Goal: Task Accomplishment & Management: Complete application form

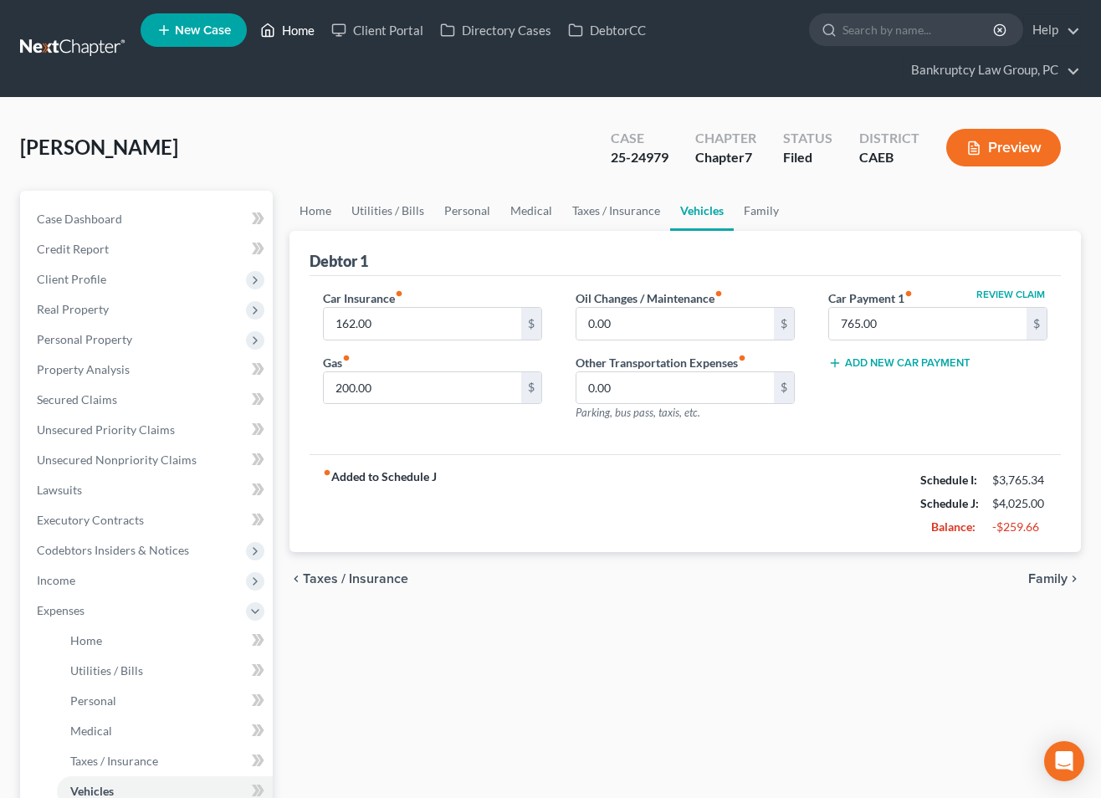
click at [294, 35] on link "Home" at bounding box center [287, 30] width 71 height 30
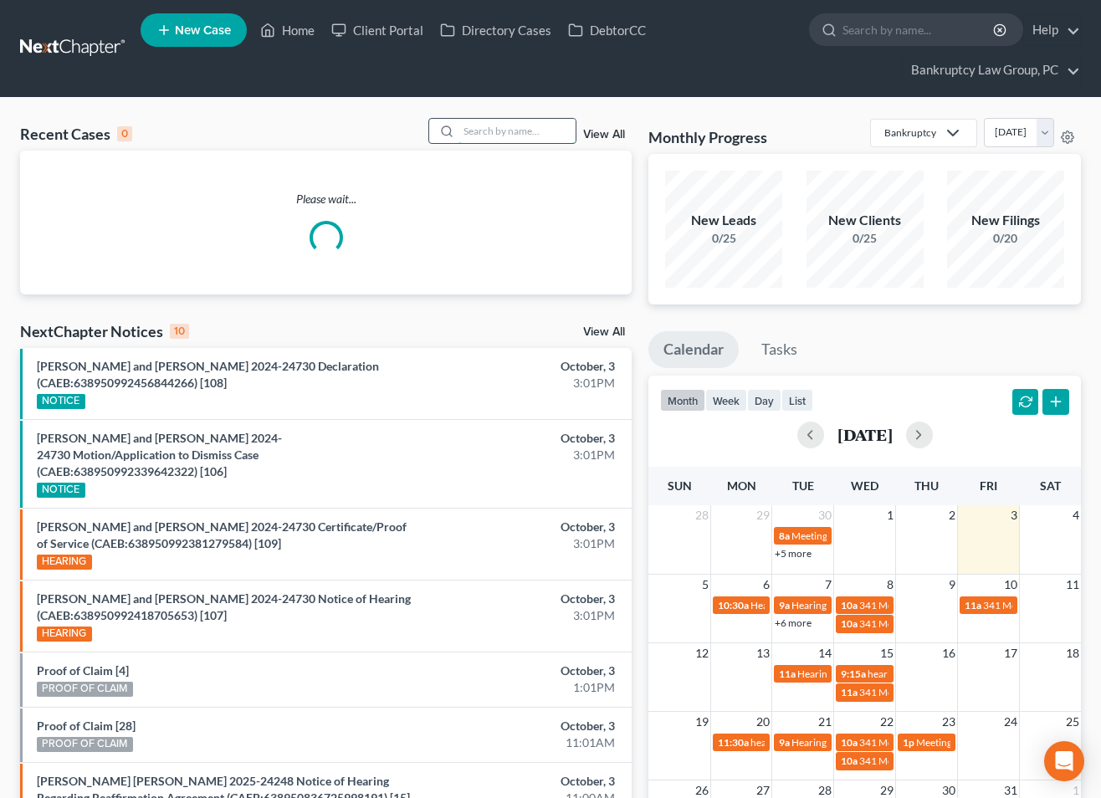
click at [495, 135] on input "search" at bounding box center [517, 131] width 117 height 24
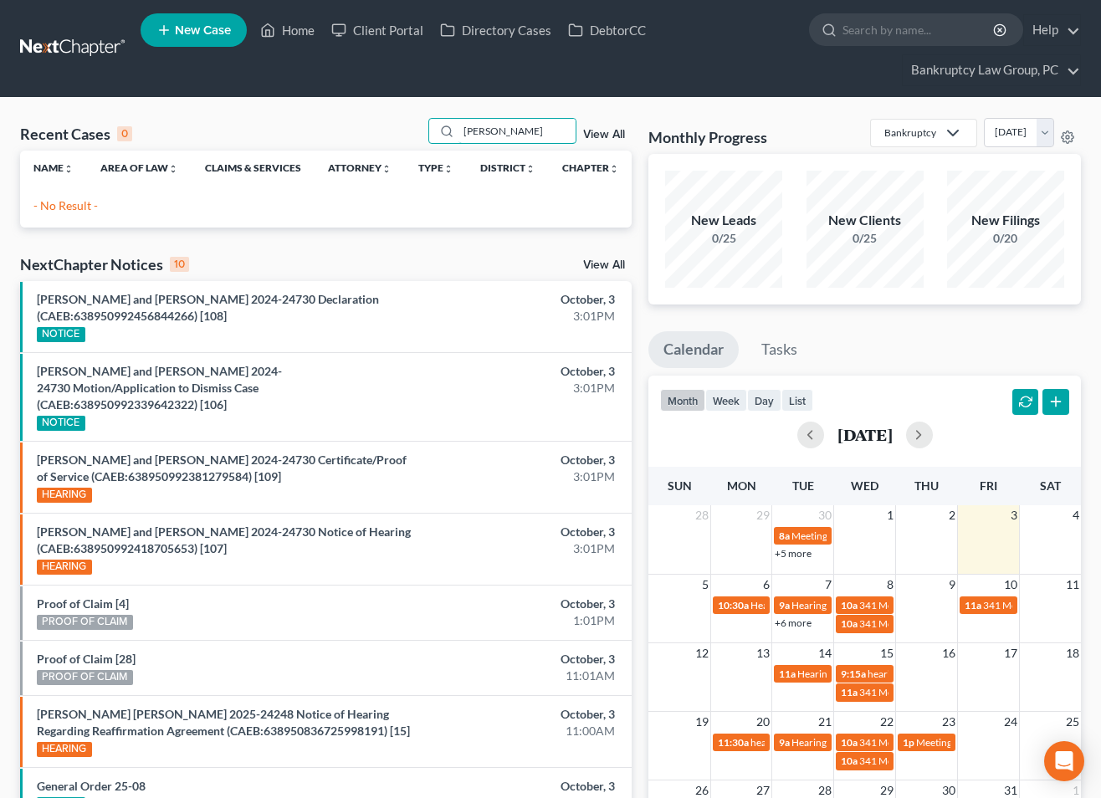
type input "[PERSON_NAME]"
click at [196, 18] on link "New Case" at bounding box center [194, 29] width 106 height 33
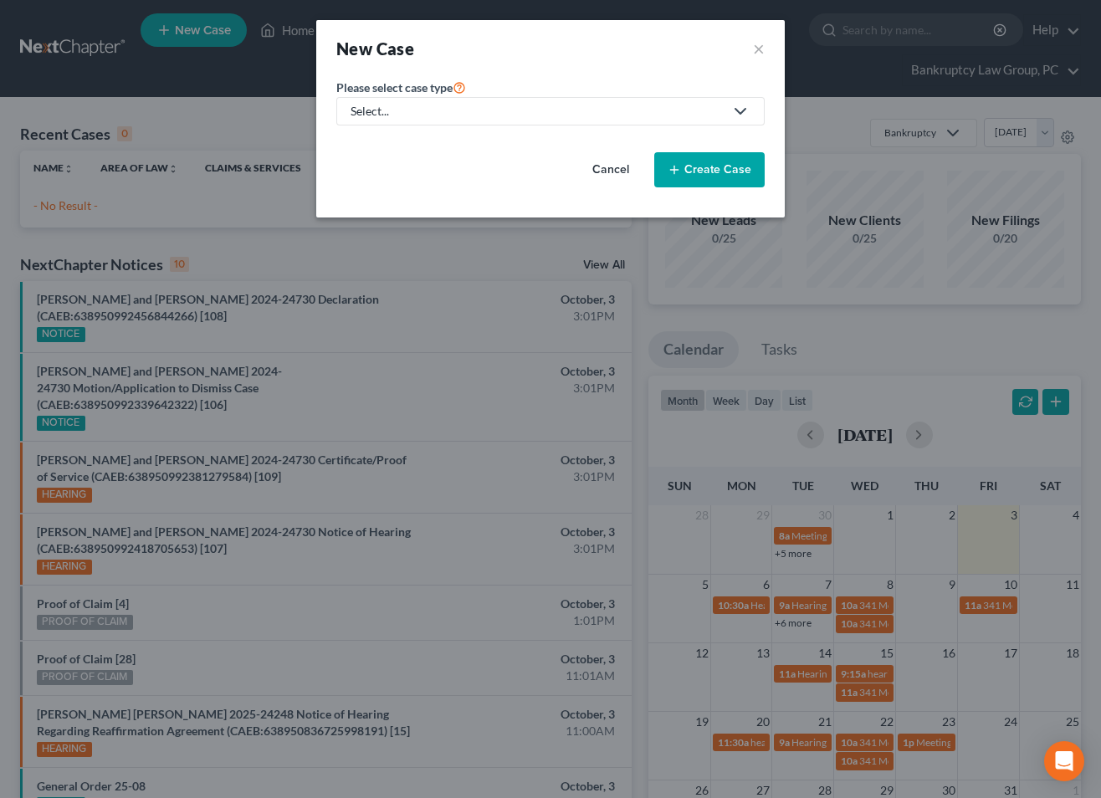
click at [456, 113] on div "Select..." at bounding box center [537, 111] width 373 height 17
click at [387, 139] on div "Bankruptcy" at bounding box center [382, 144] width 60 height 17
select select "8"
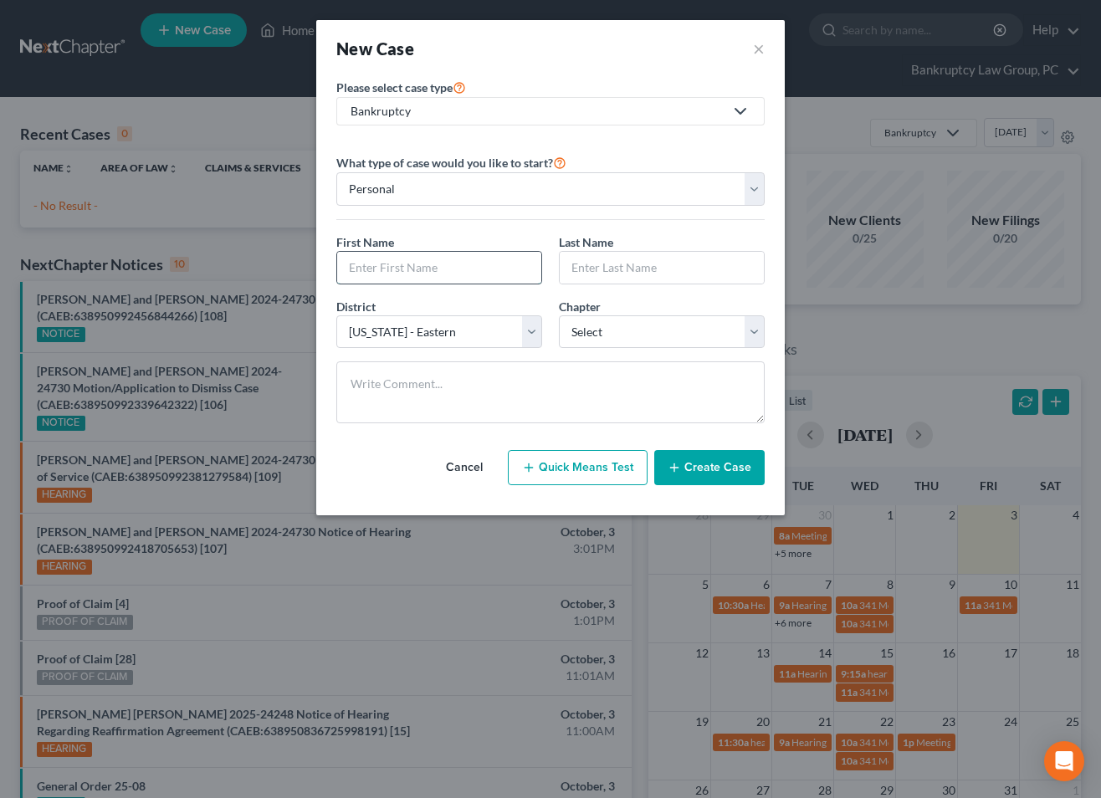
click at [403, 279] on input "text" at bounding box center [439, 268] width 204 height 32
type input "[PERSON_NAME]"
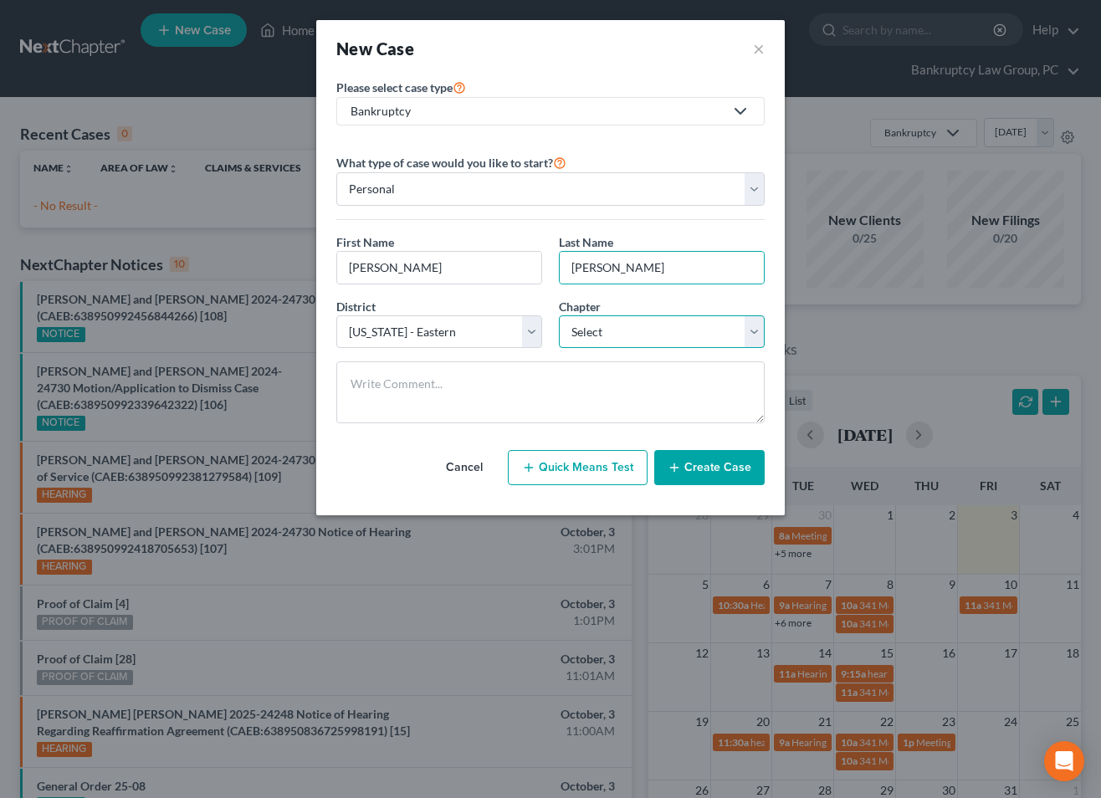
click at [659, 335] on select "Select 7 11 12 13" at bounding box center [662, 331] width 206 height 33
select select "0"
click at [559, 315] on select "Select 7 11 12 13" at bounding box center [662, 331] width 206 height 33
click at [715, 461] on button "Create Case" at bounding box center [709, 467] width 110 height 35
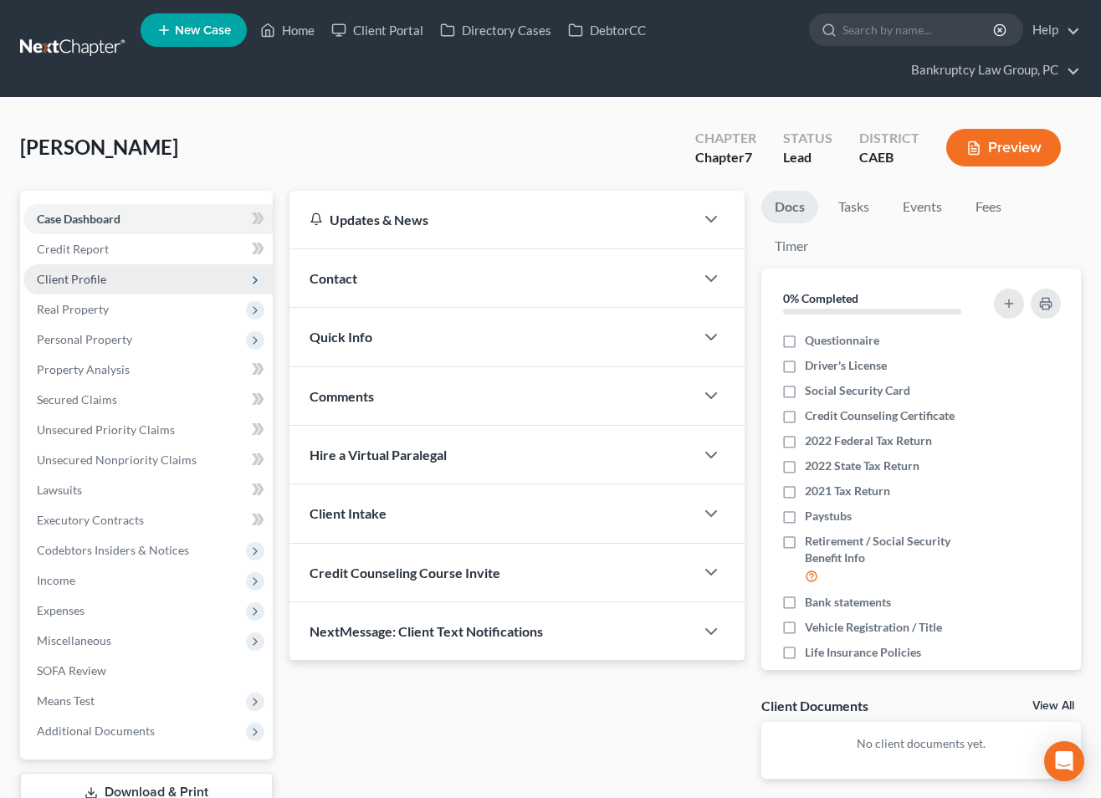
click at [69, 278] on span "Client Profile" at bounding box center [71, 279] width 69 height 14
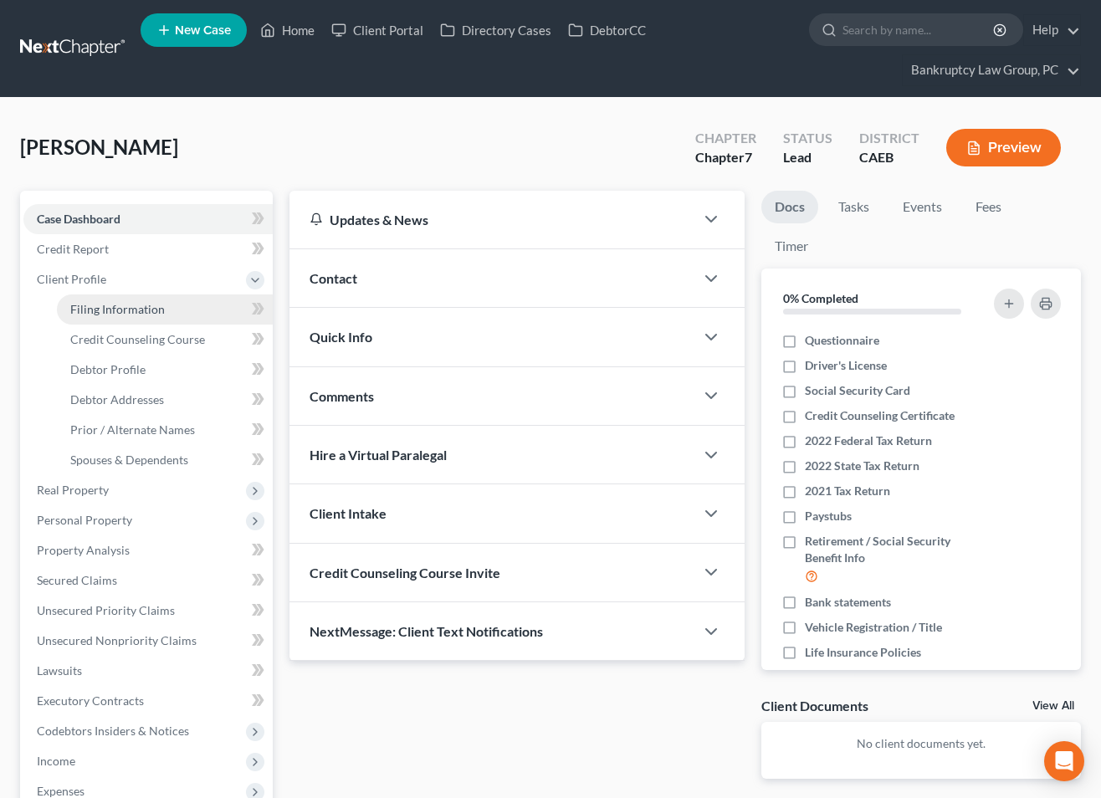
click at [91, 314] on span "Filing Information" at bounding box center [117, 309] width 95 height 14
select select "1"
select select "0"
select select "8"
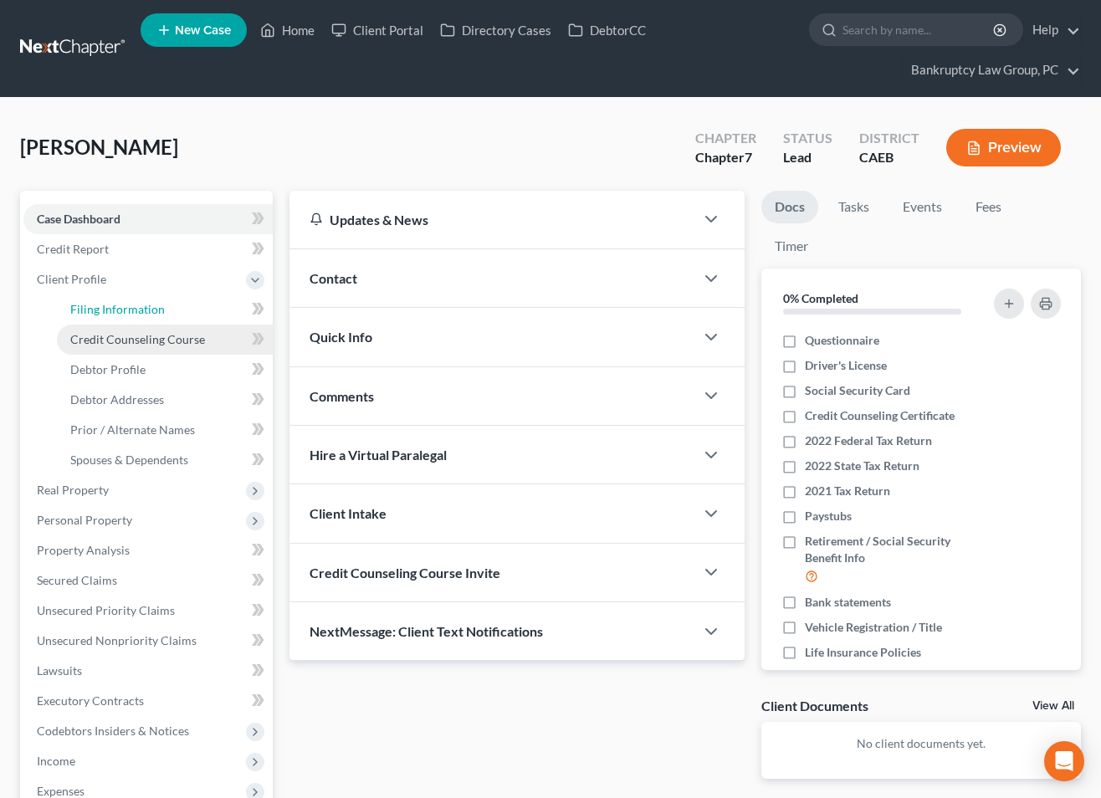
select select "4"
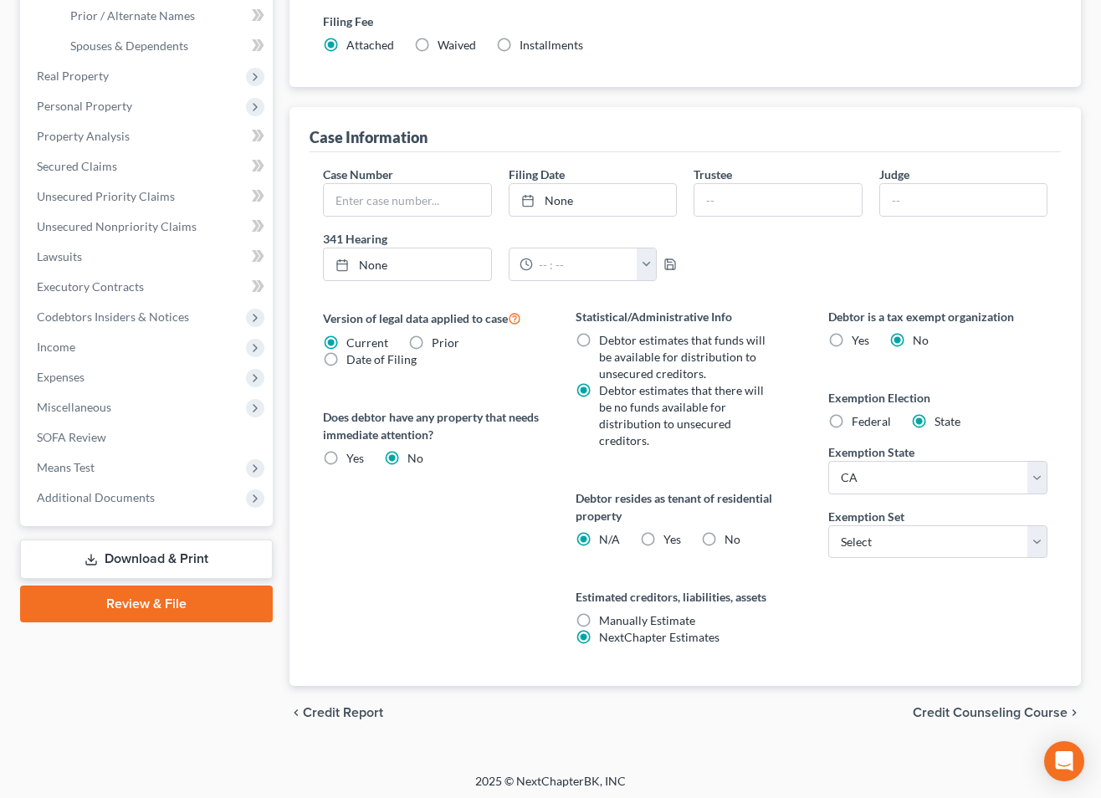
scroll to position [418, 0]
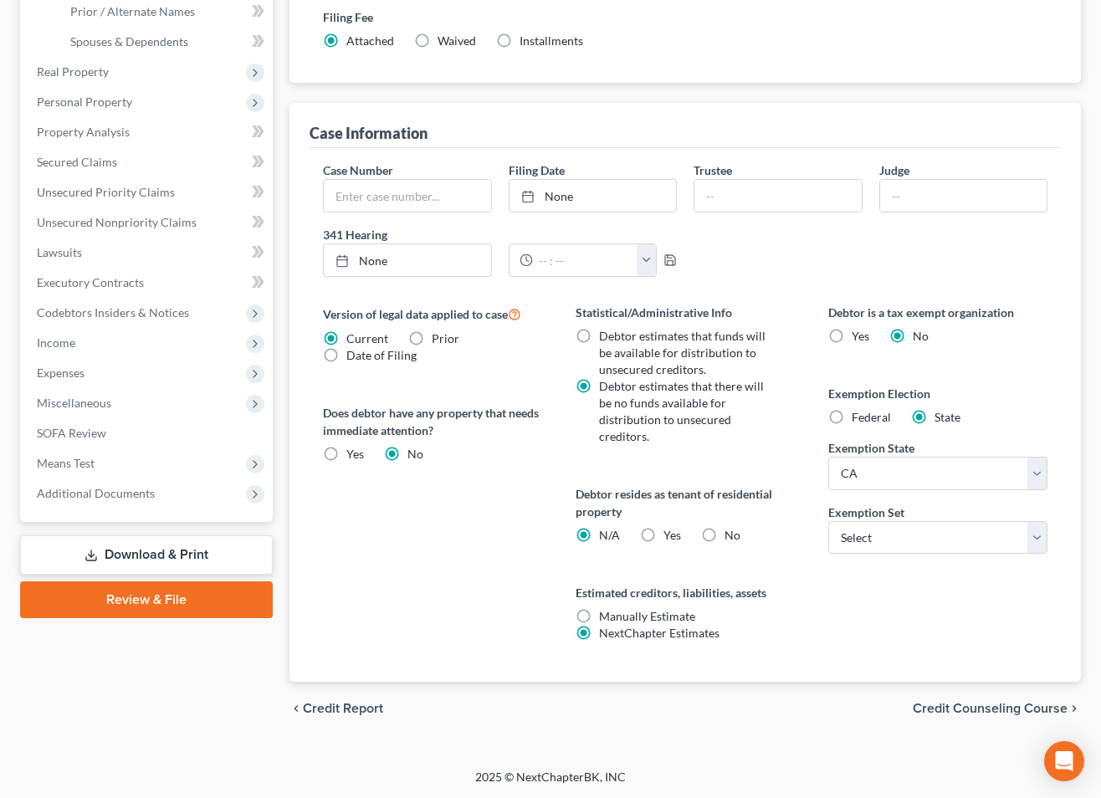
click at [725, 536] on label "No" at bounding box center [733, 535] width 16 height 17
click at [731, 536] on input "No" at bounding box center [736, 532] width 11 height 11
radio input "true"
radio input "false"
click at [864, 537] on select "Select 703 704" at bounding box center [937, 537] width 219 height 33
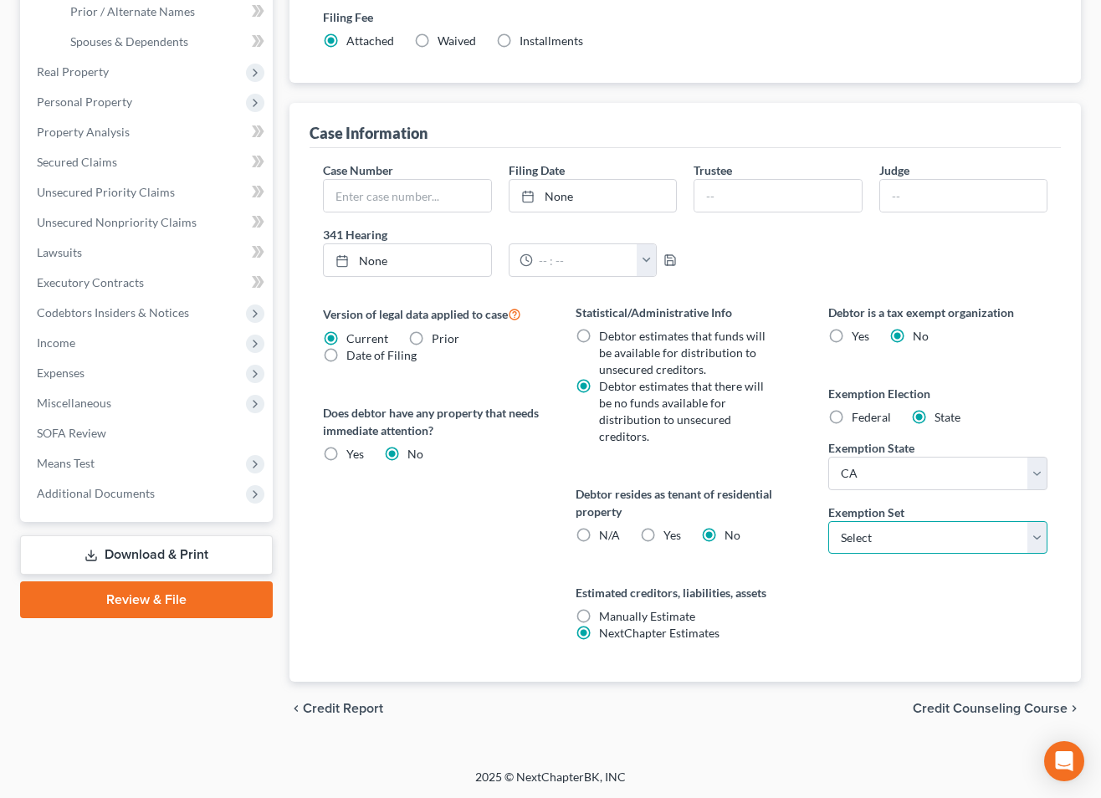
select select "0"
click at [828, 521] on select "Select 703 704" at bounding box center [937, 537] width 219 height 33
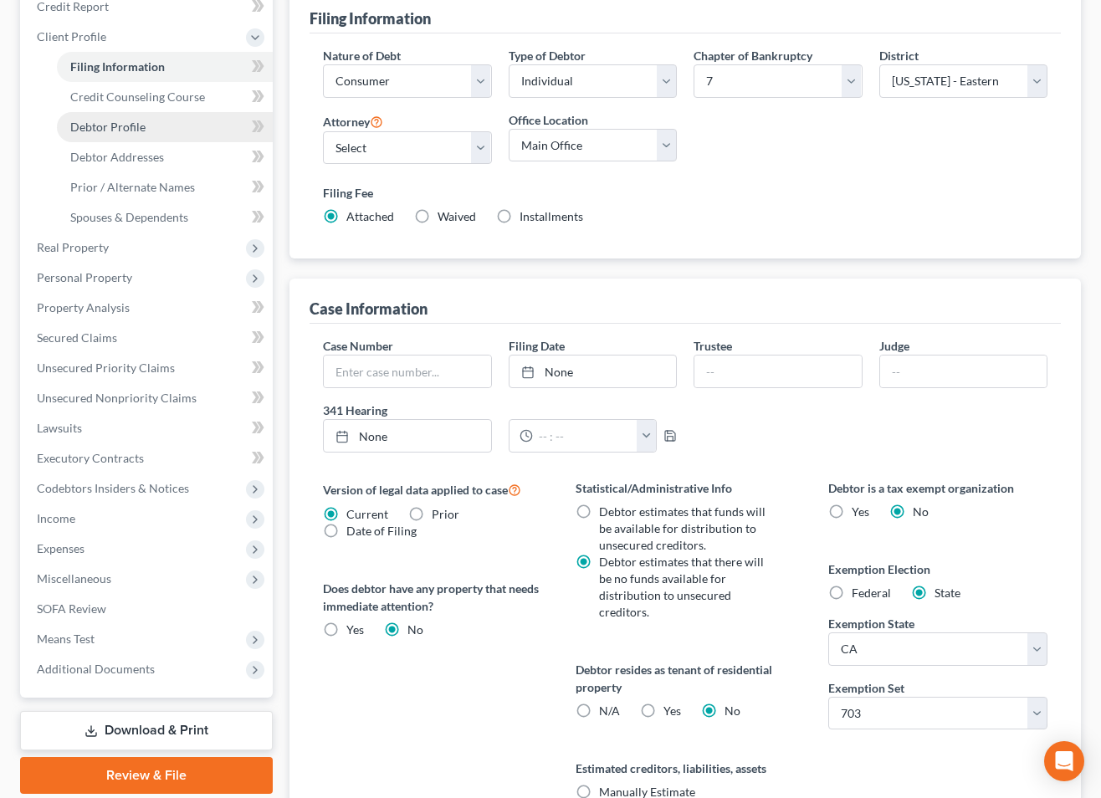
click at [114, 132] on span "Debtor Profile" at bounding box center [107, 127] width 75 height 14
select select "0"
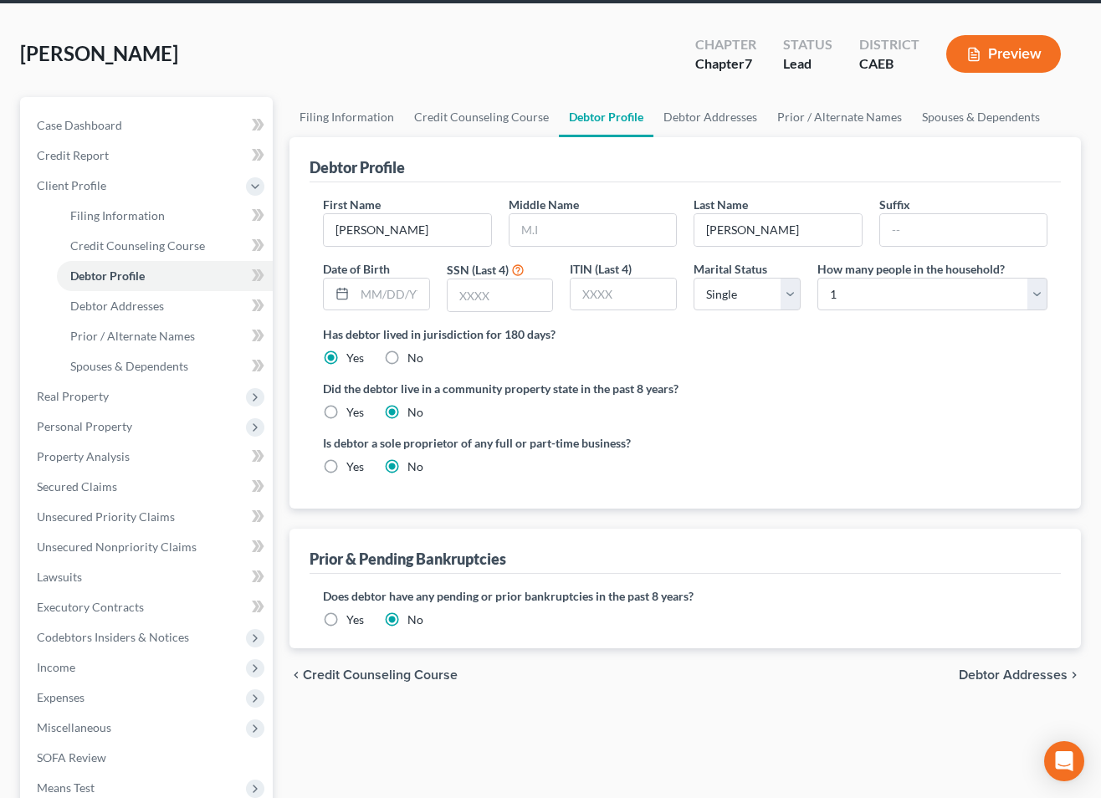
scroll to position [121, 0]
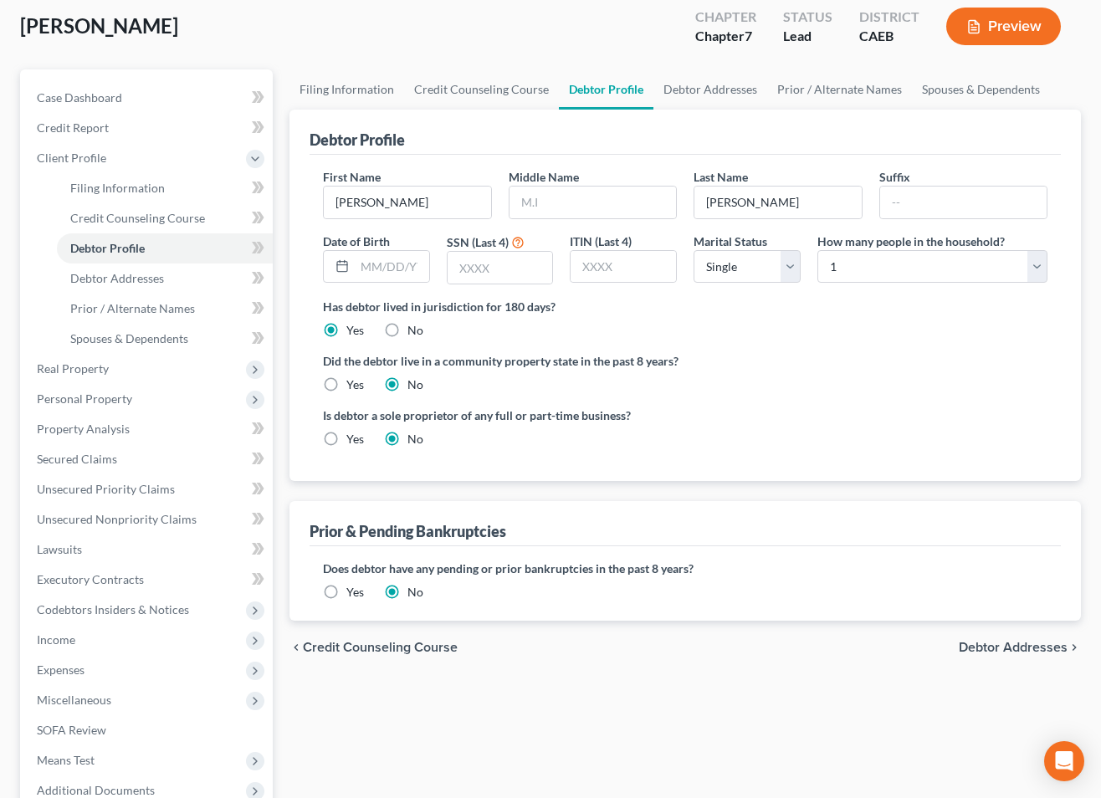
click at [346, 383] on label "Yes" at bounding box center [355, 385] width 18 height 17
click at [353, 383] on input "Yes" at bounding box center [358, 382] width 11 height 11
radio input "true"
radio input "false"
click at [126, 275] on span "Debtor Addresses" at bounding box center [117, 278] width 94 height 14
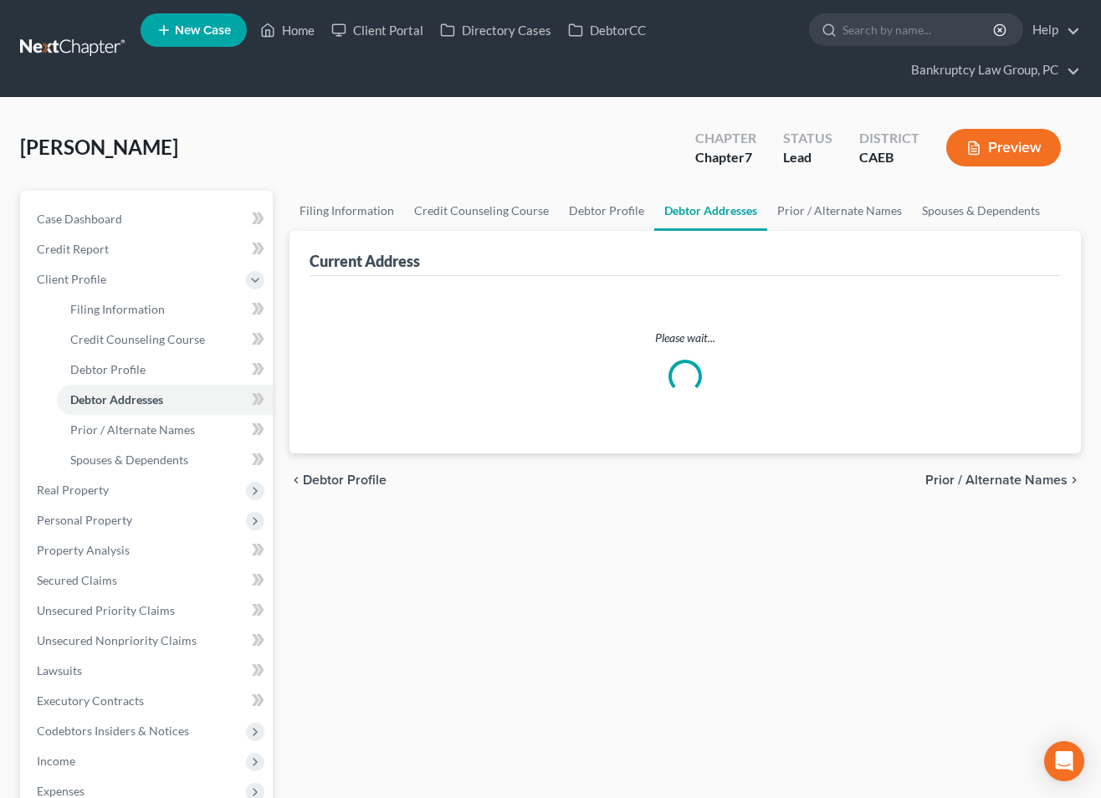
select select "0"
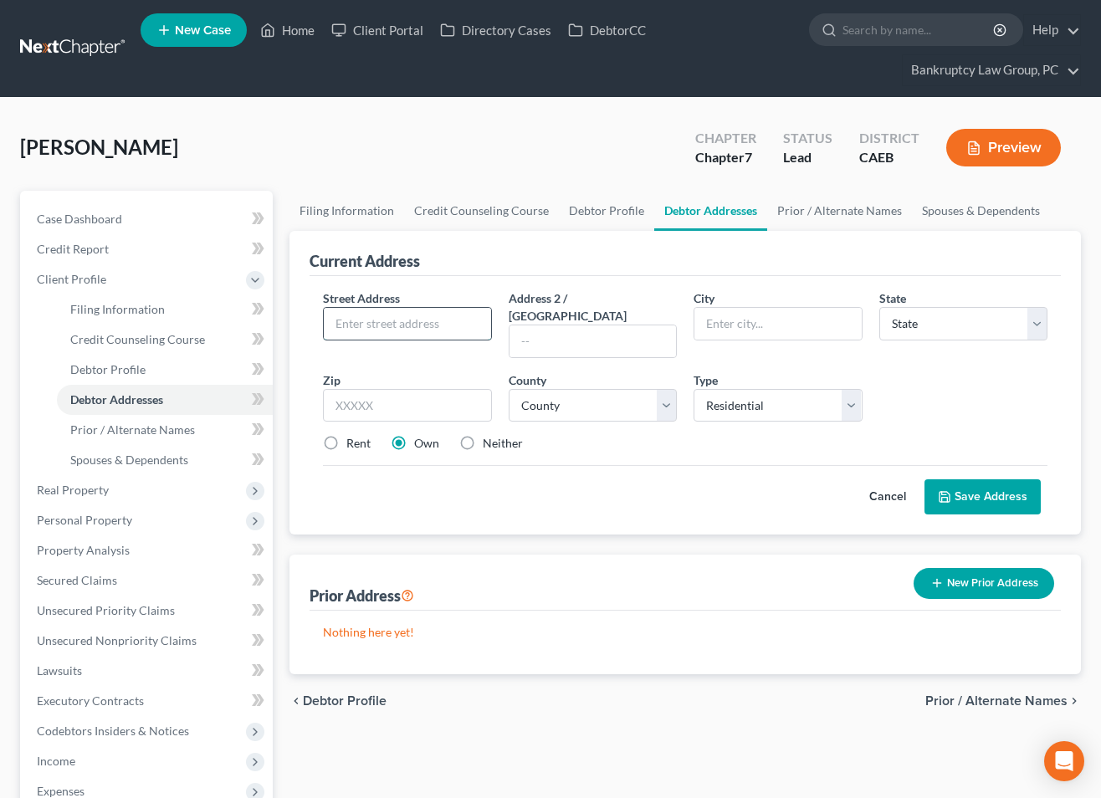
click at [413, 320] on input "text" at bounding box center [407, 324] width 167 height 32
click at [388, 325] on input "6801 Leisyre Town Rd, Apt 165" at bounding box center [407, 324] width 167 height 32
type input "6801 Leisure Town Rd, Apt 165"
drag, startPoint x: 408, startPoint y: 384, endPoint x: 470, endPoint y: 384, distance: 62.8
click at [408, 389] on input "text" at bounding box center [407, 405] width 169 height 33
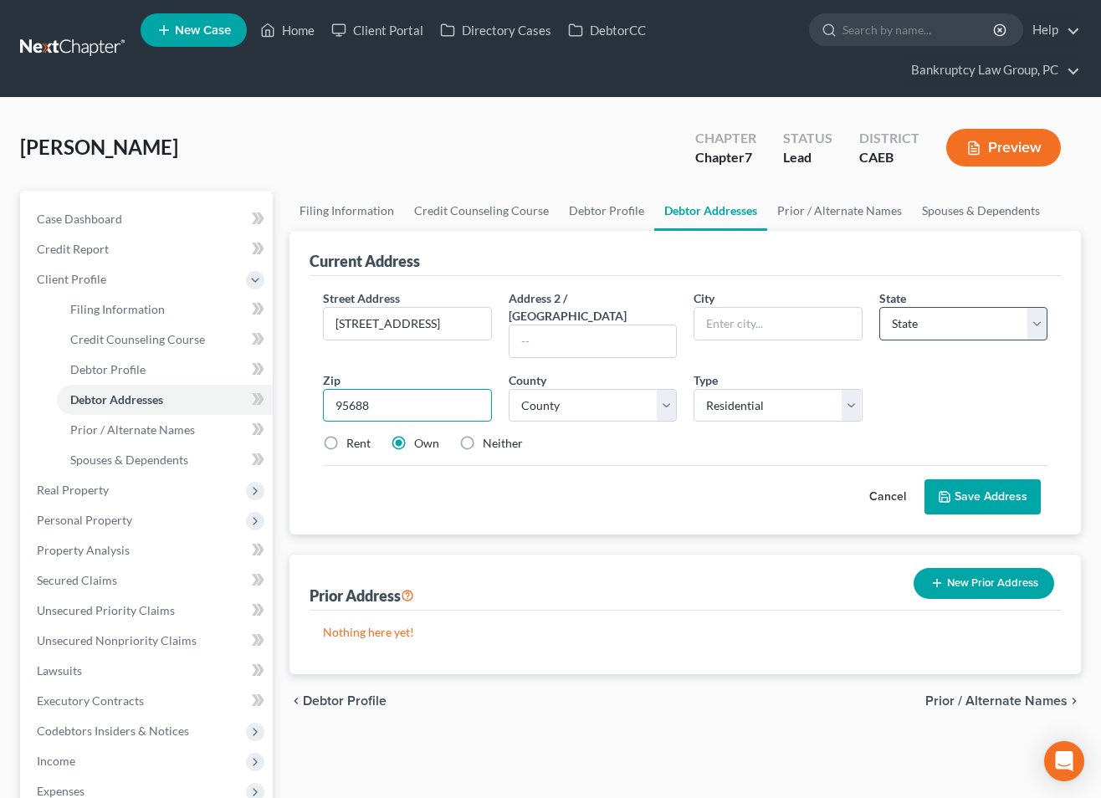
type input "95688"
type input "Vacaville"
select select "4"
click at [642, 389] on select "County" at bounding box center [593, 405] width 169 height 33
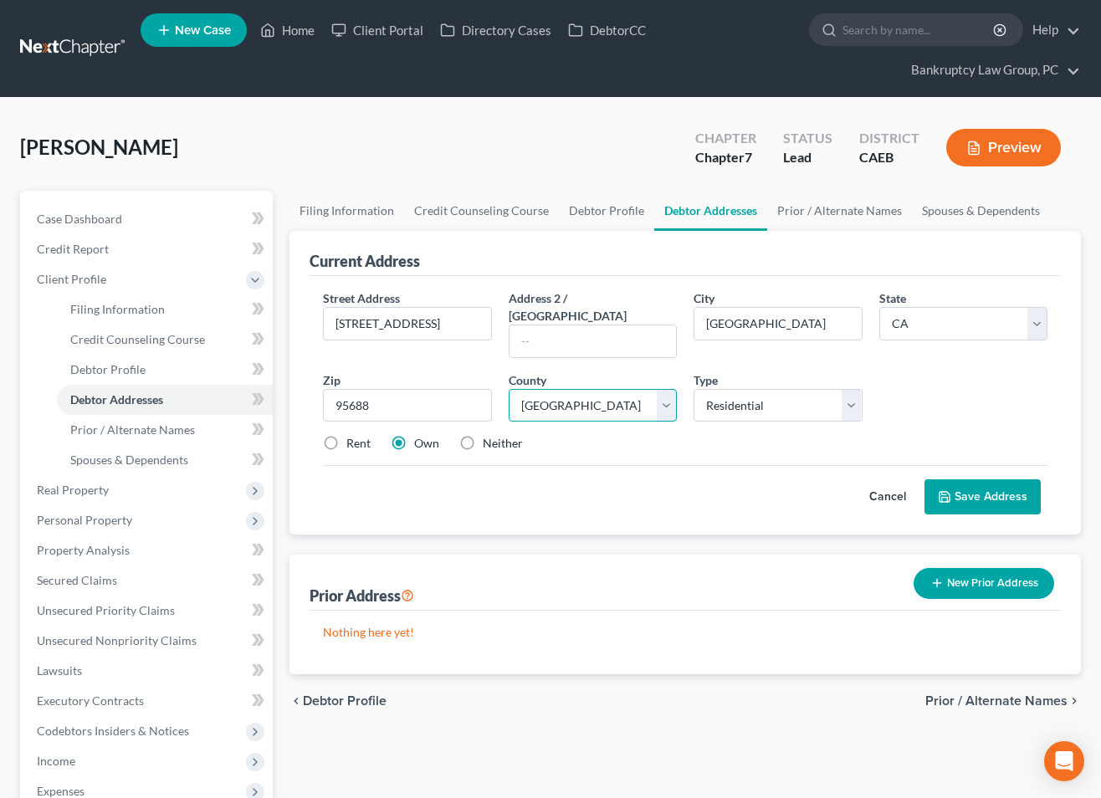
click at [509, 389] on select "County Alameda County Alpine County Amador County Butte County Calaveras County…" at bounding box center [593, 405] width 169 height 33
click at [564, 389] on select "County Alameda County Alpine County Amador County Butte County Calaveras County…" at bounding box center [593, 405] width 169 height 33
select select "47"
click at [509, 389] on select "County Alameda County Alpine County Amador County Butte County Calaveras County…" at bounding box center [593, 405] width 169 height 33
click at [346, 435] on label "Rent" at bounding box center [358, 443] width 24 height 17
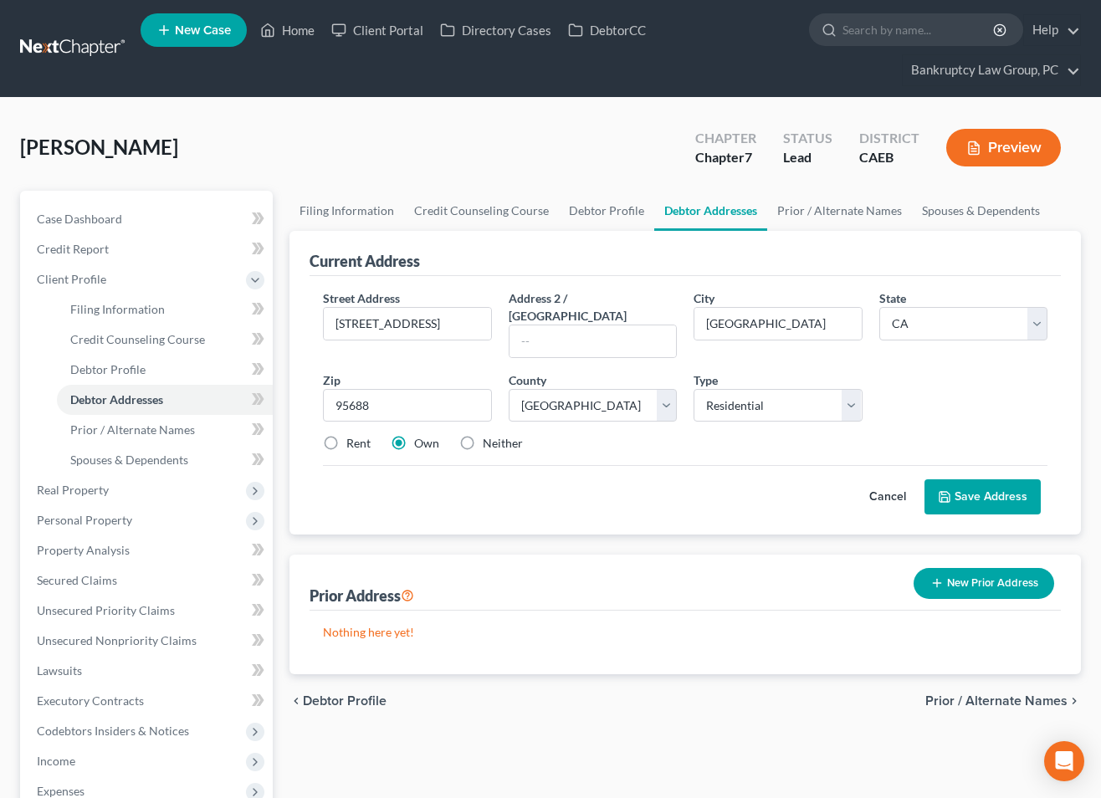
click at [353, 435] on input "Rent" at bounding box center [358, 440] width 11 height 11
radio input "true"
click at [988, 479] on button "Save Address" at bounding box center [983, 496] width 116 height 35
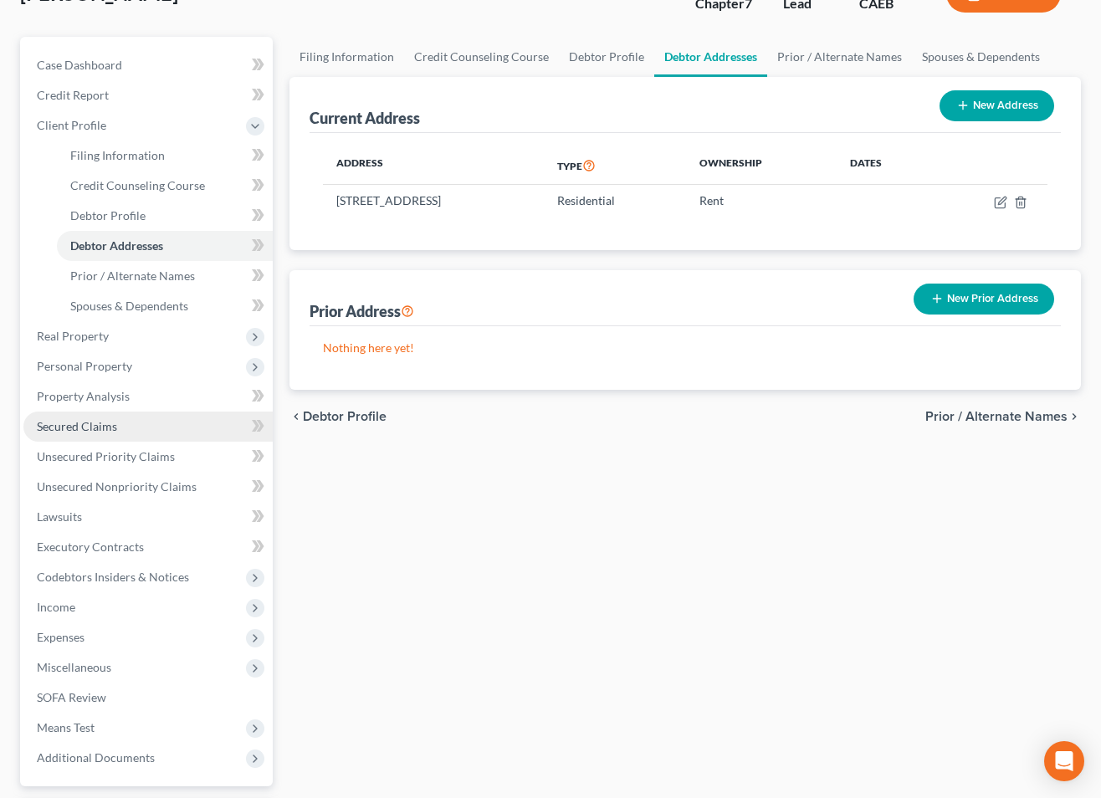
scroll to position [156, 0]
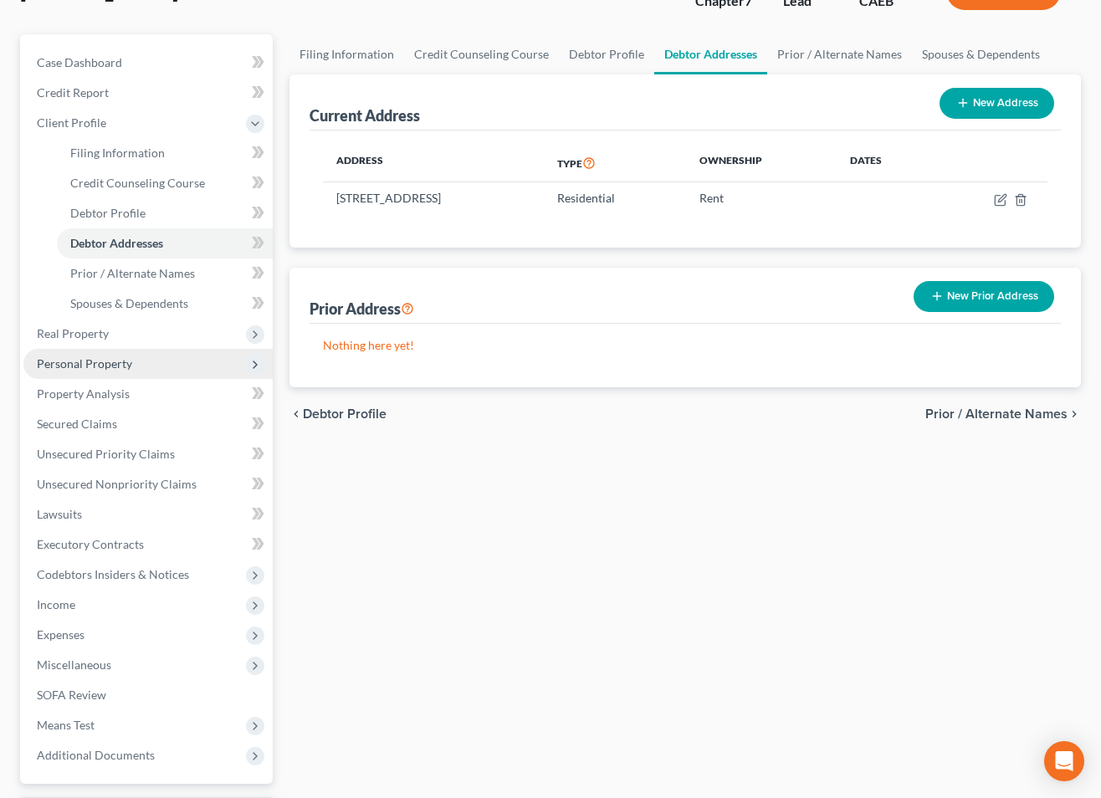
click at [88, 367] on span "Personal Property" at bounding box center [84, 363] width 95 height 14
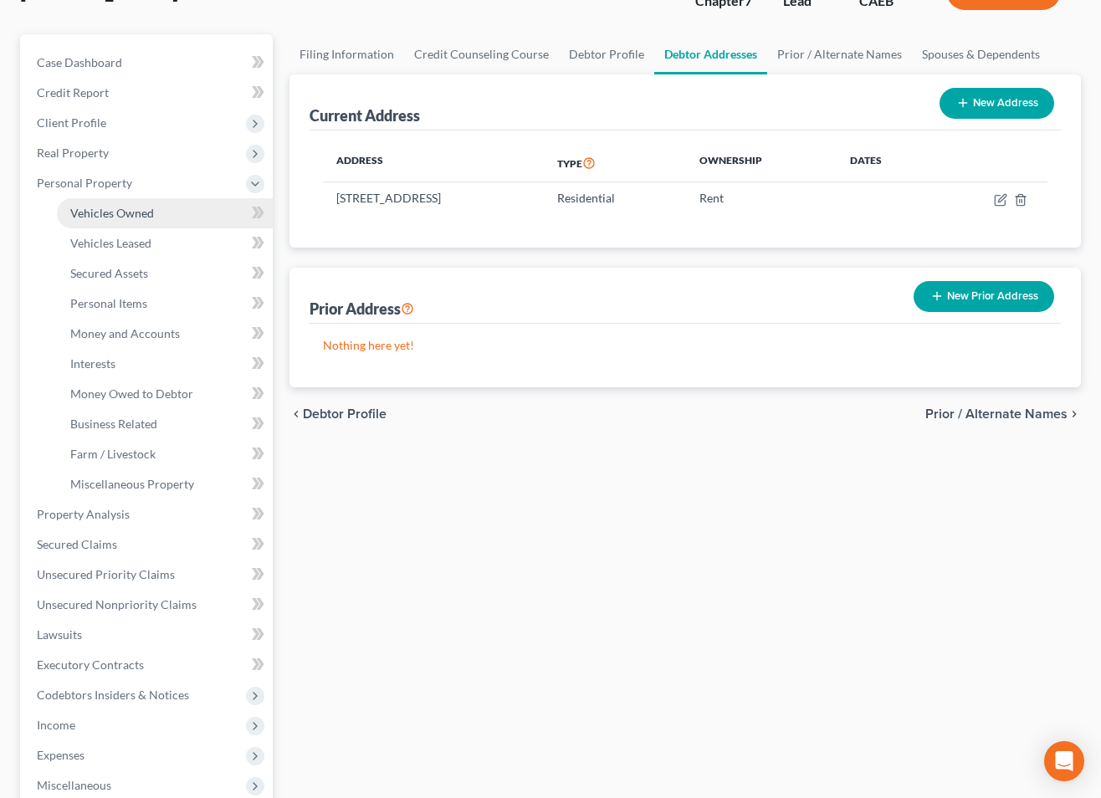
drag, startPoint x: 120, startPoint y: 200, endPoint x: 128, endPoint y: 206, distance: 9.5
click at [120, 201] on link "Vehicles Owned" at bounding box center [165, 213] width 216 height 30
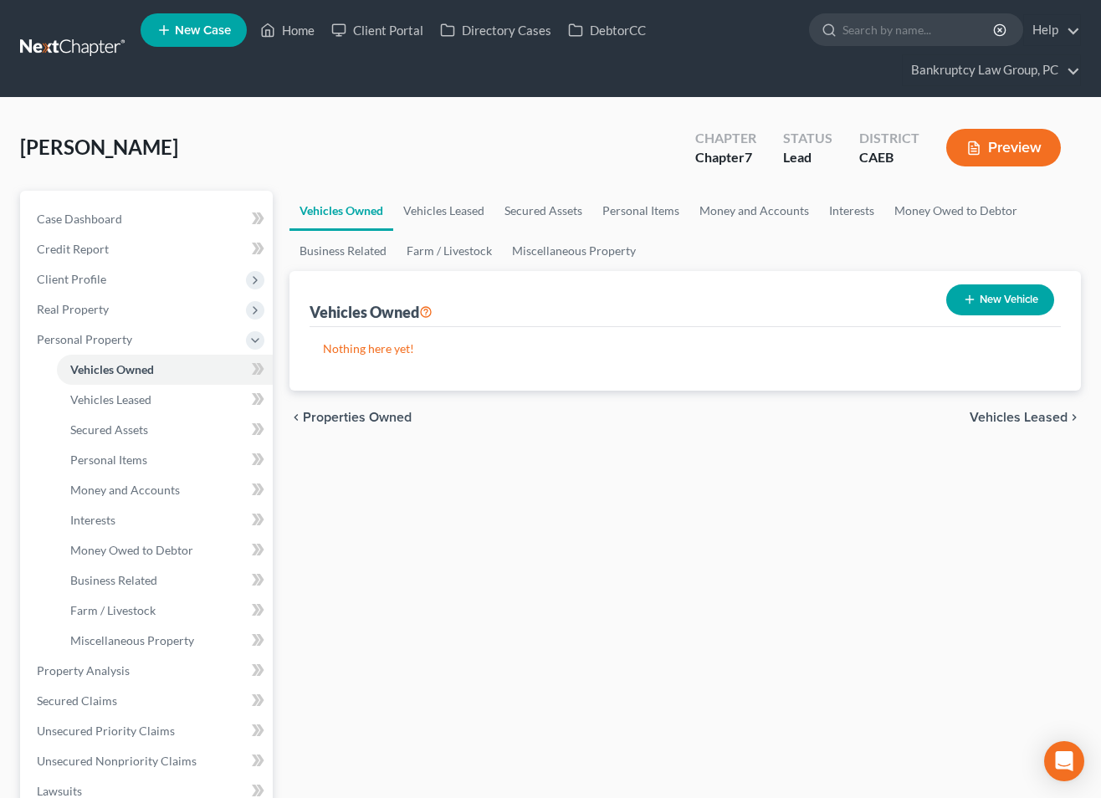
click at [1030, 295] on button "New Vehicle" at bounding box center [1000, 300] width 108 height 31
select select "0"
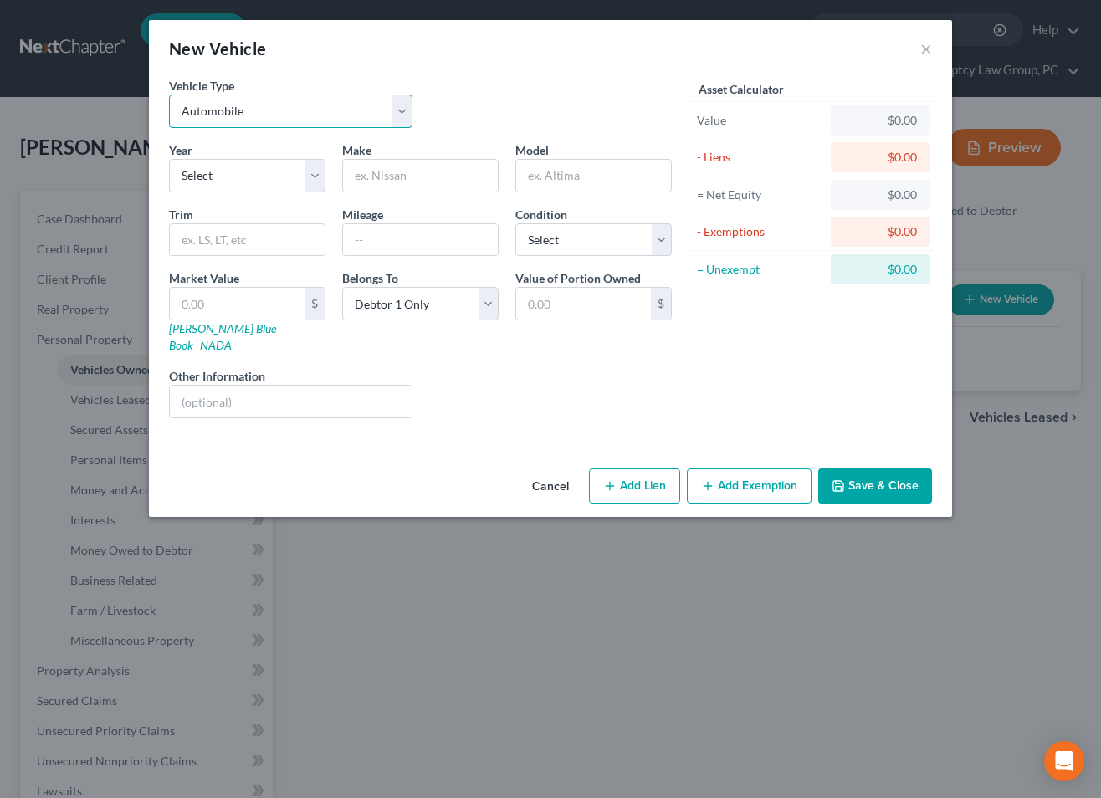
click at [295, 111] on select "Select Automobile Truck Trailer Watercraft Aircraft Motor Home Atv Other Vehicle" at bounding box center [291, 111] width 244 height 33
click at [283, 173] on select "Select 2026 2025 2024 2023 2022 2021 2020 2019 2018 2017 2016 2015 2014 2013 20…" at bounding box center [247, 175] width 156 height 33
select select "0"
click at [169, 159] on select "Select 2026 2025 2024 2023 2022 2021 2020 2019 2018 2017 2016 2015 2014 2013 20…" at bounding box center [247, 175] width 156 height 33
click at [394, 177] on input "text" at bounding box center [420, 176] width 155 height 32
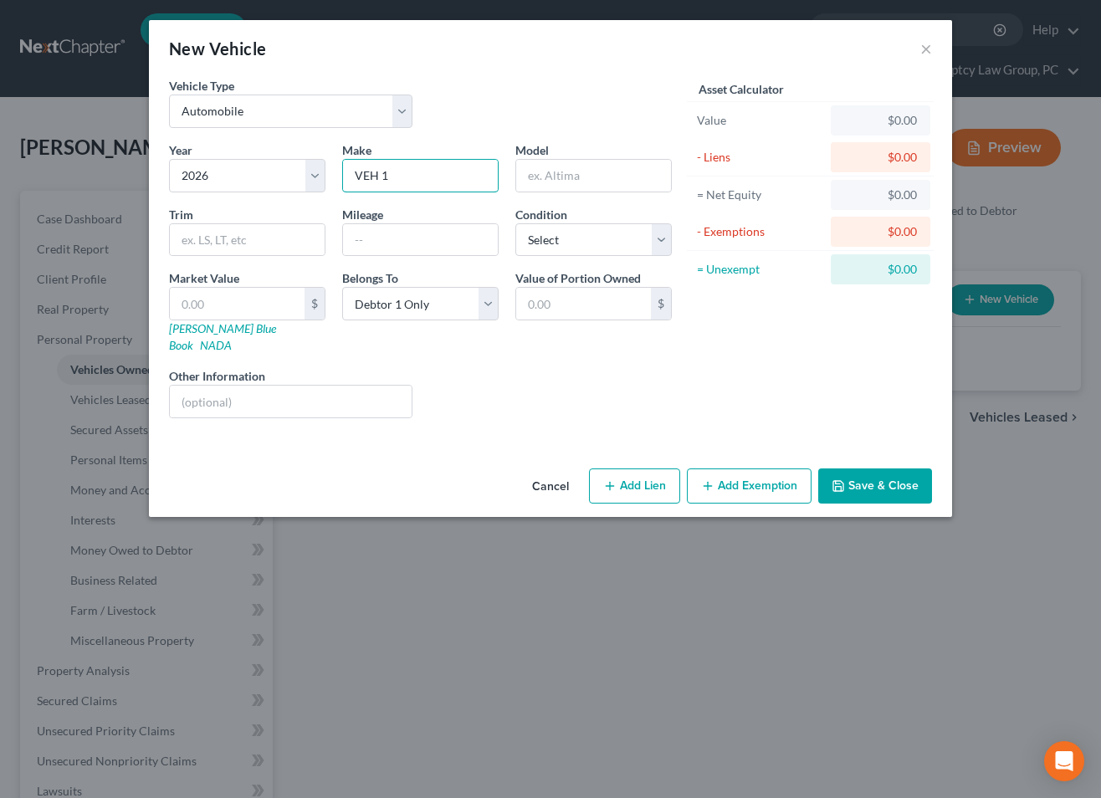
type input "VEH 1"
click at [859, 469] on button "Save & Close" at bounding box center [875, 486] width 114 height 35
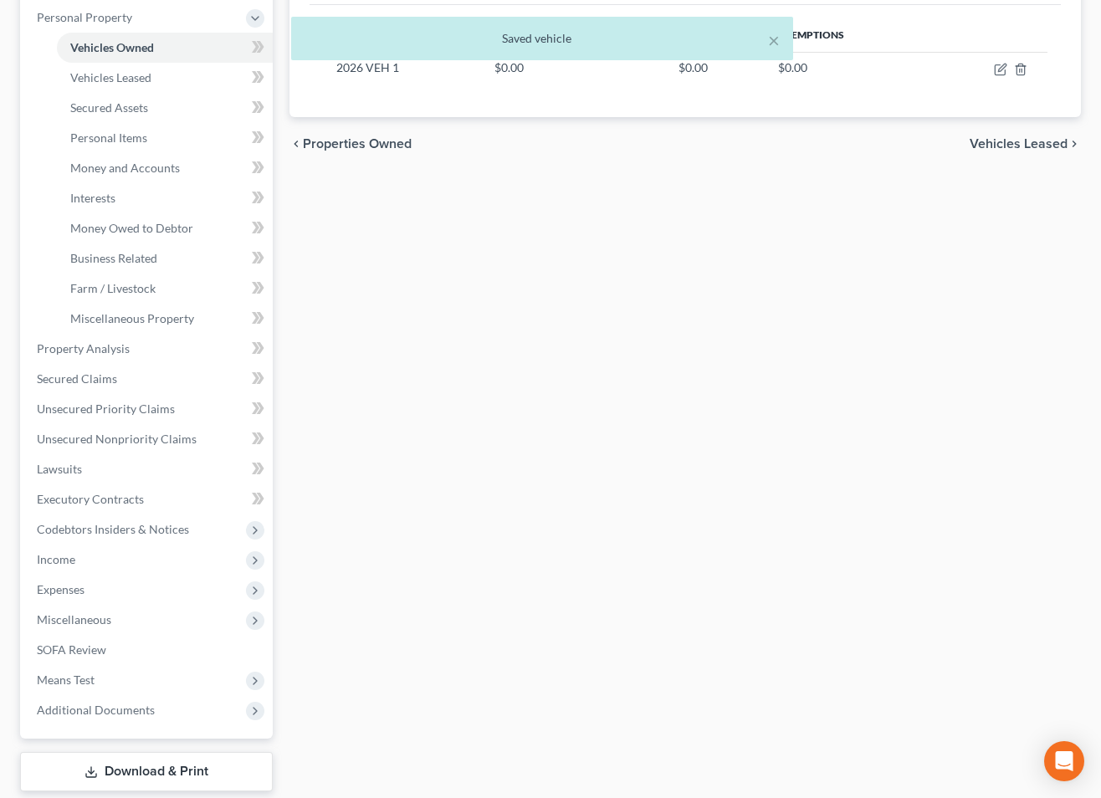
scroll to position [421, 0]
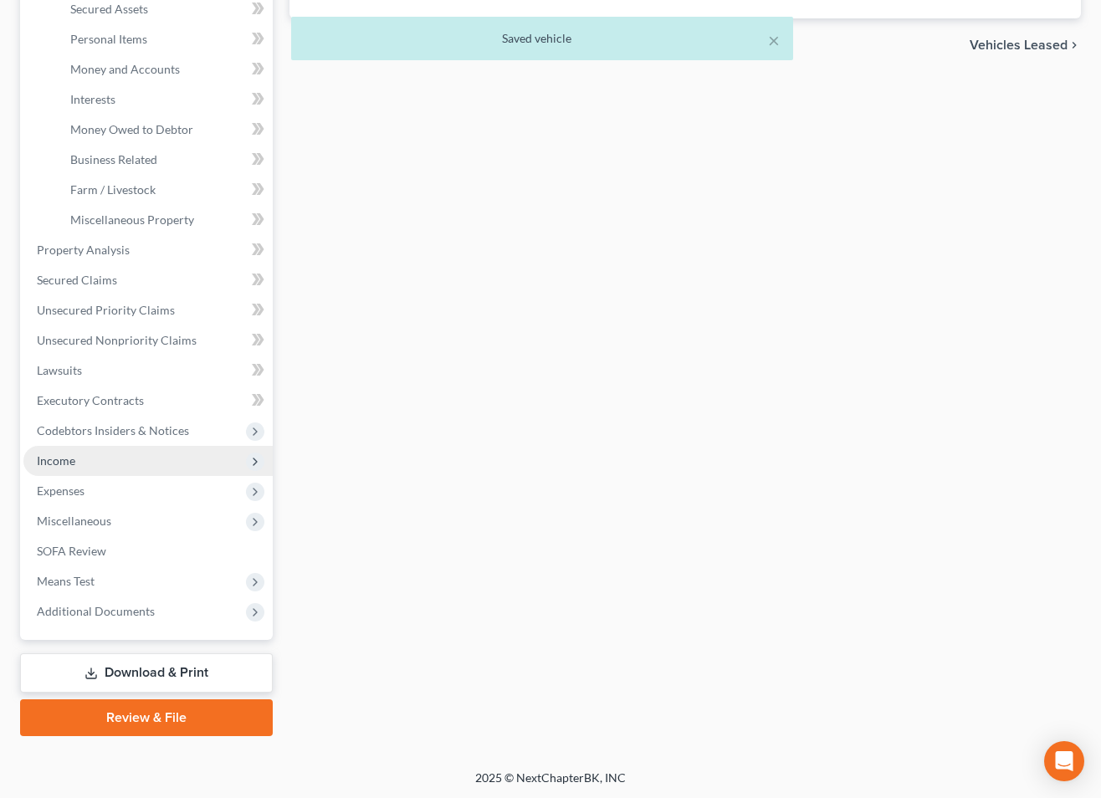
click at [80, 466] on span "Income" at bounding box center [147, 461] width 249 height 30
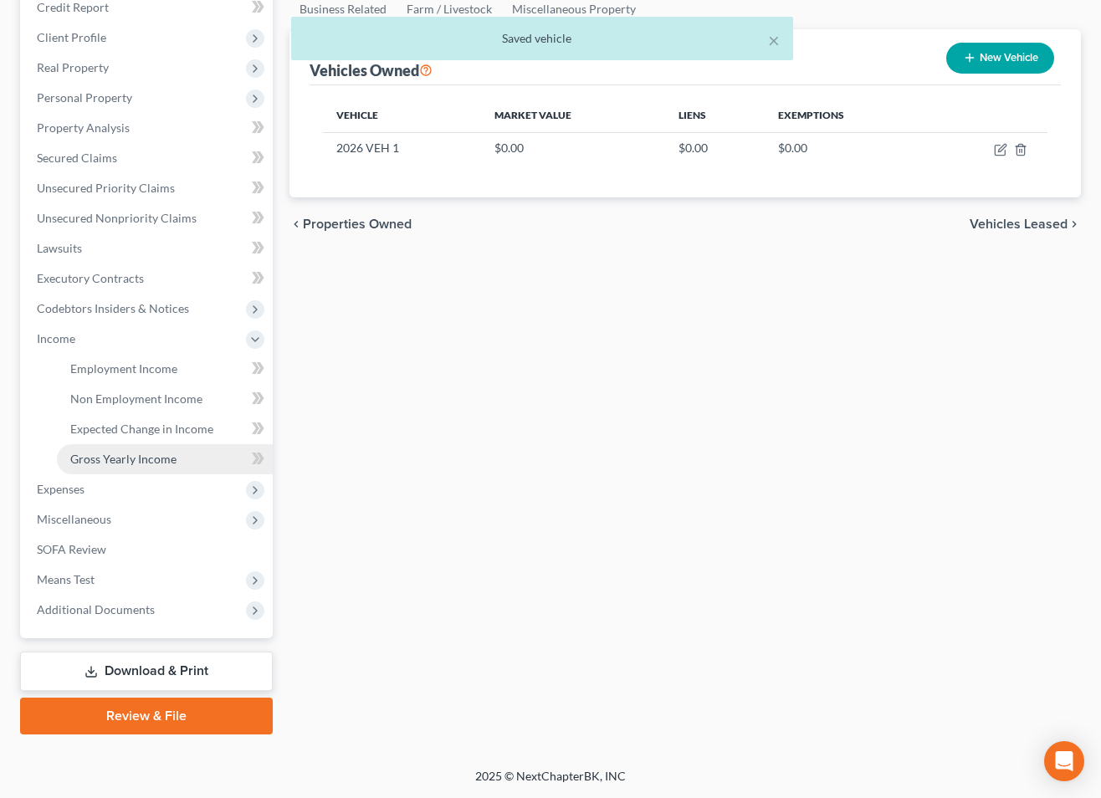
scroll to position [240, 0]
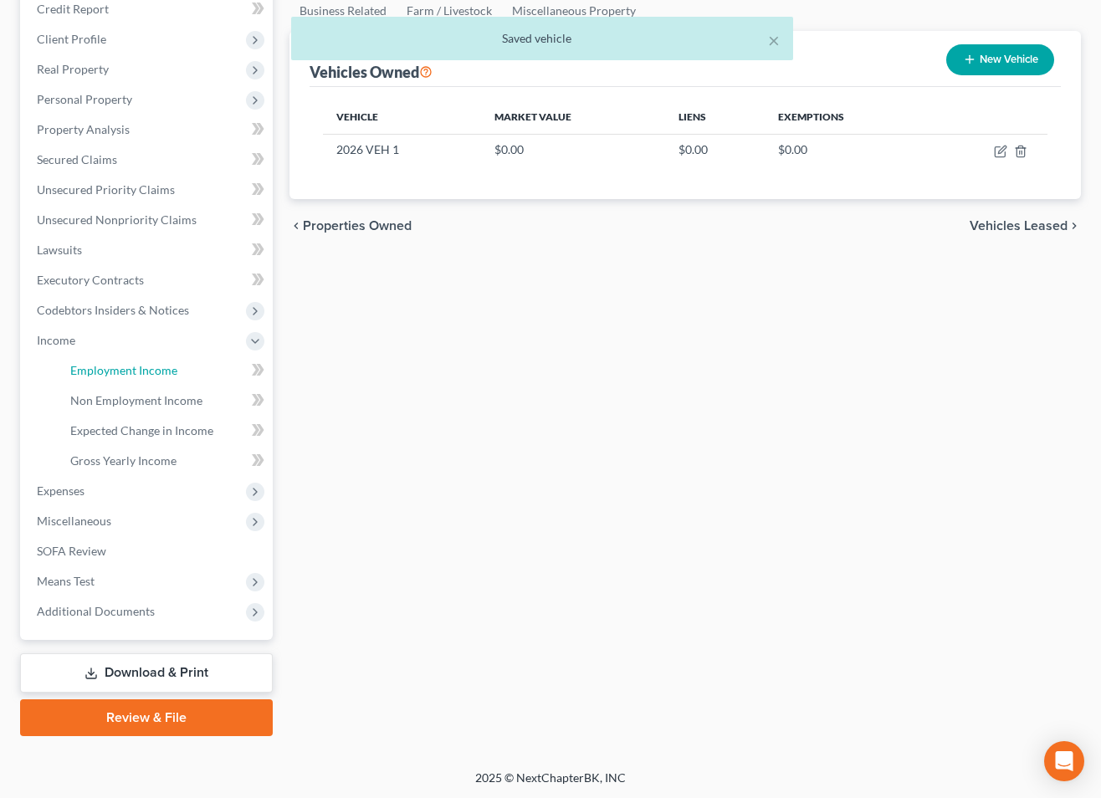
drag, startPoint x: 134, startPoint y: 373, endPoint x: 308, endPoint y: 404, distance: 176.8
click at [134, 372] on span "Employment Income" at bounding box center [123, 370] width 107 height 14
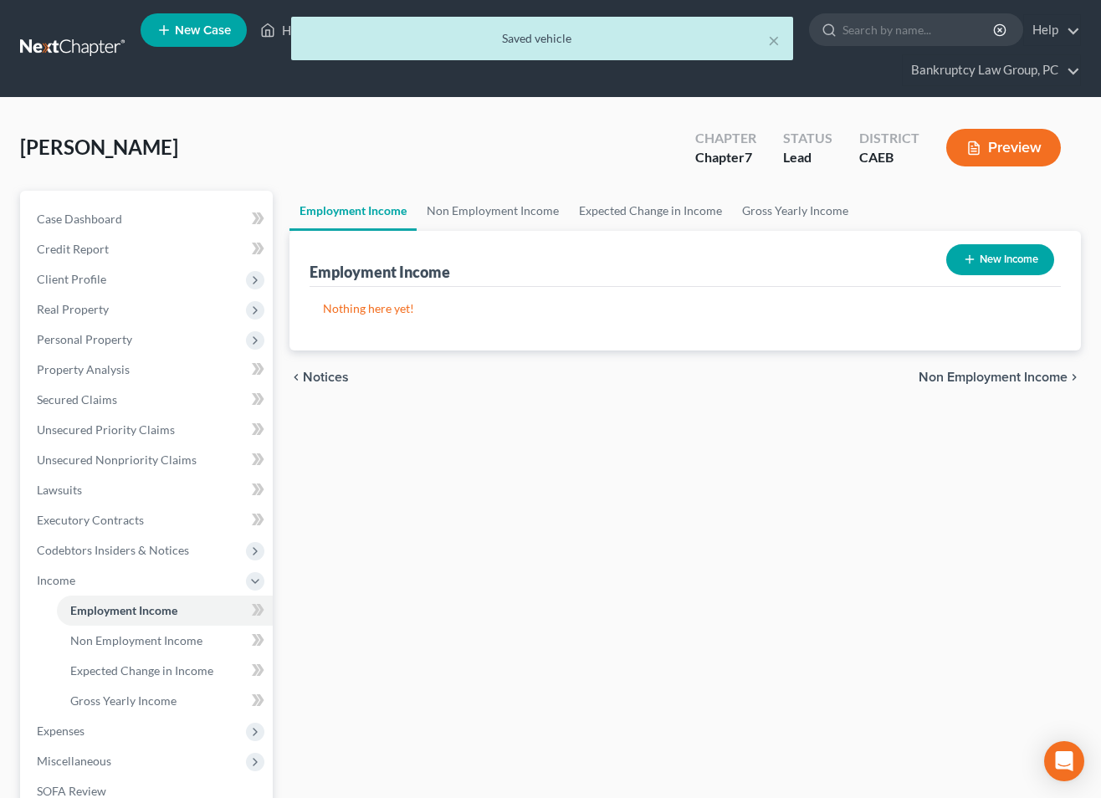
click at [1001, 264] on button "New Income" at bounding box center [1000, 259] width 108 height 31
select select "0"
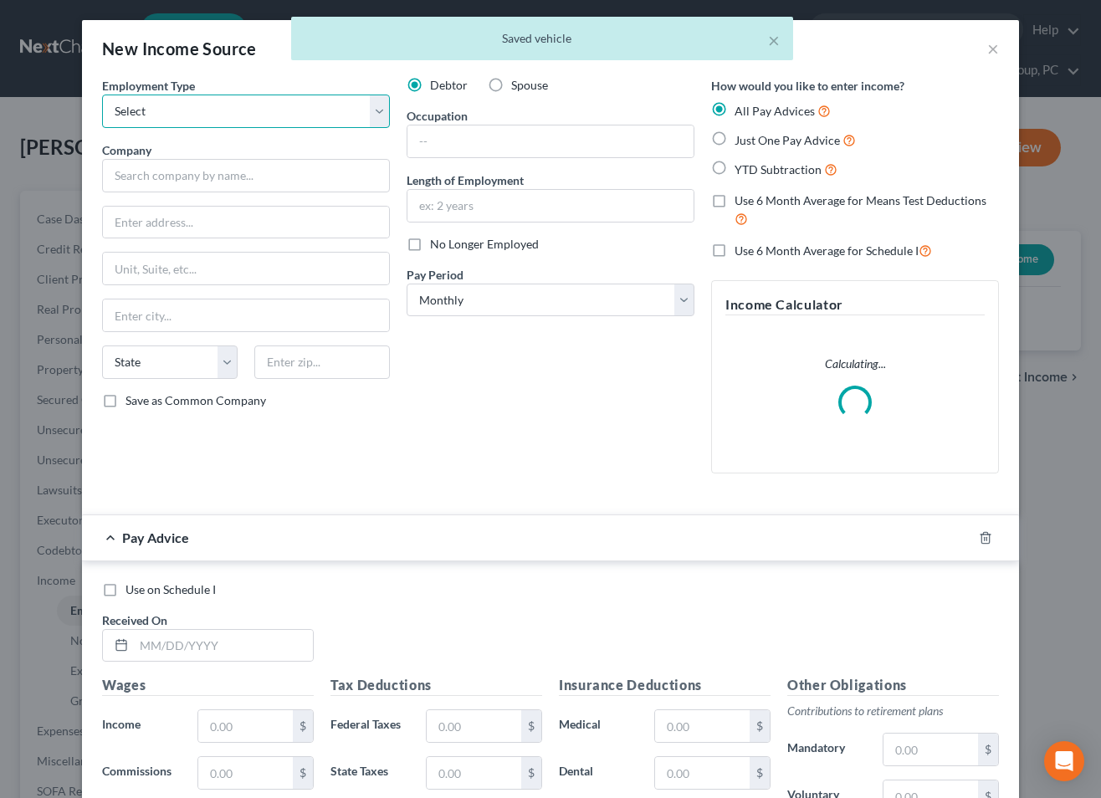
click at [170, 121] on select "Select Full or Part Time Employment Self Employment" at bounding box center [246, 111] width 288 height 33
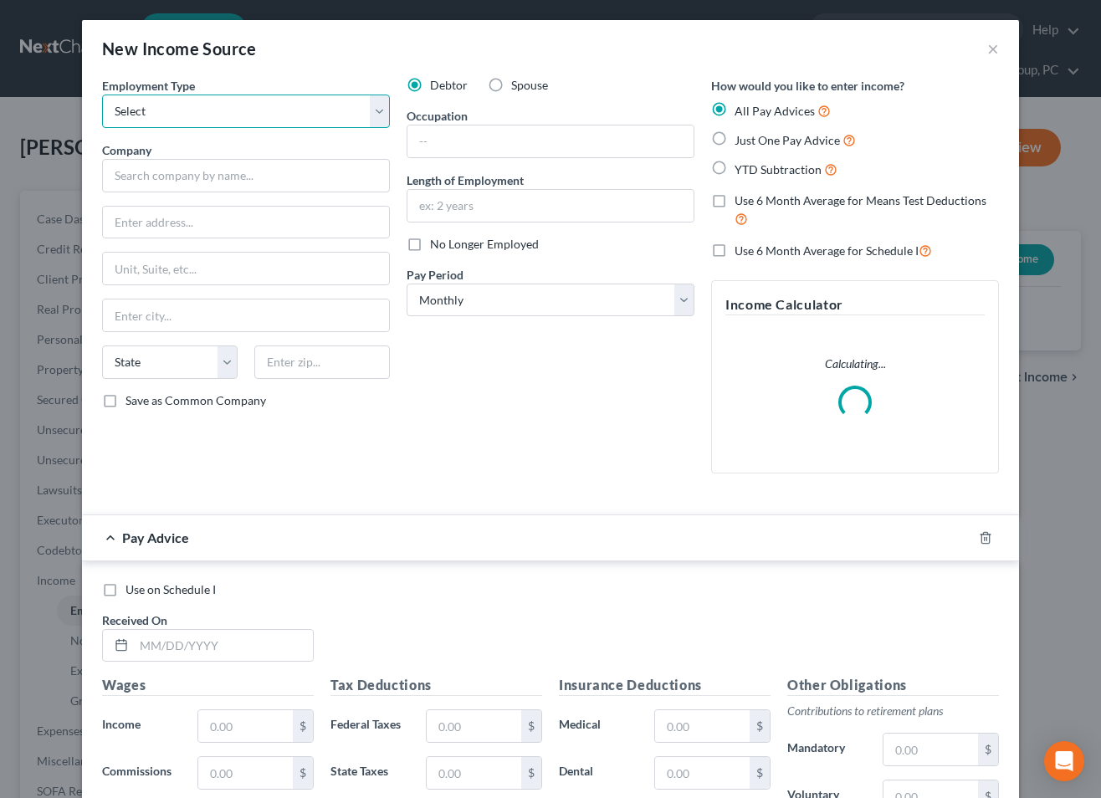
select select "0"
click at [102, 95] on select "Select Full or Part Time Employment Self Employment" at bounding box center [246, 111] width 288 height 33
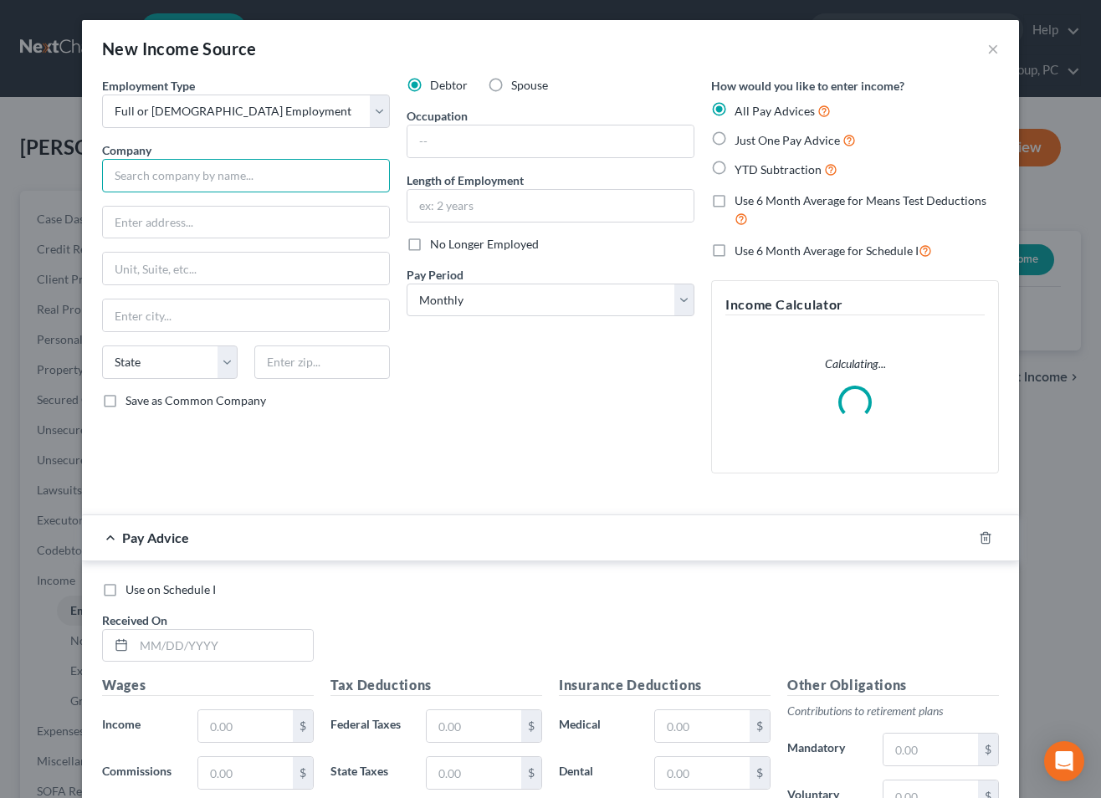
click at [177, 171] on input "text" at bounding box center [246, 175] width 288 height 33
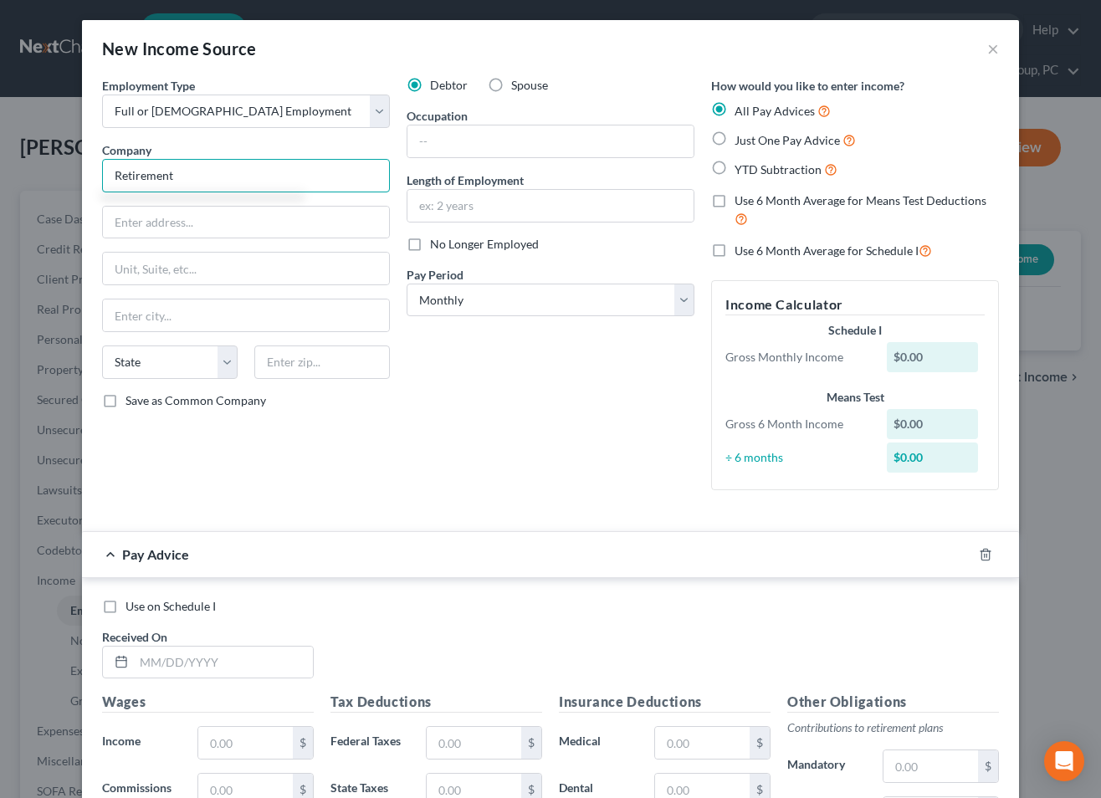
scroll to position [2, 0]
type input "Retirement"
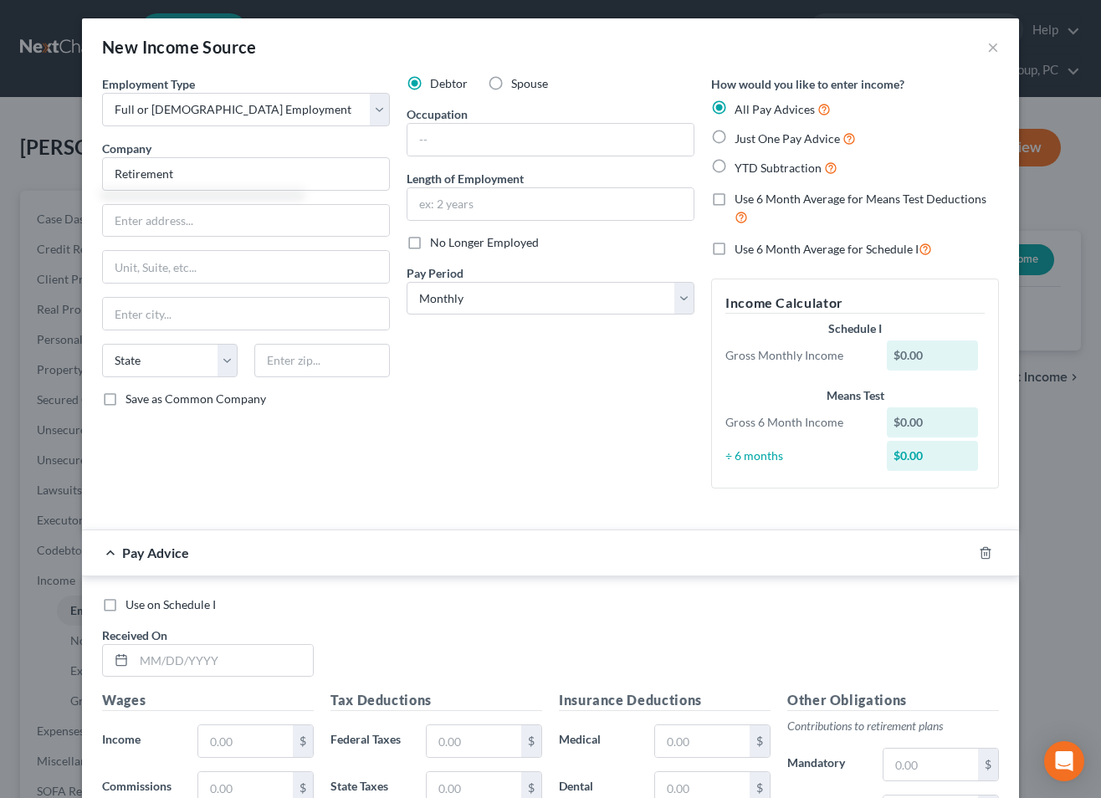
click at [733, 141] on div "Just One Pay Advice" at bounding box center [855, 138] width 288 height 19
click at [735, 136] on label "Just One Pay Advice" at bounding box center [795, 138] width 121 height 19
click at [741, 136] on input "Just One Pay Advice" at bounding box center [746, 134] width 11 height 11
radio input "true"
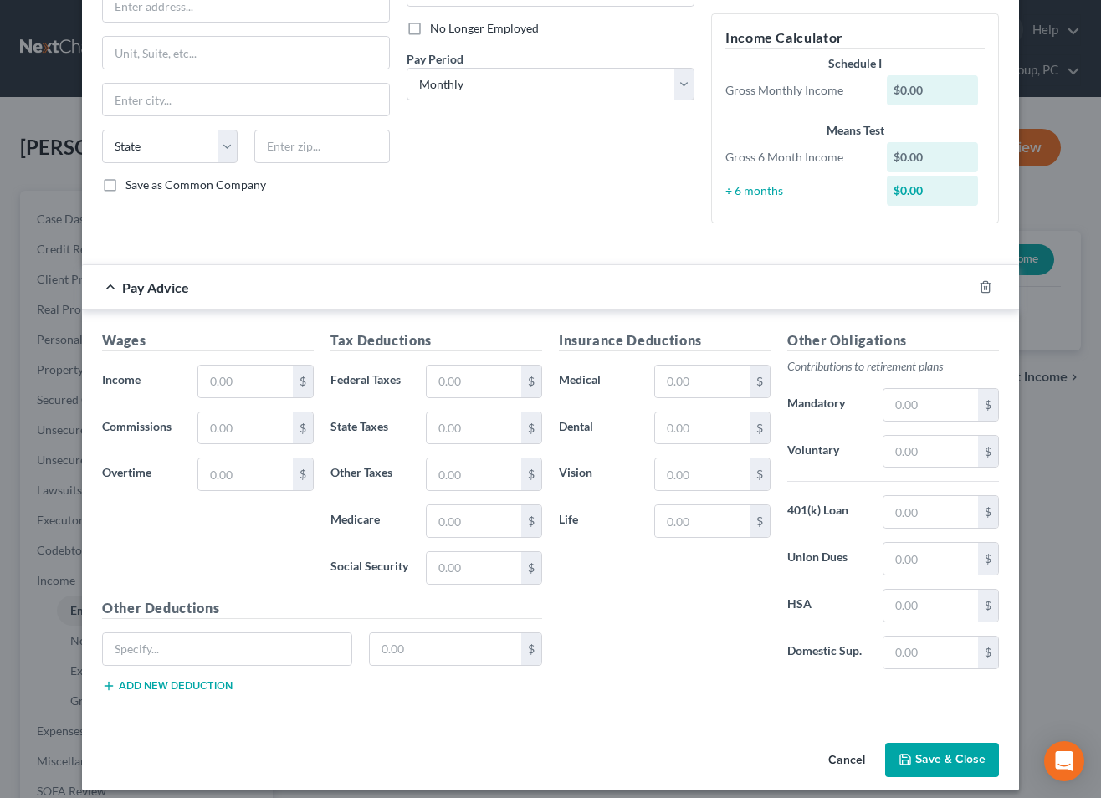
scroll to position [228, 0]
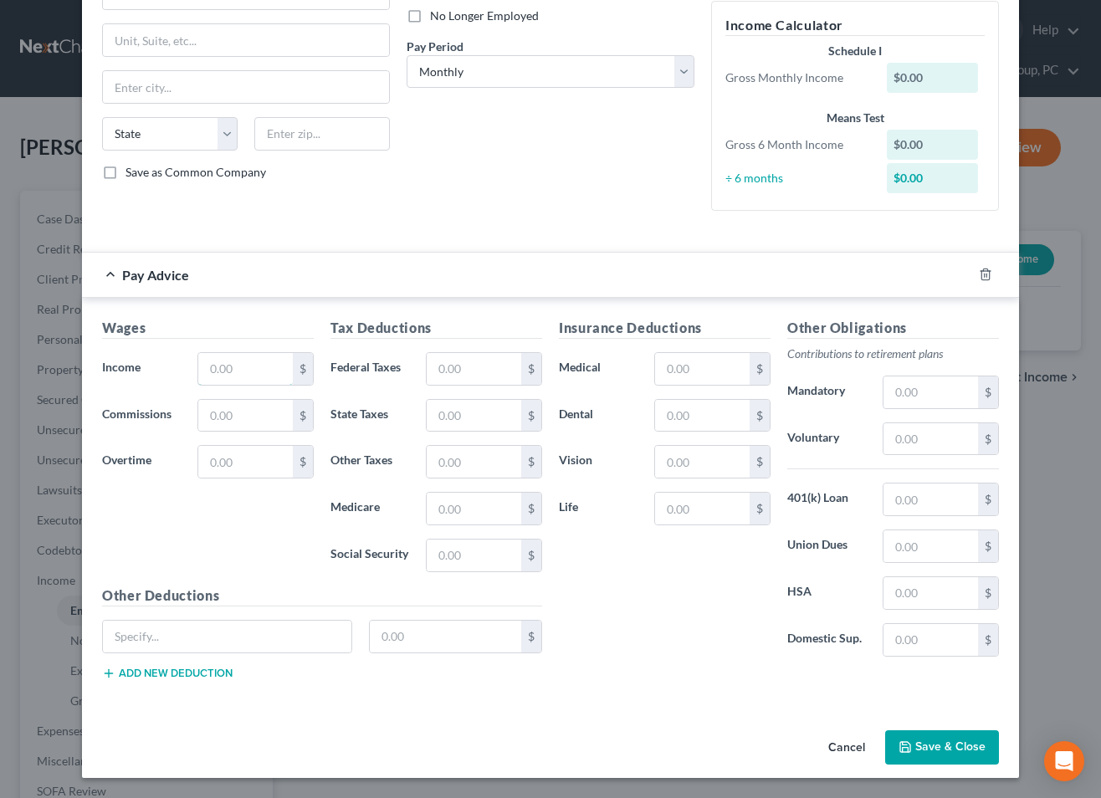
drag, startPoint x: 255, startPoint y: 370, endPoint x: 541, endPoint y: 343, distance: 287.4
click at [255, 370] on input "text" at bounding box center [245, 369] width 95 height 32
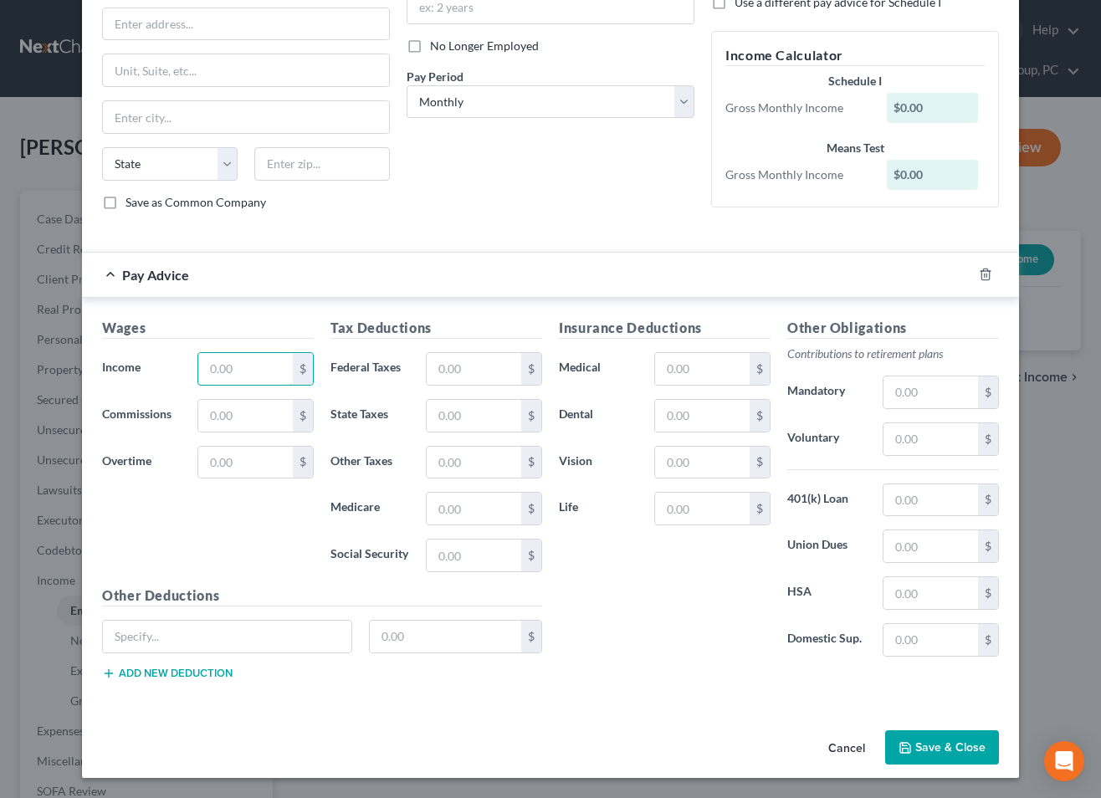
scroll to position [198, 0]
type input "7,165.74"
type input "877.63"
type input "368.88"
type input "12.33"
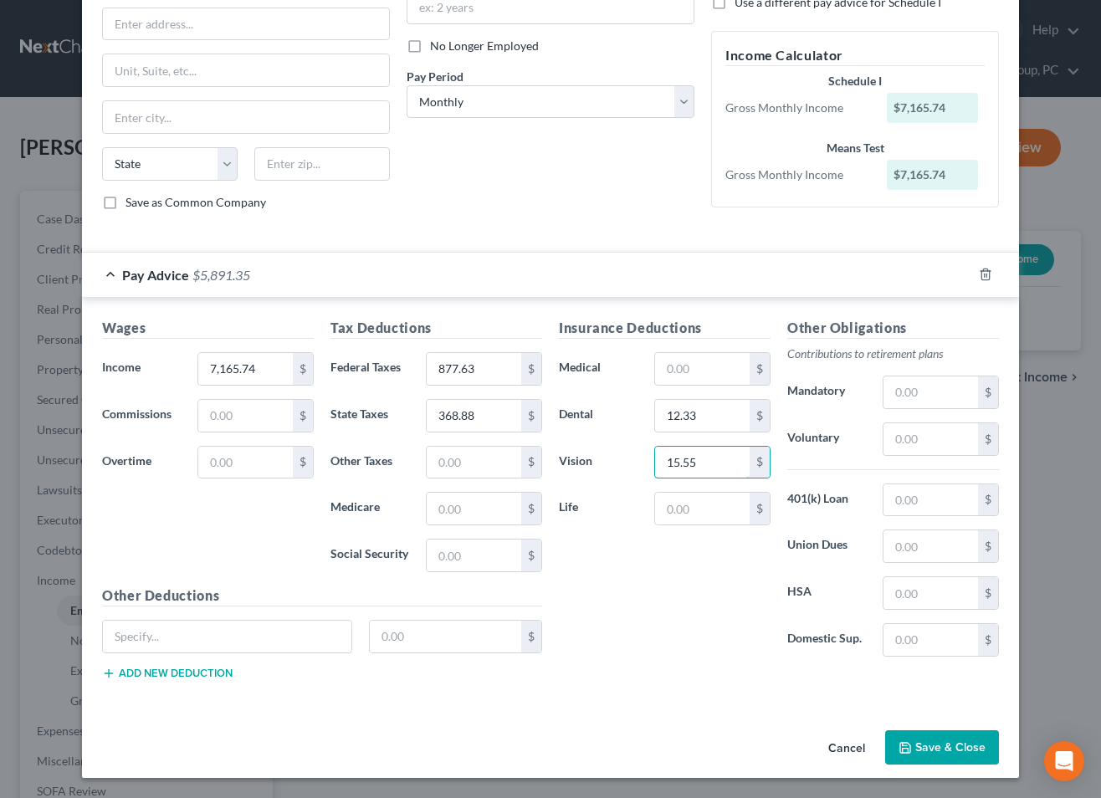
type input "15.55"
type input "12.33"
click at [949, 744] on button "Save & Close" at bounding box center [942, 748] width 114 height 35
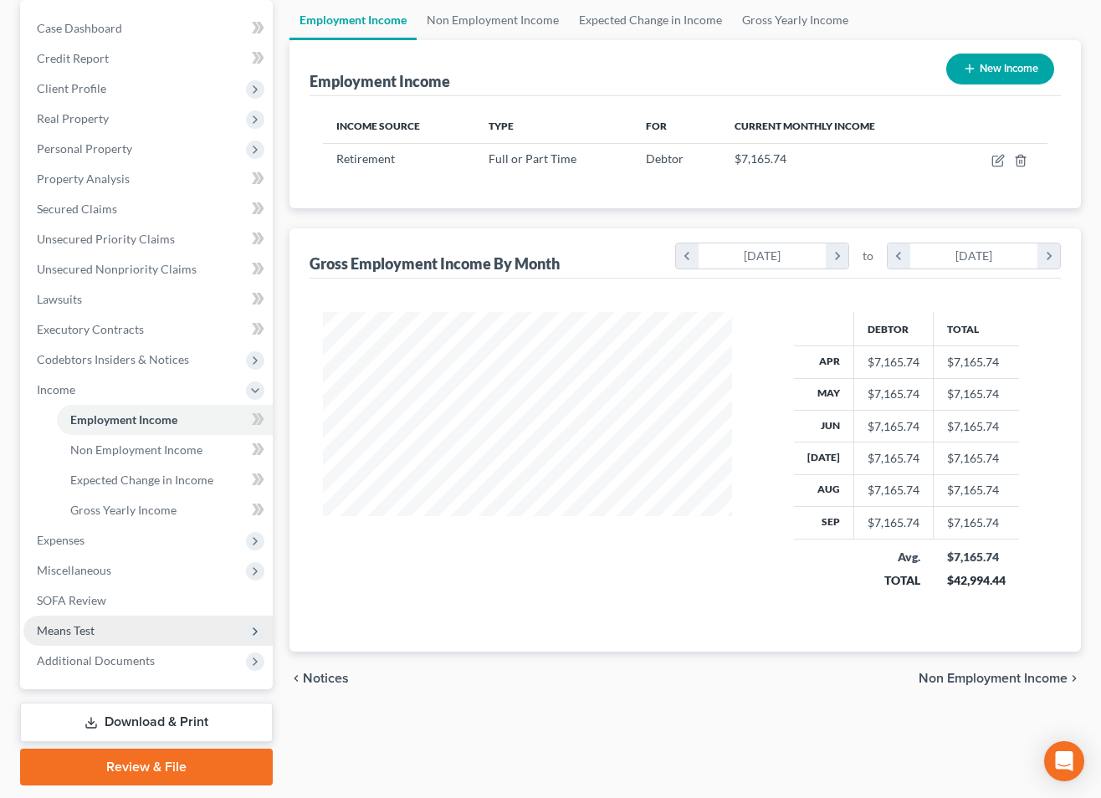
scroll to position [217, 0]
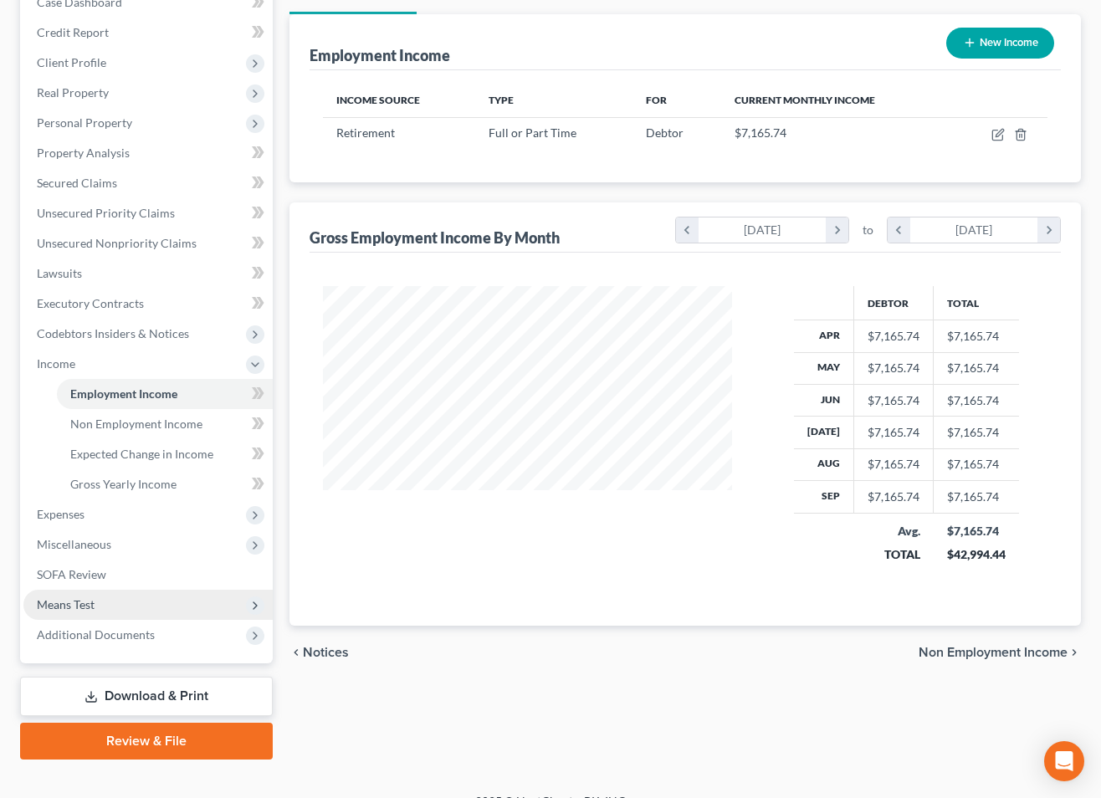
click at [95, 594] on span "Means Test" at bounding box center [147, 605] width 249 height 30
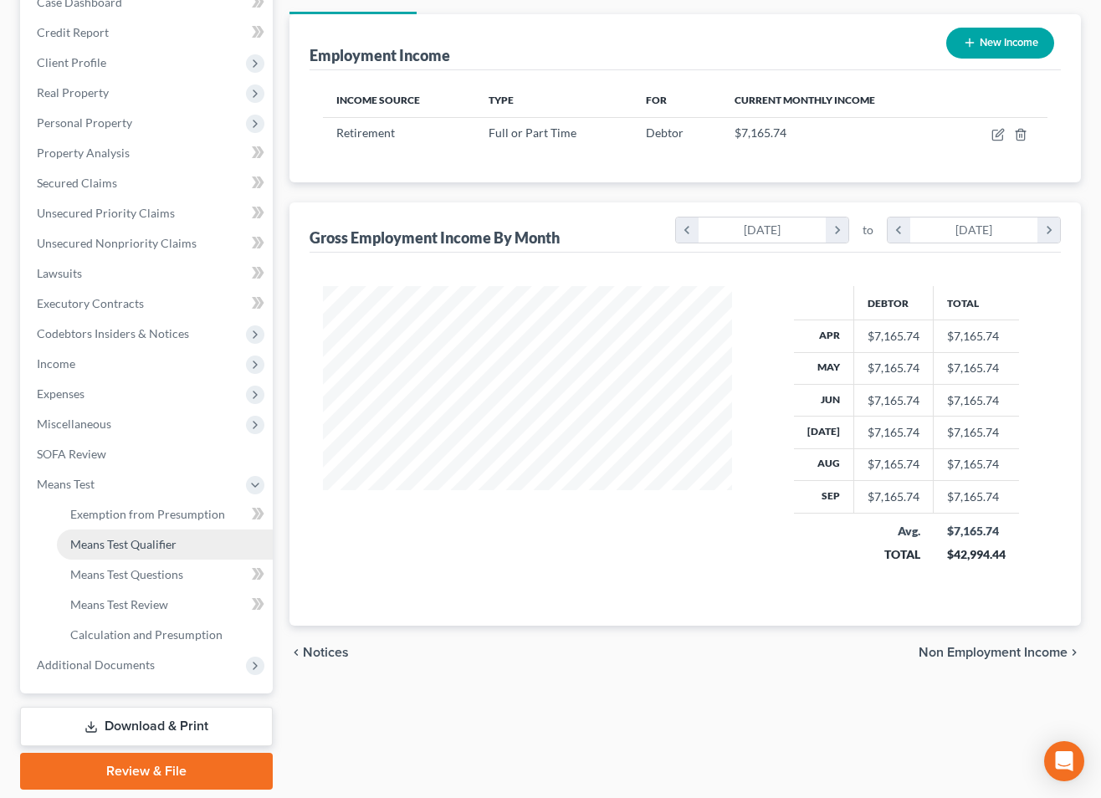
click at [120, 544] on span "Means Test Qualifier" at bounding box center [123, 544] width 106 height 14
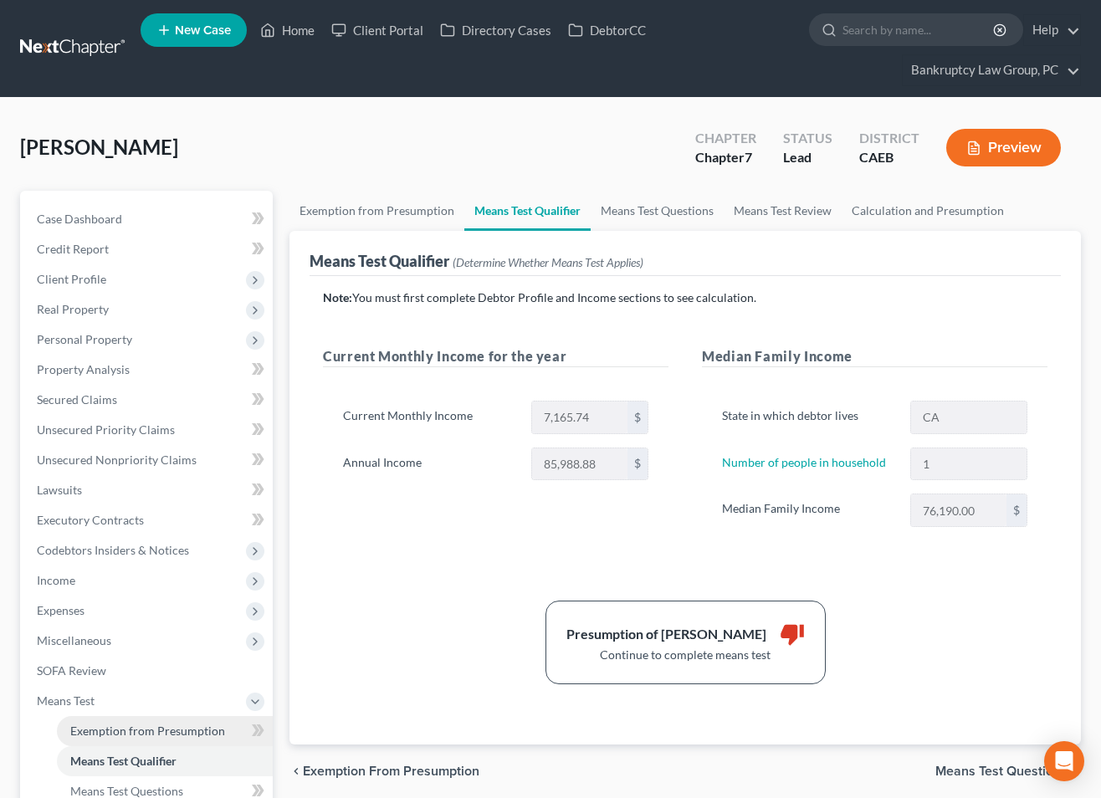
click at [155, 732] on span "Exemption from Presumption" at bounding box center [147, 731] width 155 height 14
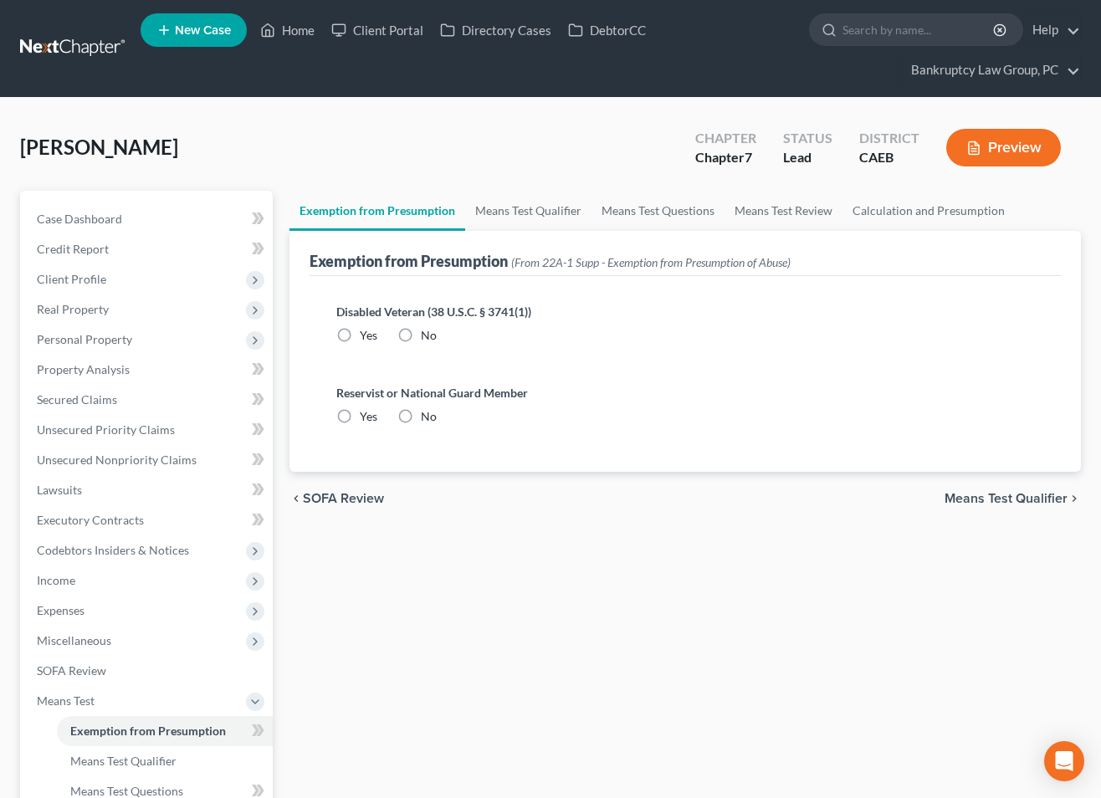
drag, startPoint x: 407, startPoint y: 336, endPoint x: 406, endPoint y: 356, distance: 20.9
click at [421, 336] on label "No" at bounding box center [429, 335] width 16 height 17
click at [428, 336] on input "No" at bounding box center [433, 332] width 11 height 11
radio input "true"
drag, startPoint x: 401, startPoint y: 415, endPoint x: 403, endPoint y: 430, distance: 15.2
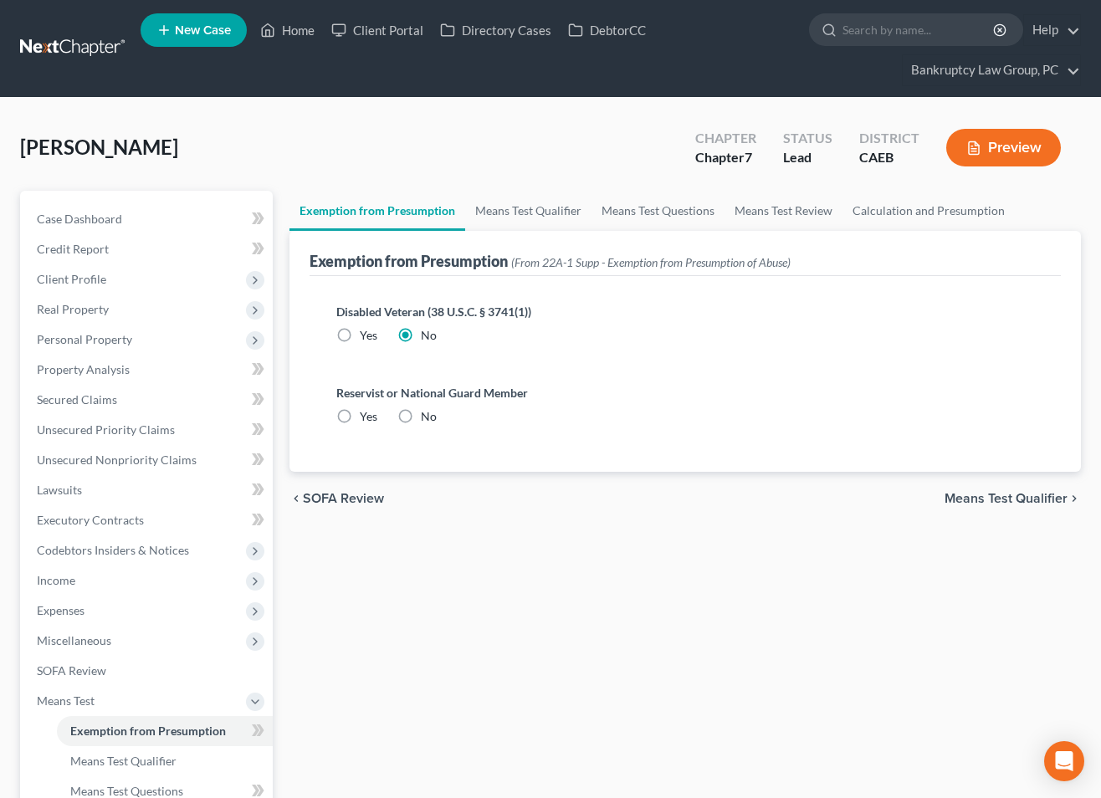
click at [421, 419] on label "No" at bounding box center [429, 416] width 16 height 17
click at [428, 419] on input "No" at bounding box center [433, 413] width 11 height 11
radio input "true"
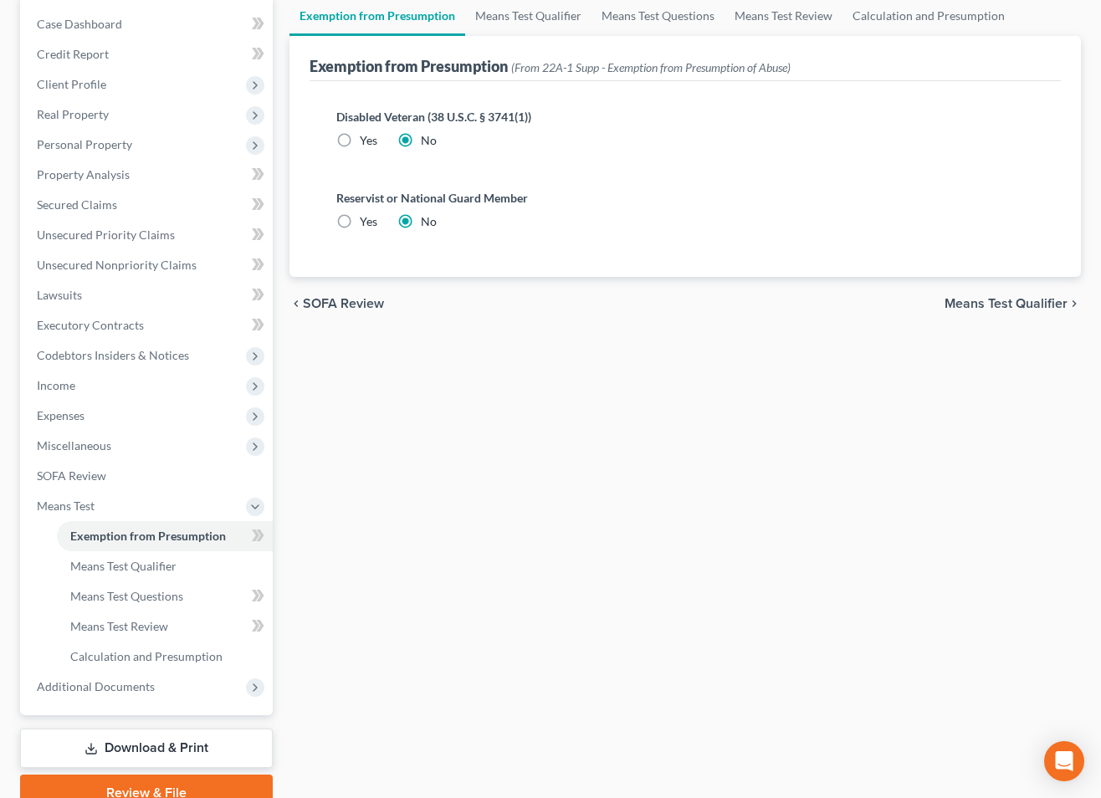
scroll to position [270, 0]
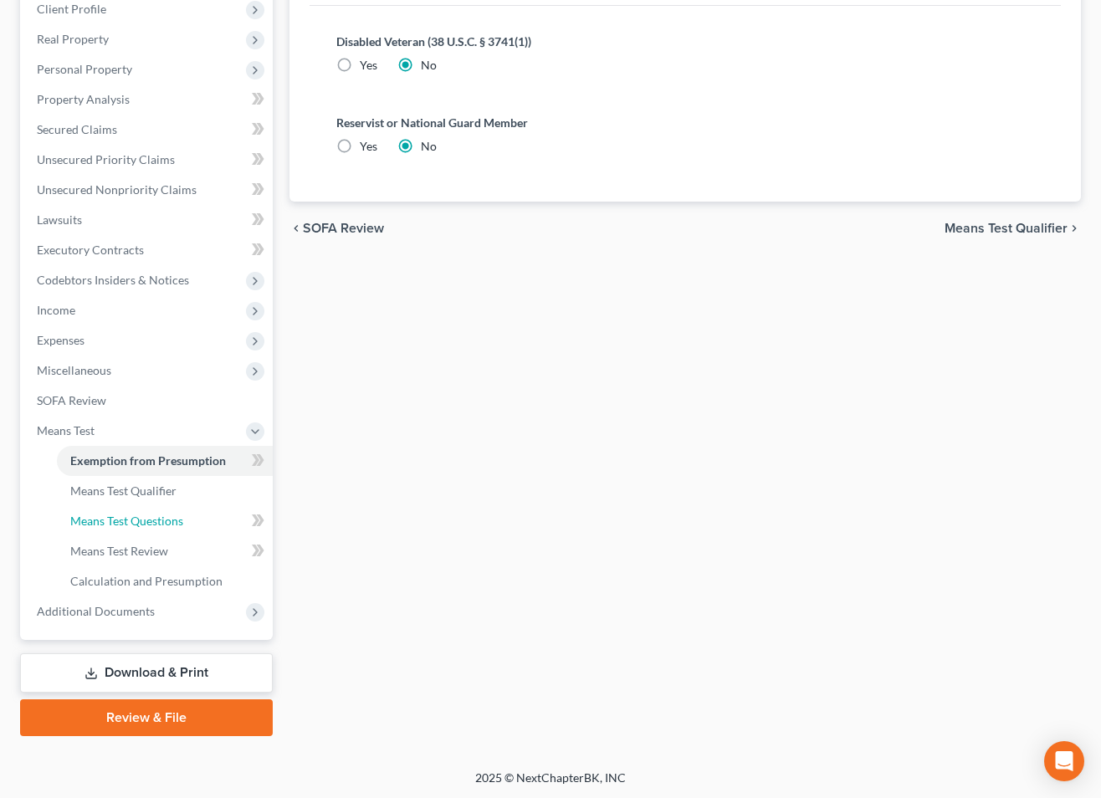
drag, startPoint x: 154, startPoint y: 529, endPoint x: 372, endPoint y: 511, distance: 218.3
click at [155, 529] on link "Means Test Questions" at bounding box center [165, 521] width 216 height 30
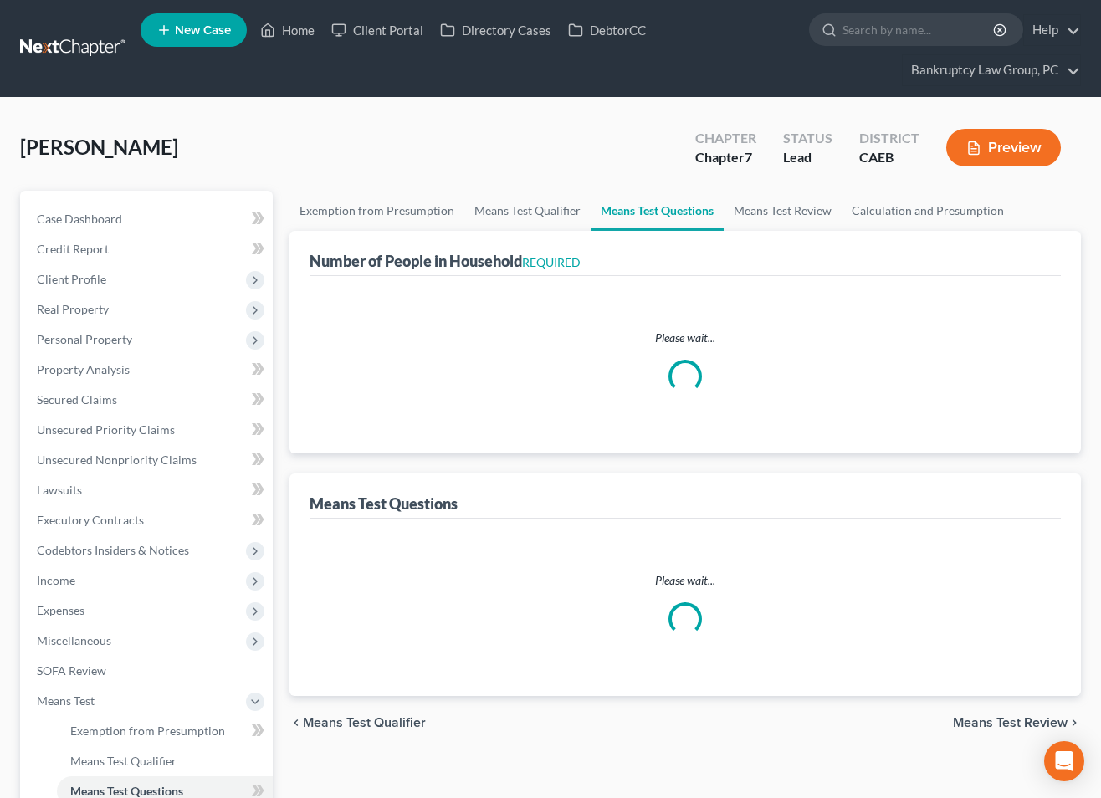
select select "1"
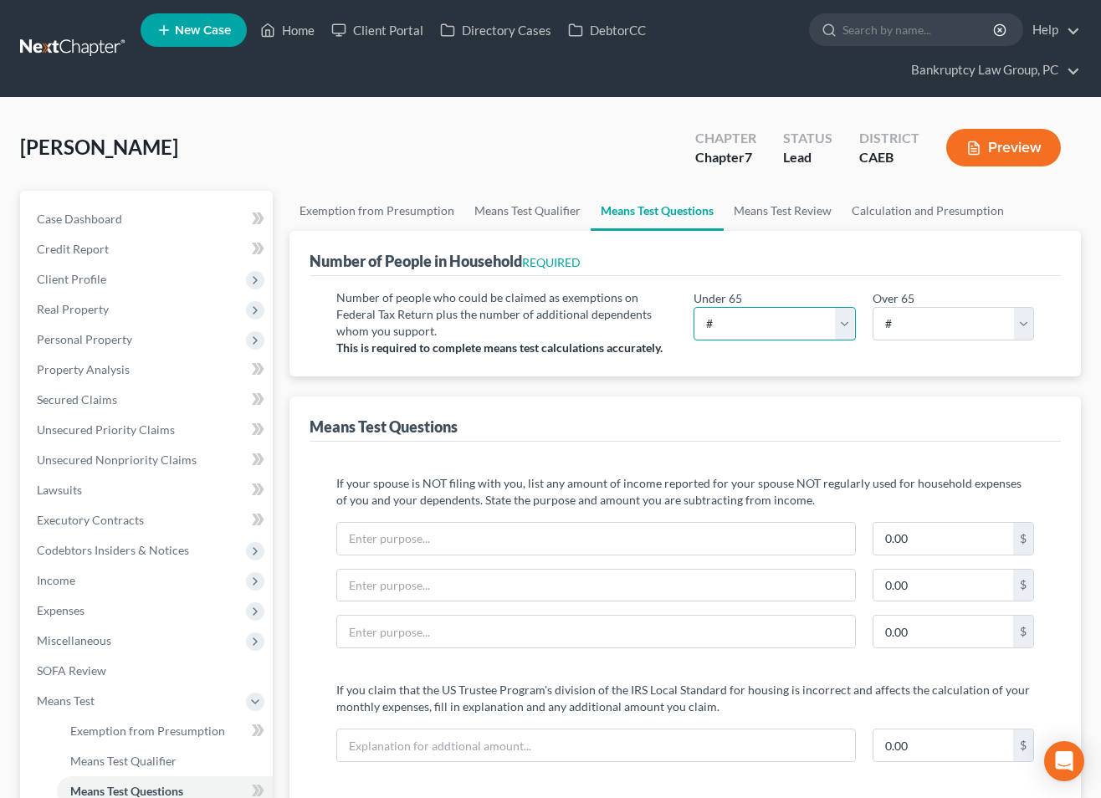
click at [739, 323] on select "# 0 1 2 3 4 5 6 7 8 9 10" at bounding box center [775, 323] width 162 height 33
click at [694, 307] on select "# 0 1 2 3 4 5 6 7 8 9 10" at bounding box center [775, 323] width 162 height 33
click at [746, 318] on select "# 0 1 2 3 4 5 6 7 8 9 10" at bounding box center [775, 323] width 162 height 33
select select "1"
click at [694, 307] on select "# 0 1 2 3 4 5 6 7 8 9 10" at bounding box center [775, 323] width 162 height 33
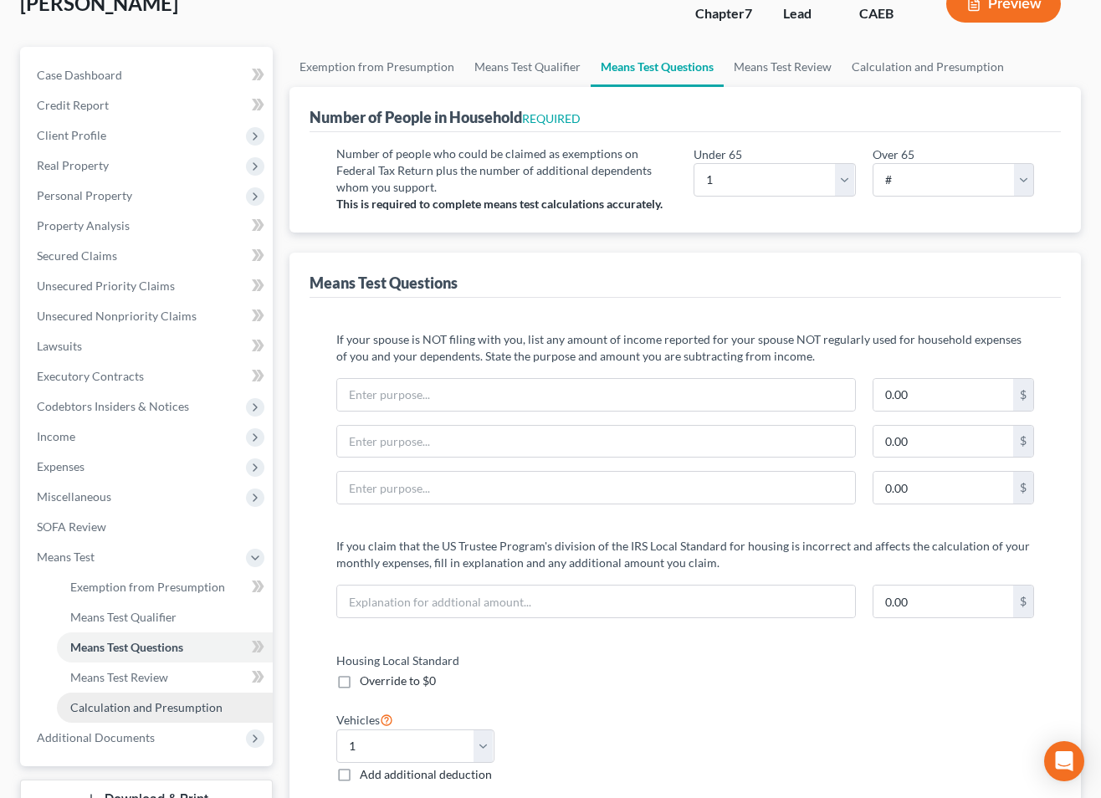
click at [177, 713] on span "Calculation and Presumption" at bounding box center [146, 707] width 152 height 14
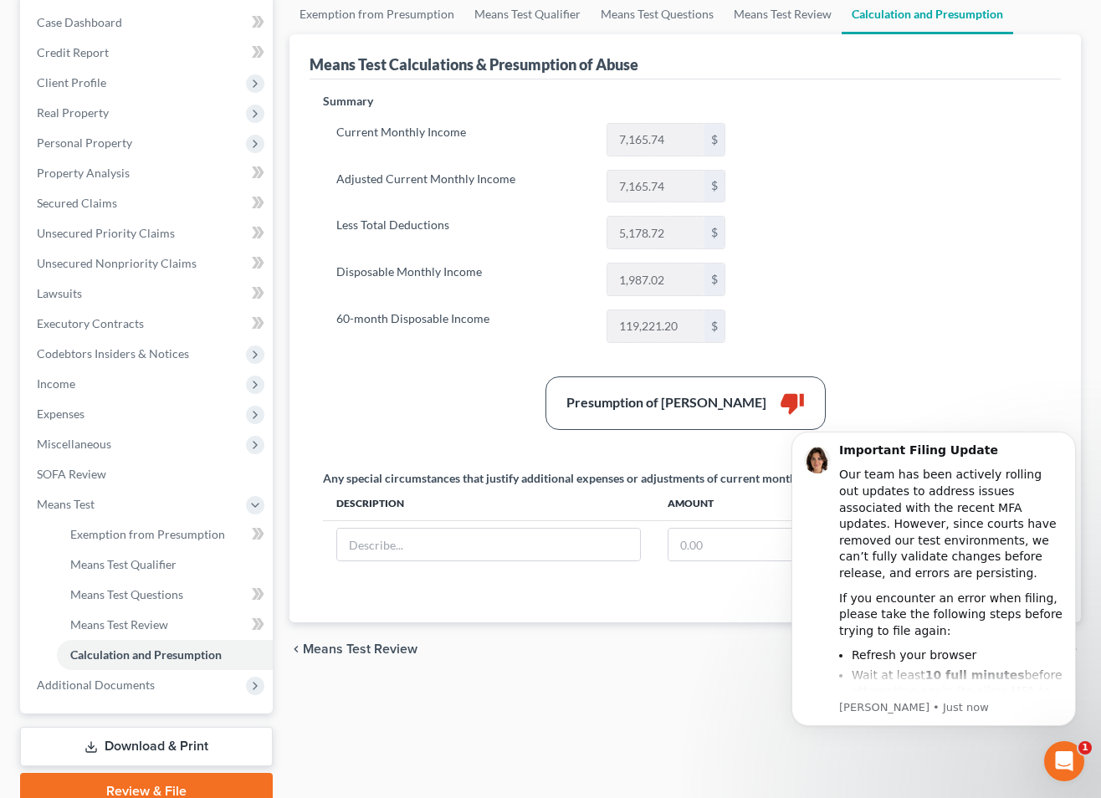
scroll to position [201, 0]
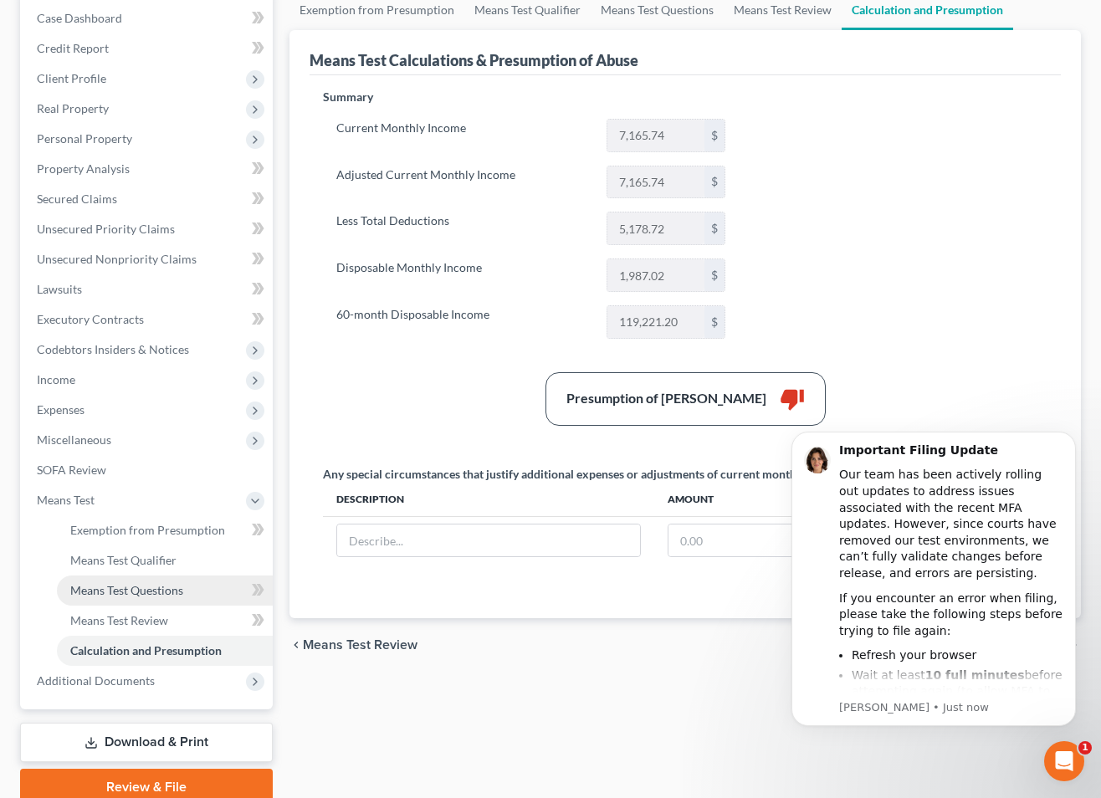
click at [149, 587] on span "Means Test Questions" at bounding box center [126, 590] width 113 height 14
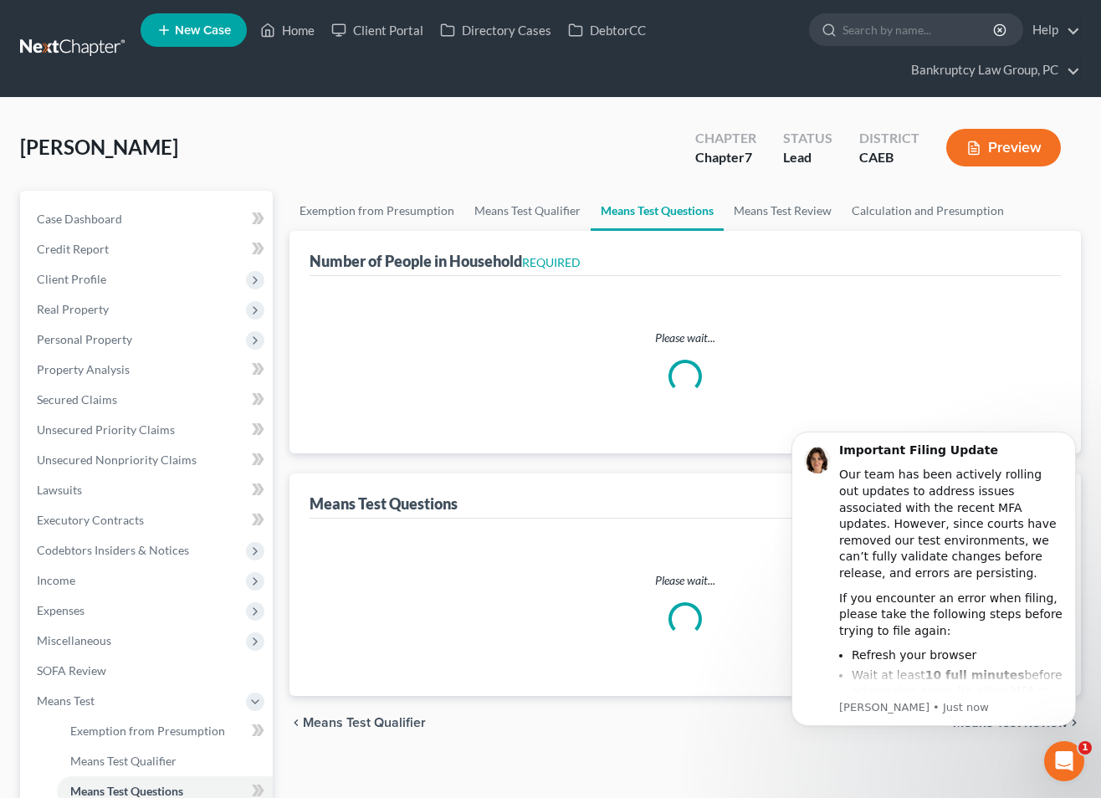
select select "1"
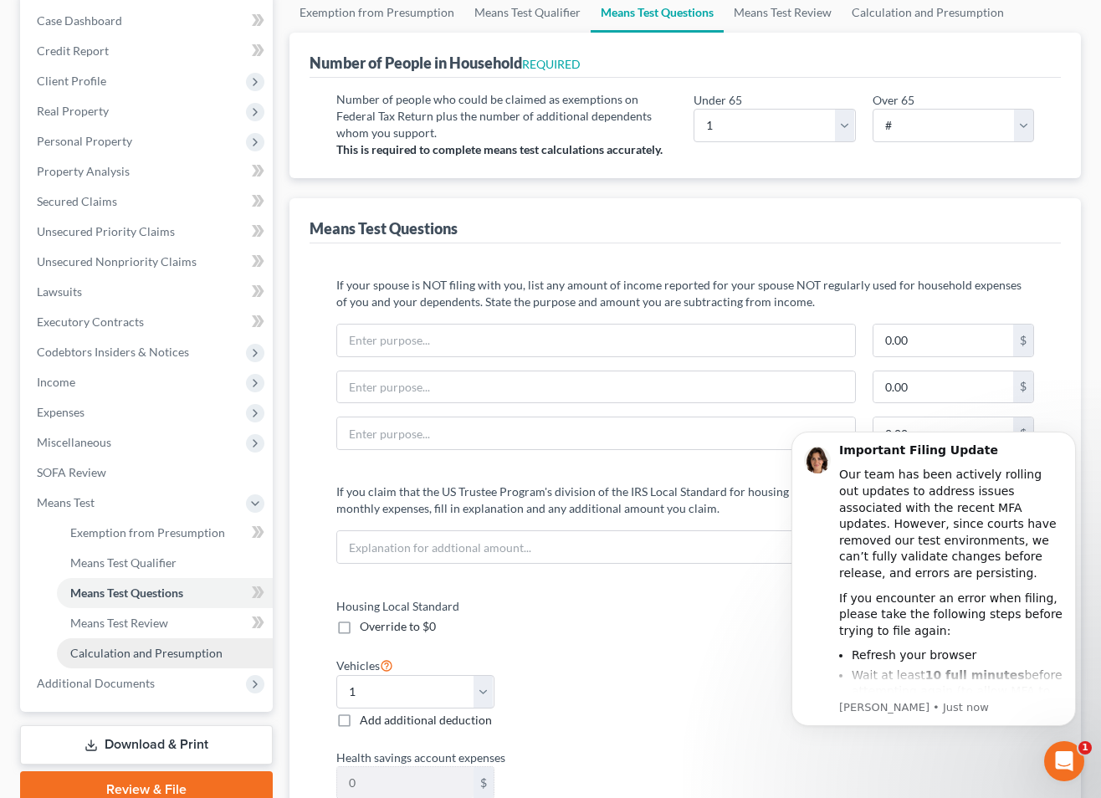
scroll to position [202, 0]
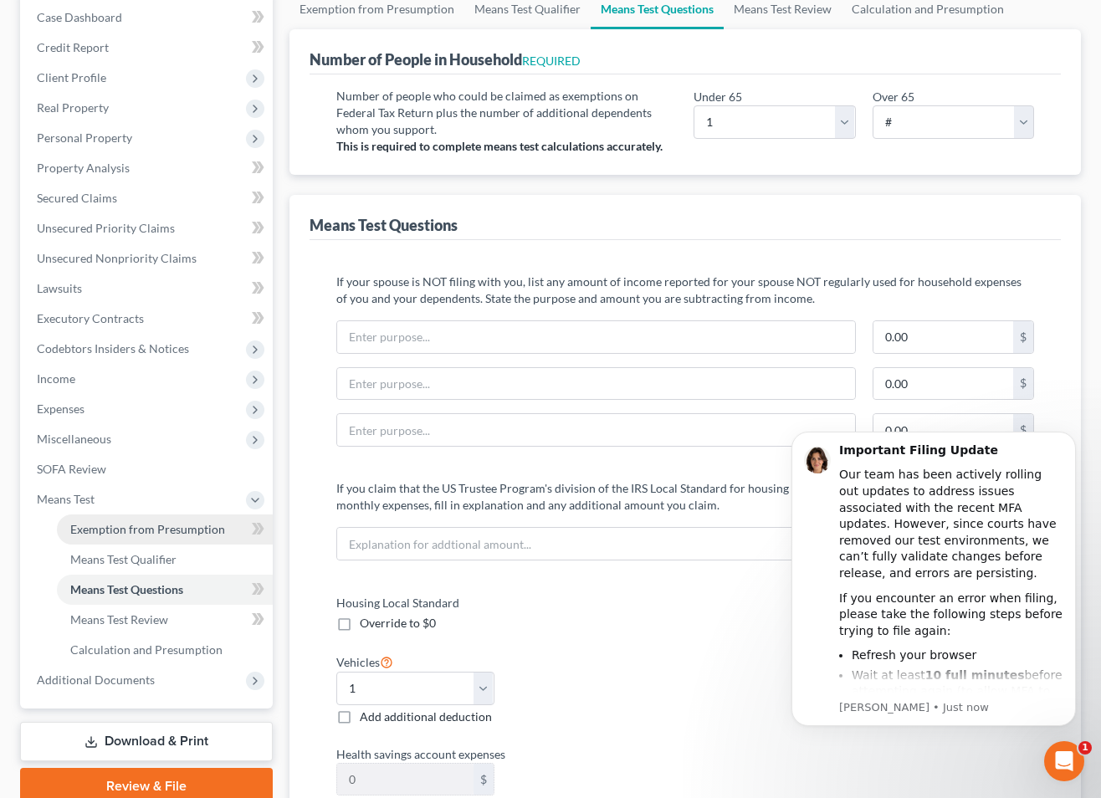
click at [106, 528] on span "Exemption from Presumption" at bounding box center [147, 529] width 155 height 14
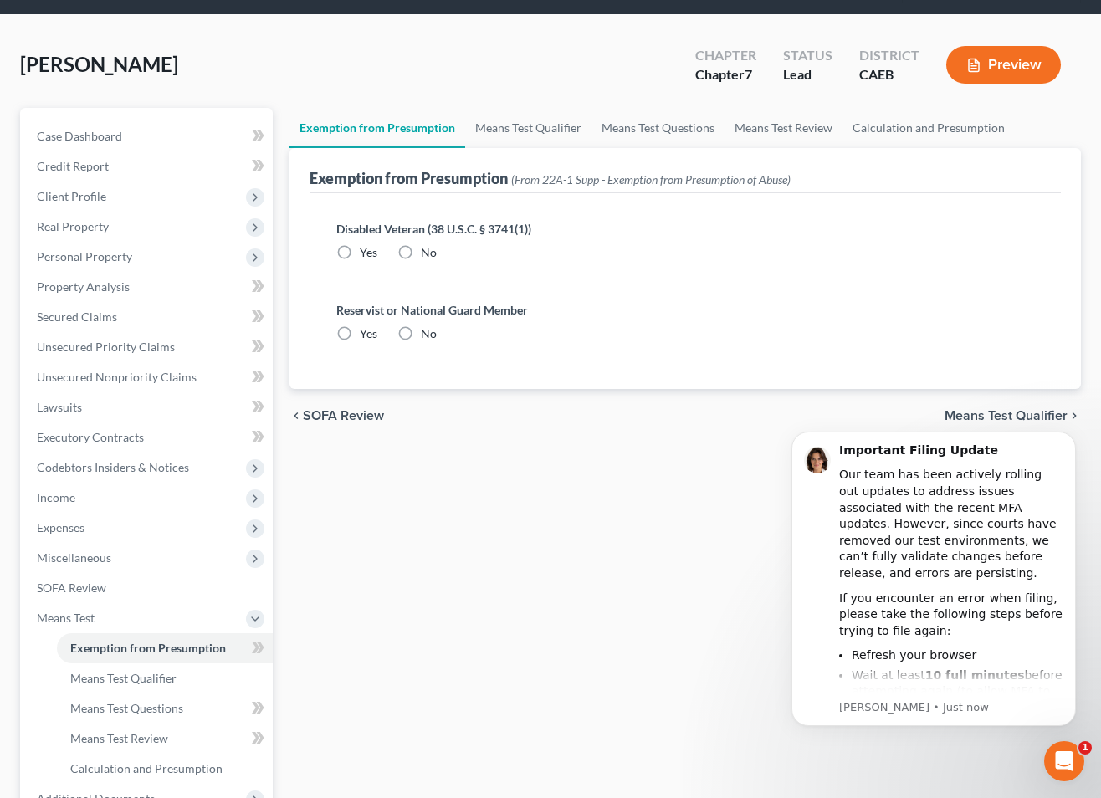
radio input "true"
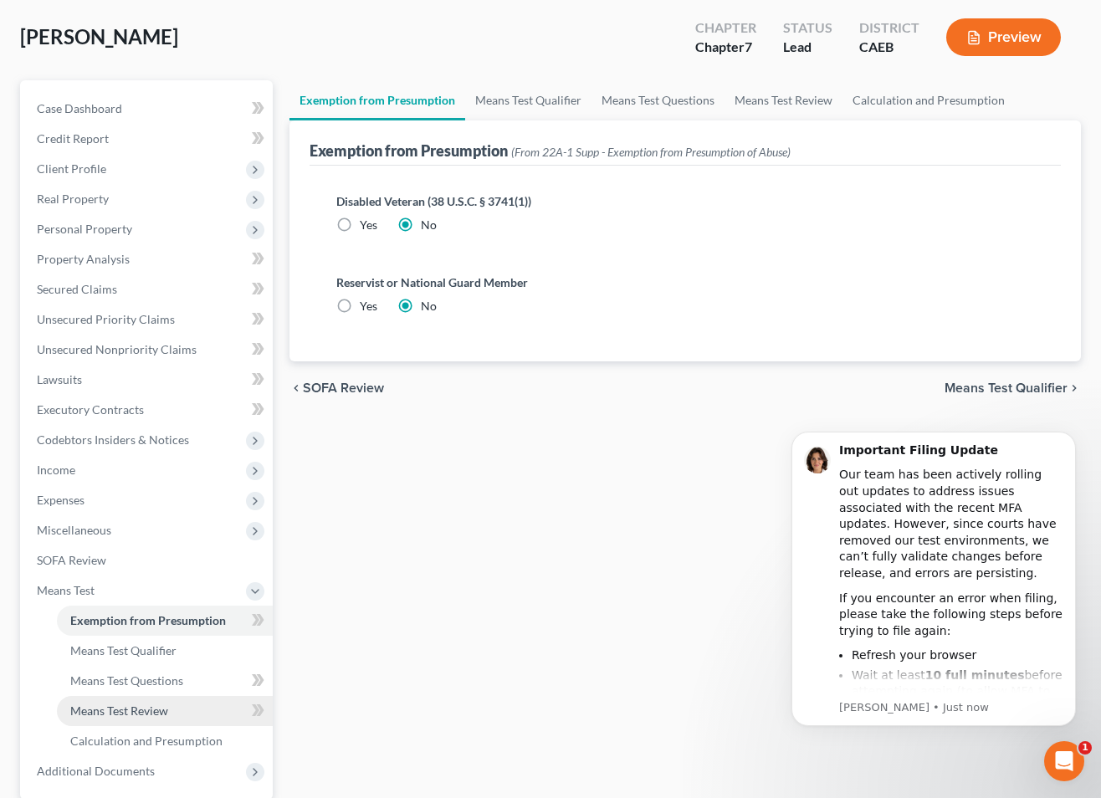
scroll to position [126, 0]
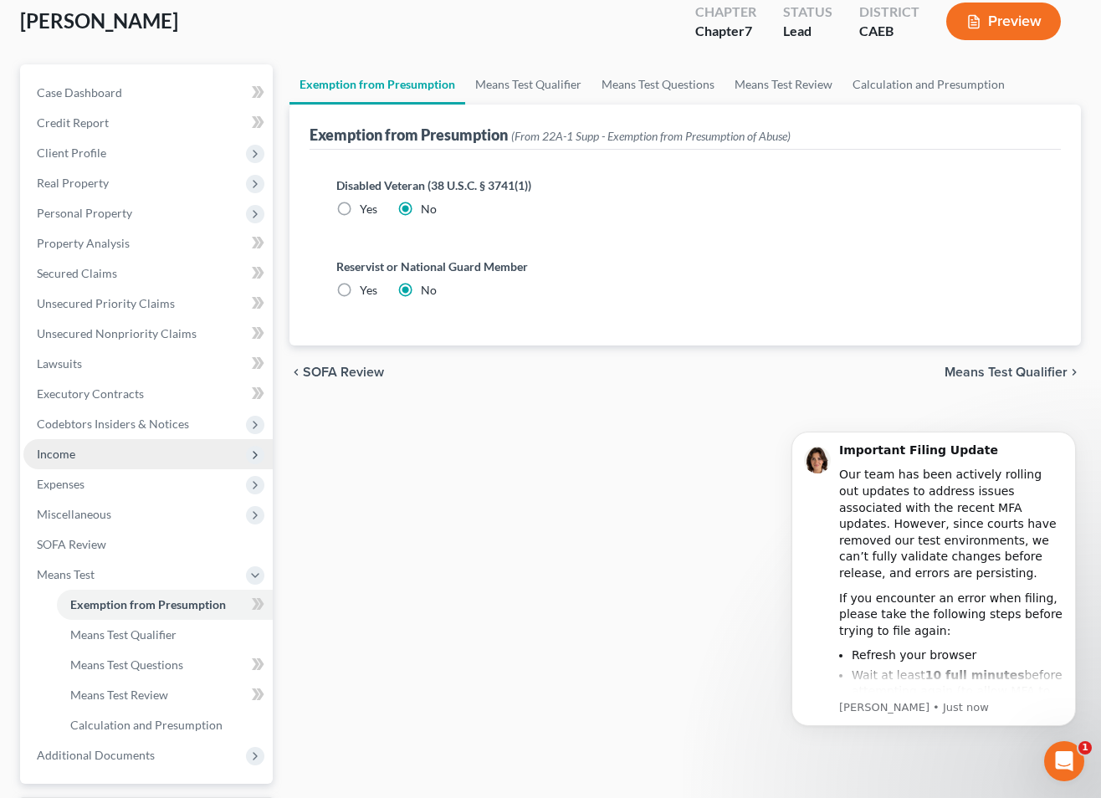
drag, startPoint x: 75, startPoint y: 455, endPoint x: 84, endPoint y: 456, distance: 8.4
click at [75, 455] on span "Income" at bounding box center [147, 454] width 249 height 30
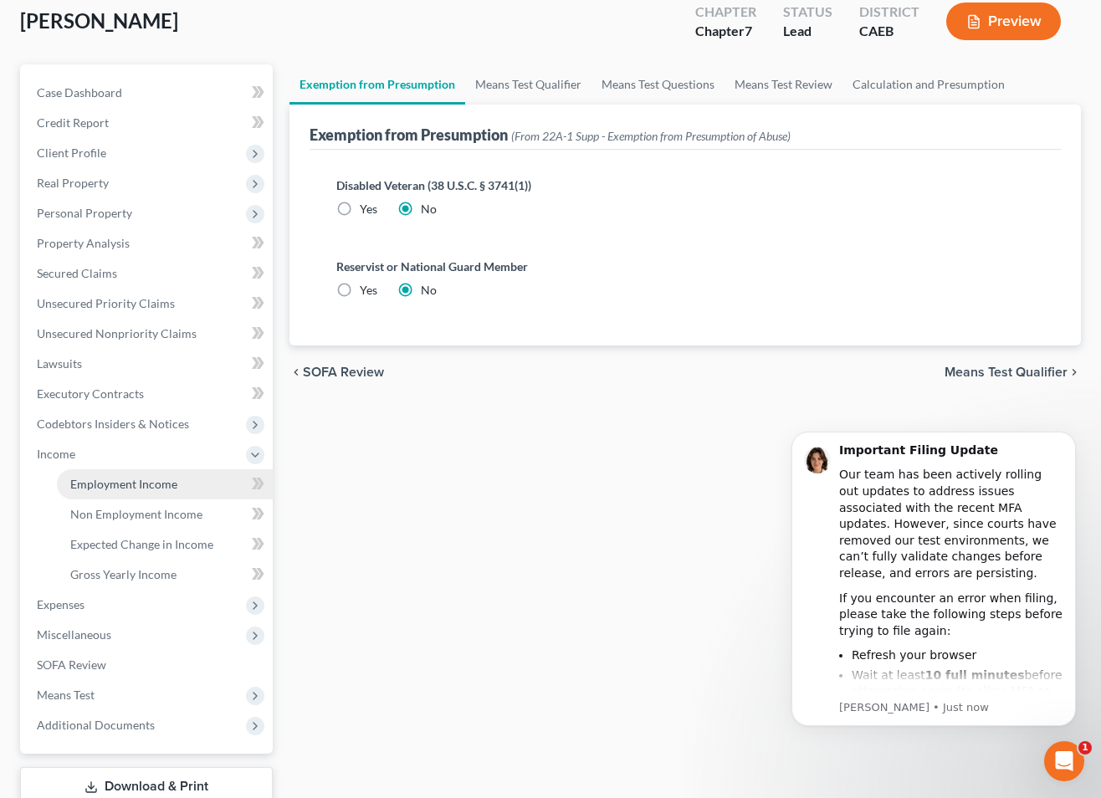
click at [135, 489] on span "Employment Income" at bounding box center [123, 484] width 107 height 14
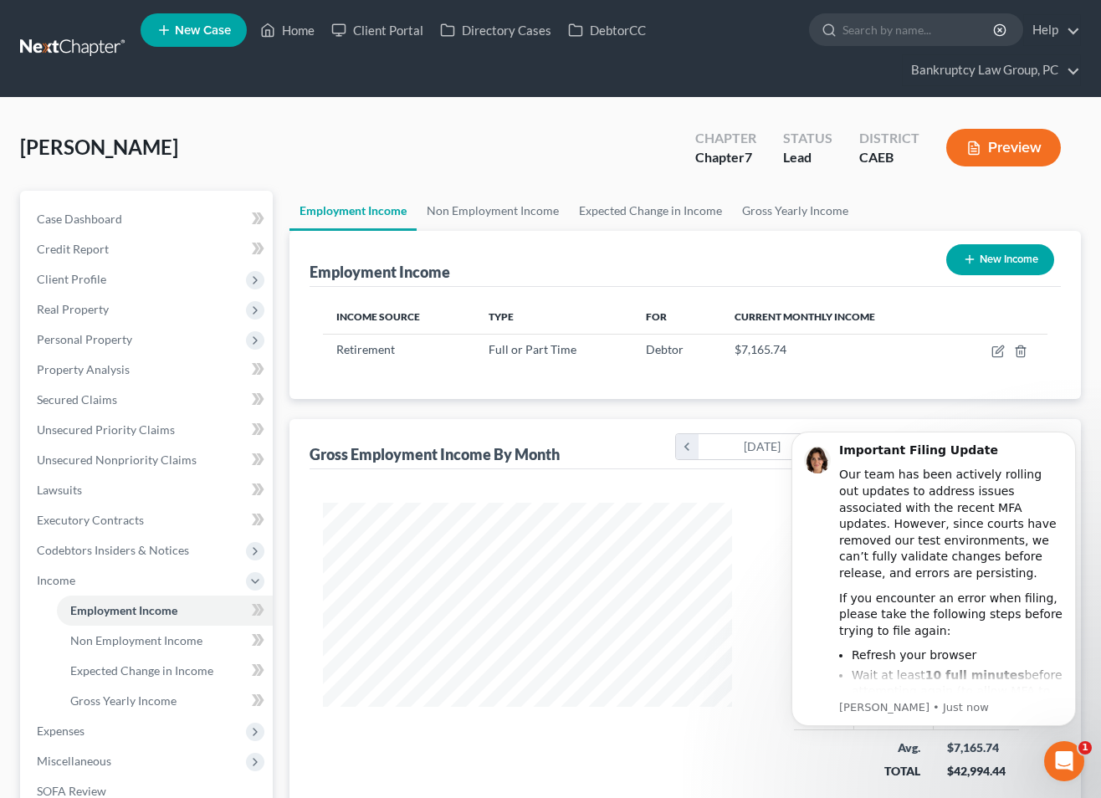
scroll to position [300, 442]
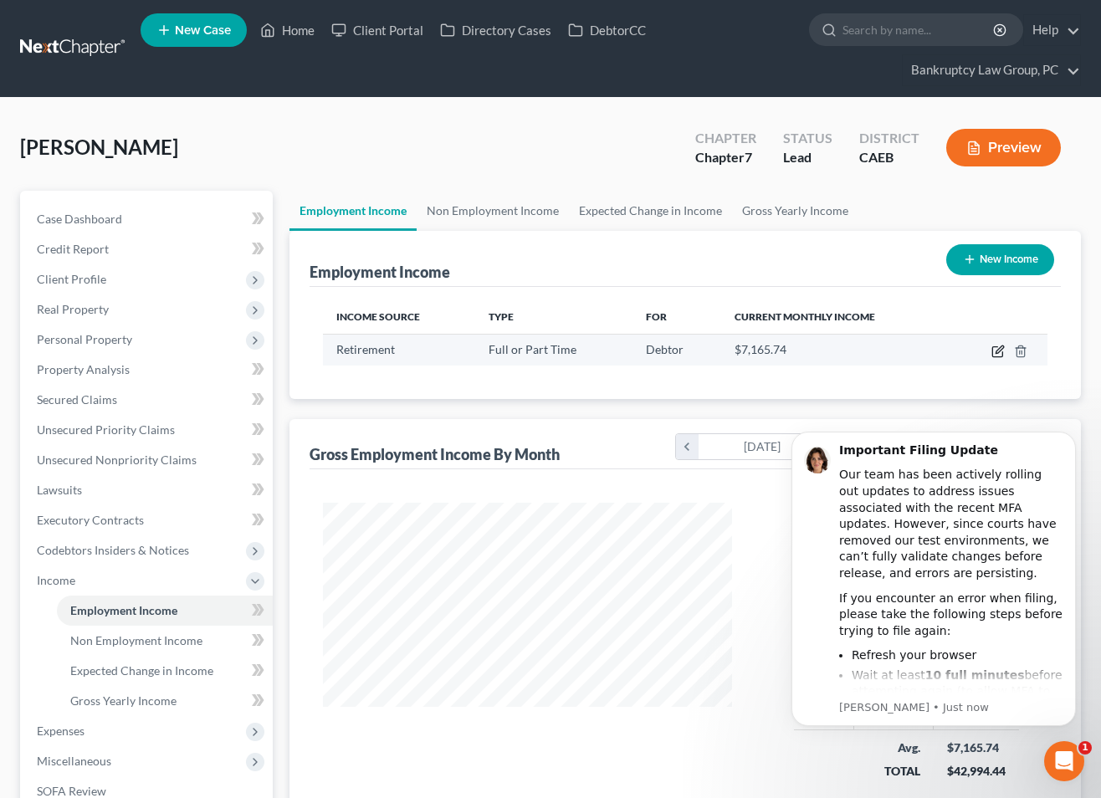
click at [1001, 351] on icon "button" at bounding box center [1000, 350] width 8 height 8
select select "0"
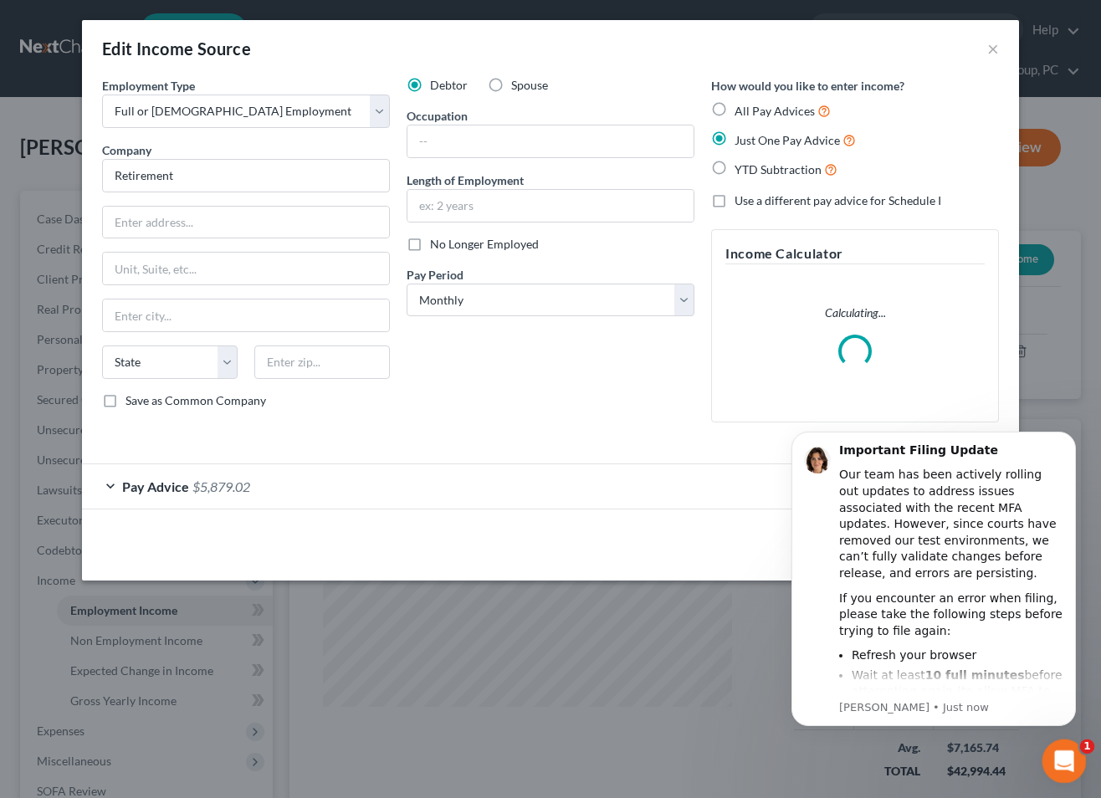
click at [1066, 758] on icon "Open Intercom Messenger" at bounding box center [1063, 760] width 28 height 28
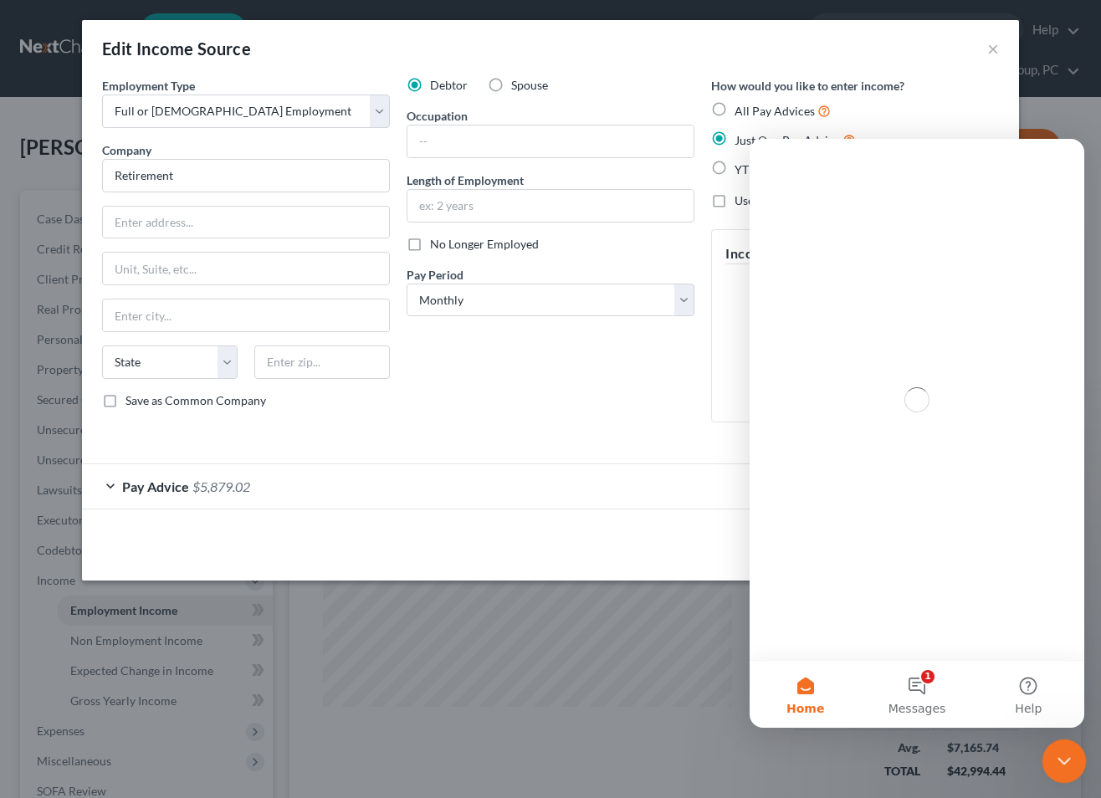
scroll to position [0, 0]
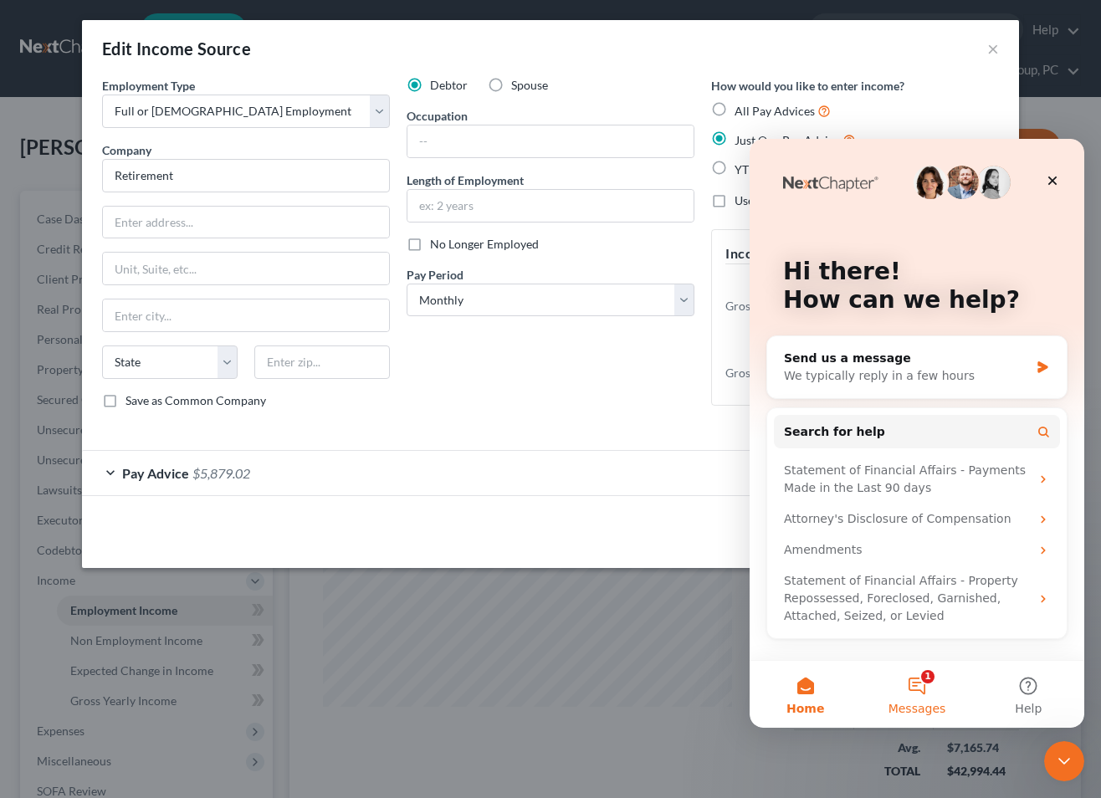
click at [918, 685] on button "1 Messages" at bounding box center [916, 694] width 111 height 67
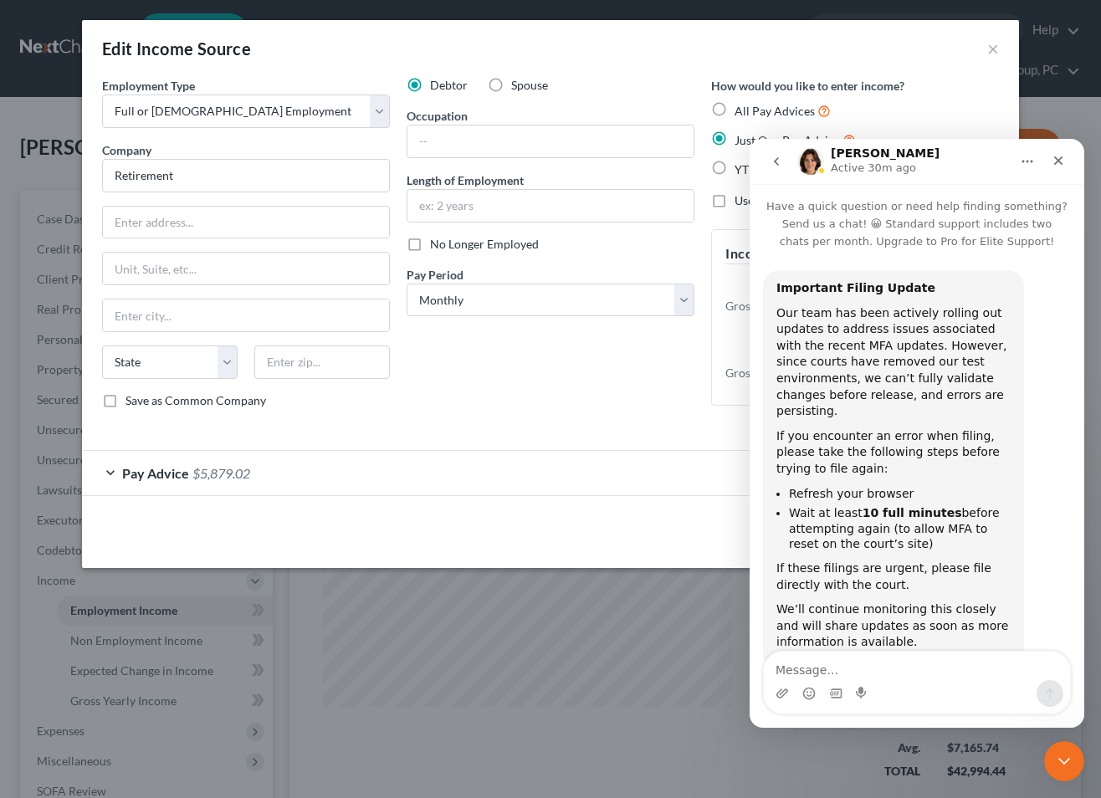
scroll to position [53, 0]
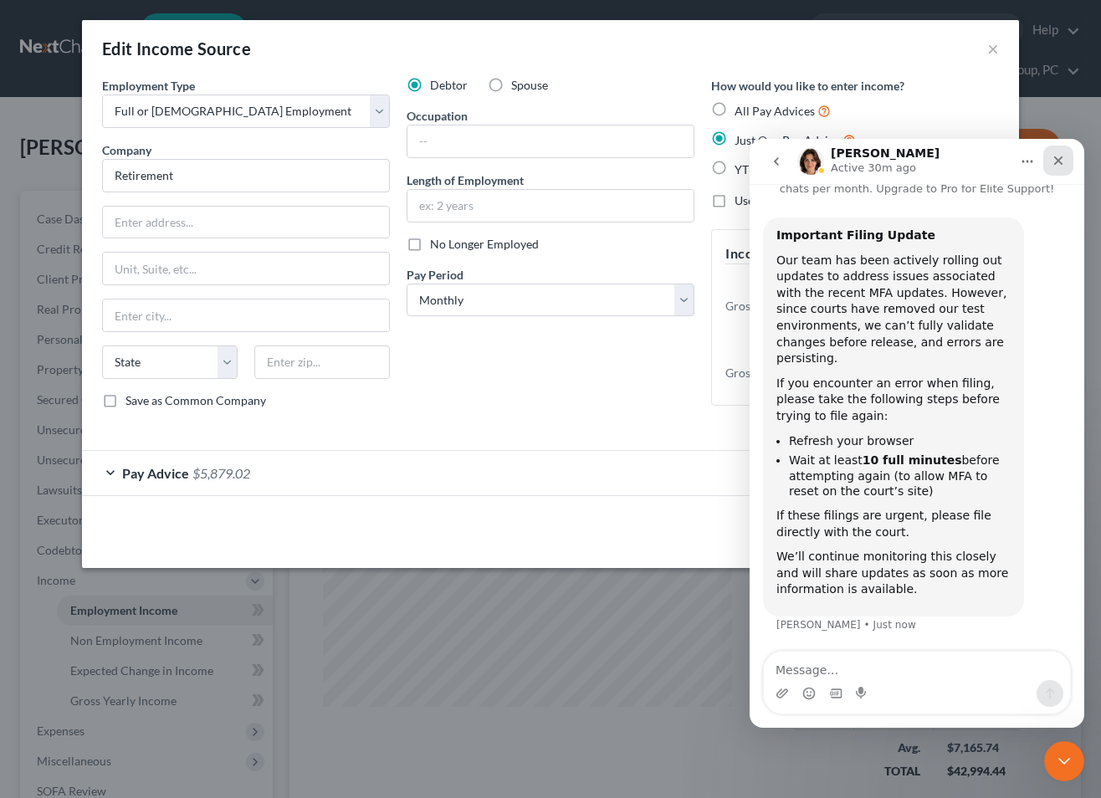
click at [1067, 154] on div "Close" at bounding box center [1058, 161] width 30 height 30
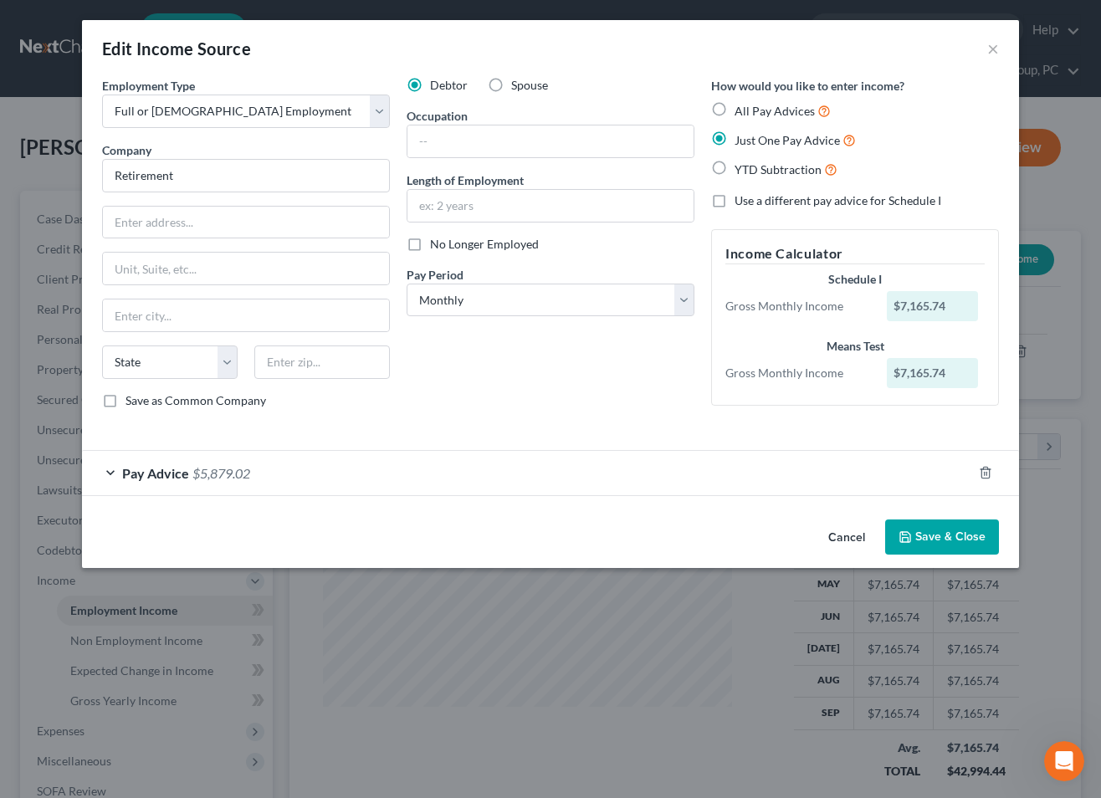
click at [297, 484] on div "Pay Advice $5,879.02" at bounding box center [527, 473] width 890 height 44
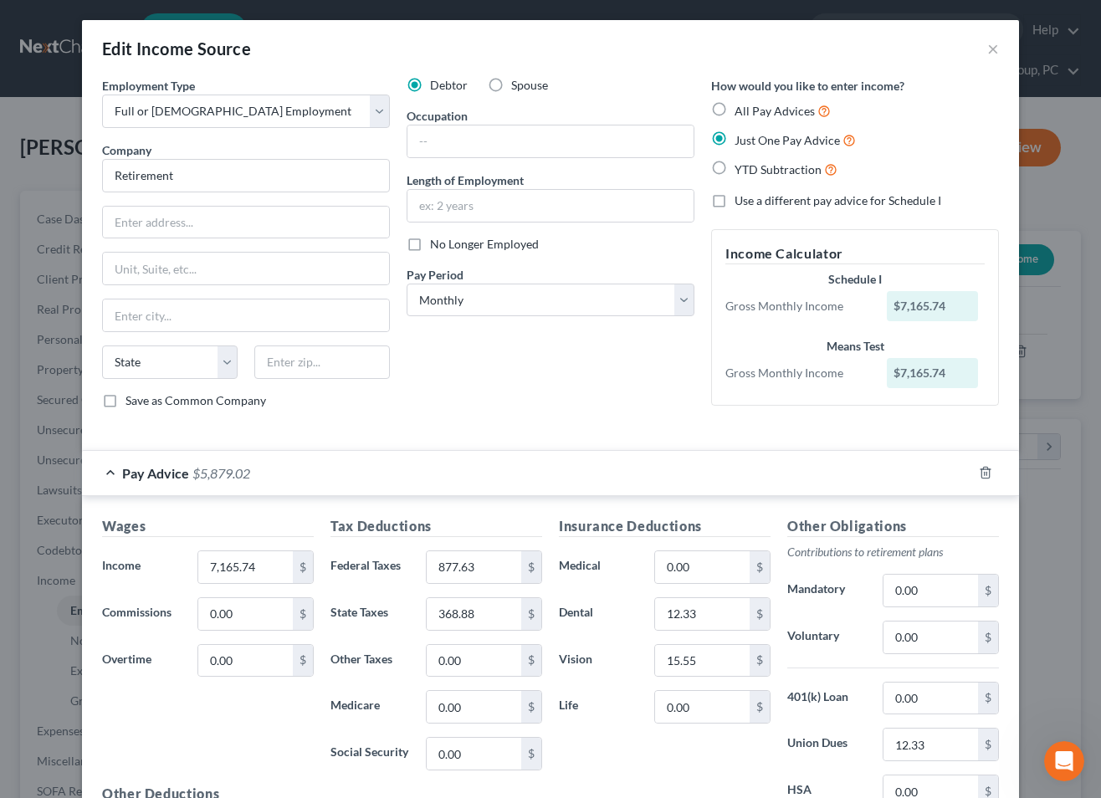
scroll to position [198, 0]
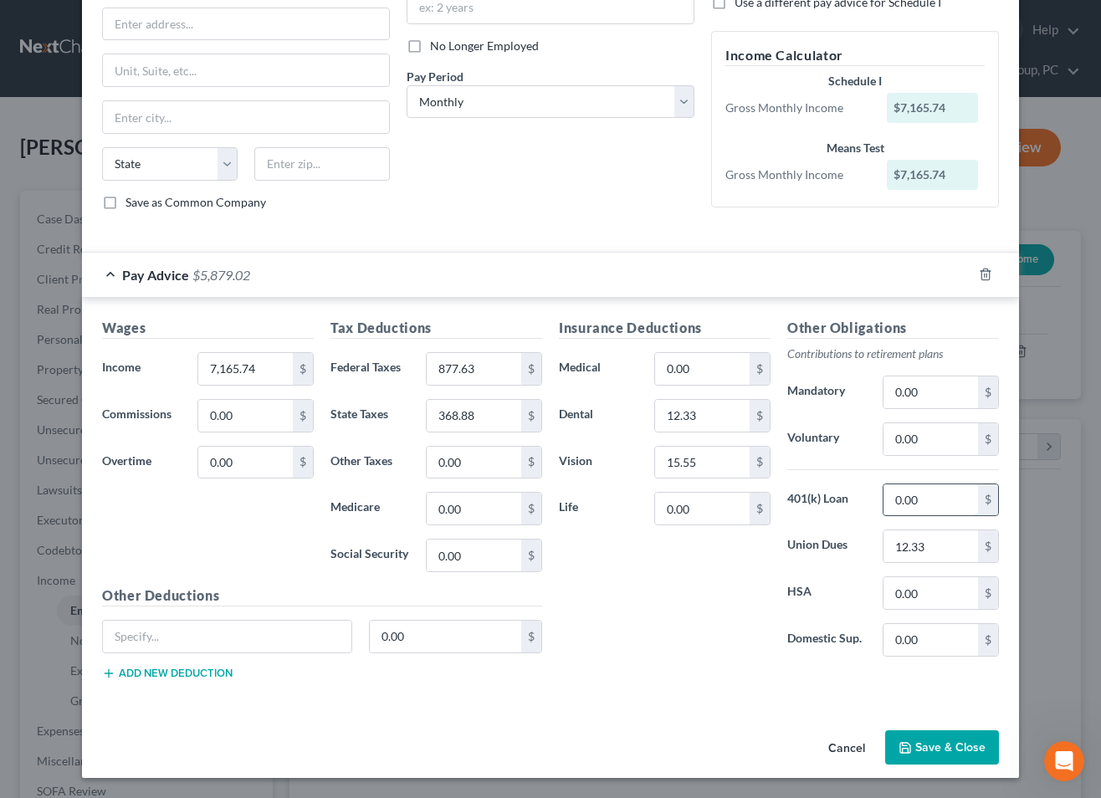
click at [937, 505] on input "0.00" at bounding box center [931, 501] width 95 height 32
type input "787.80"
click at [926, 744] on button "Save & Close" at bounding box center [942, 748] width 114 height 35
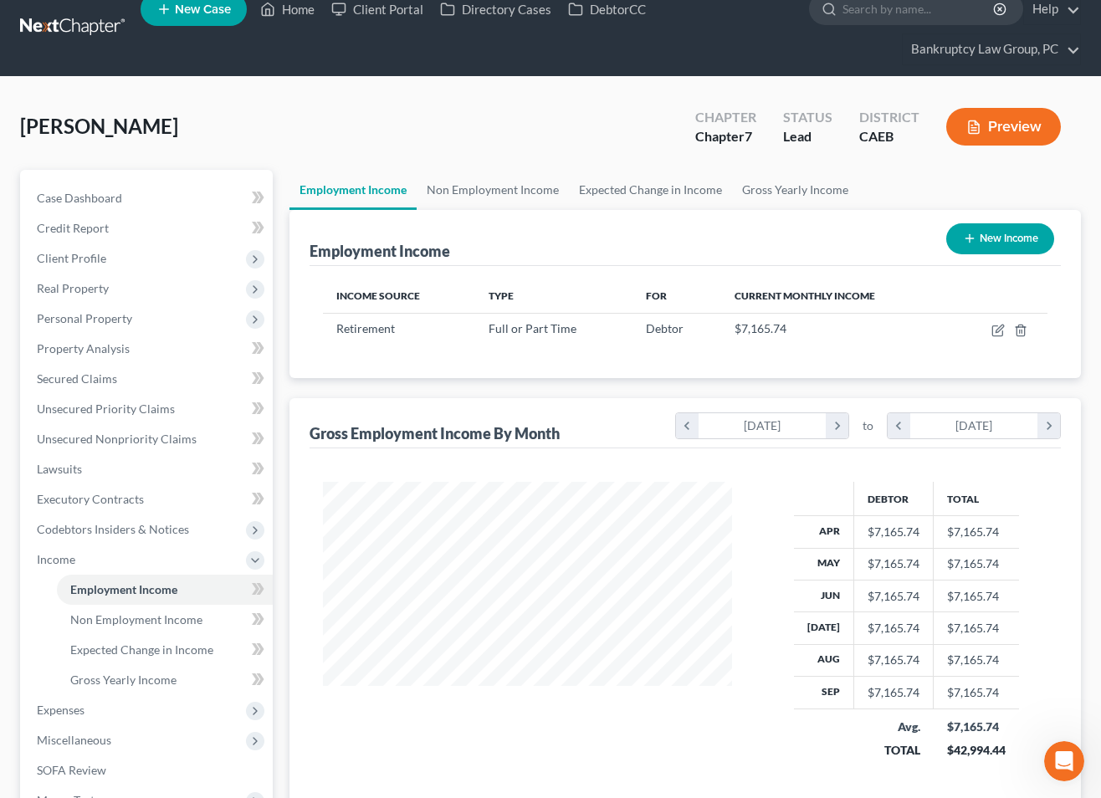
scroll to position [240, 0]
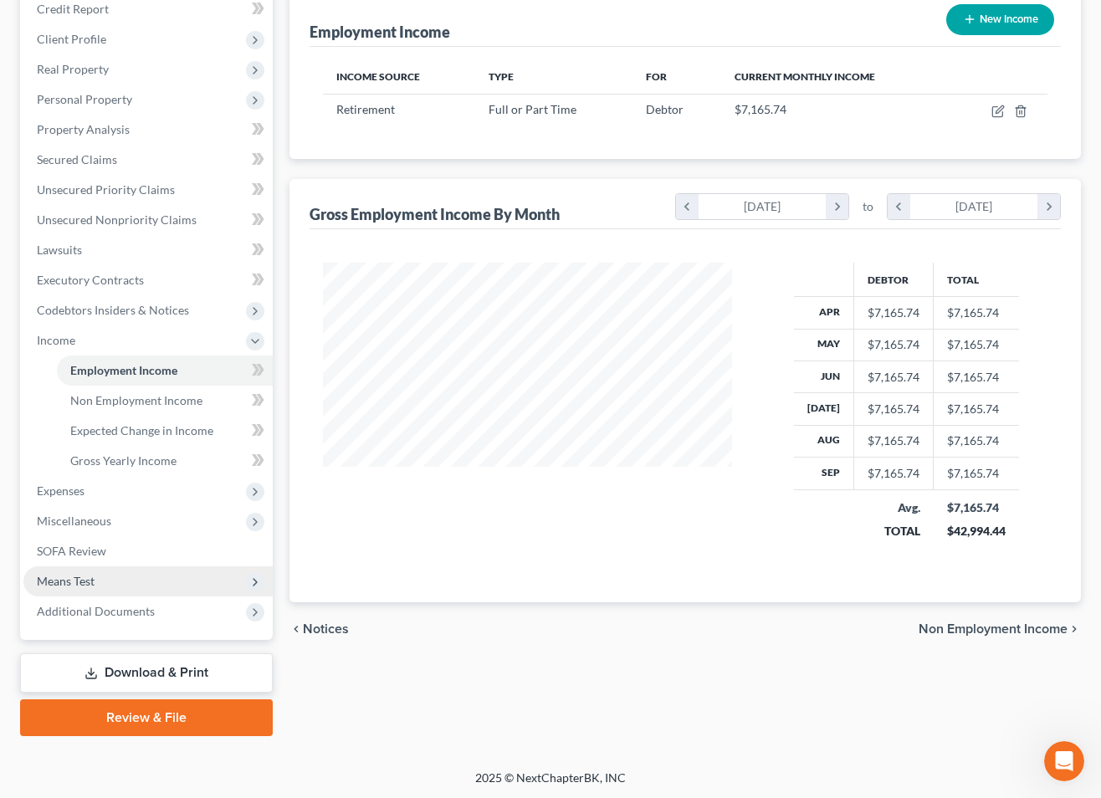
click at [75, 594] on span "Means Test" at bounding box center [147, 582] width 249 height 30
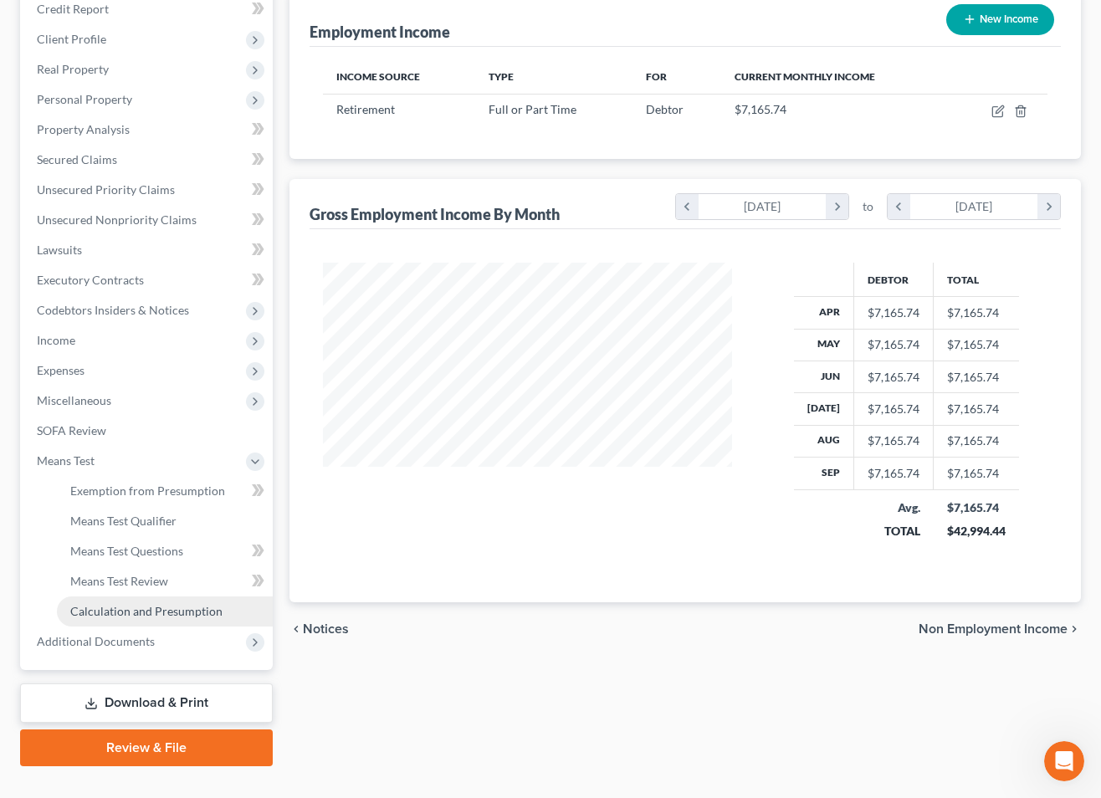
click at [122, 615] on span "Calculation and Presumption" at bounding box center [146, 611] width 152 height 14
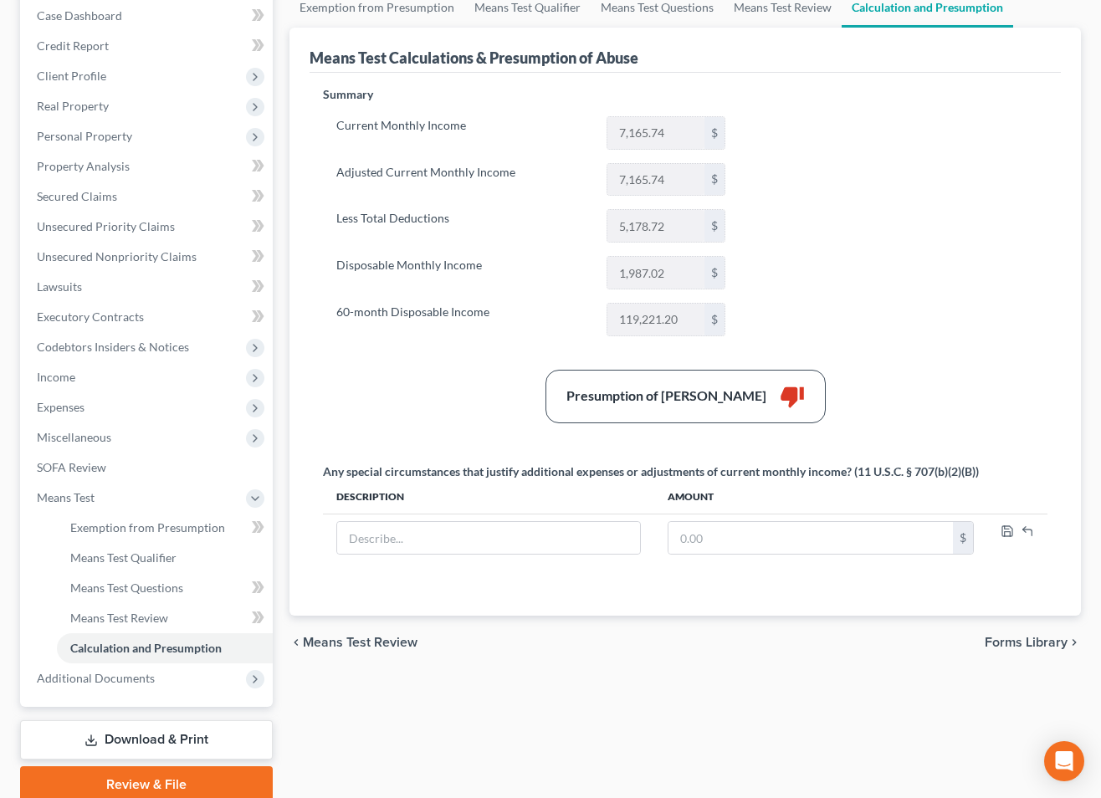
scroll to position [206, 0]
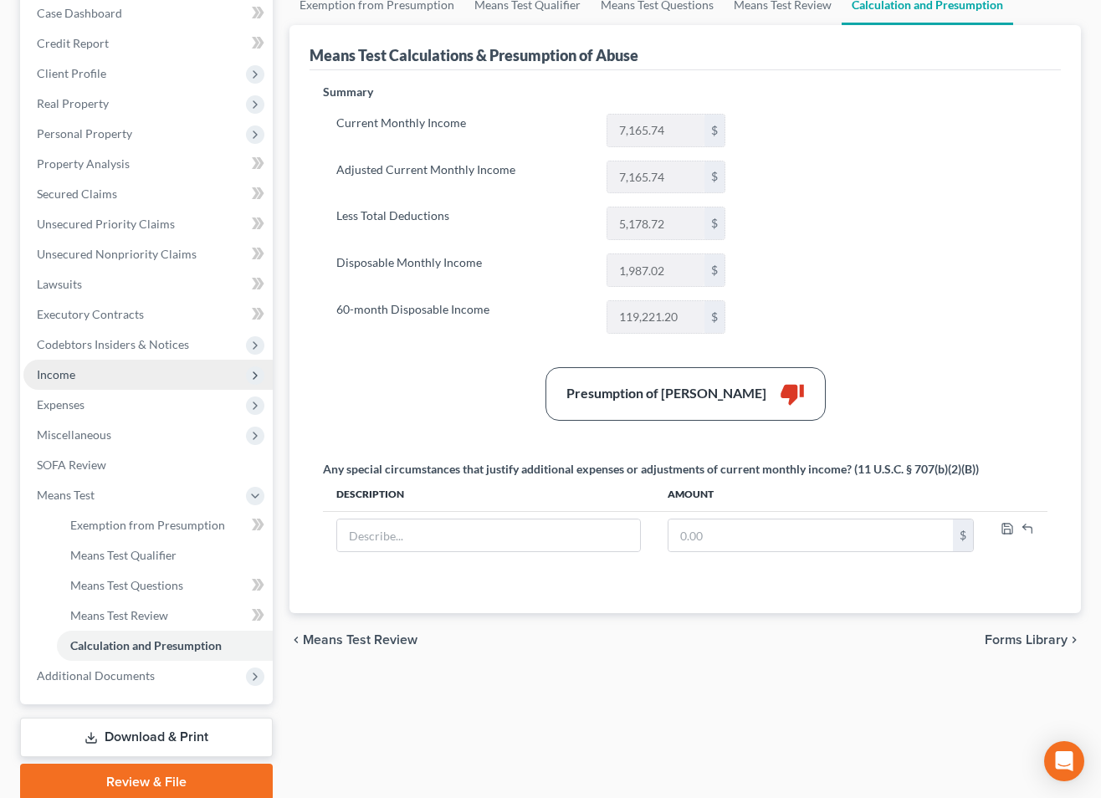
click at [66, 386] on span "Income" at bounding box center [147, 375] width 249 height 30
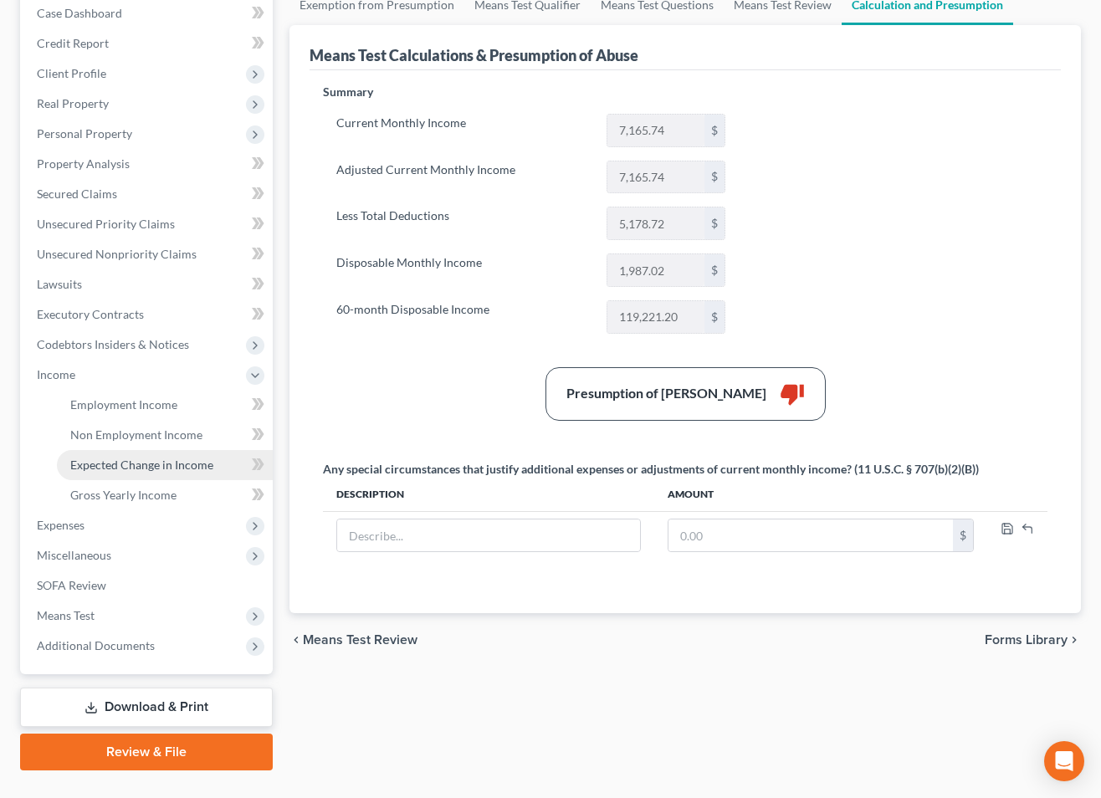
click at [118, 464] on span "Expected Change in Income" at bounding box center [141, 465] width 143 height 14
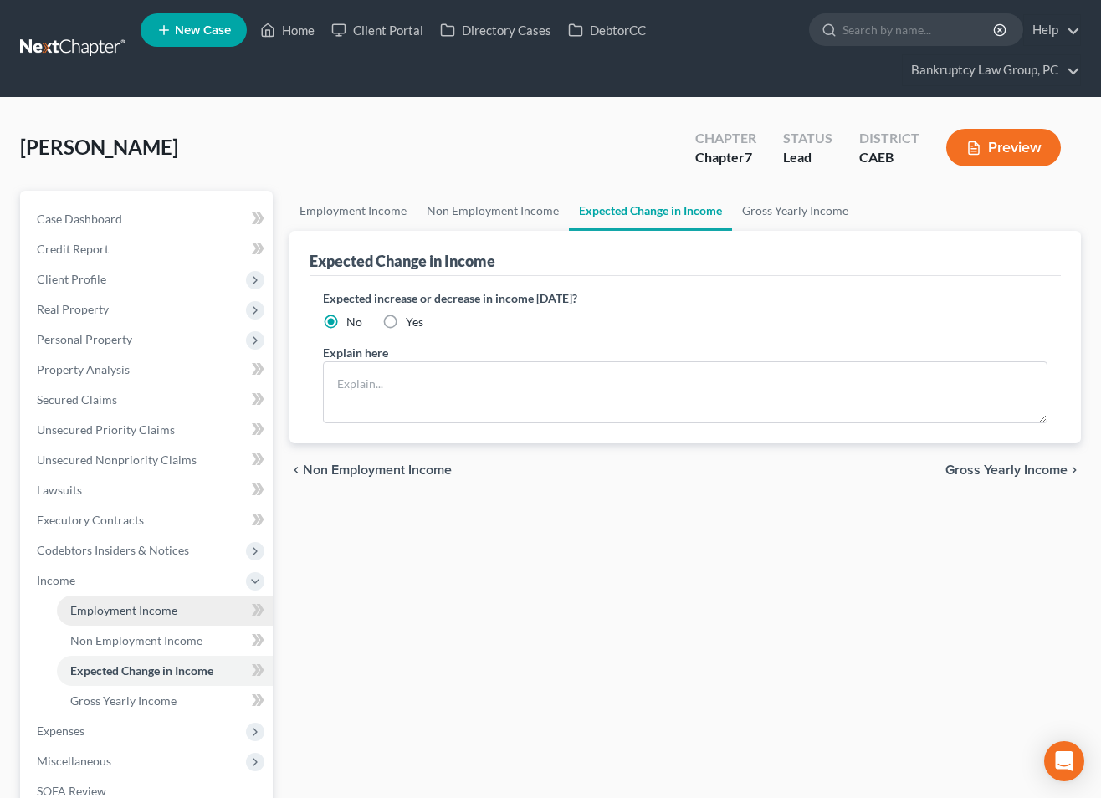
click at [118, 613] on span "Employment Income" at bounding box center [123, 610] width 107 height 14
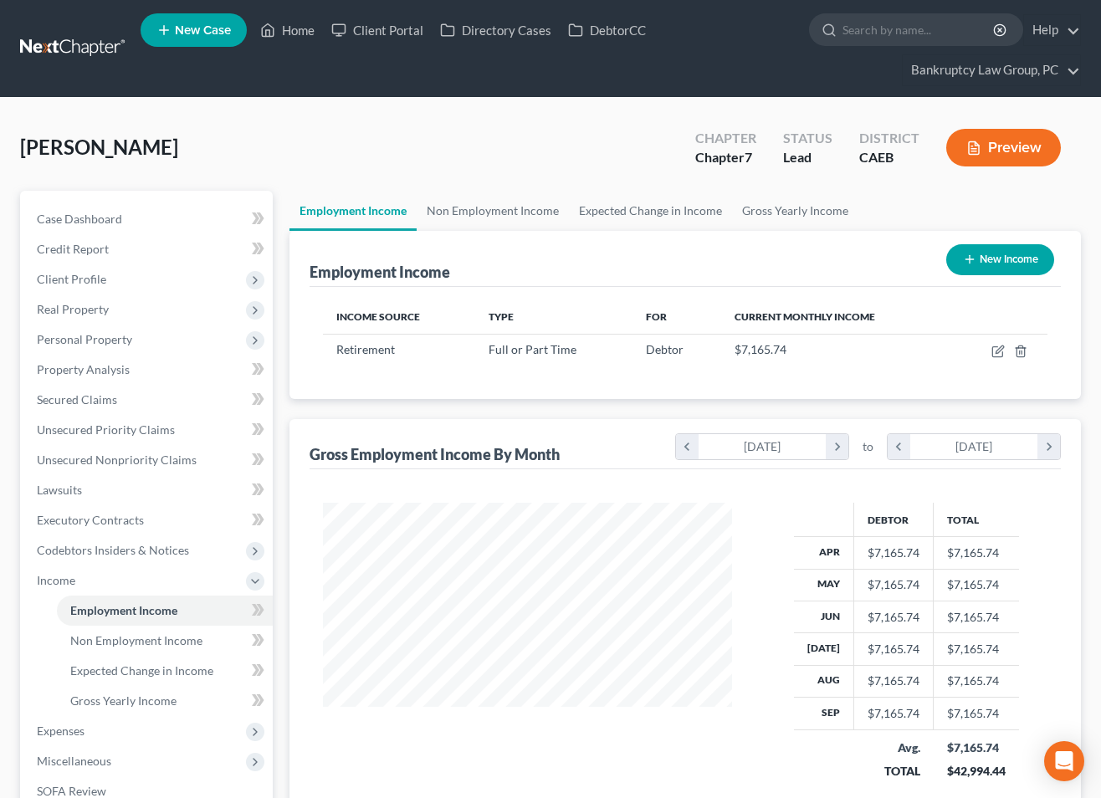
scroll to position [300, 442]
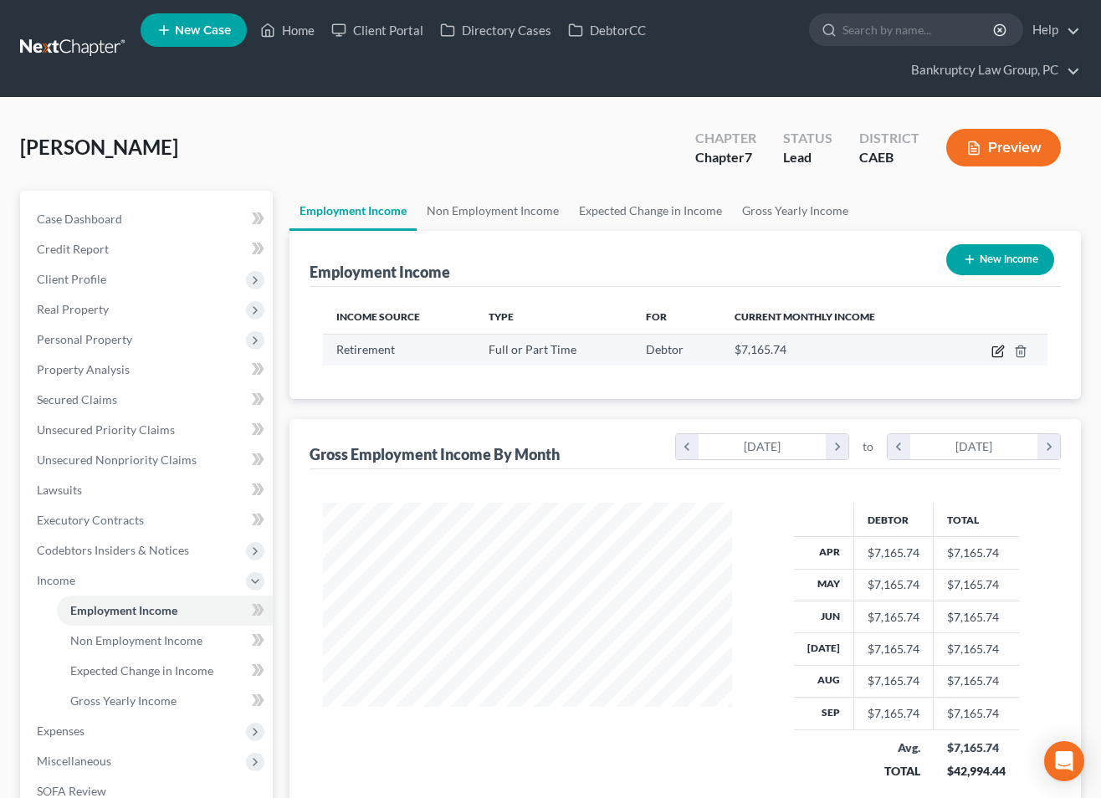
click at [998, 350] on icon "button" at bounding box center [1000, 350] width 8 height 8
select select "0"
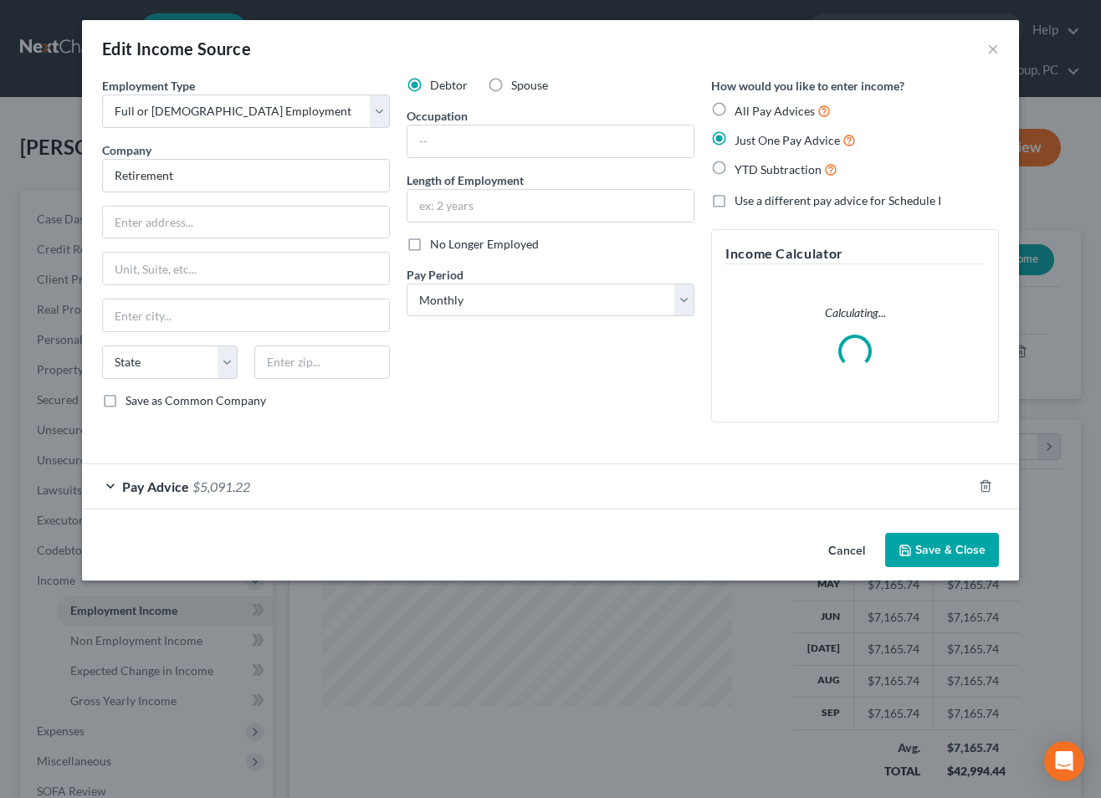
click at [536, 475] on div "Pay Advice $5,091.22" at bounding box center [527, 486] width 890 height 44
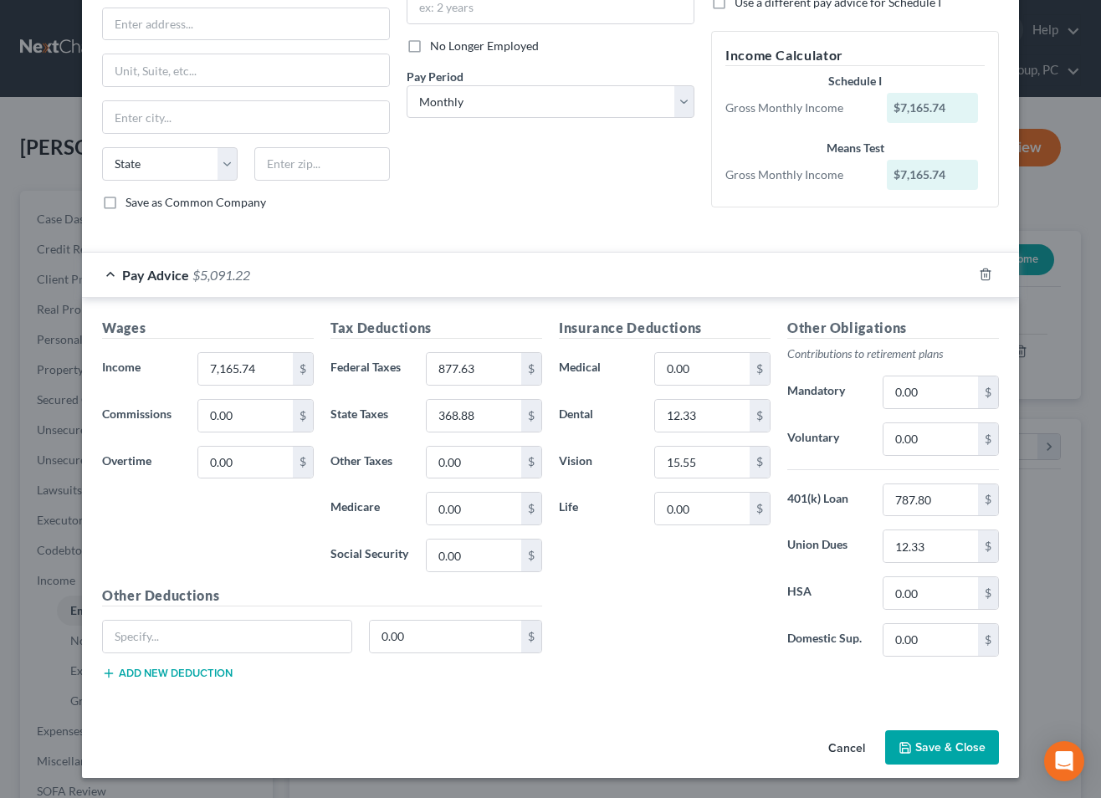
scroll to position [198, 0]
drag, startPoint x: 964, startPoint y: 507, endPoint x: 806, endPoint y: 507, distance: 158.2
click at [806, 507] on div "401(k) Loan 787.80 $" at bounding box center [893, 500] width 228 height 33
click at [976, 744] on button "Save & Close" at bounding box center [942, 748] width 114 height 35
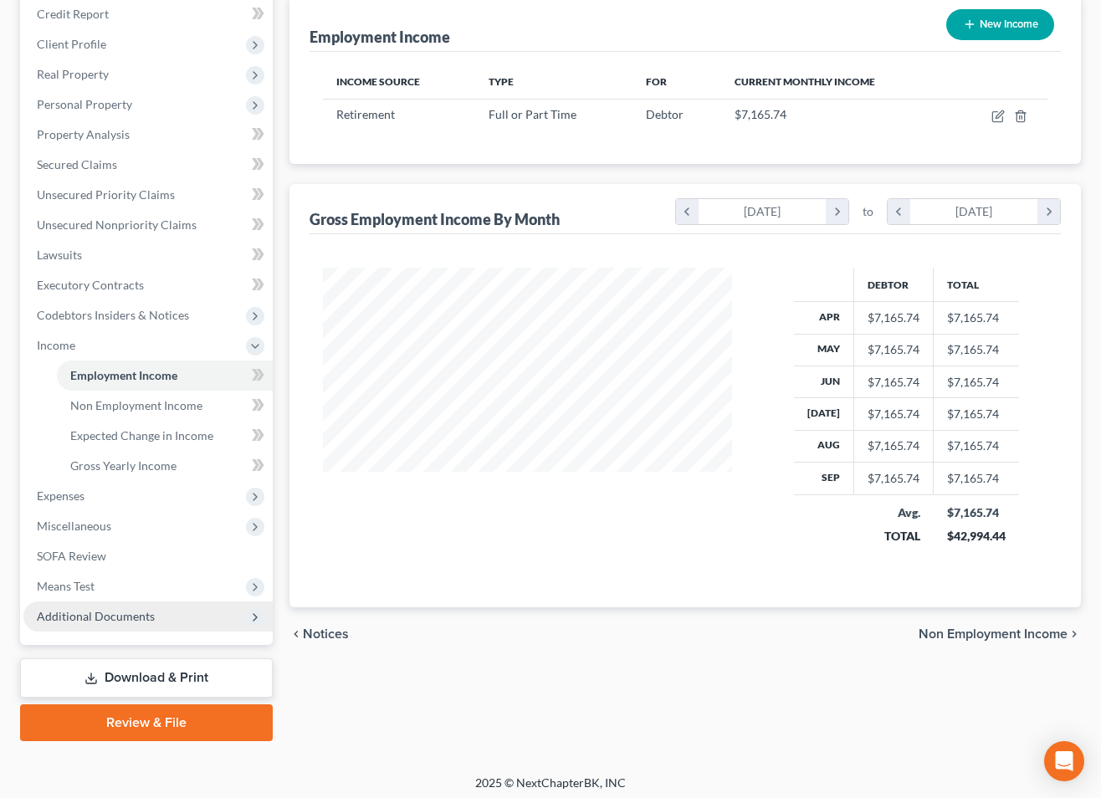
scroll to position [240, 0]
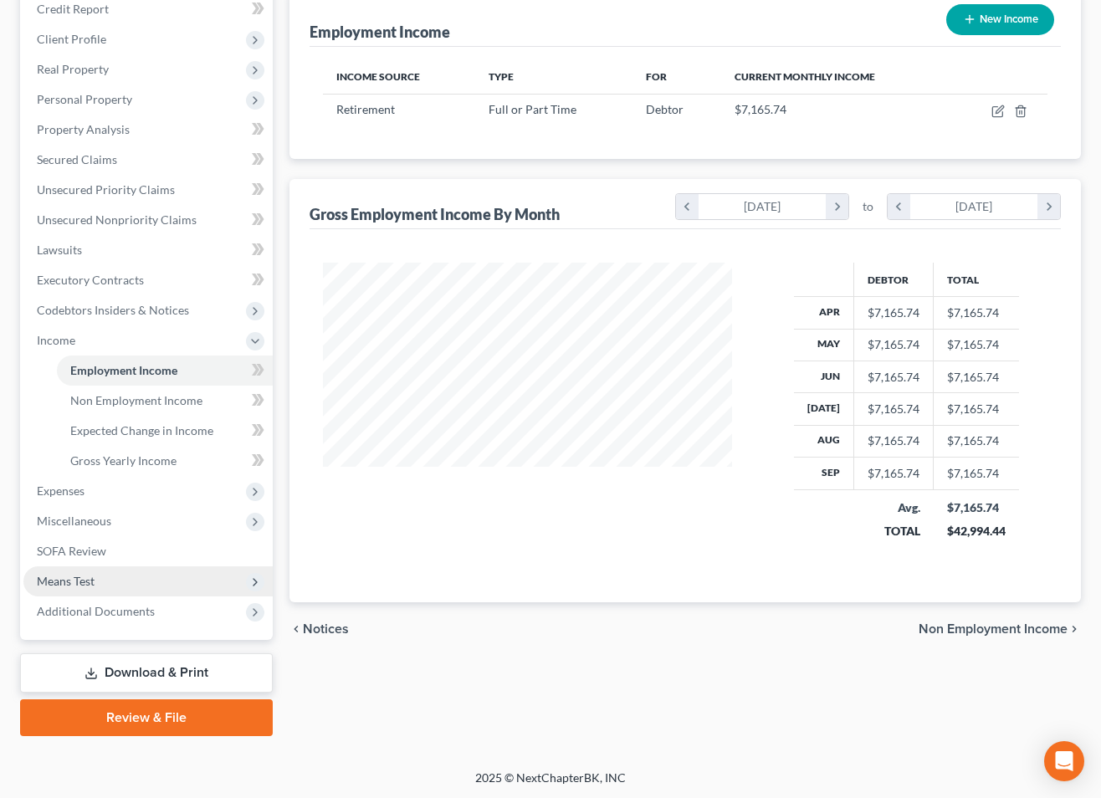
click at [109, 574] on span "Means Test" at bounding box center [147, 582] width 249 height 30
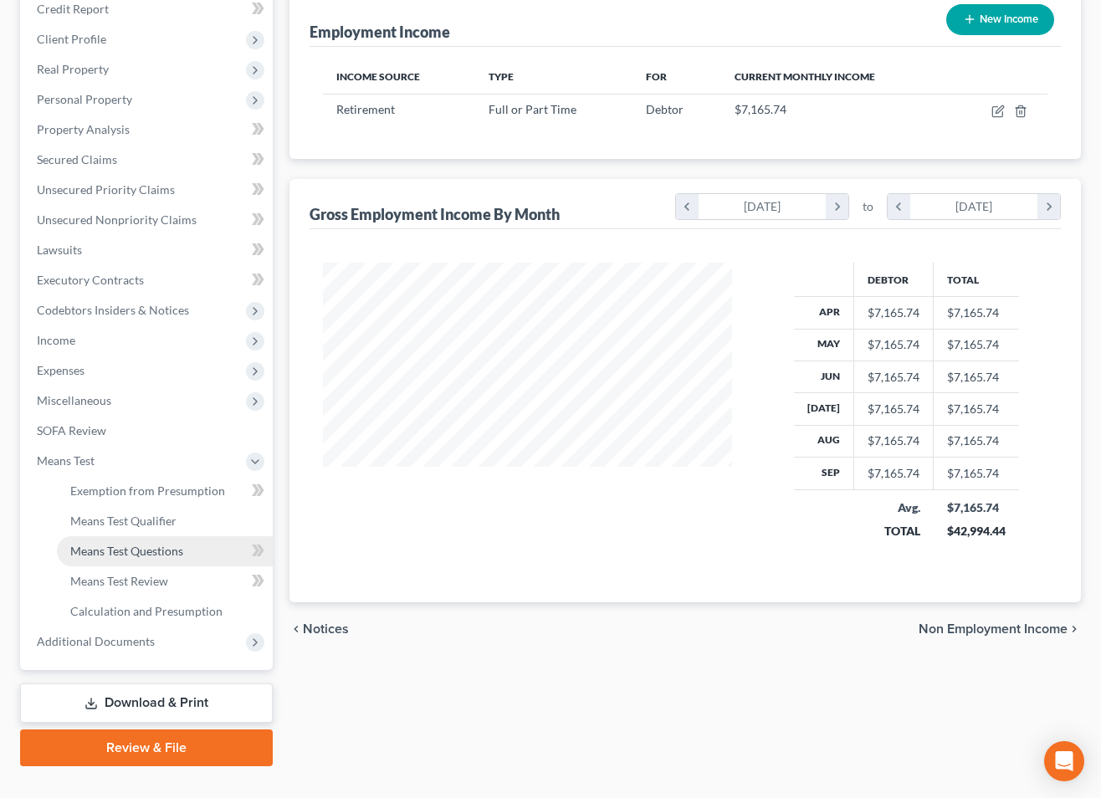
click at [120, 553] on span "Means Test Questions" at bounding box center [126, 551] width 113 height 14
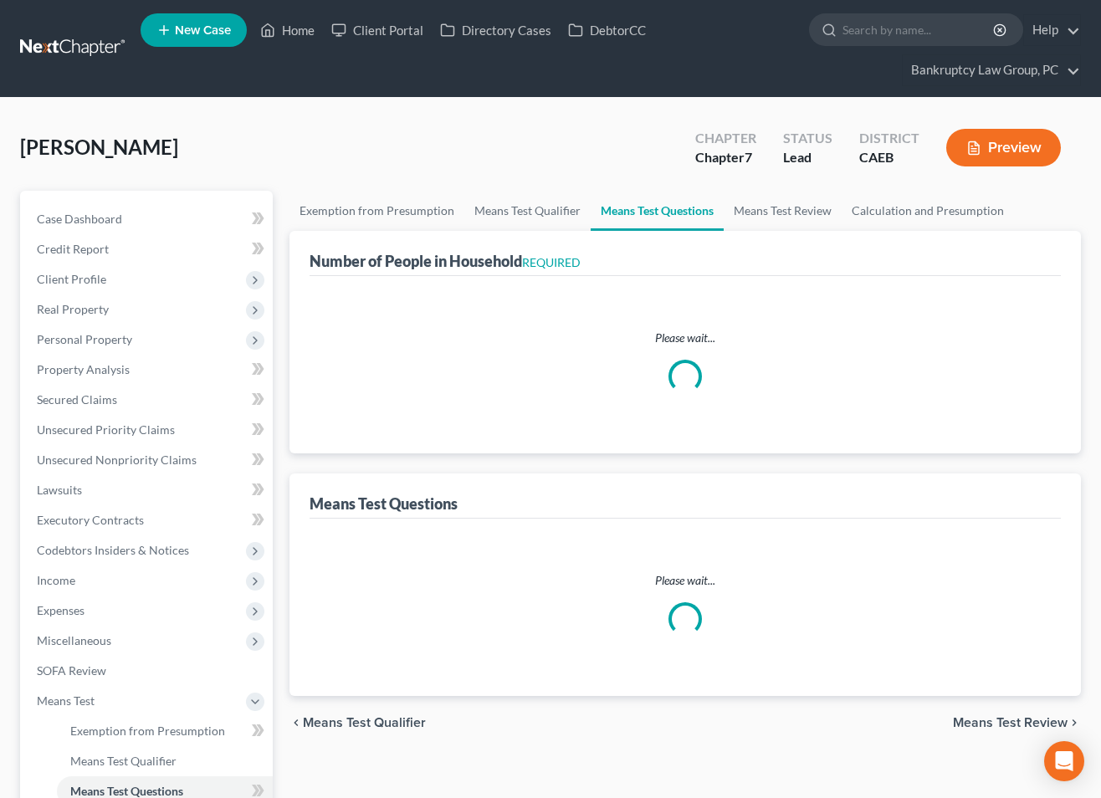
select select "1"
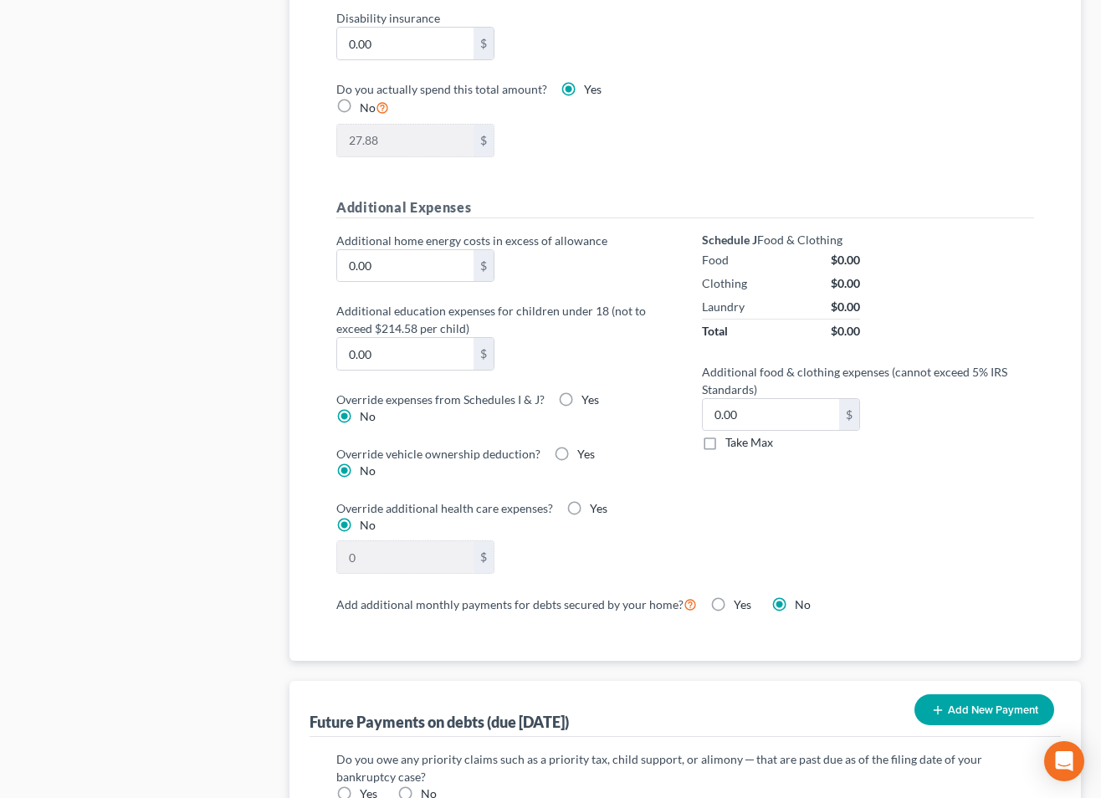
scroll to position [1120, 0]
click at [582, 399] on label "Yes" at bounding box center [591, 399] width 18 height 17
click at [588, 399] on input "Yes" at bounding box center [593, 396] width 11 height 11
radio input "true"
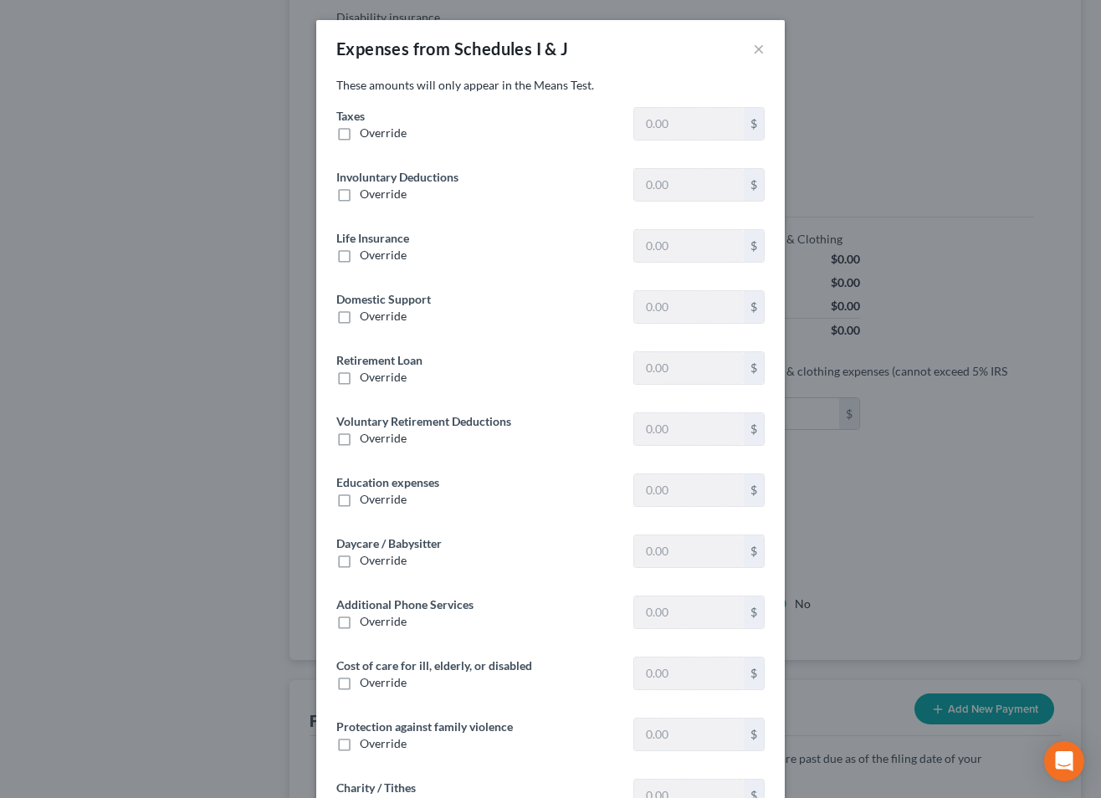
type input "1,246.51"
type input "12.33"
type input "0"
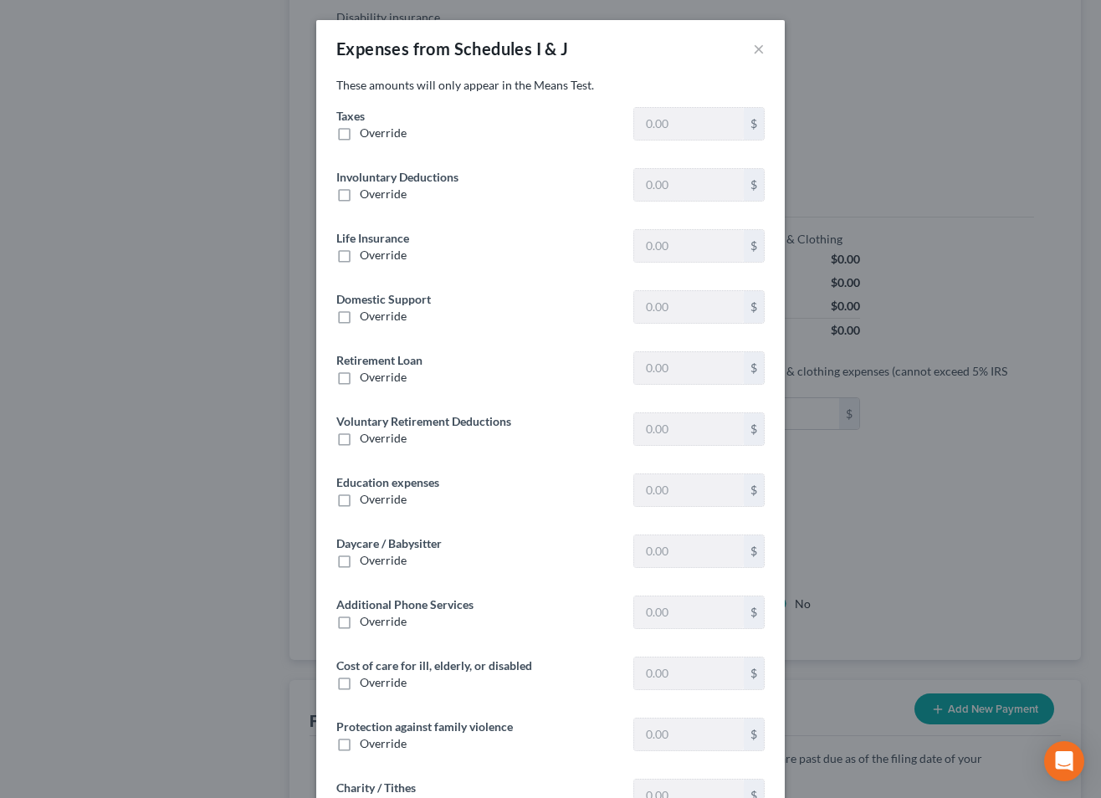
type input "0"
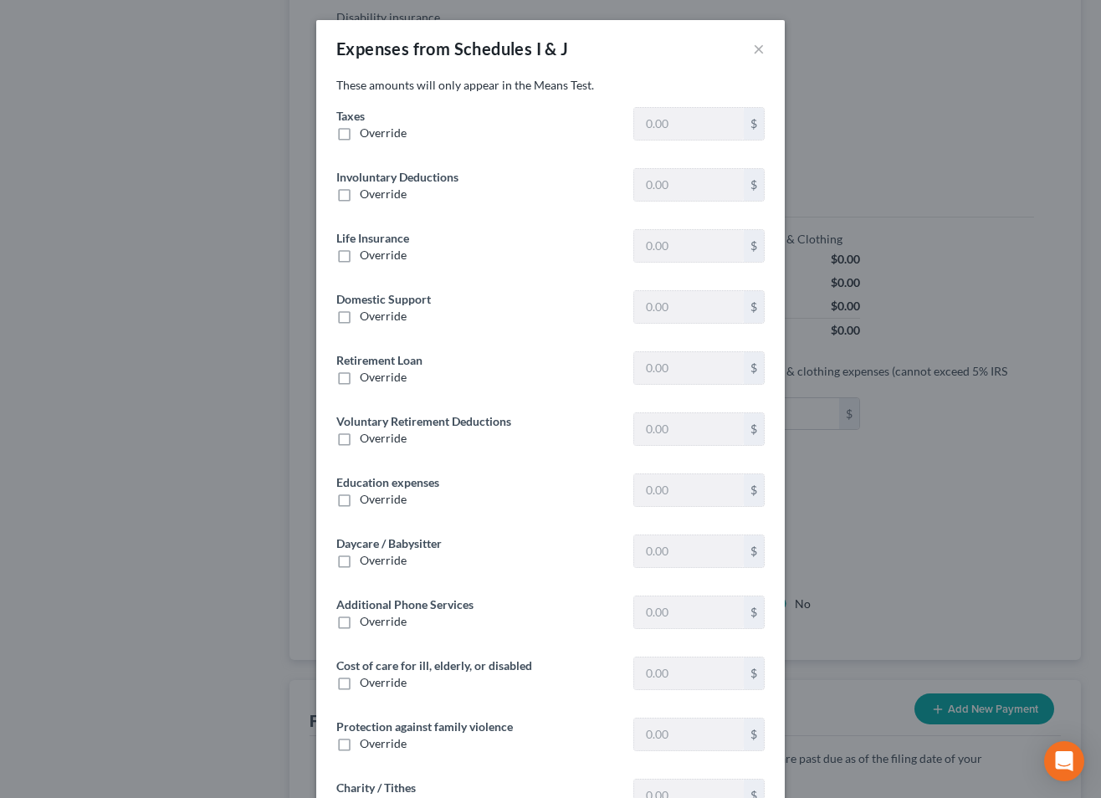
type input "0"
click at [360, 376] on label "Override" at bounding box center [383, 377] width 47 height 17
click at [367, 376] on input "Override" at bounding box center [372, 374] width 11 height 11
checkbox input "true"
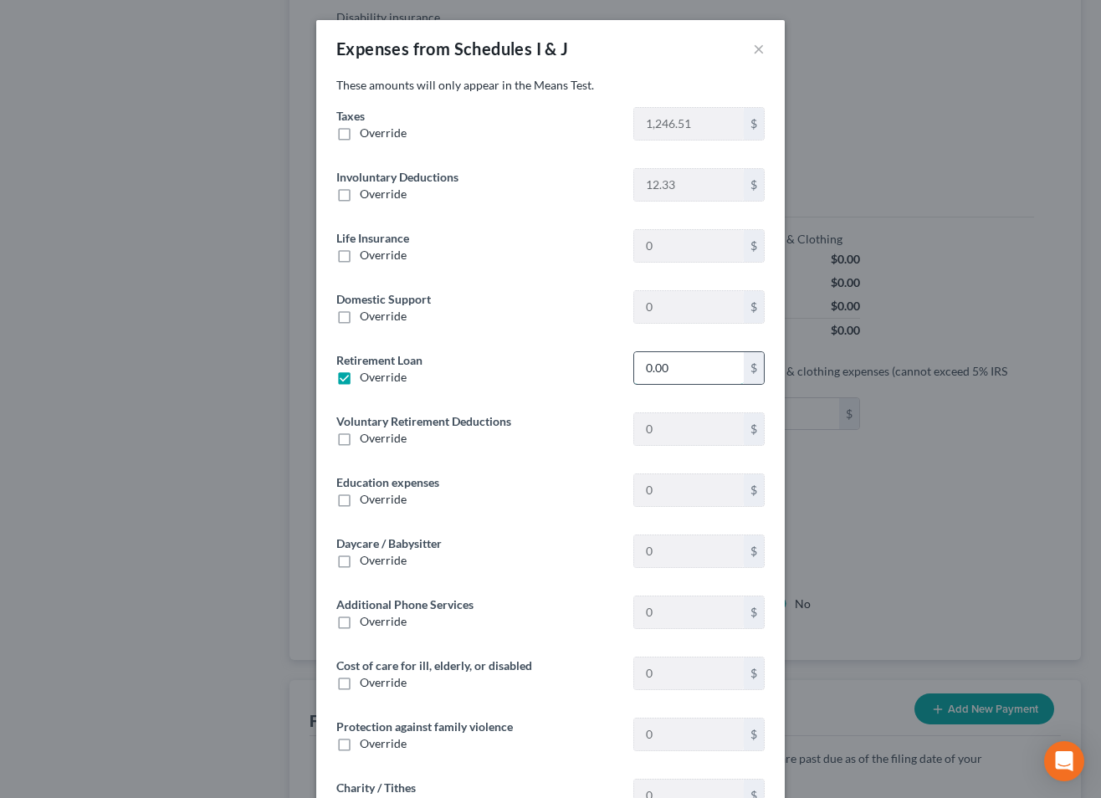
click at [689, 370] on input "0.00" at bounding box center [689, 368] width 110 height 32
paste input "787.8"
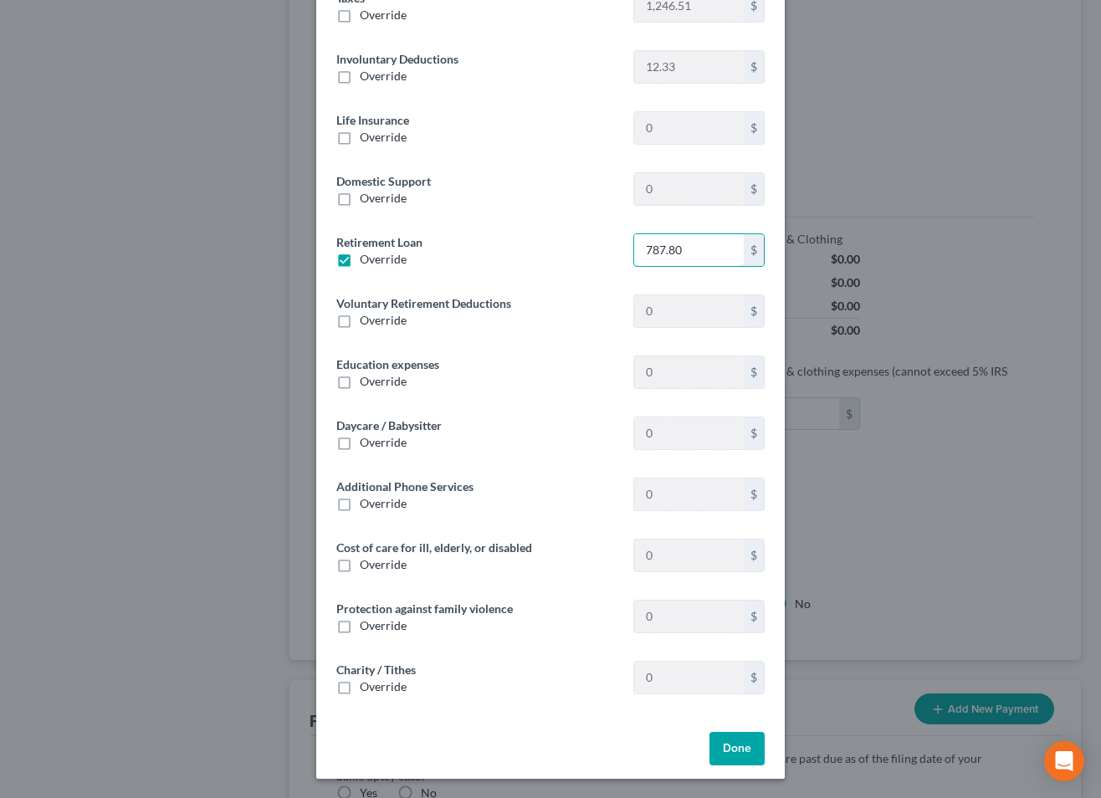
type input "787.80"
click at [741, 751] on button "Done" at bounding box center [737, 748] width 55 height 33
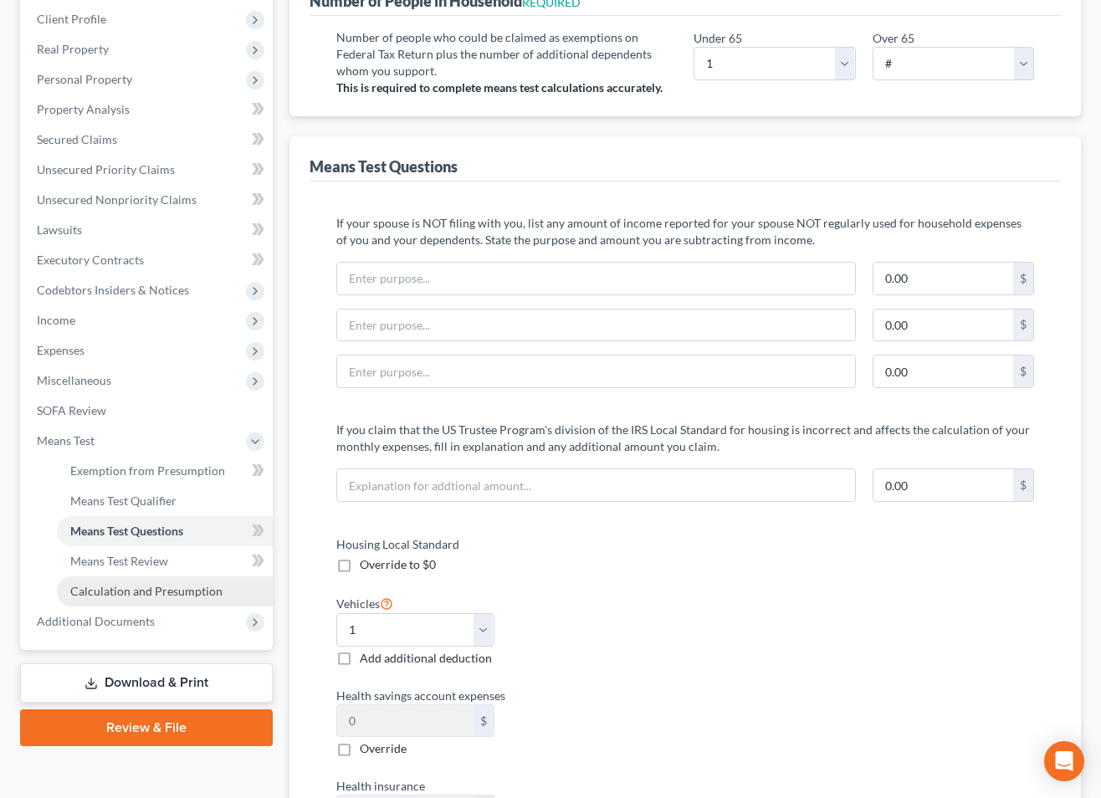
scroll to position [259, 0]
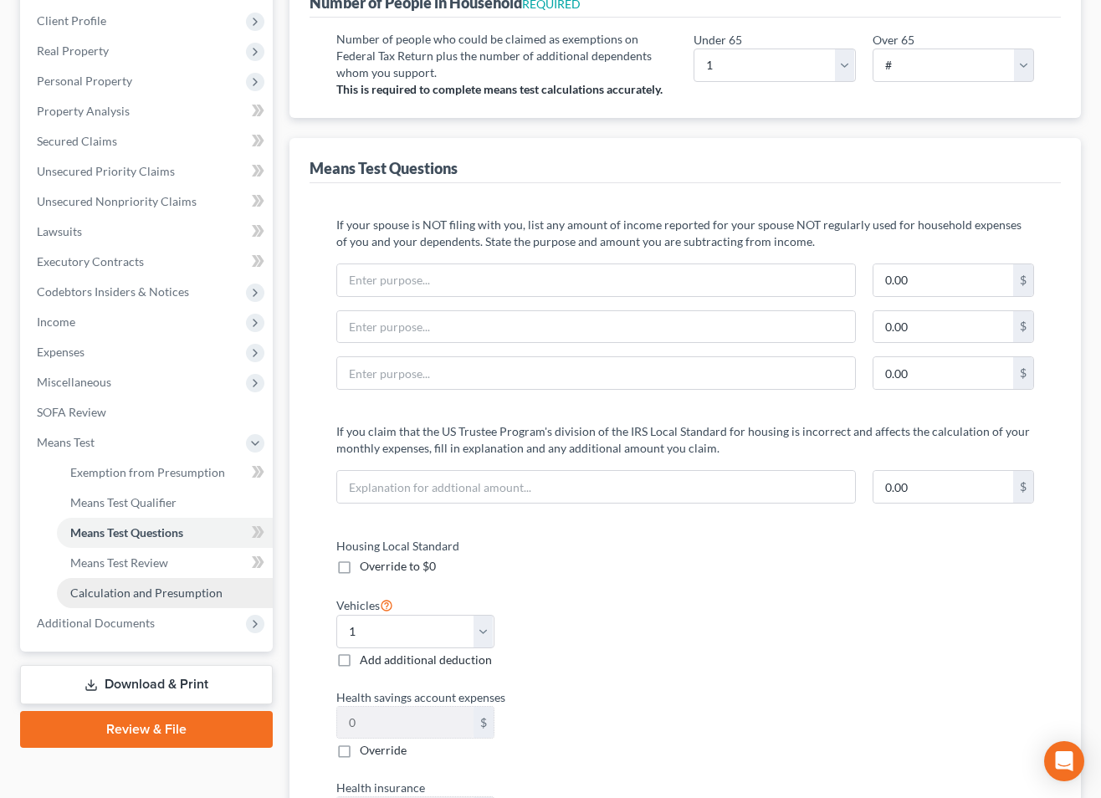
click at [138, 596] on span "Calculation and Presumption" at bounding box center [146, 593] width 152 height 14
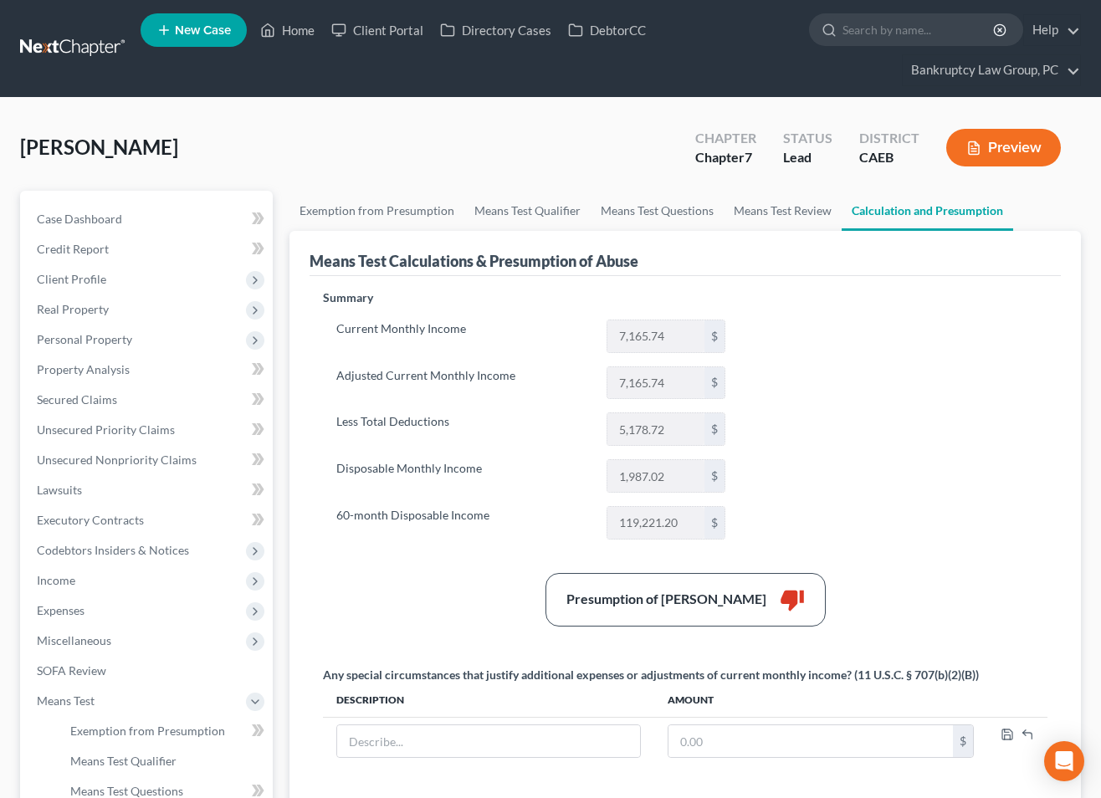
scroll to position [270, 0]
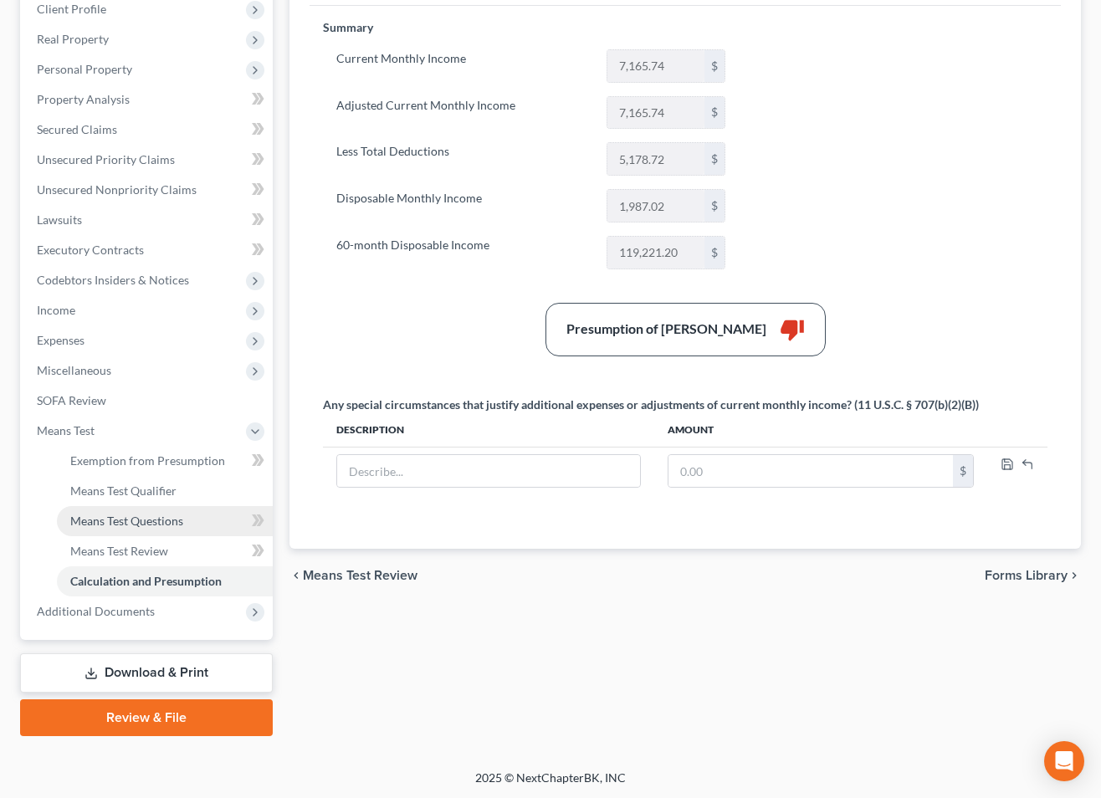
click at [142, 522] on span "Means Test Questions" at bounding box center [126, 521] width 113 height 14
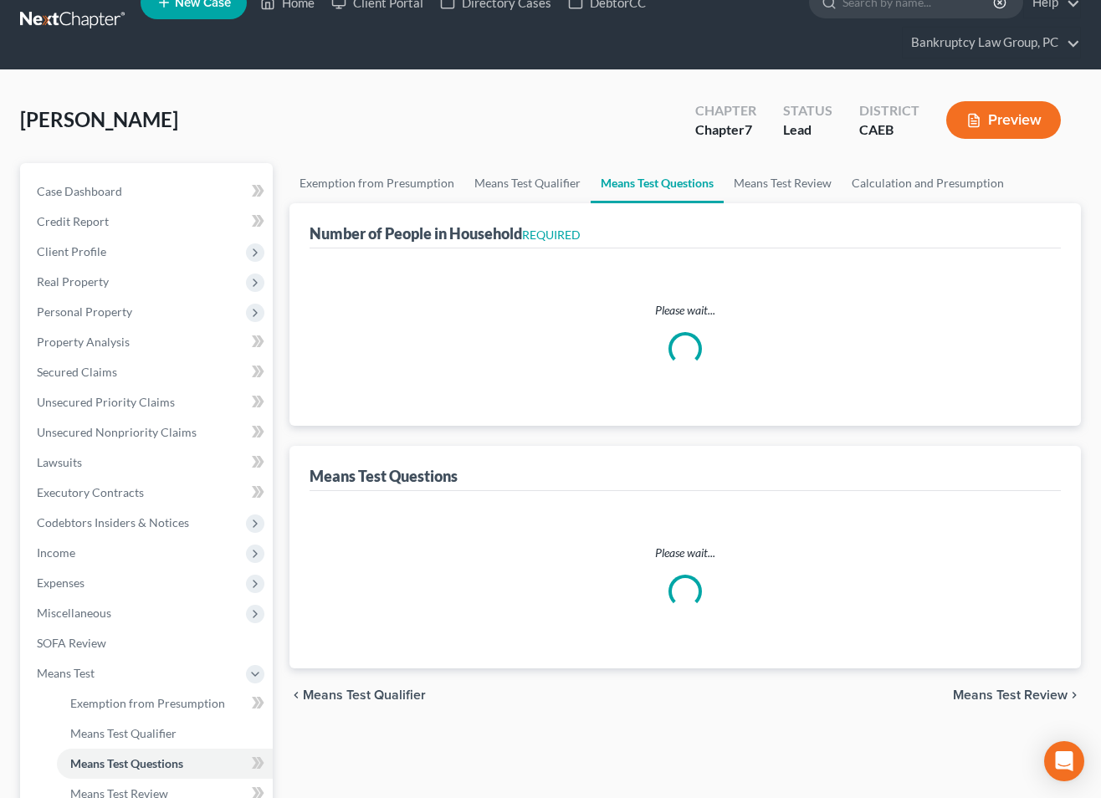
select select "1"
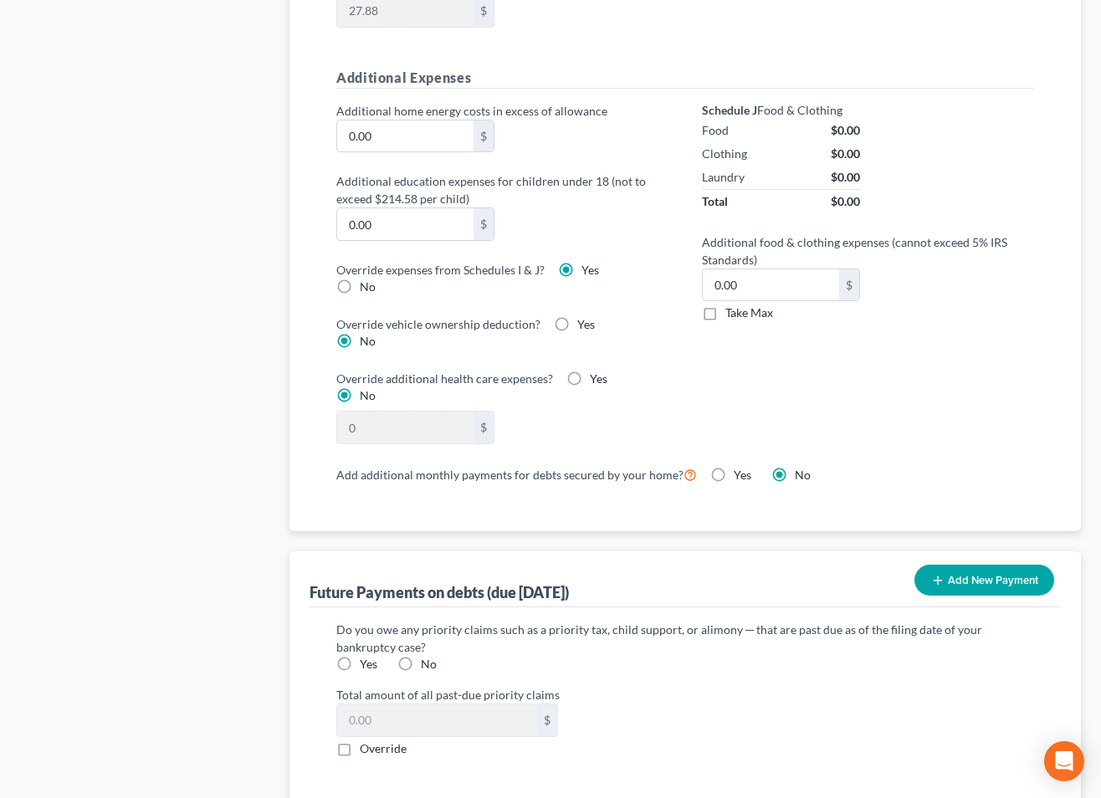
scroll to position [1250, 0]
drag, startPoint x: 340, startPoint y: 282, endPoint x: 349, endPoint y: 283, distance: 9.2
click at [360, 282] on label "No" at bounding box center [368, 286] width 16 height 17
click at [367, 282] on input "No" at bounding box center [372, 283] width 11 height 11
radio input "true"
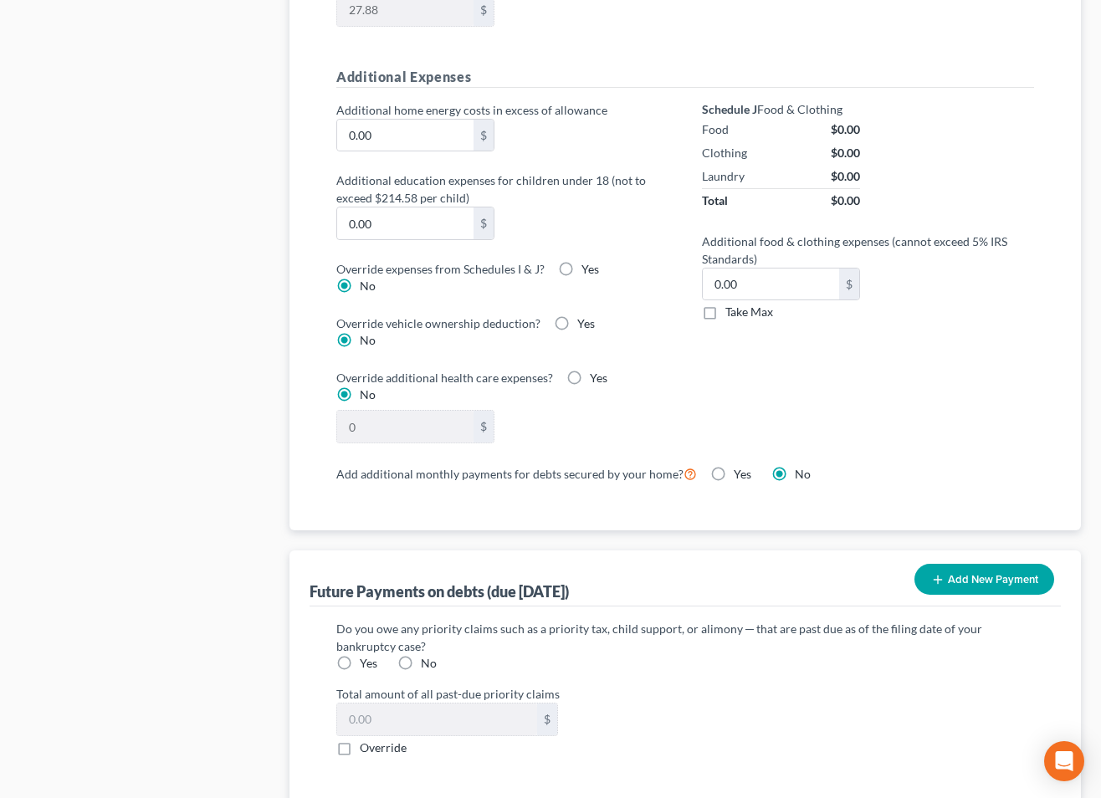
click at [582, 276] on label "Yes" at bounding box center [591, 269] width 18 height 17
click at [588, 272] on input "Yes" at bounding box center [593, 266] width 11 height 11
radio input "true"
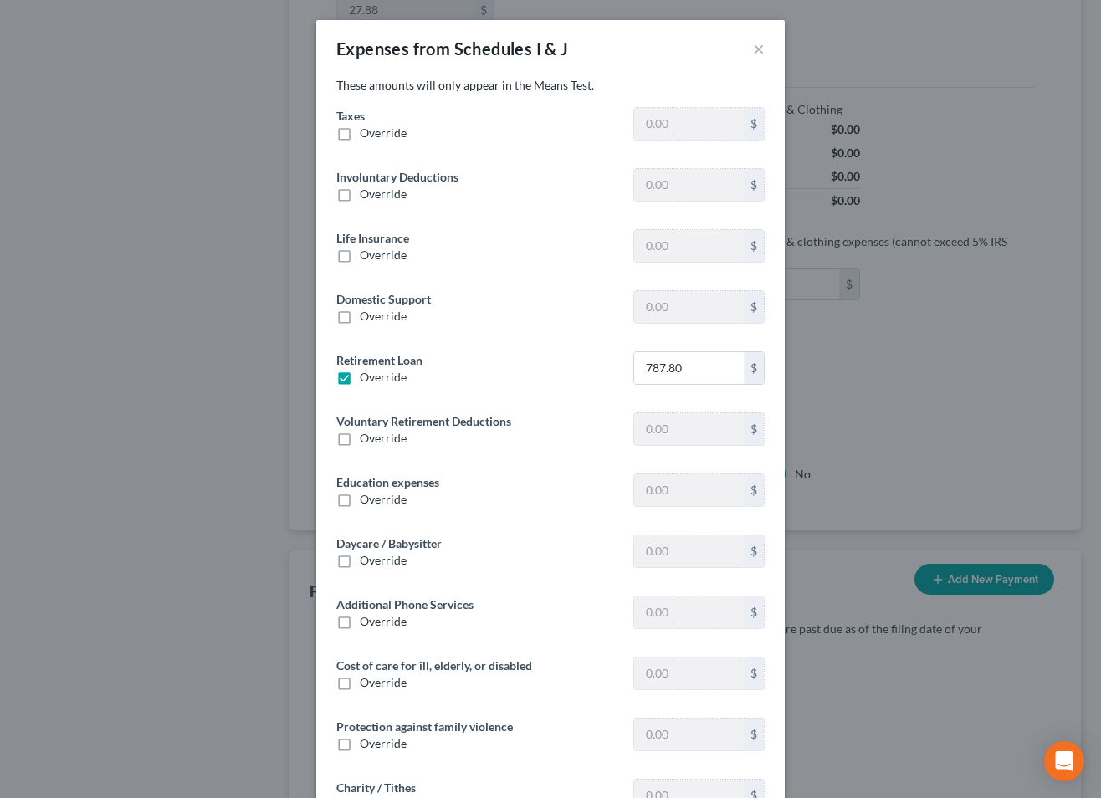
type input "1,246.51"
type input "12.33"
type input "0"
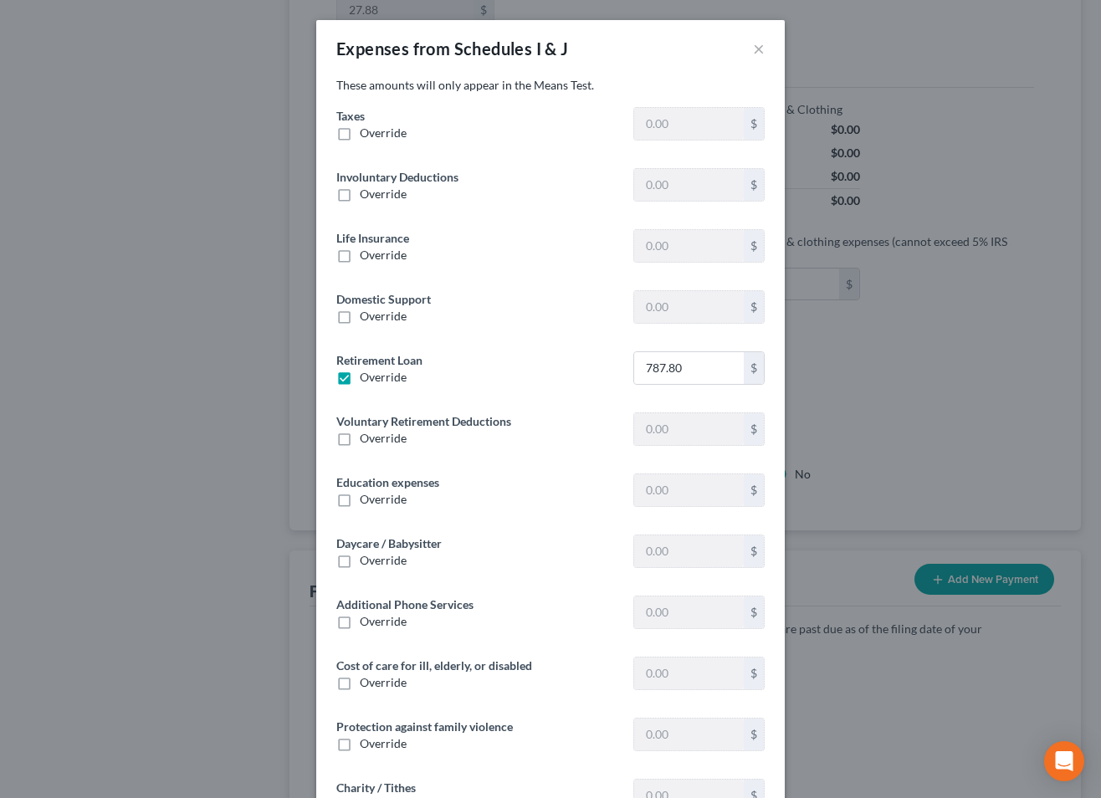
type input "0"
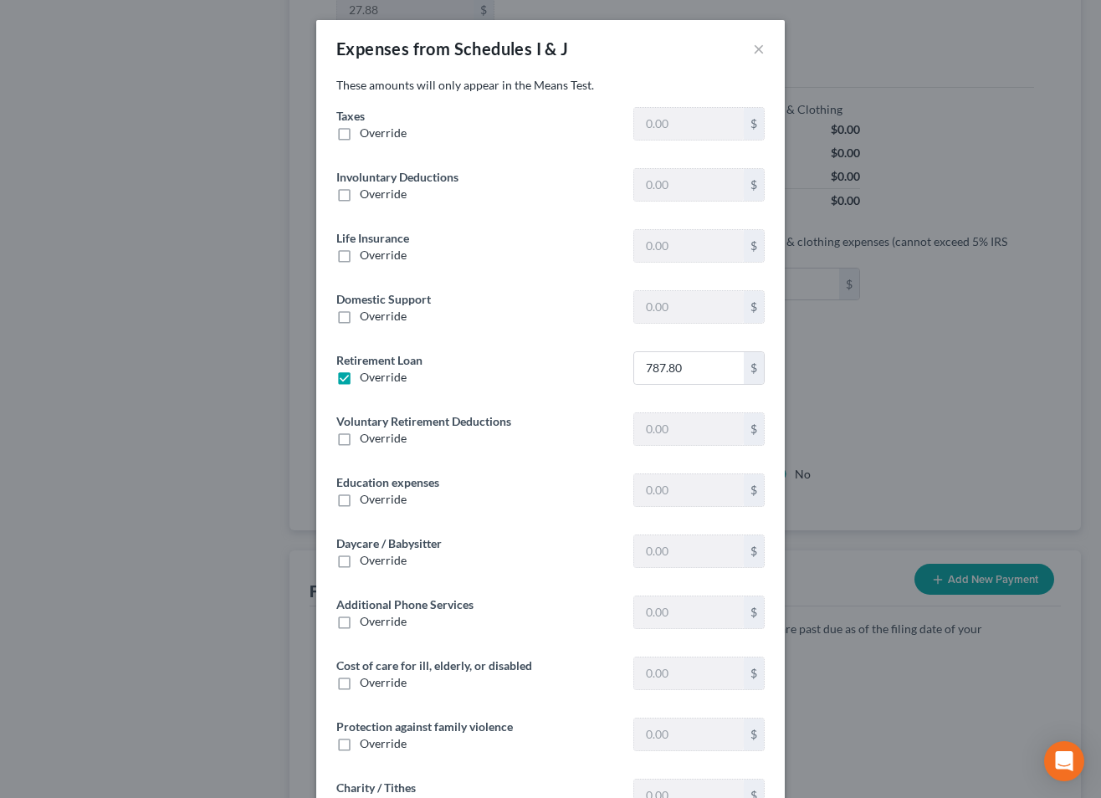
type input "0"
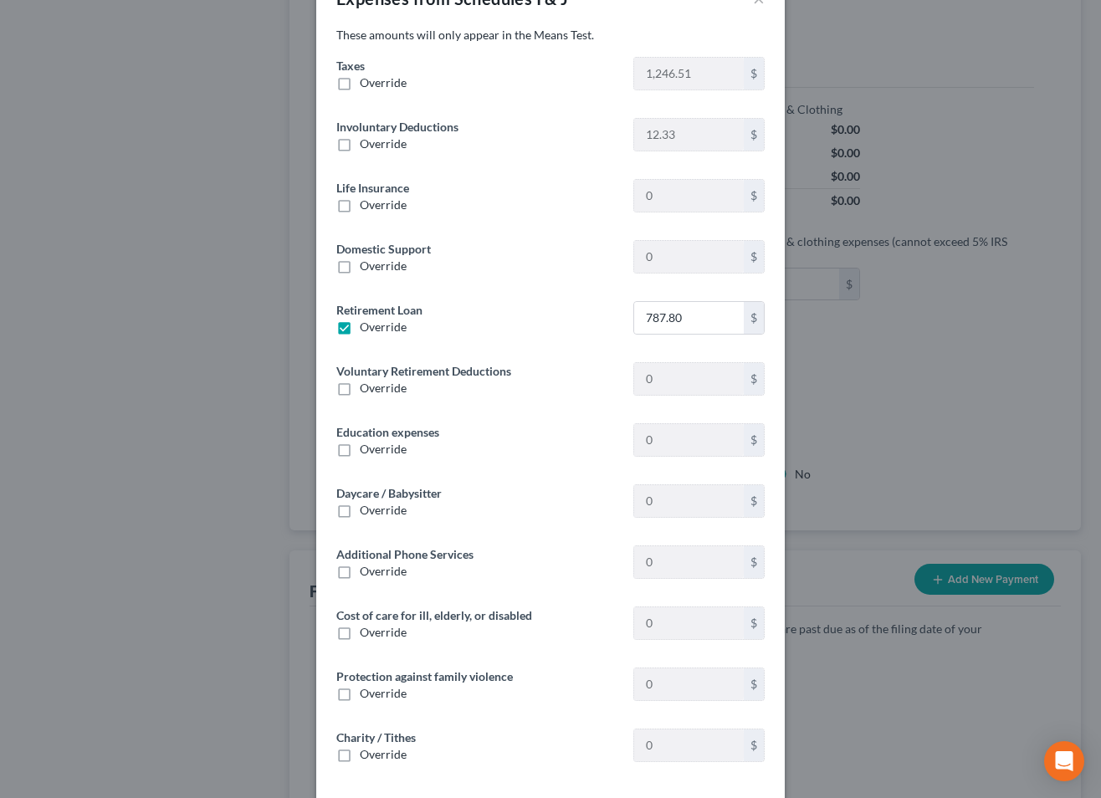
scroll to position [0, 0]
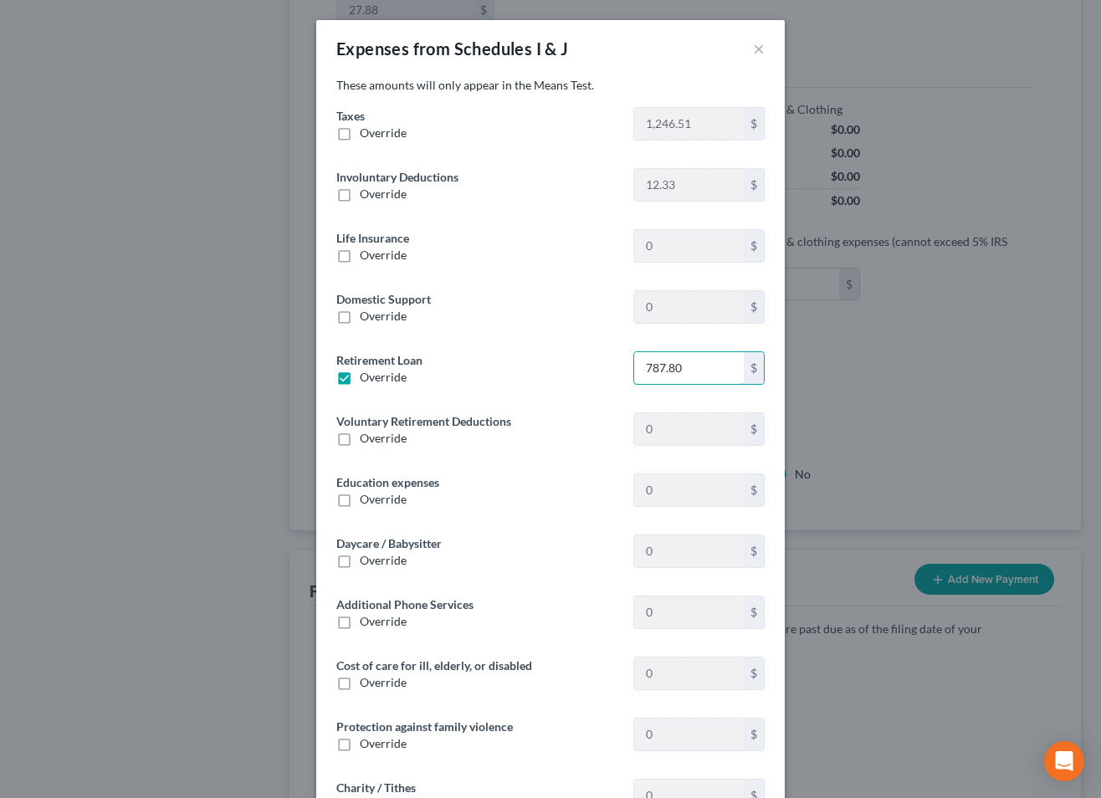
drag, startPoint x: 697, startPoint y: 377, endPoint x: 515, endPoint y: 376, distance: 182.4
click at [515, 376] on div "Retirement Loan Override 787.80 $" at bounding box center [550, 375] width 445 height 48
drag, startPoint x: 721, startPoint y: 375, endPoint x: 509, endPoint y: 362, distance: 212.9
click at [509, 362] on div "Retirement Loan Override 787.80 $" at bounding box center [550, 375] width 445 height 48
click at [360, 381] on label "Override" at bounding box center [383, 377] width 47 height 17
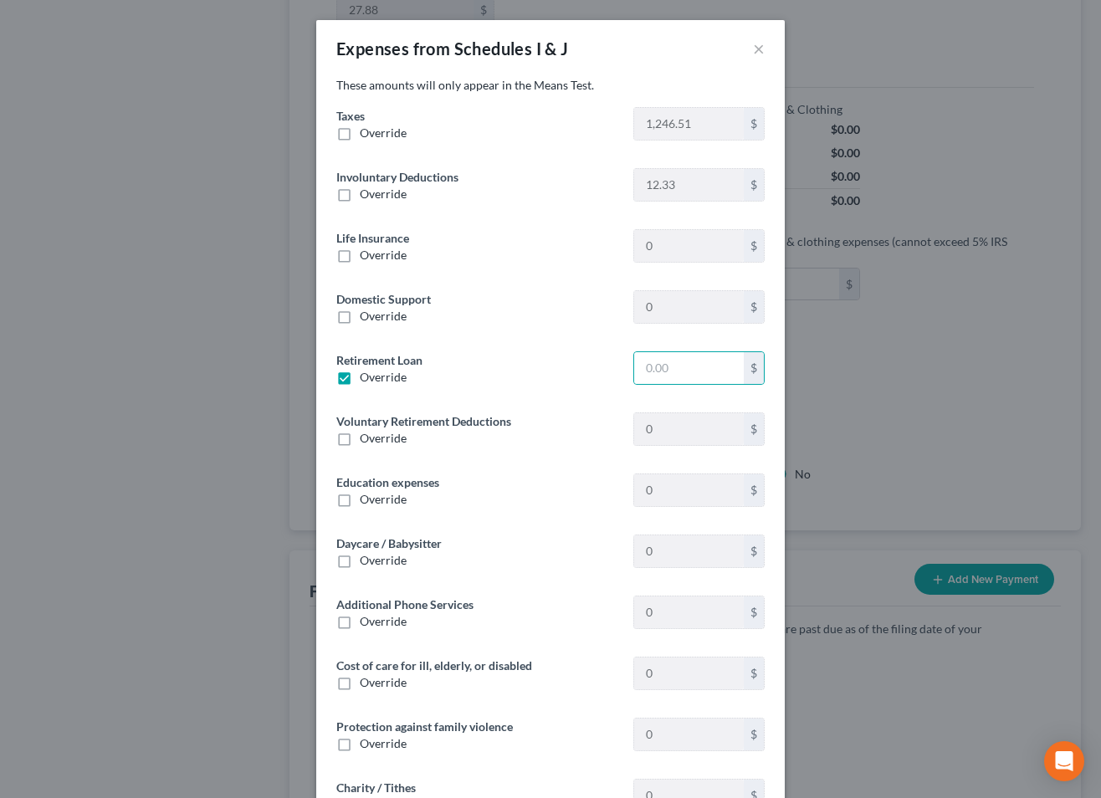
click at [367, 380] on input "Override" at bounding box center [372, 374] width 11 height 11
checkbox input "false"
click at [360, 194] on label "Override" at bounding box center [383, 194] width 47 height 17
click at [367, 194] on input "Override" at bounding box center [372, 191] width 11 height 11
checkbox input "true"
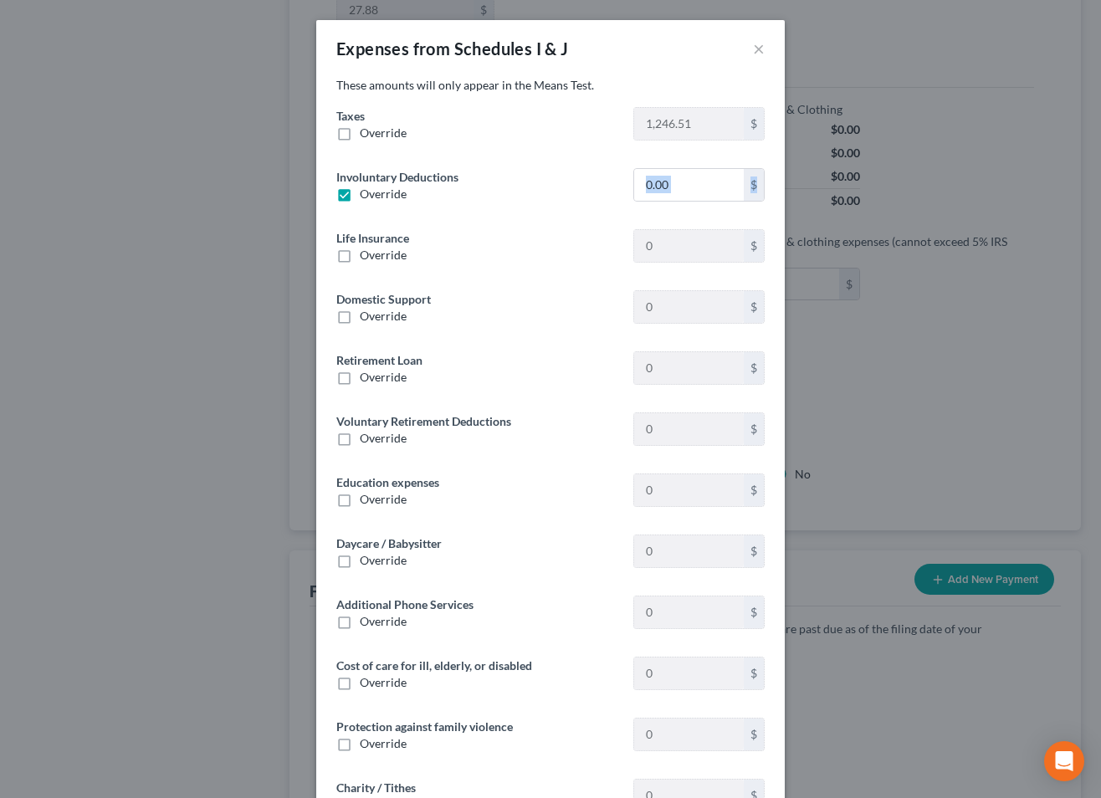
drag, startPoint x: 758, startPoint y: 188, endPoint x: 543, endPoint y: 191, distance: 215.1
click at [543, 191] on div "Involuntary Deductions Override 0.00 $" at bounding box center [550, 192] width 445 height 48
click at [647, 222] on div "These amounts will only appear in the Means Test. Taxes Override 1,246.51 $ Inv…" at bounding box center [550, 460] width 469 height 767
click at [700, 174] on input "0.00" at bounding box center [689, 185] width 110 height 32
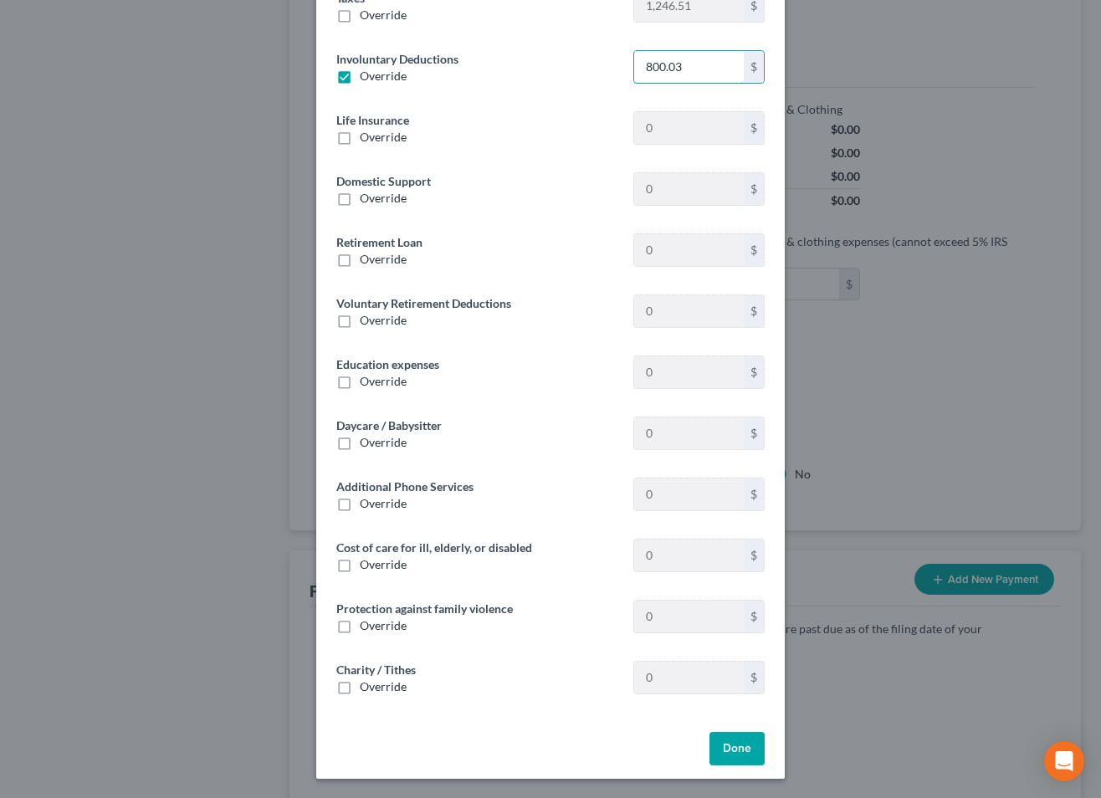
type input "800.03"
drag, startPoint x: 732, startPoint y: 747, endPoint x: 733, endPoint y: 739, distance: 8.4
click at [733, 746] on button "Done" at bounding box center [737, 748] width 55 height 33
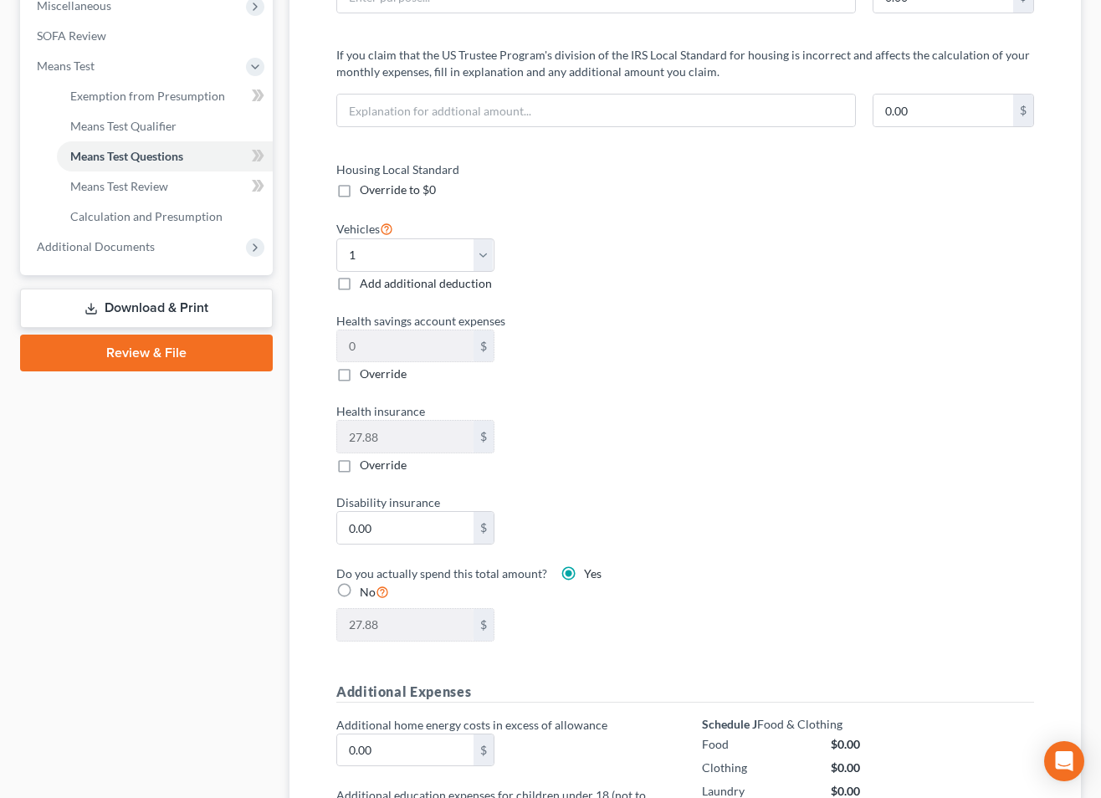
scroll to position [447, 0]
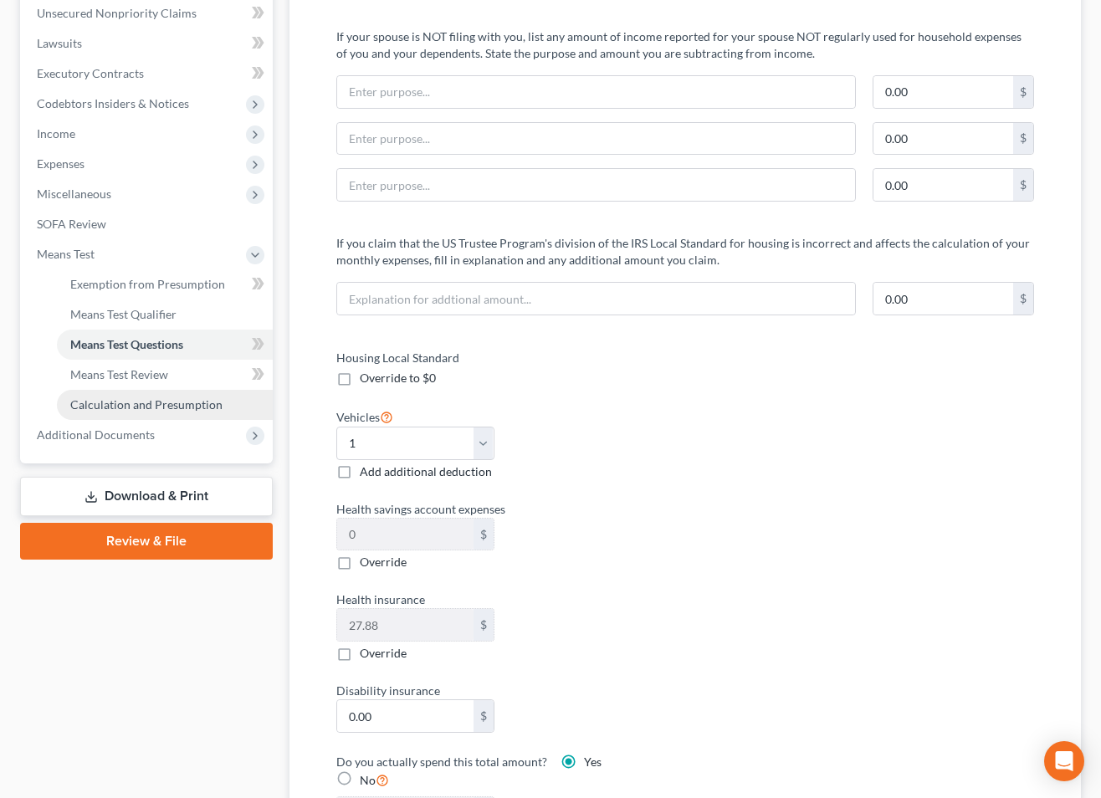
click at [197, 401] on span "Calculation and Presumption" at bounding box center [146, 404] width 152 height 14
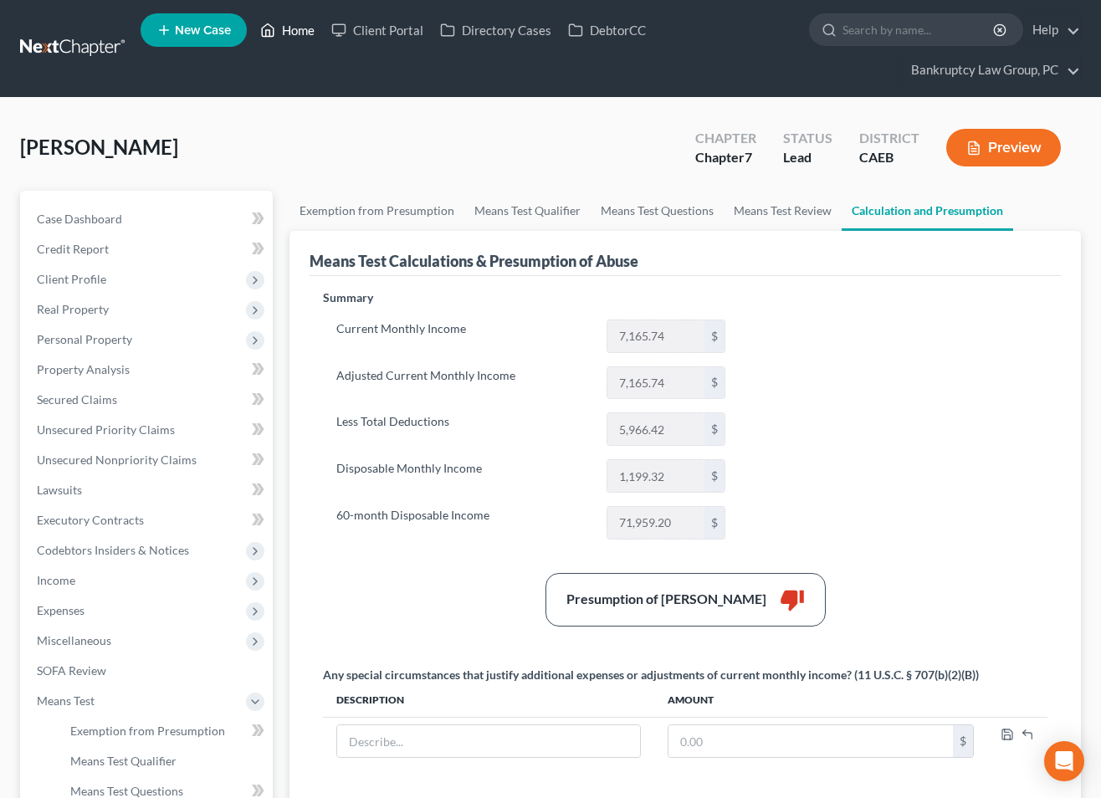
drag, startPoint x: 303, startPoint y: 33, endPoint x: 328, endPoint y: 64, distance: 39.9
click at [303, 34] on link "Home" at bounding box center [287, 30] width 71 height 30
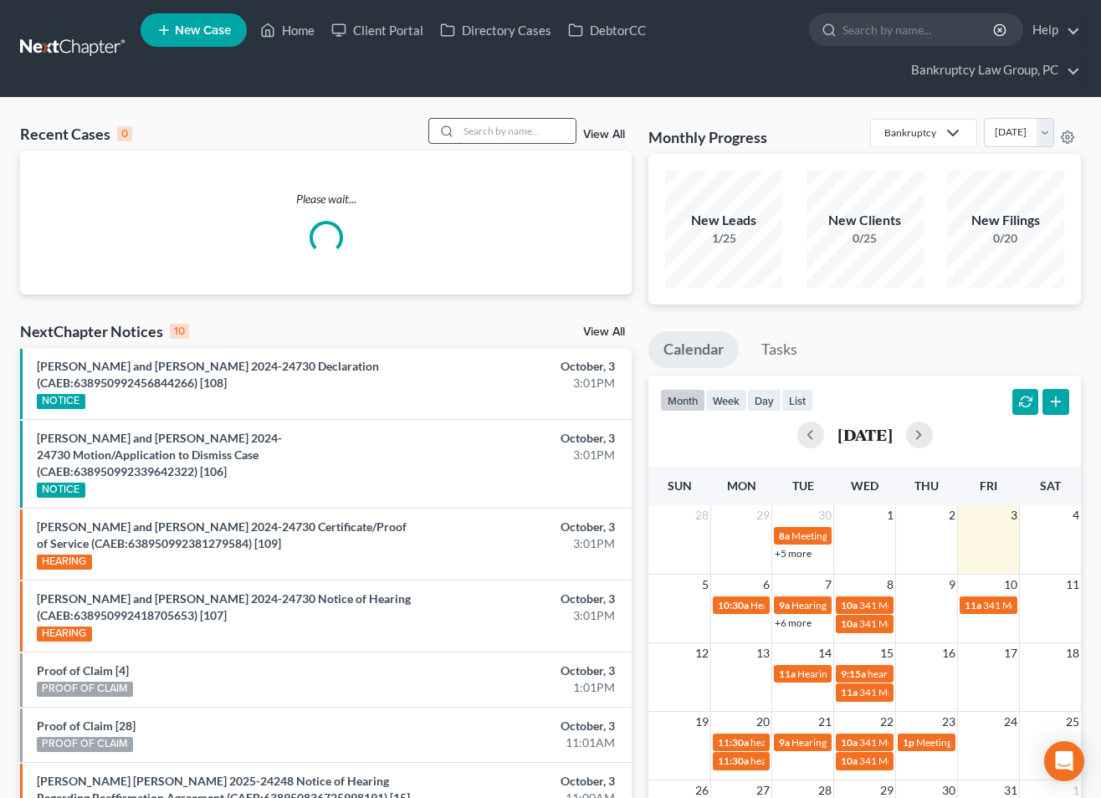
click at [500, 131] on input "search" at bounding box center [517, 131] width 117 height 24
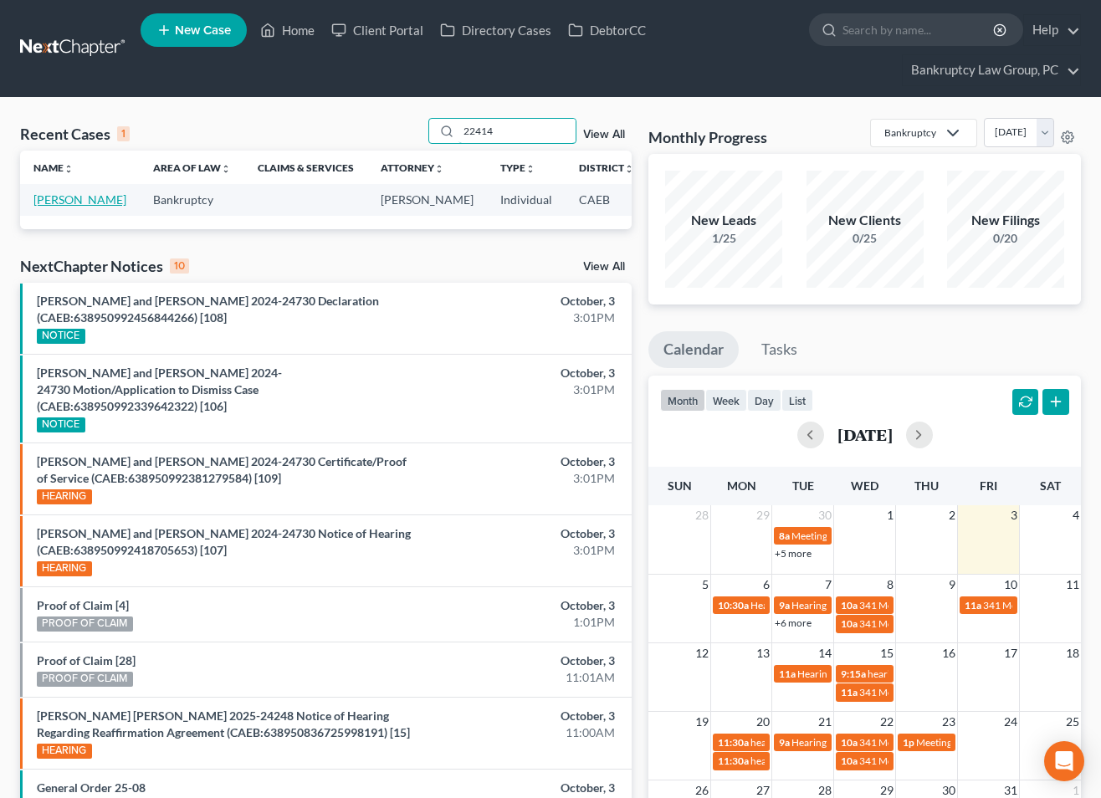
type input "22414"
click at [57, 207] on link "[PERSON_NAME]" at bounding box center [79, 199] width 93 height 14
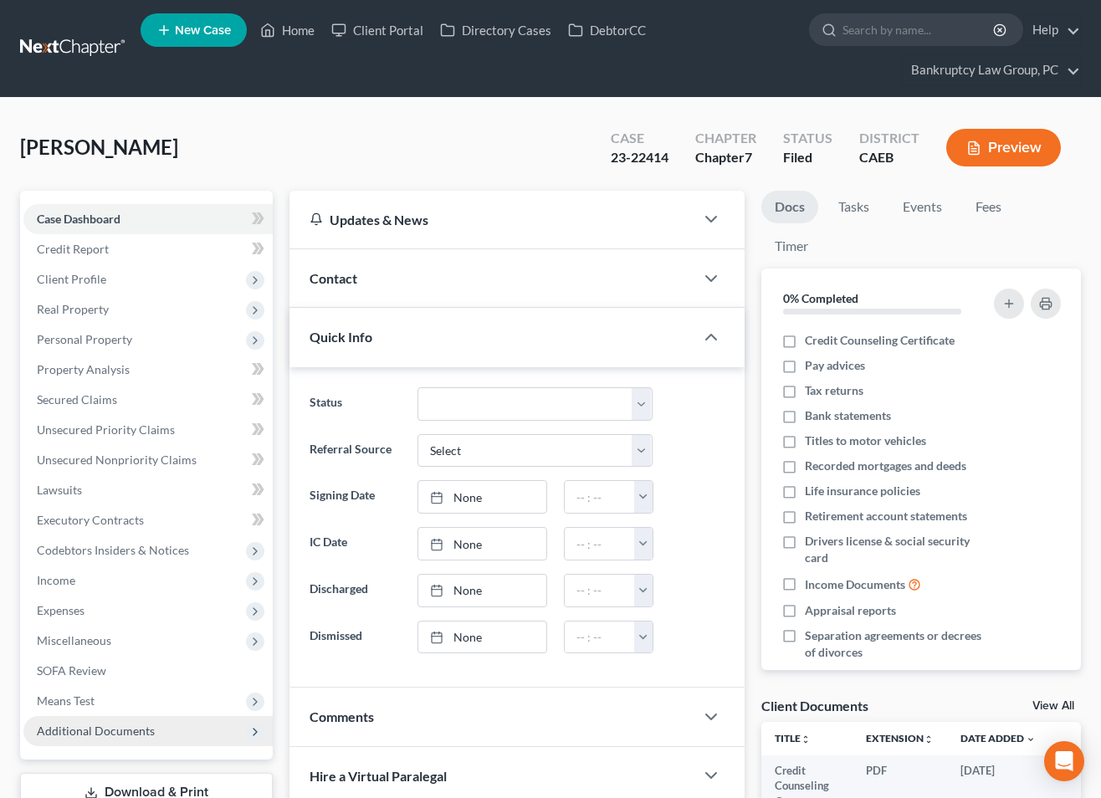
click at [101, 730] on span "Additional Documents" at bounding box center [96, 731] width 118 height 14
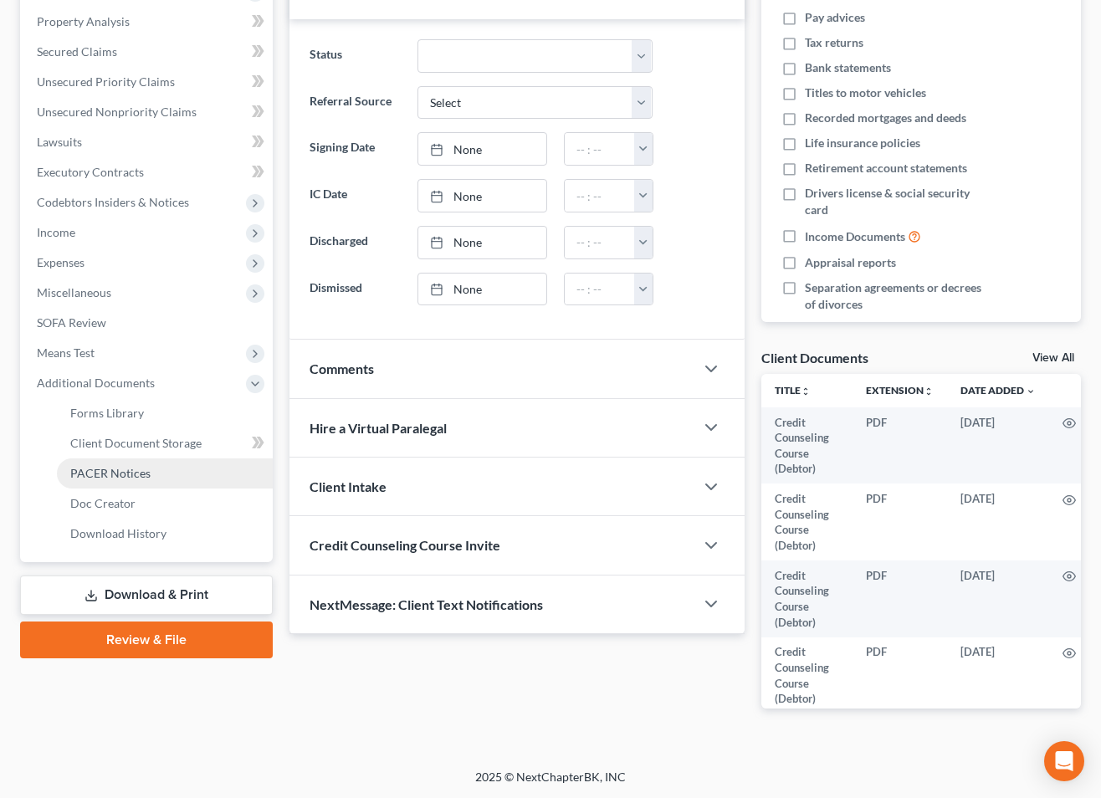
click at [117, 470] on span "PACER Notices" at bounding box center [110, 473] width 80 height 14
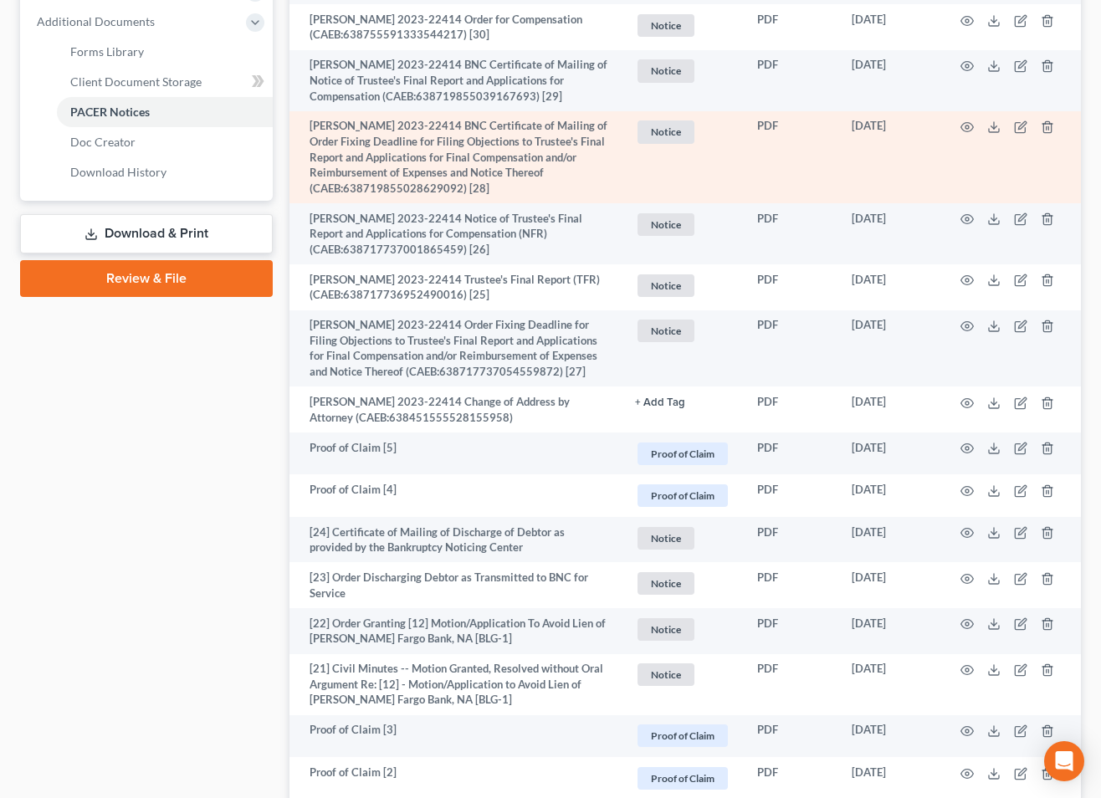
scroll to position [712, 0]
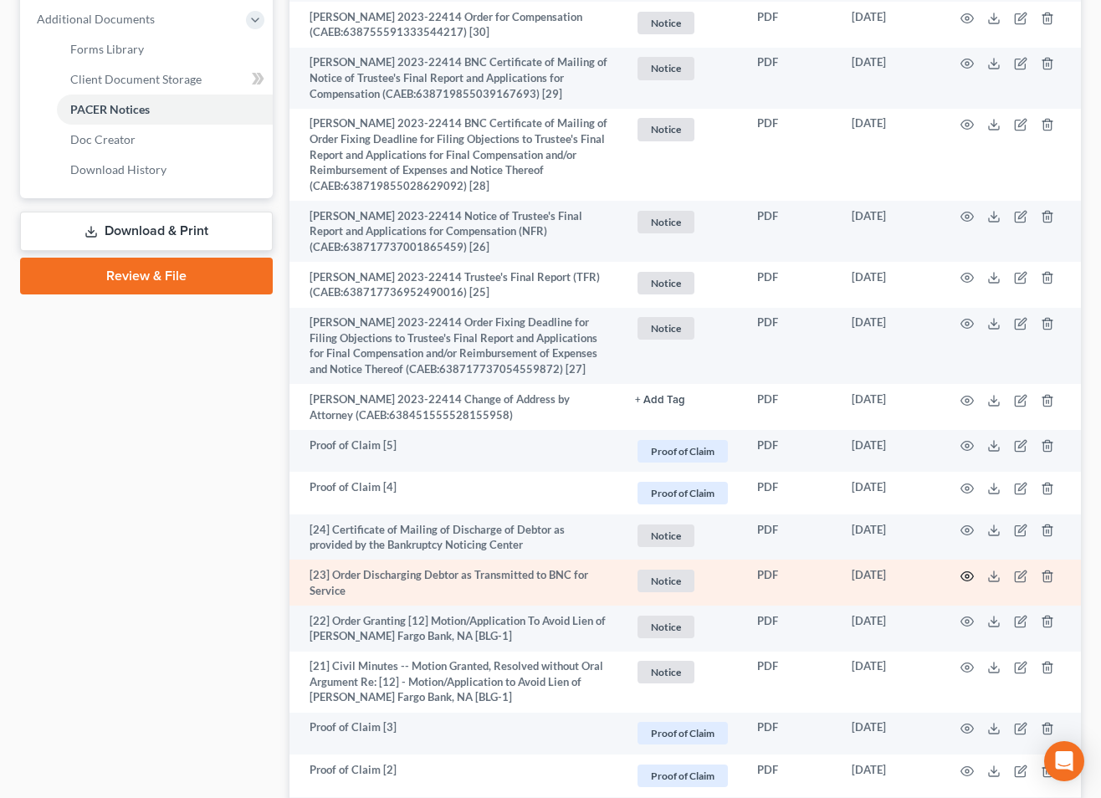
click at [968, 578] on icon "button" at bounding box center [967, 576] width 13 height 13
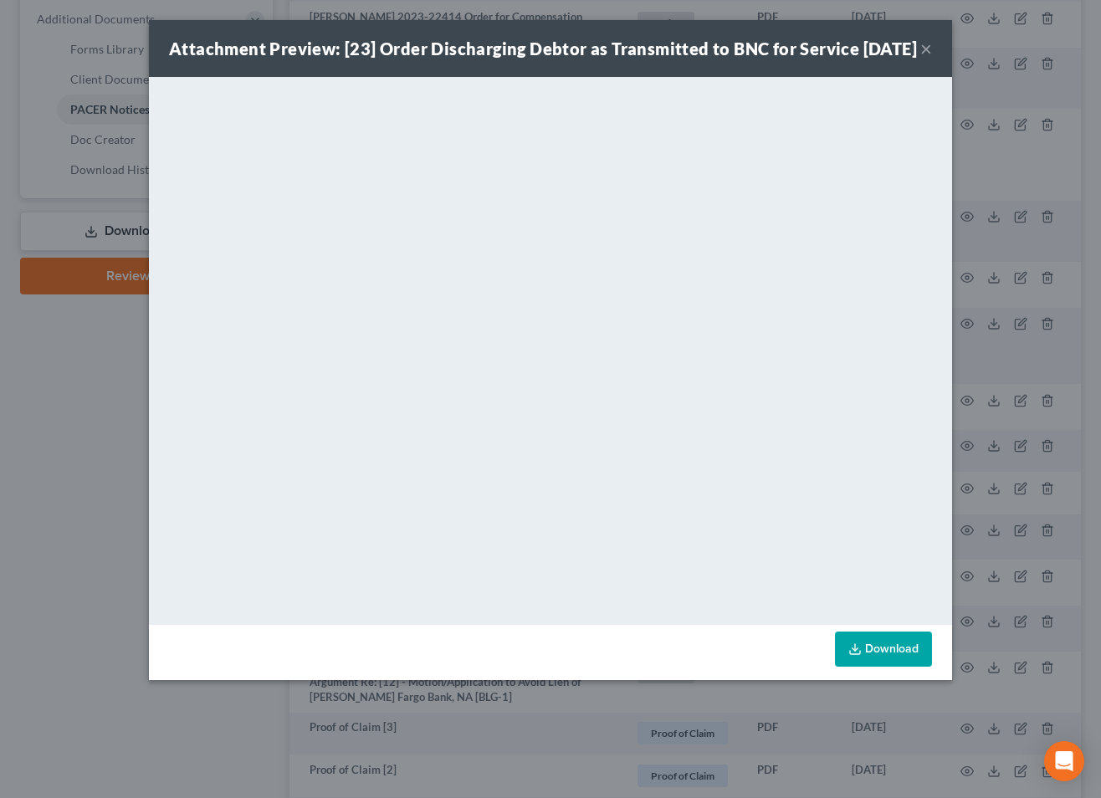
click at [929, 59] on button "×" at bounding box center [926, 48] width 12 height 20
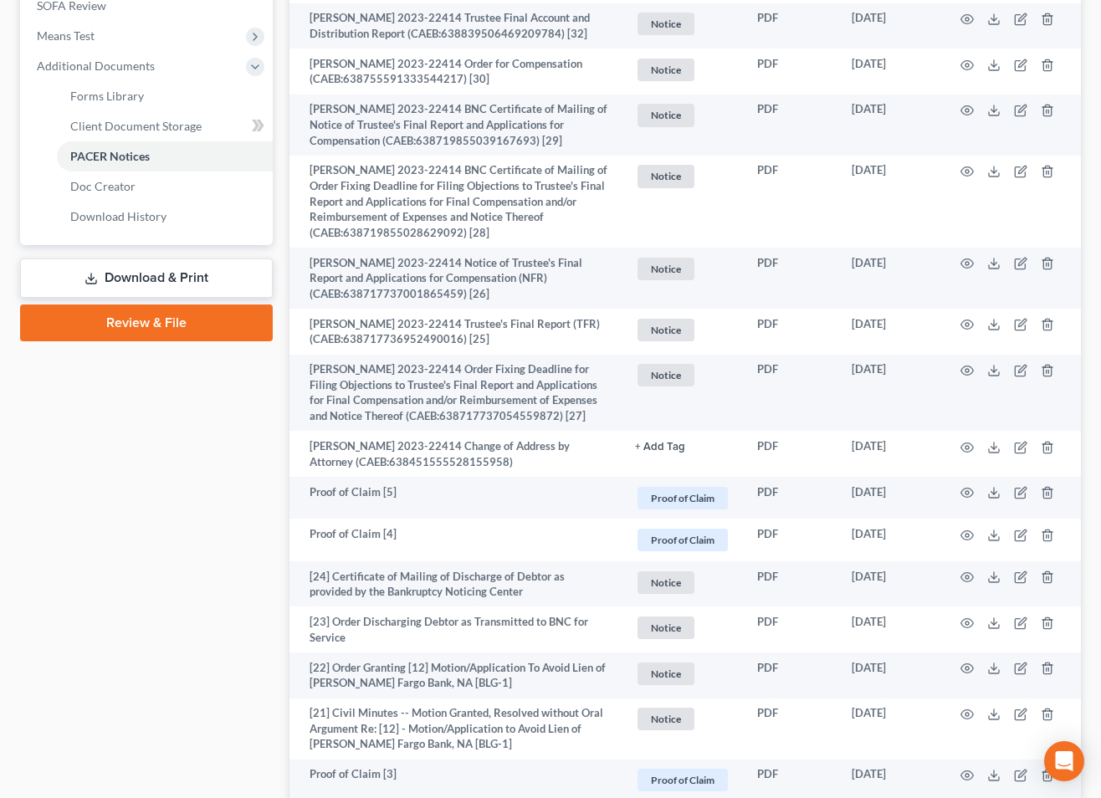
scroll to position [0, 0]
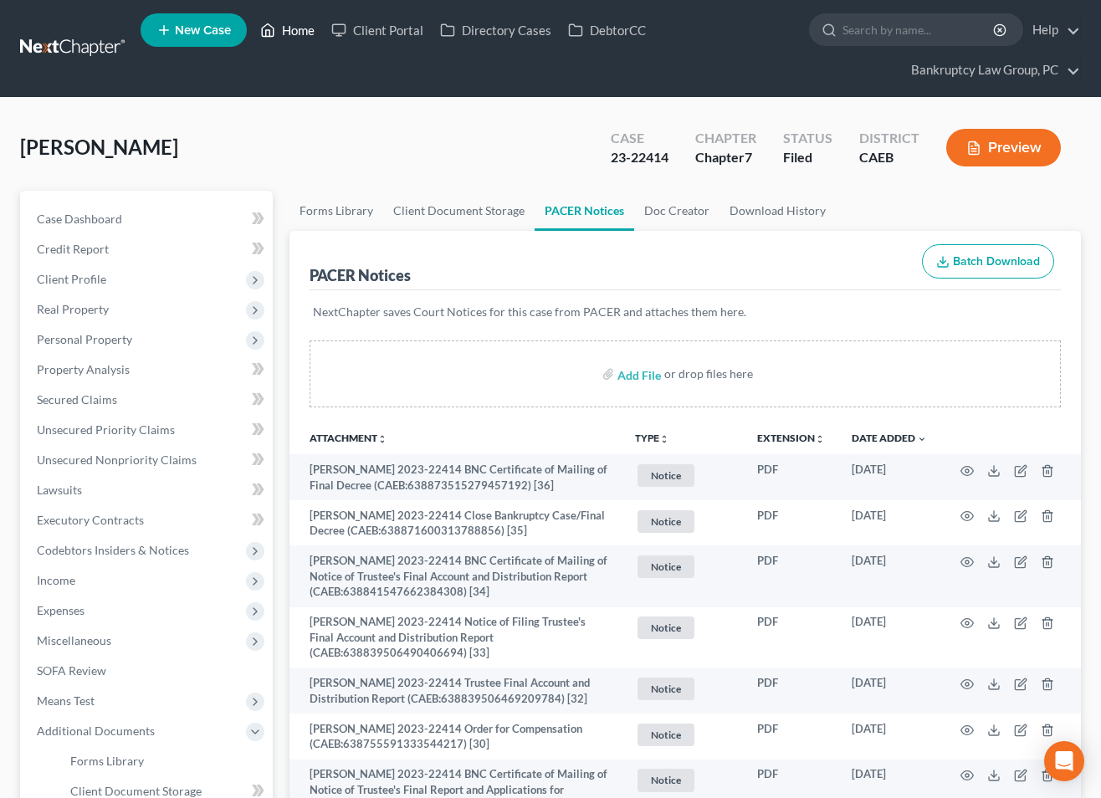
drag, startPoint x: 305, startPoint y: 29, endPoint x: 357, endPoint y: 81, distance: 74.0
click at [305, 30] on link "Home" at bounding box center [287, 30] width 71 height 30
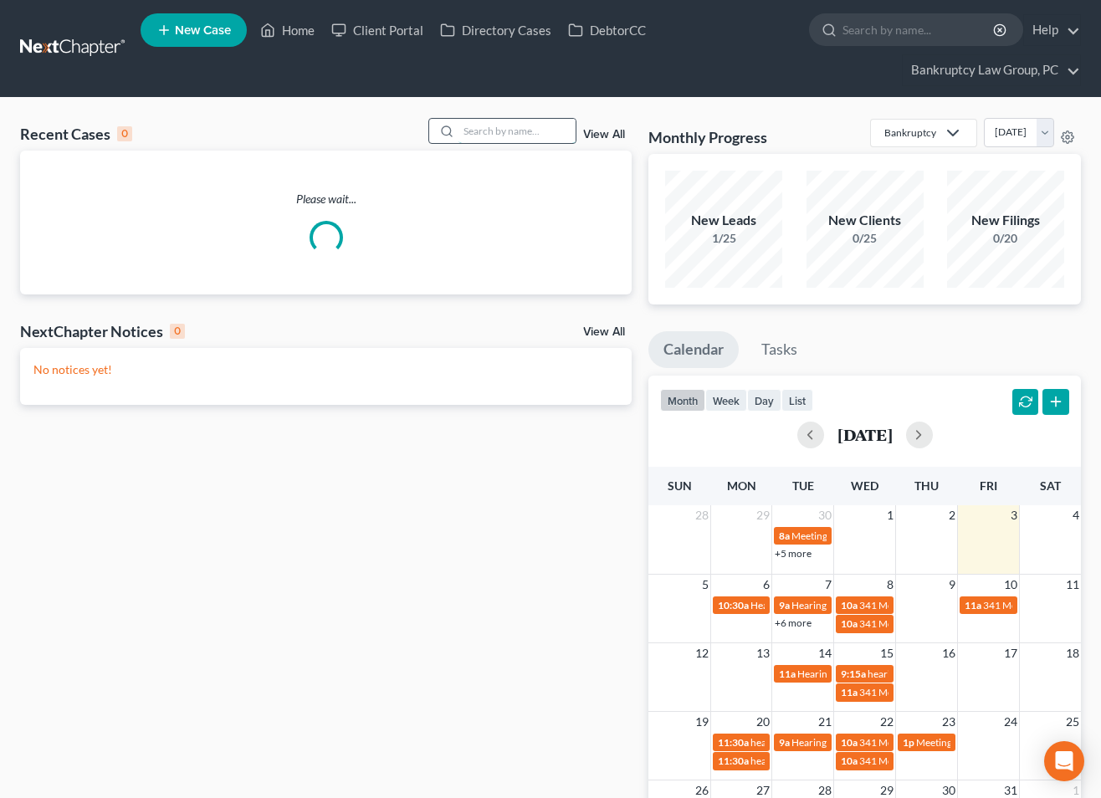
click at [531, 127] on input "search" at bounding box center [517, 131] width 117 height 24
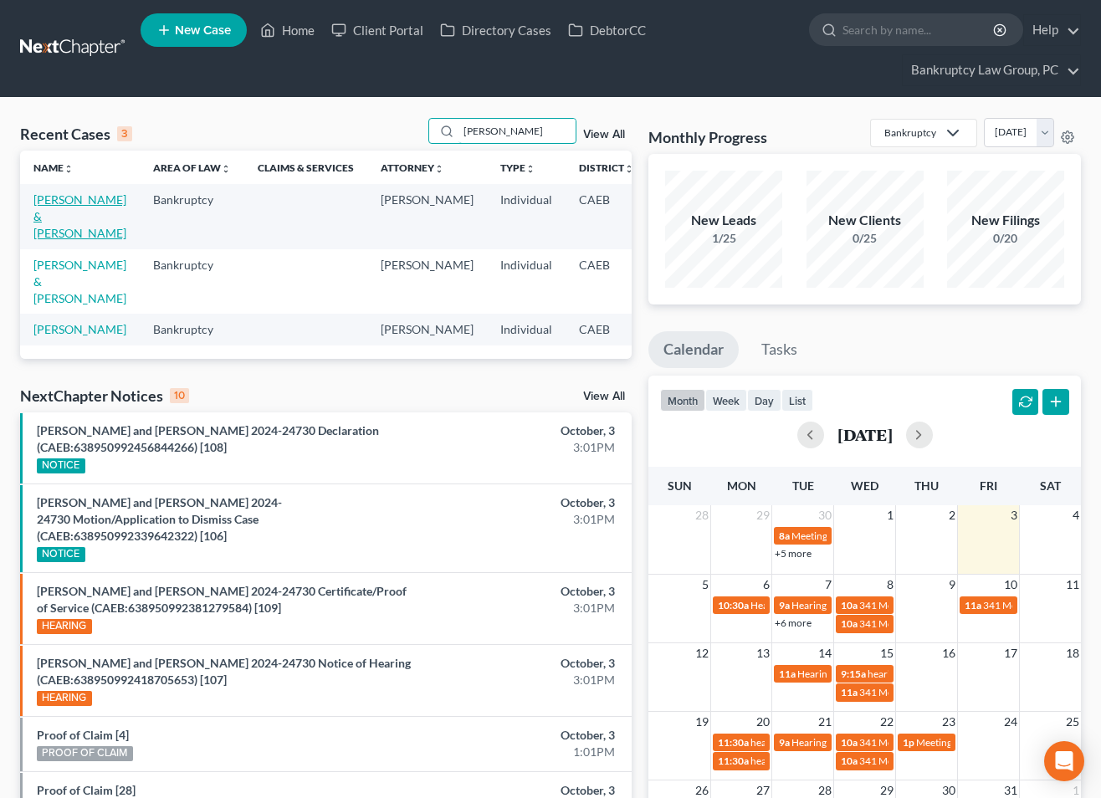
type input "[PERSON_NAME]"
click at [45, 213] on link "[PERSON_NAME] & [PERSON_NAME]" at bounding box center [79, 216] width 93 height 48
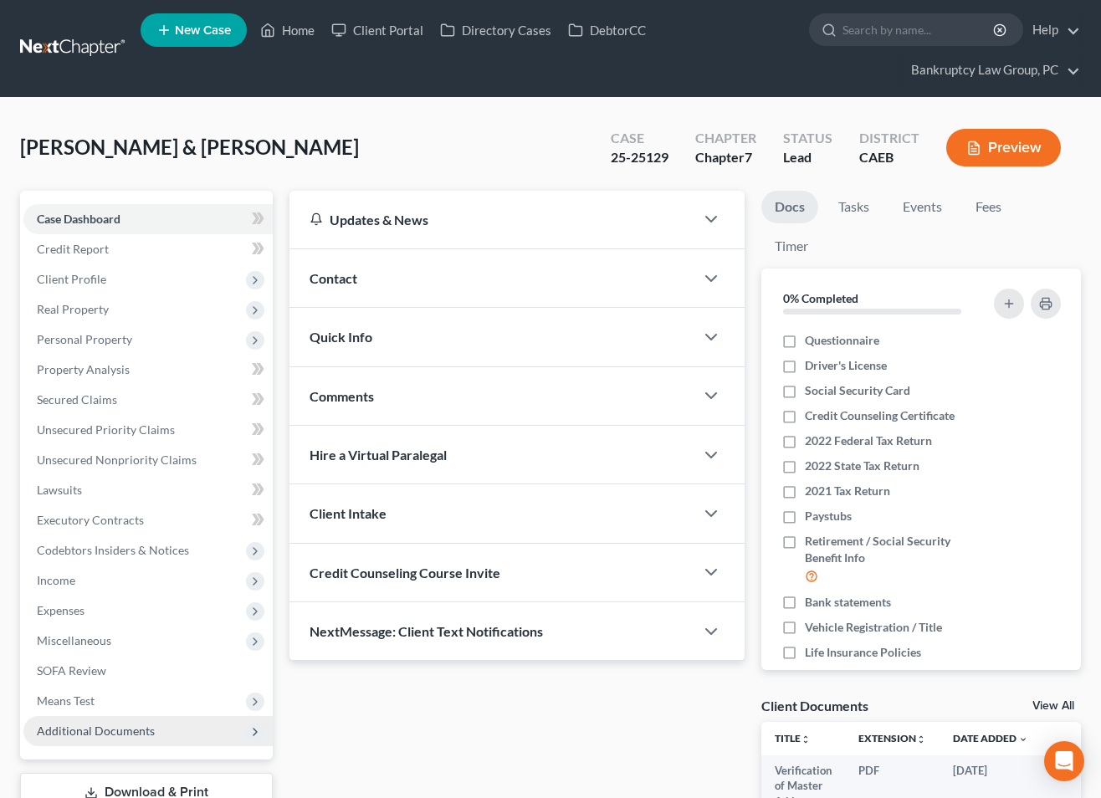
click at [87, 729] on span "Additional Documents" at bounding box center [96, 731] width 118 height 14
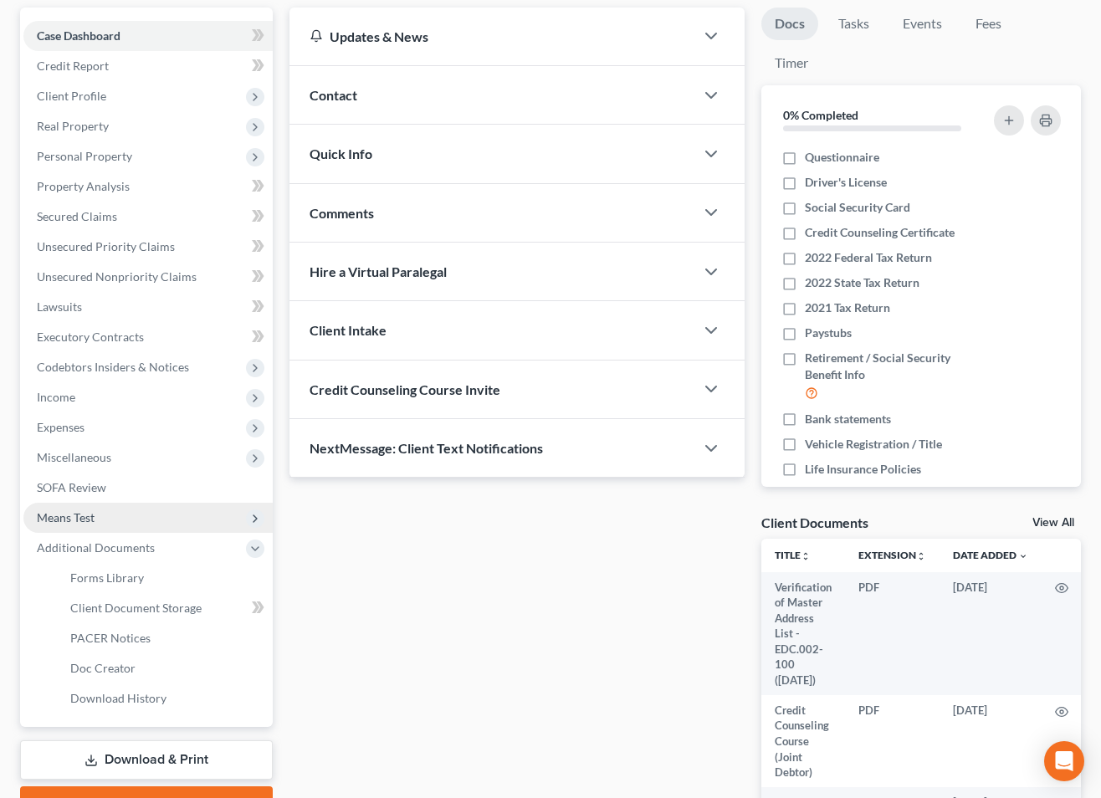
scroll to position [321, 0]
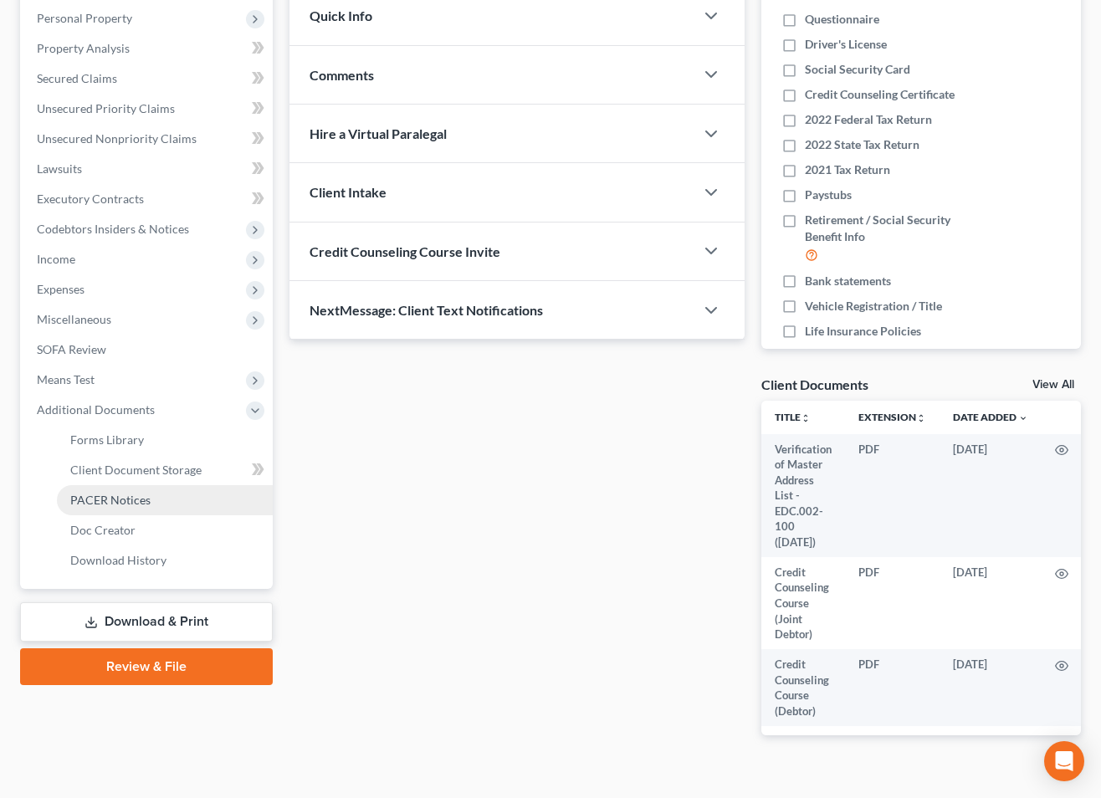
click at [114, 502] on span "PACER Notices" at bounding box center [110, 500] width 80 height 14
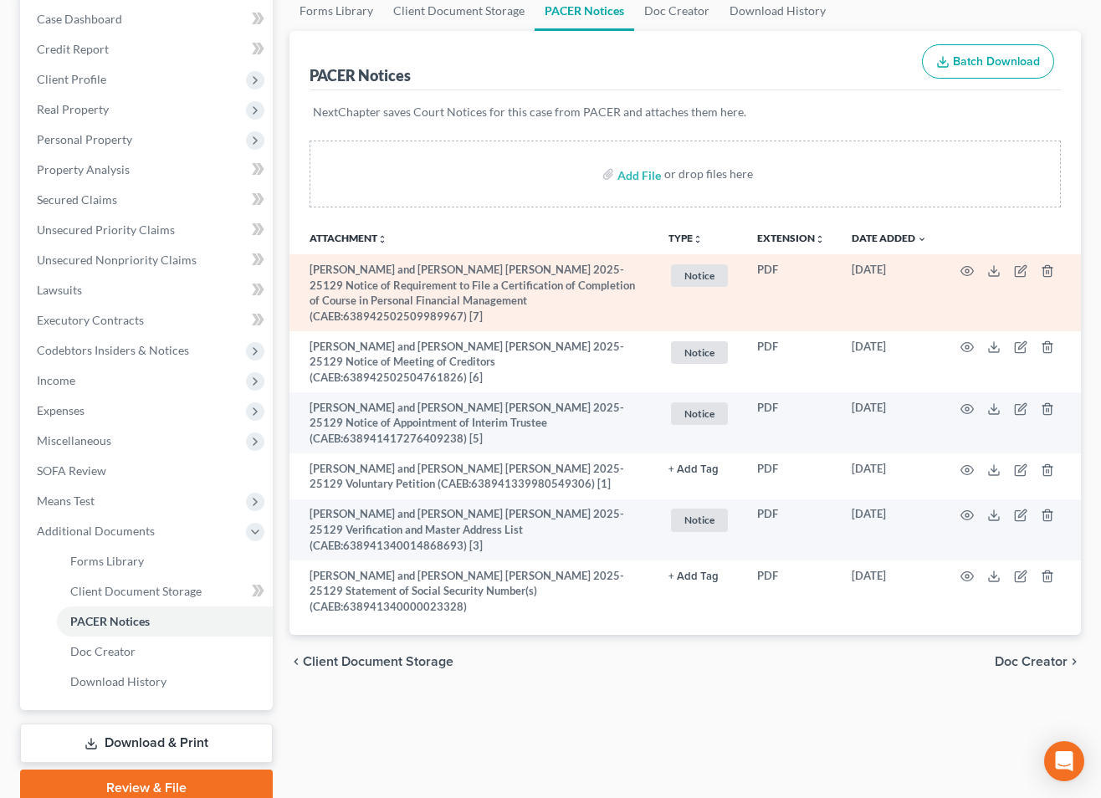
scroll to position [270, 0]
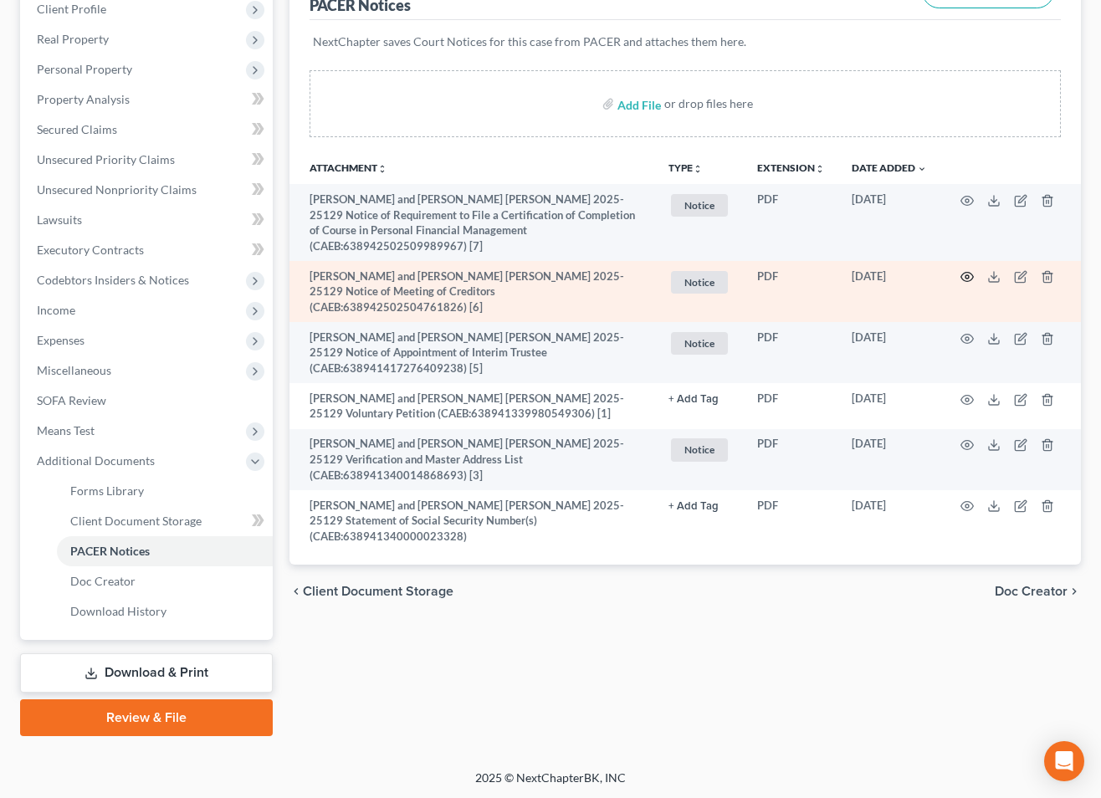
click at [964, 276] on icon "button" at bounding box center [967, 276] width 13 height 13
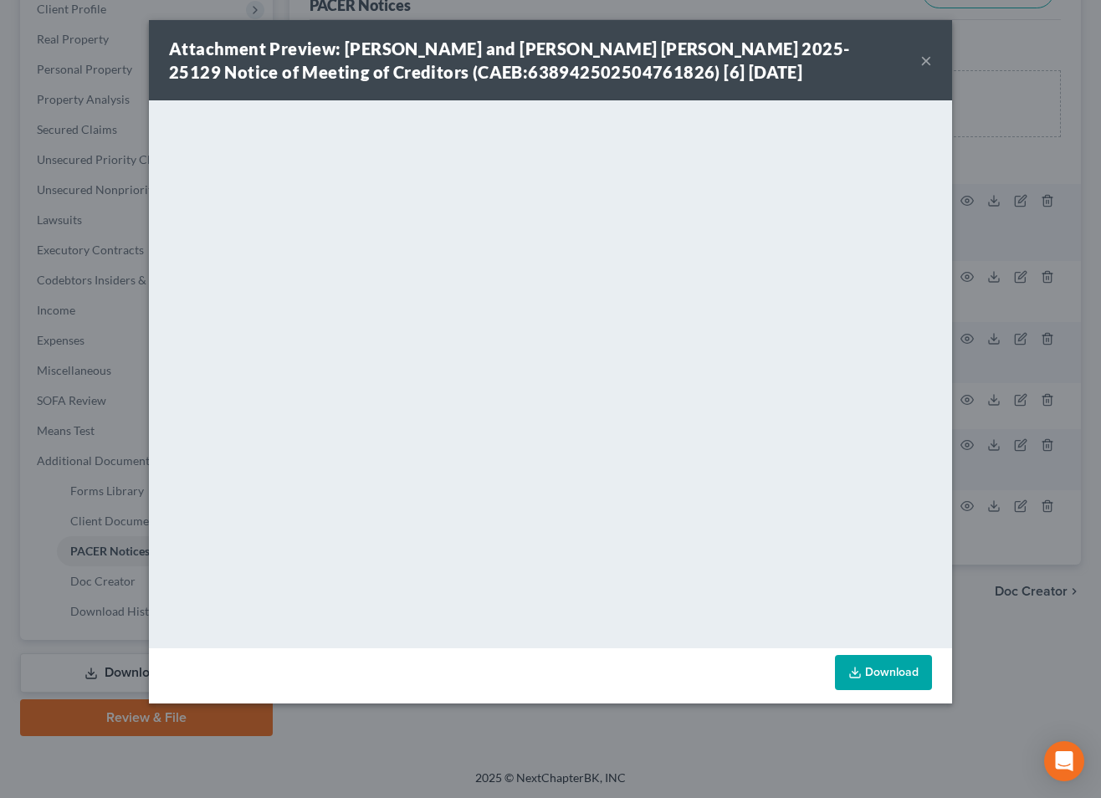
click at [931, 63] on button "×" at bounding box center [926, 60] width 12 height 20
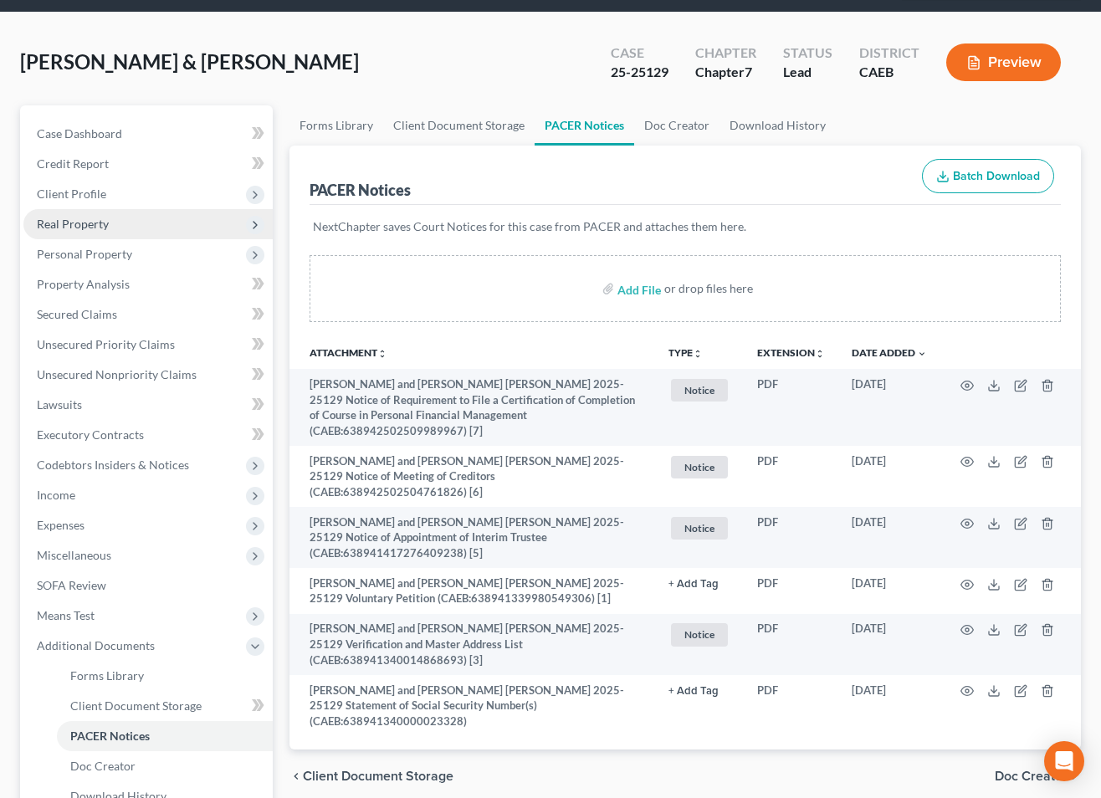
scroll to position [0, 0]
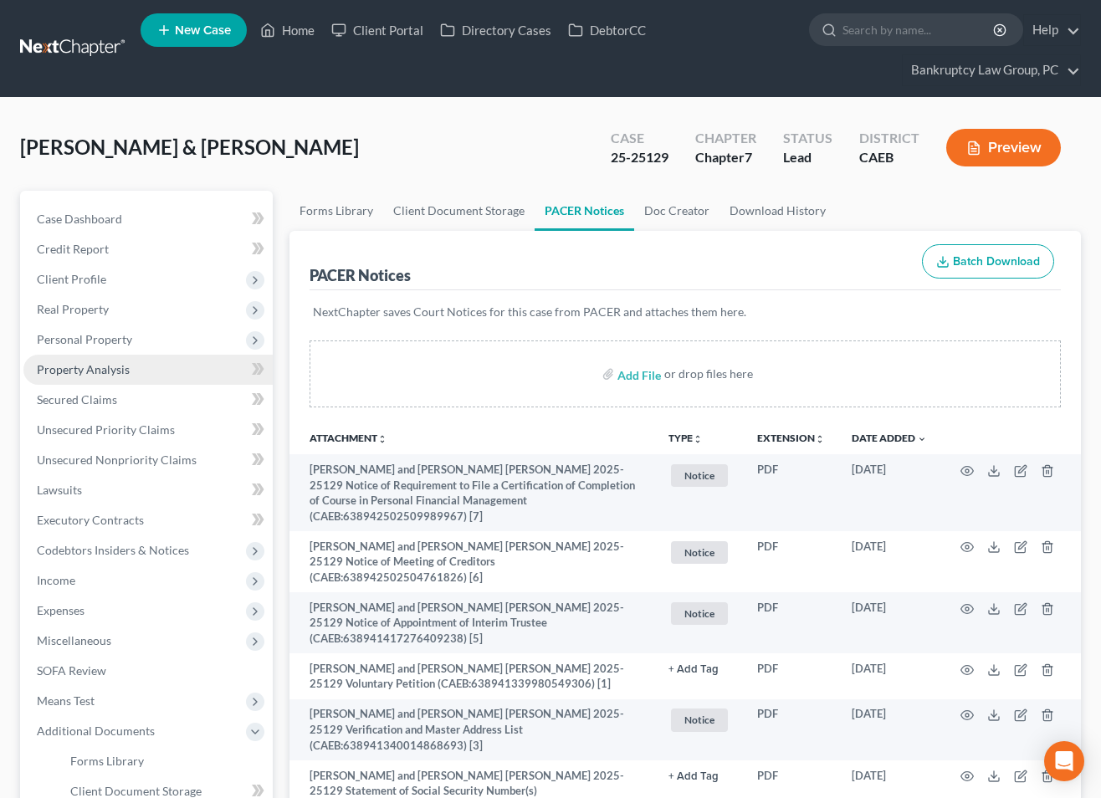
click at [105, 377] on link "Property Analysis" at bounding box center [147, 370] width 249 height 30
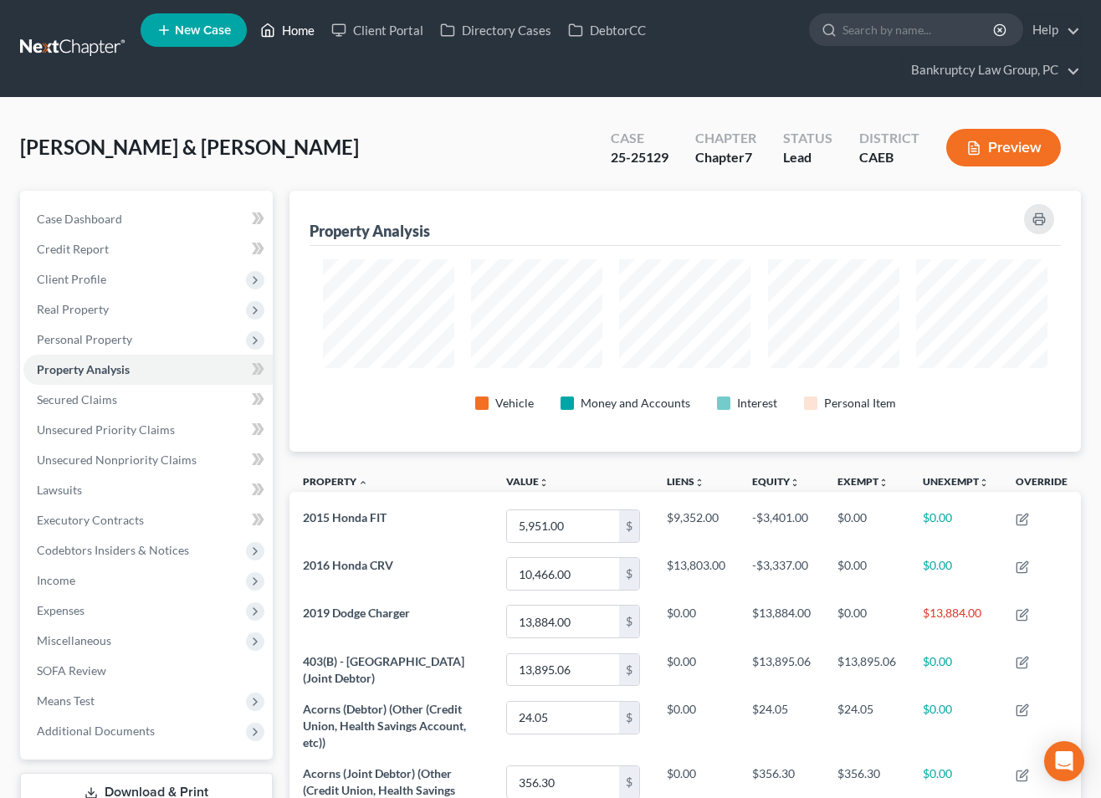
drag, startPoint x: 304, startPoint y: 33, endPoint x: 334, endPoint y: 65, distance: 44.4
click at [305, 33] on link "Home" at bounding box center [287, 30] width 71 height 30
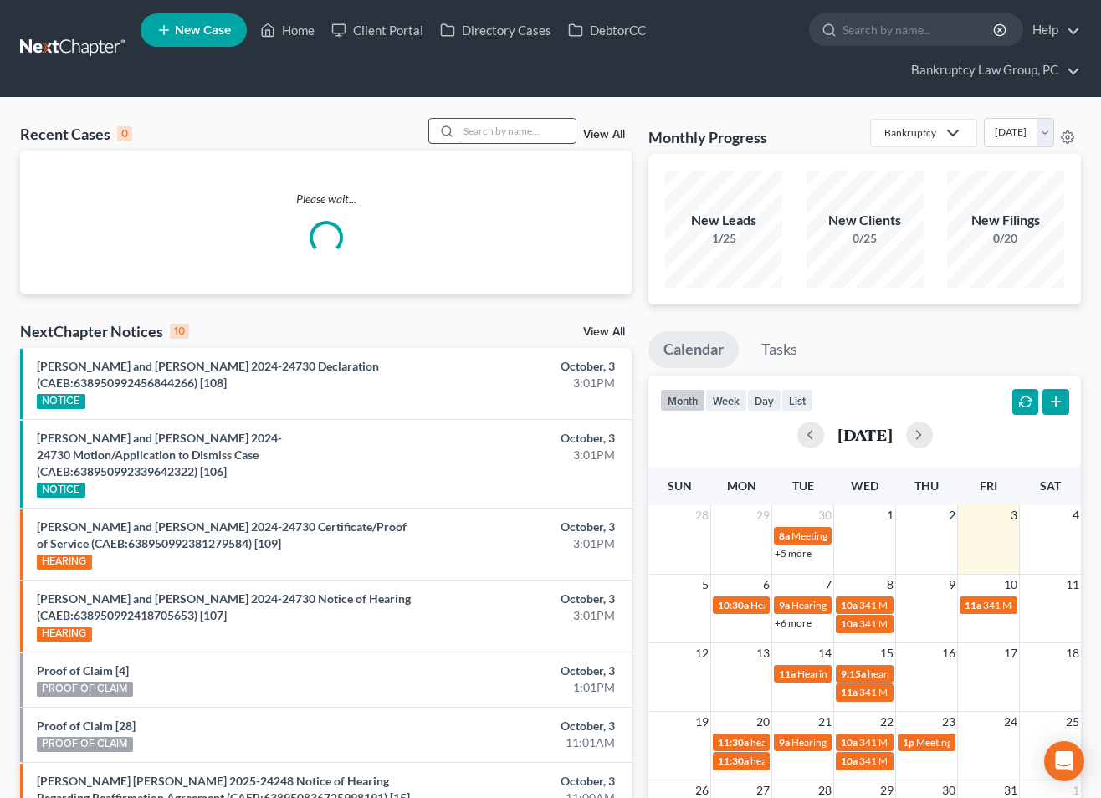
click at [496, 126] on input "search" at bounding box center [517, 131] width 117 height 24
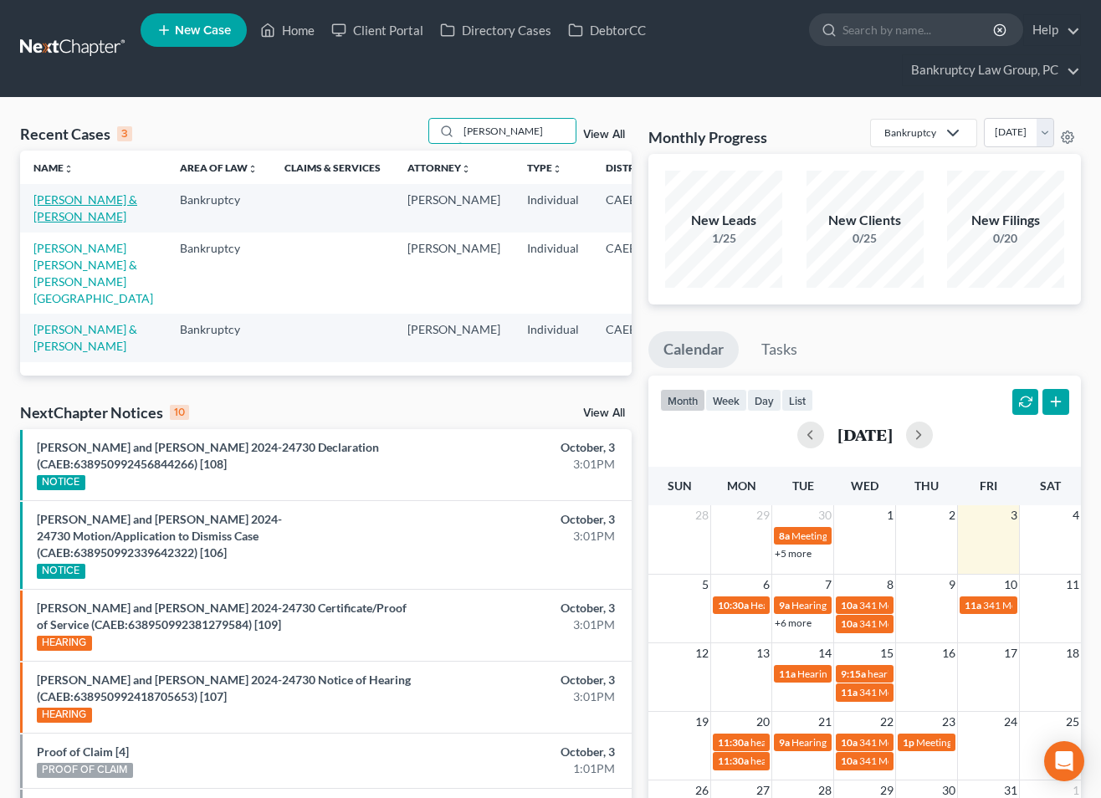
type input "[PERSON_NAME]"
click at [57, 223] on link "[PERSON_NAME] & [PERSON_NAME]" at bounding box center [85, 207] width 104 height 31
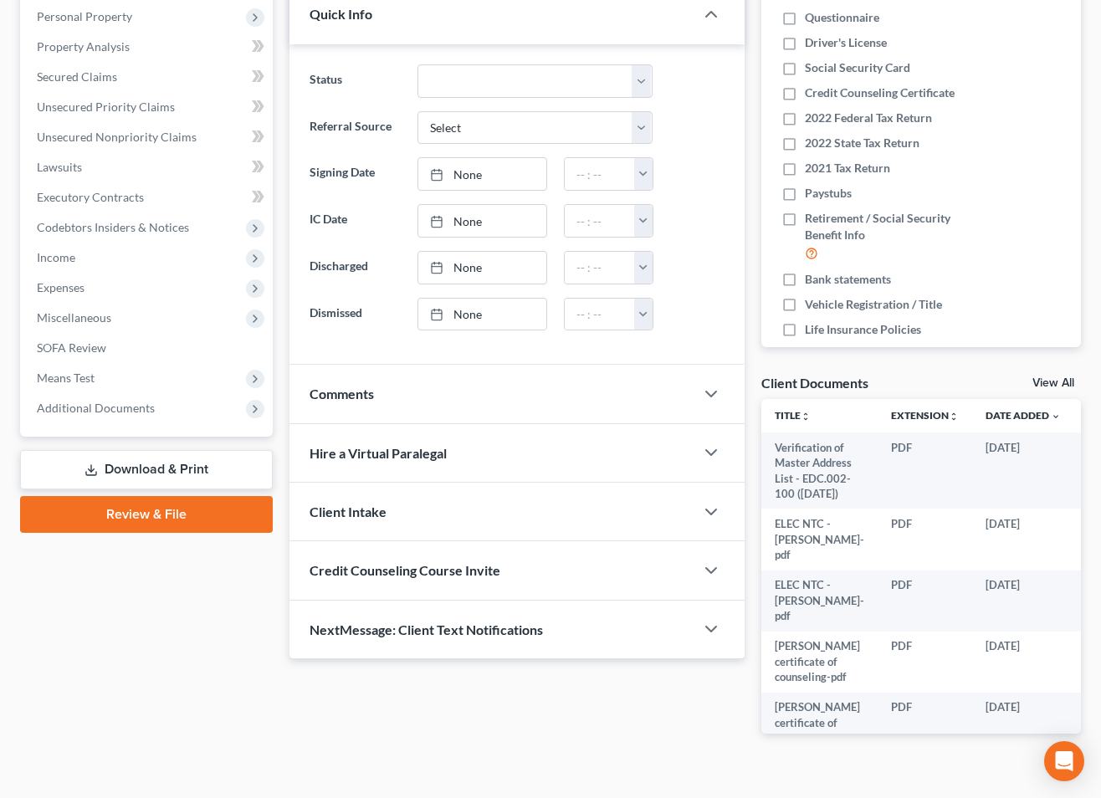
scroll to position [345, 0]
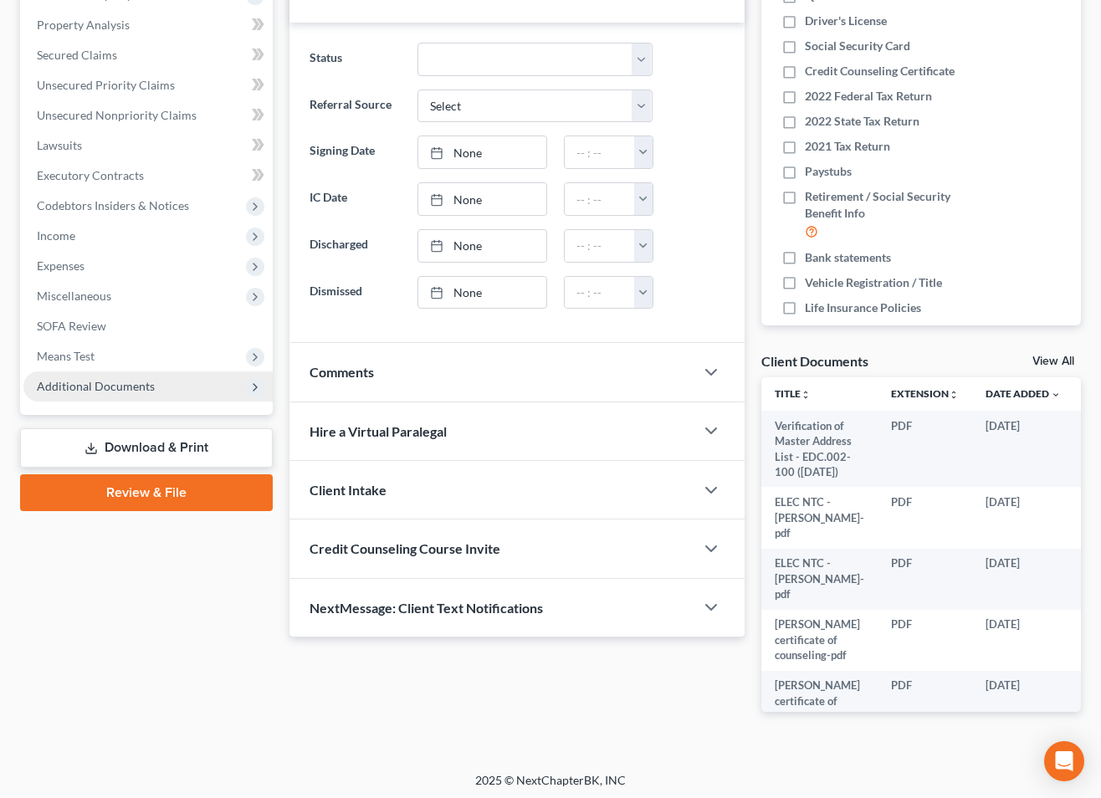
click at [105, 384] on span "Additional Documents" at bounding box center [96, 386] width 118 height 14
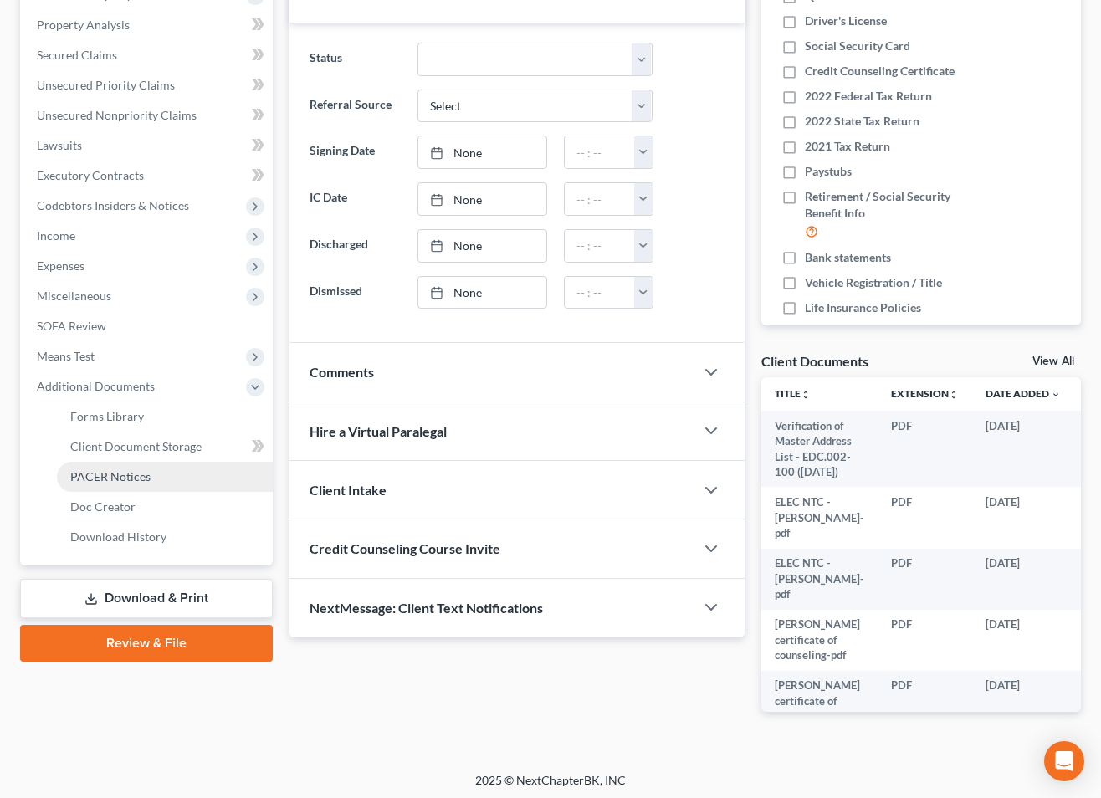
click at [108, 471] on span "PACER Notices" at bounding box center [110, 476] width 80 height 14
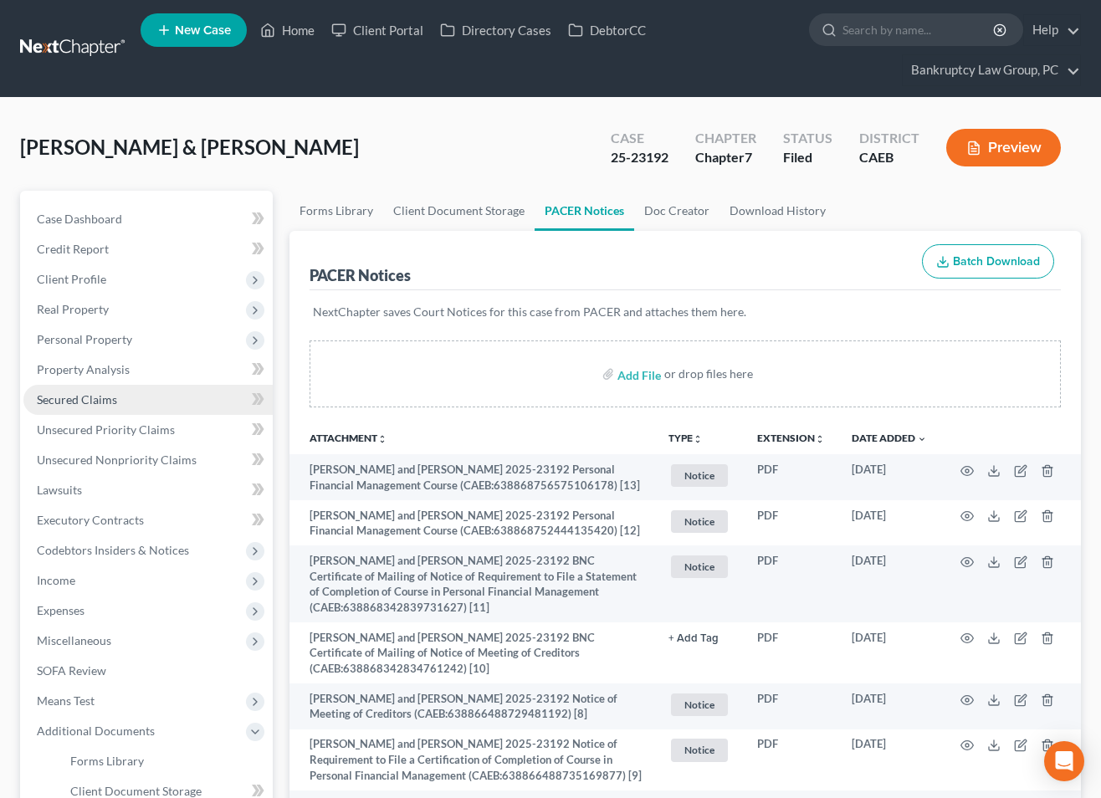
click at [100, 401] on span "Secured Claims" at bounding box center [77, 399] width 80 height 14
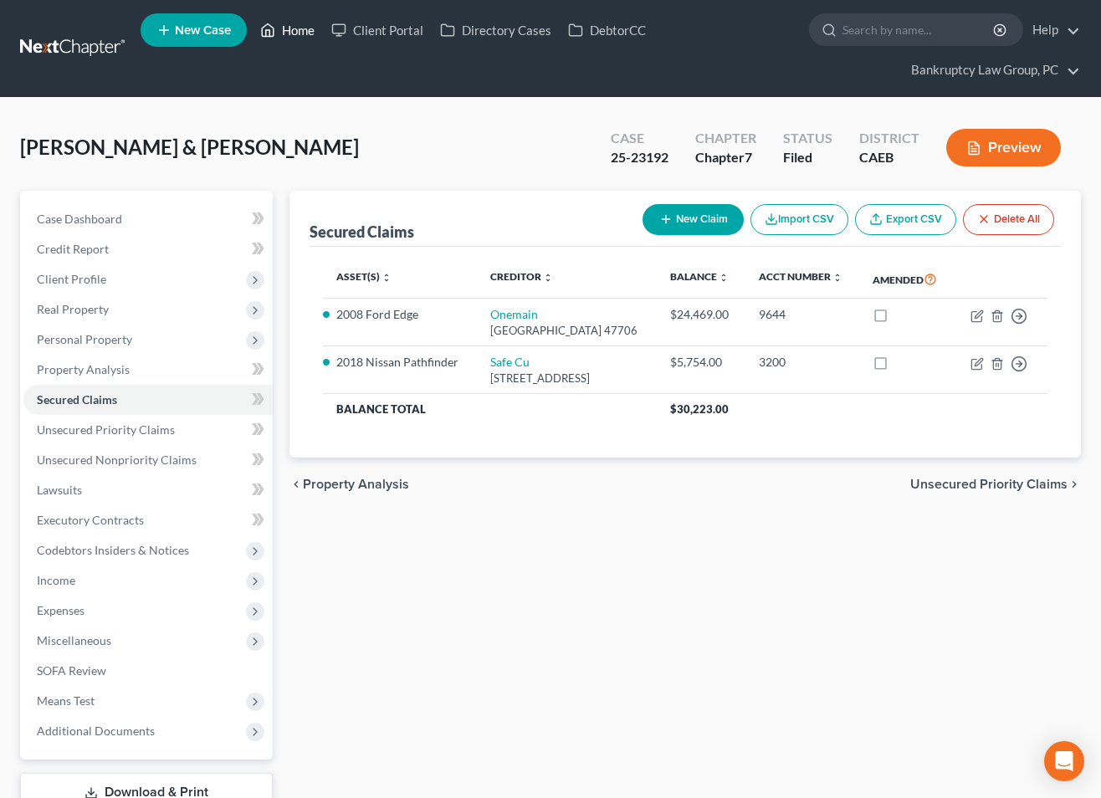
click at [300, 31] on link "Home" at bounding box center [287, 30] width 71 height 30
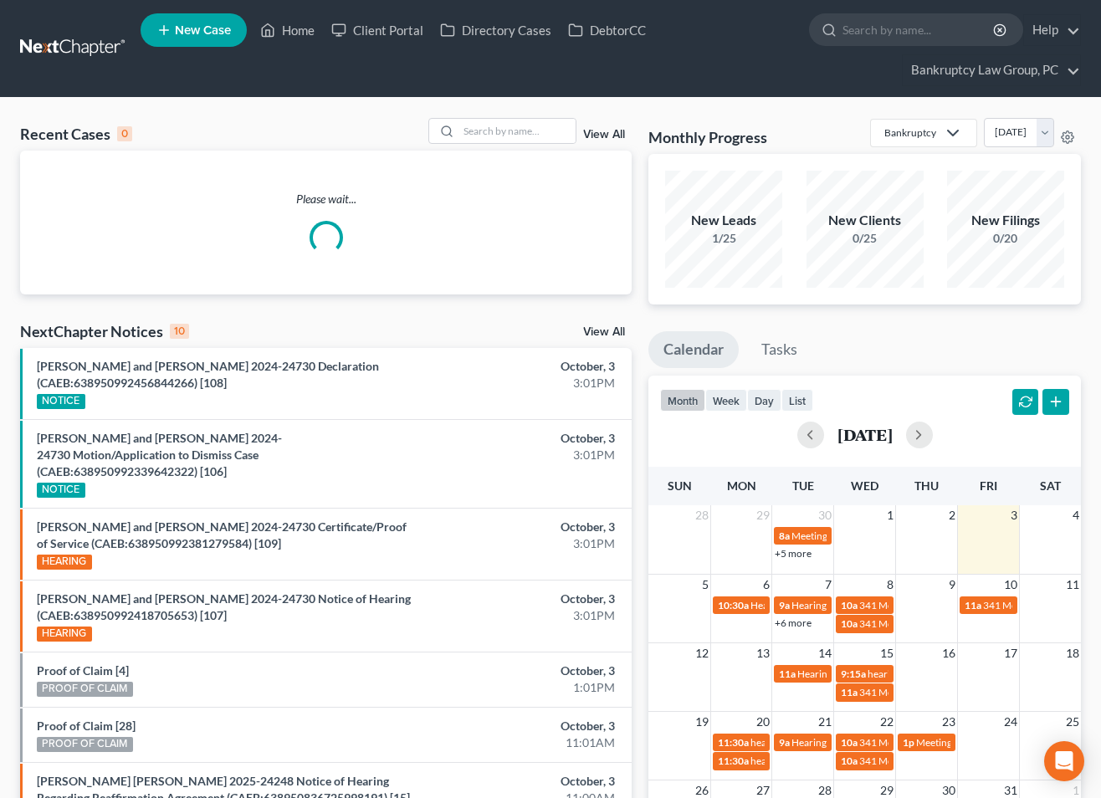
click at [595, 331] on link "View All" at bounding box center [604, 332] width 42 height 12
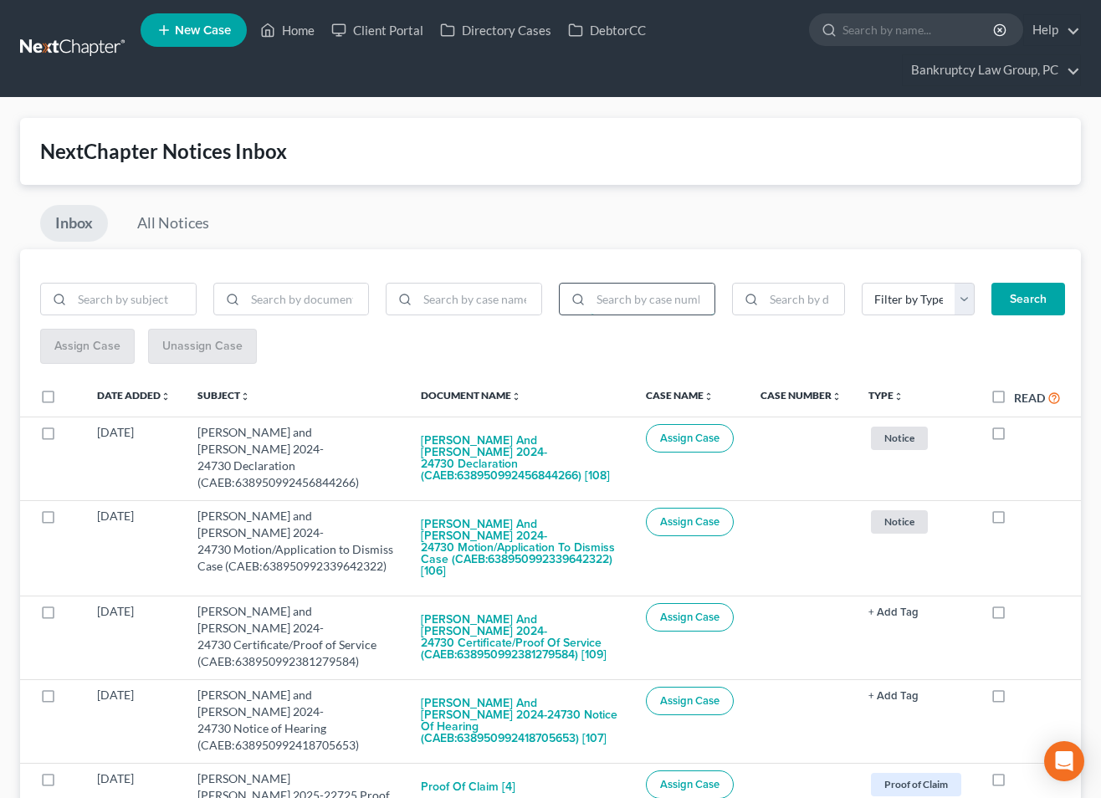
click at [691, 304] on input "search" at bounding box center [653, 300] width 124 height 32
type input "25-23192"
click at [1011, 301] on button "Search" at bounding box center [1029, 299] width 74 height 33
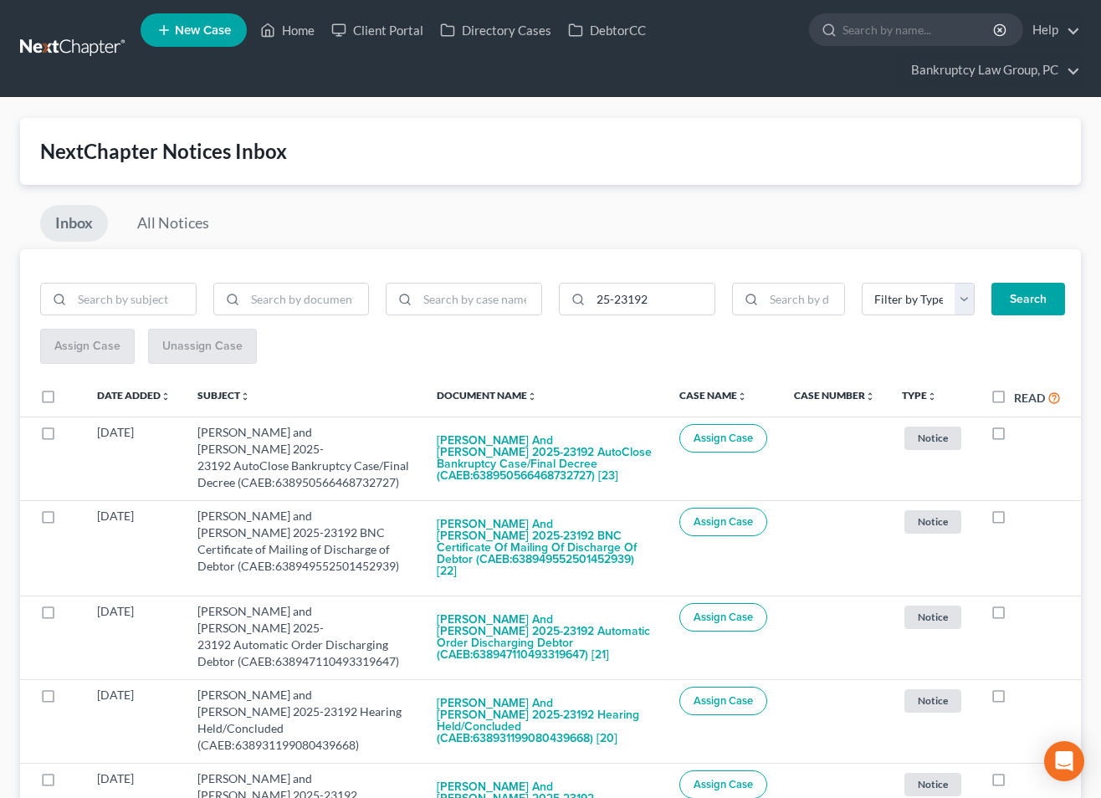
click at [64, 401] on label at bounding box center [64, 401] width 0 height 0
click at [70, 396] on input "checkbox" at bounding box center [75, 393] width 11 height 11
checkbox input "true"
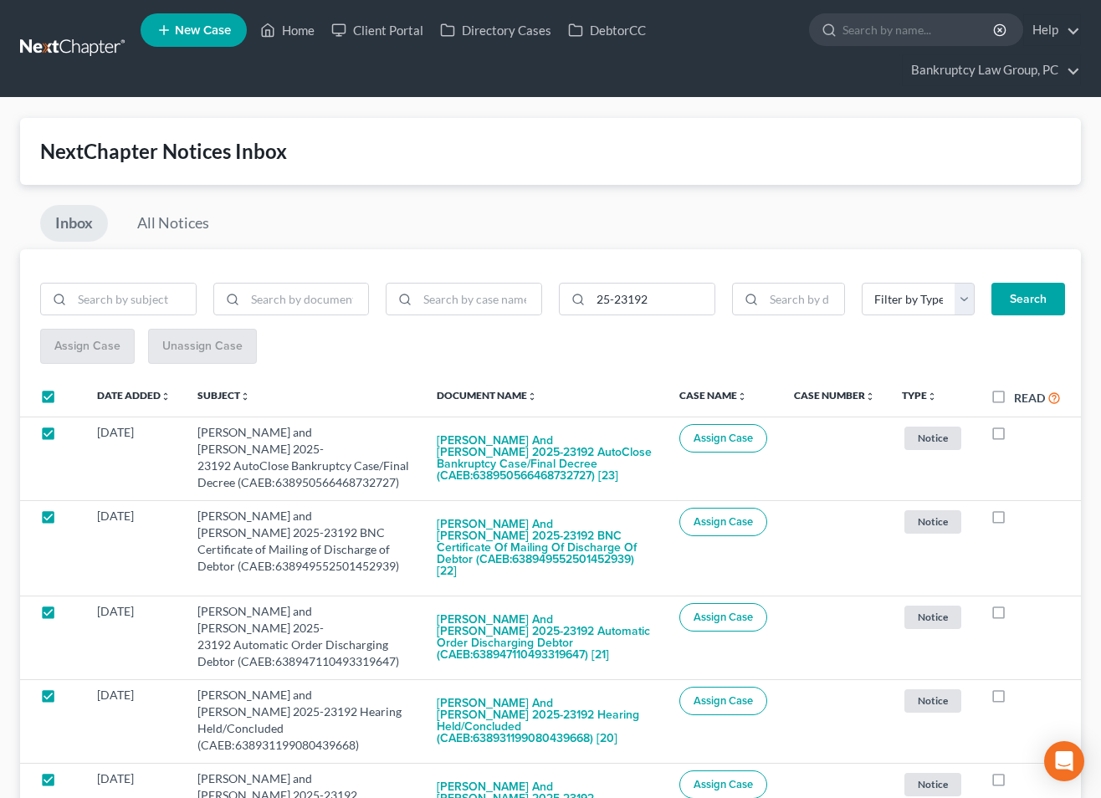
checkbox input "true"
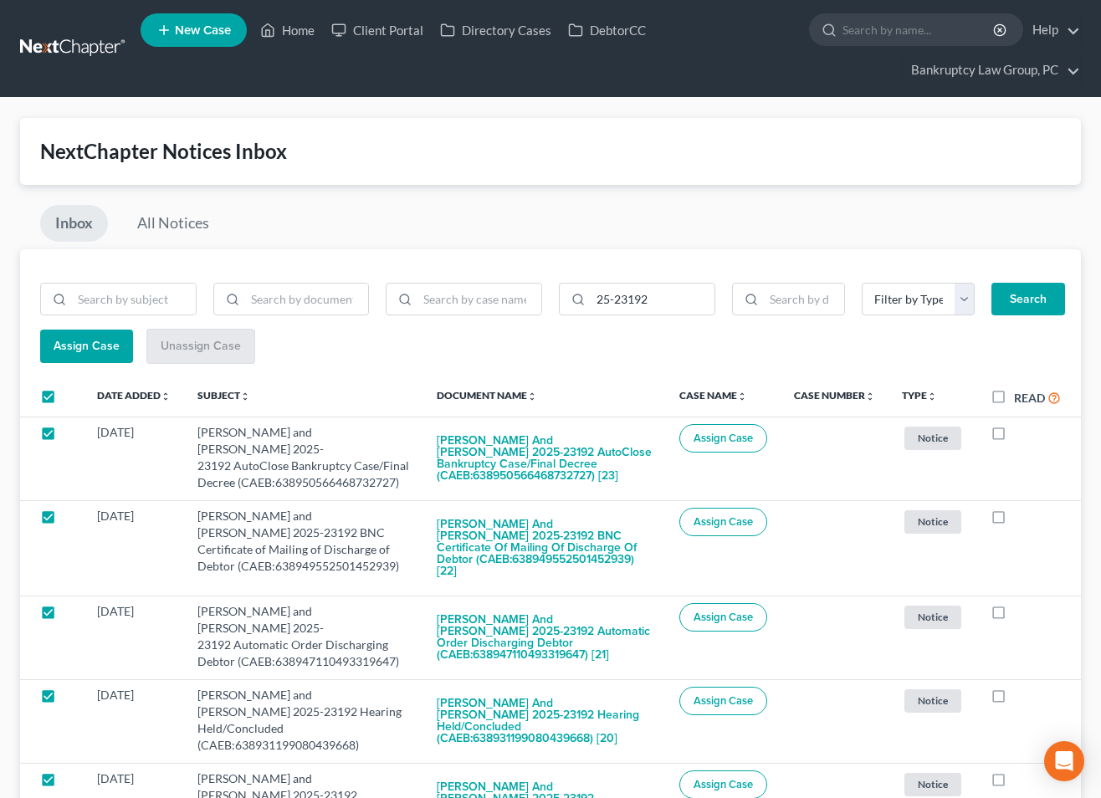
click at [100, 341] on span "Assign Case" at bounding box center [87, 346] width 66 height 14
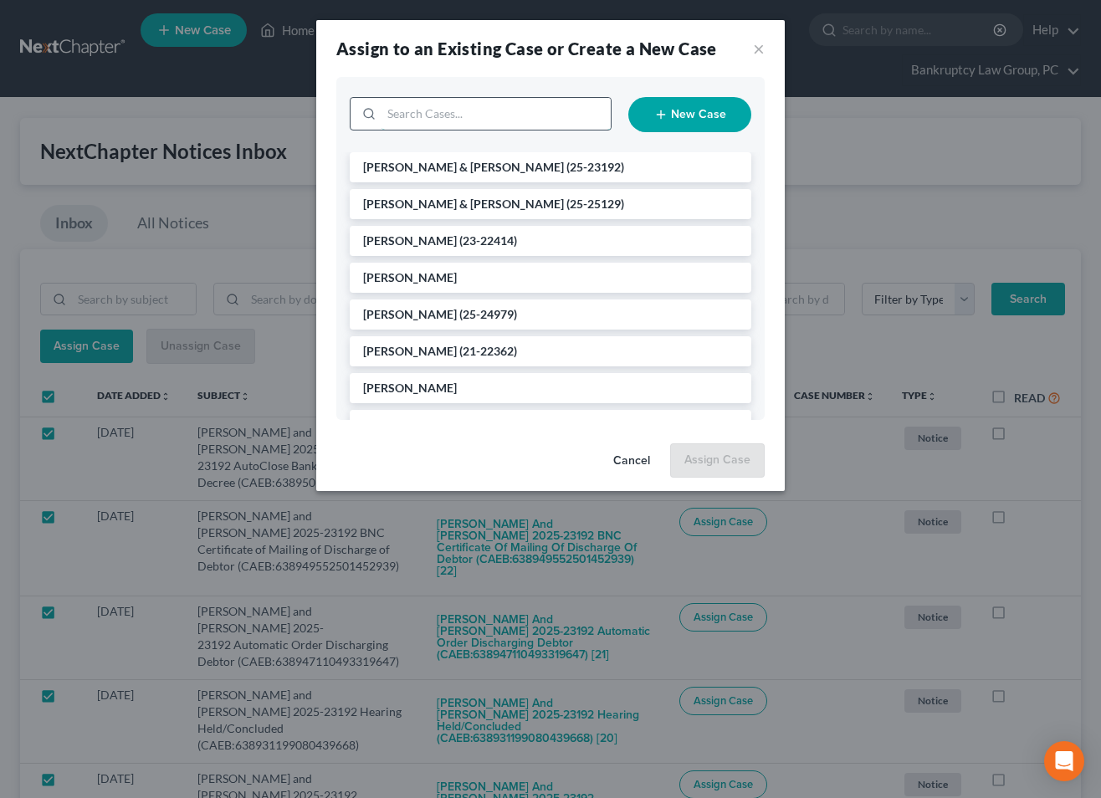
click at [457, 120] on input "search" at bounding box center [496, 114] width 229 height 32
type input "23192"
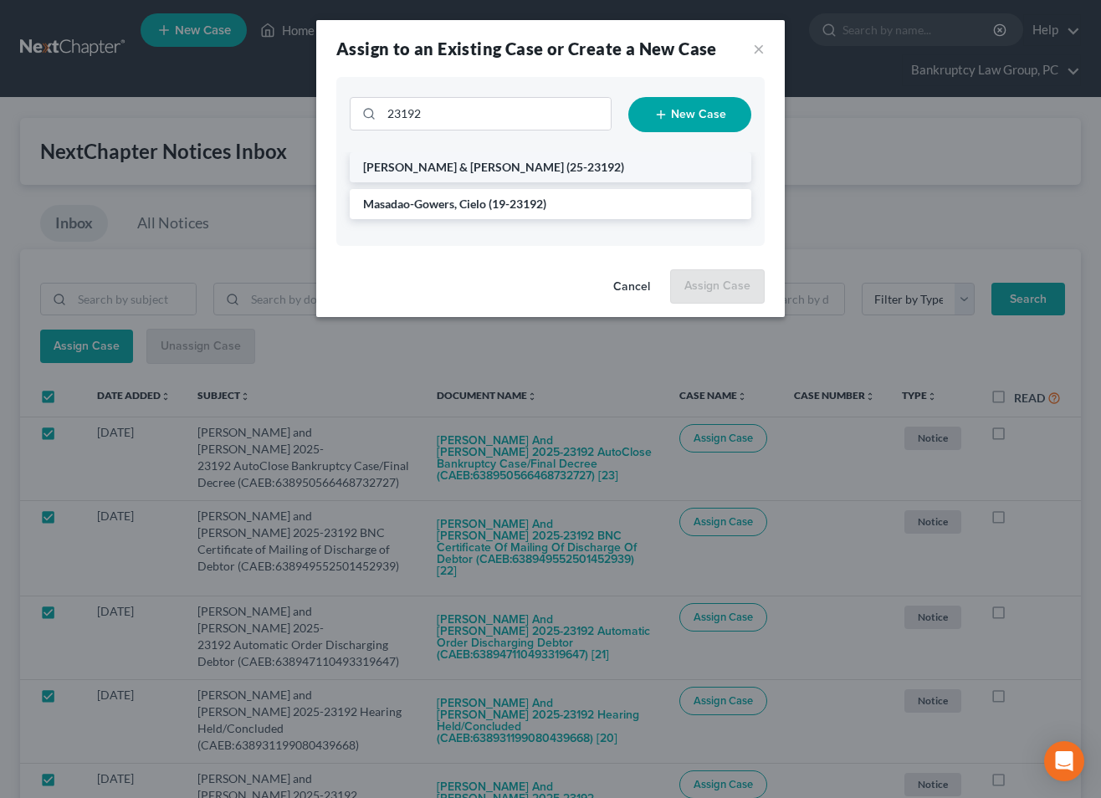
click at [445, 167] on span "[PERSON_NAME] & [PERSON_NAME]" at bounding box center [463, 167] width 201 height 14
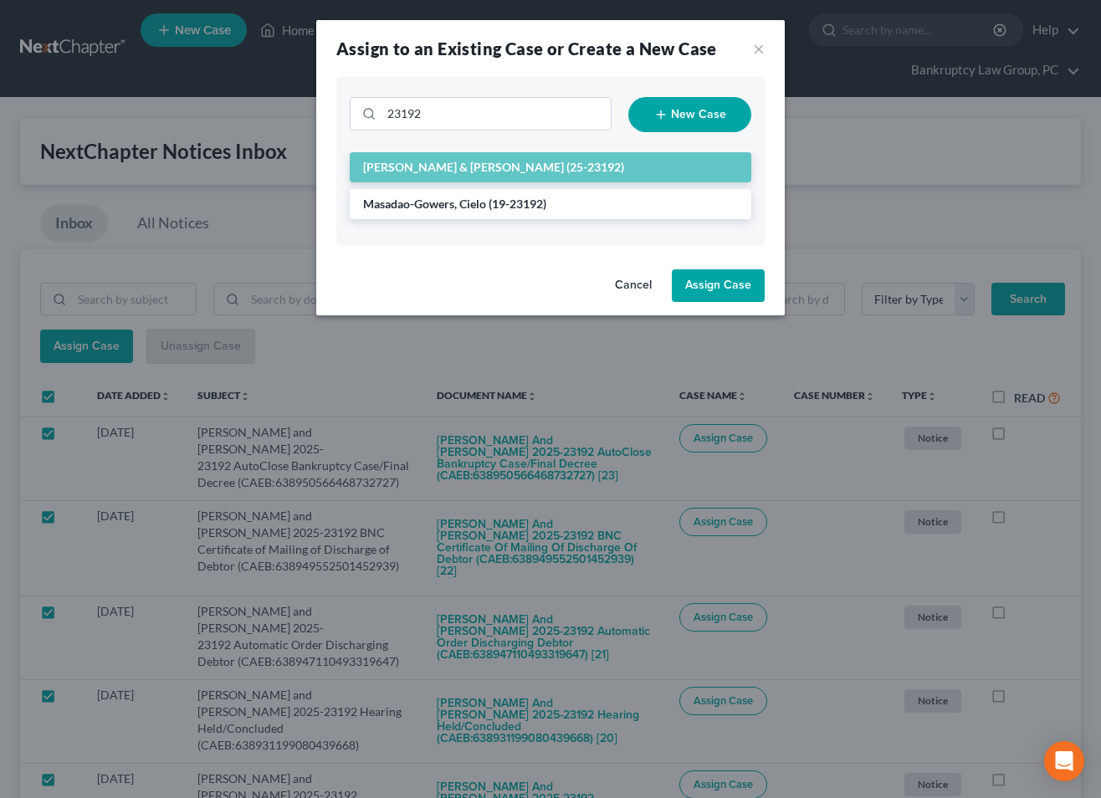
click at [719, 288] on button "Assign Case" at bounding box center [718, 285] width 93 height 33
checkbox input "false"
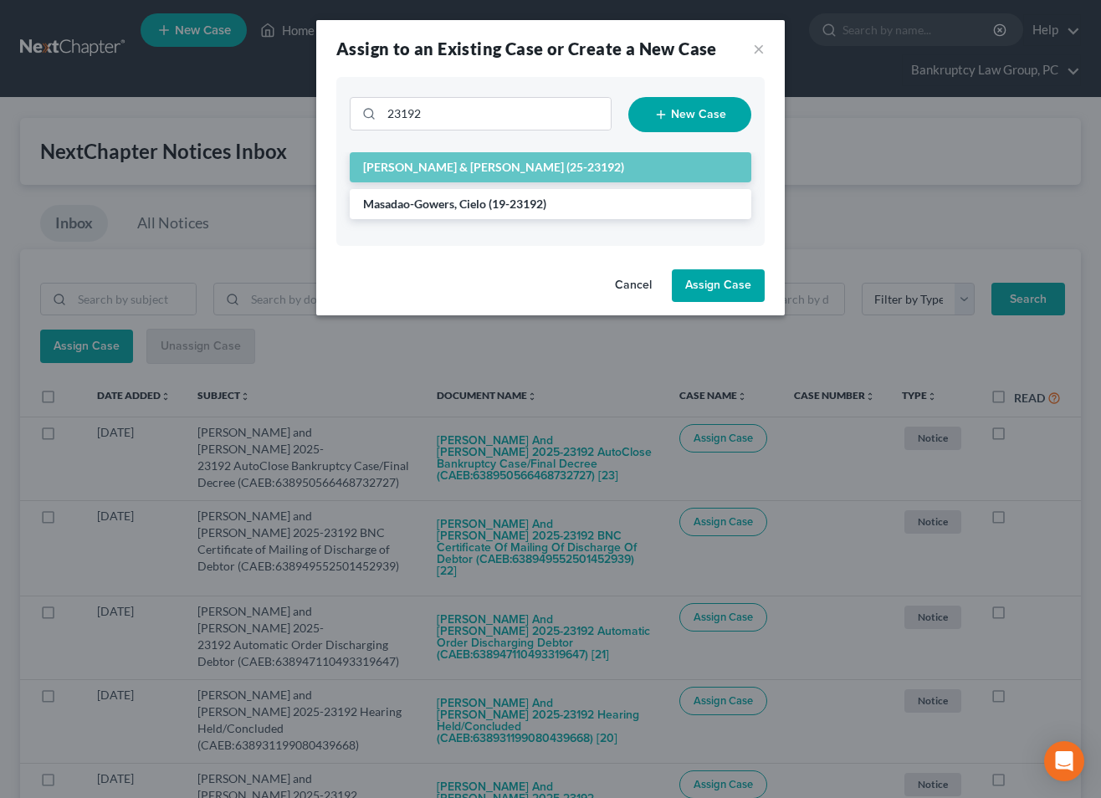
checkbox input "false"
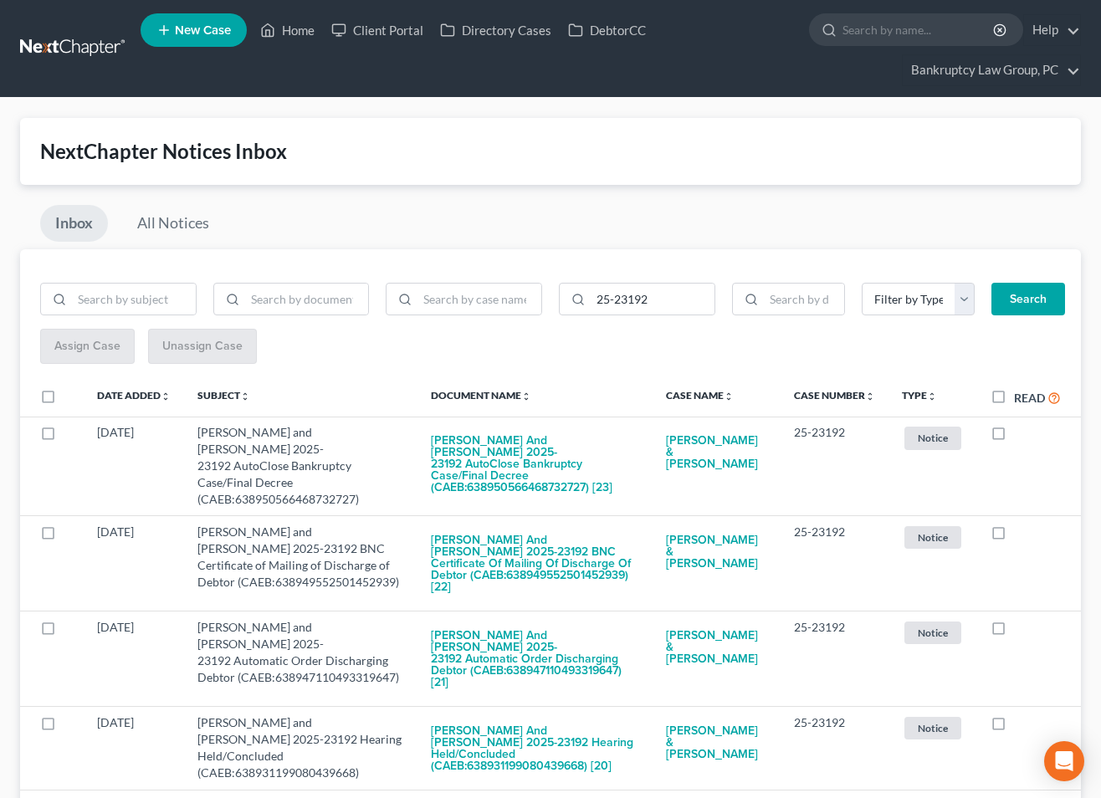
click at [1014, 400] on label "Read" at bounding box center [1037, 397] width 47 height 19
click at [1021, 399] on input "Read" at bounding box center [1026, 393] width 11 height 11
checkbox input "true"
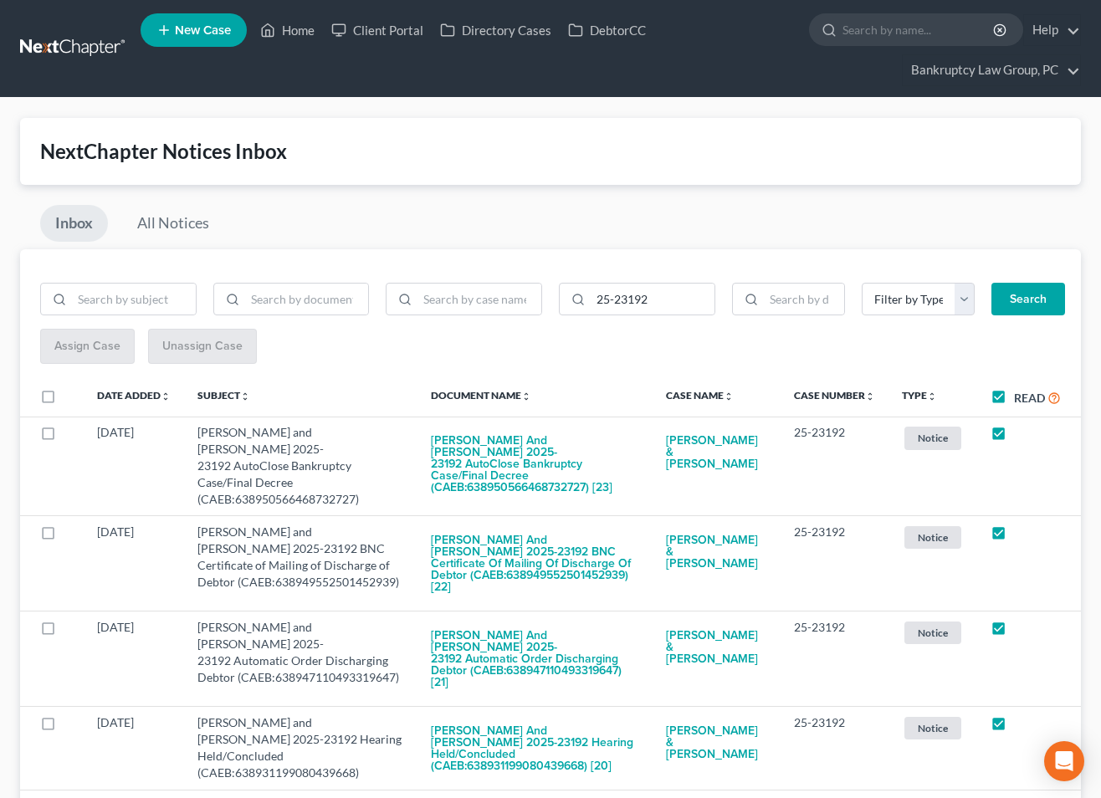
checkbox input "true"
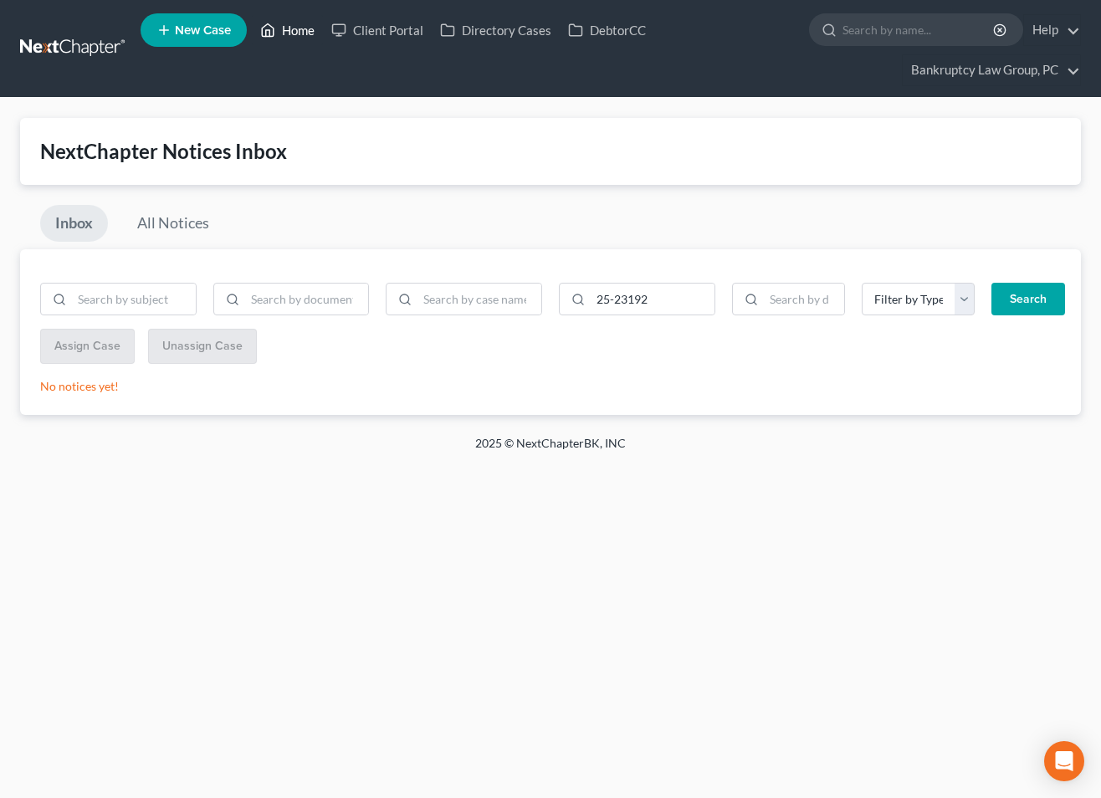
click at [293, 35] on link "Home" at bounding box center [287, 30] width 71 height 30
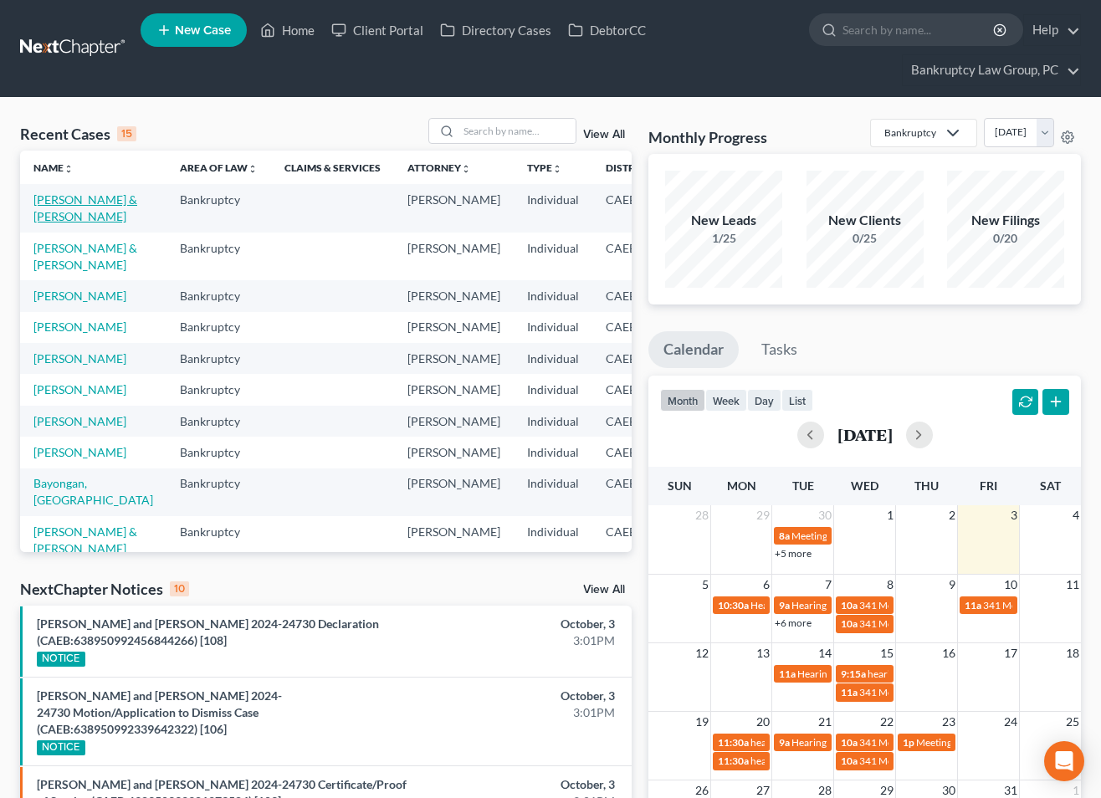
click at [60, 221] on link "[PERSON_NAME] & [PERSON_NAME]" at bounding box center [85, 207] width 104 height 31
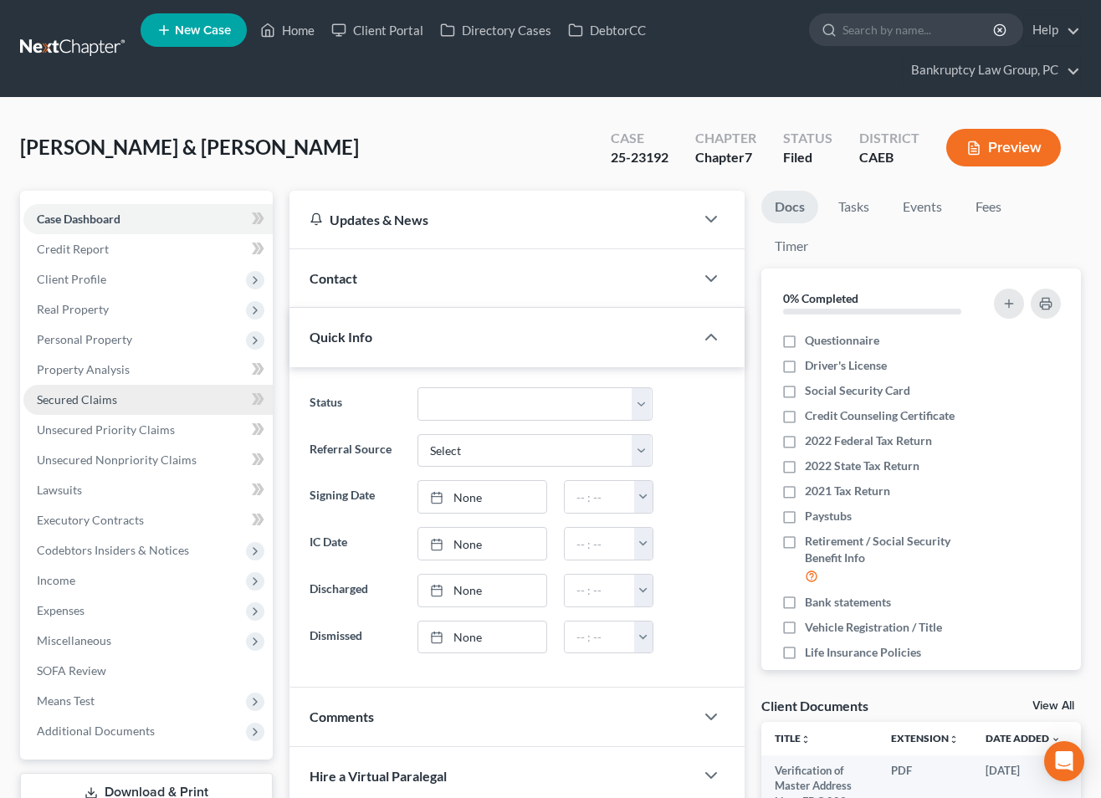
click at [79, 403] on span "Secured Claims" at bounding box center [77, 399] width 80 height 14
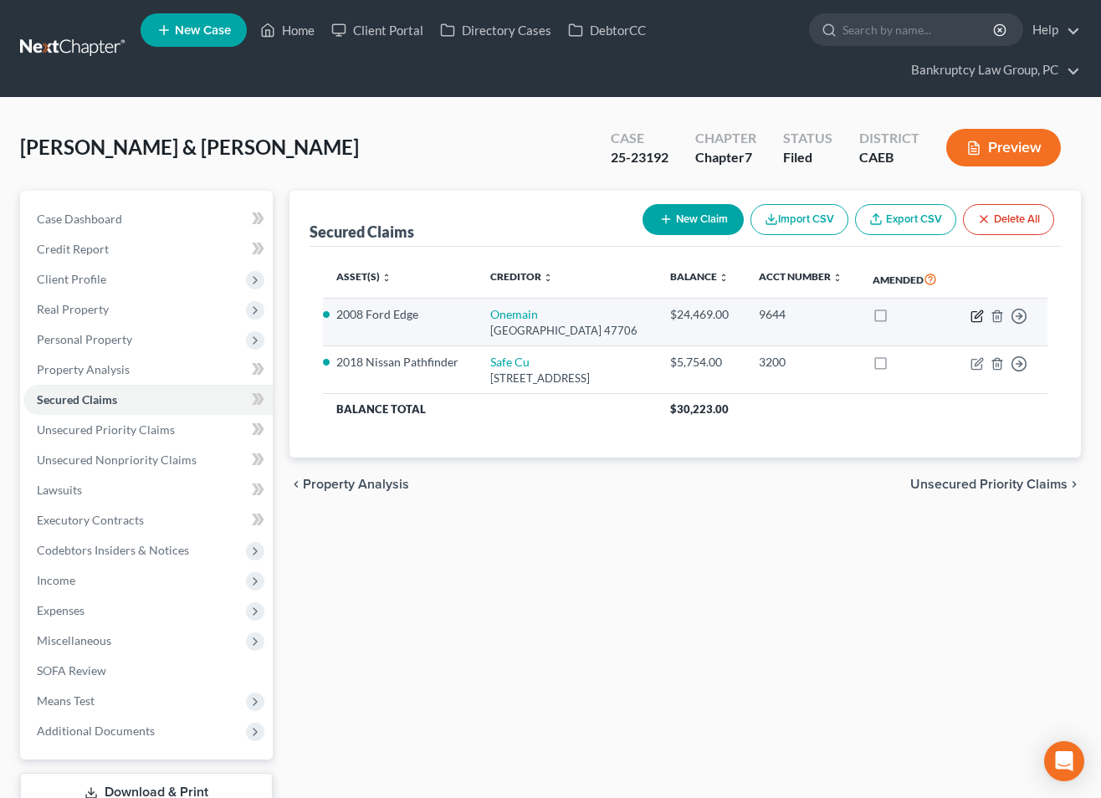
click at [979, 323] on icon "button" at bounding box center [977, 316] width 13 height 13
select select "15"
select select "0"
select select "2"
select select "0"
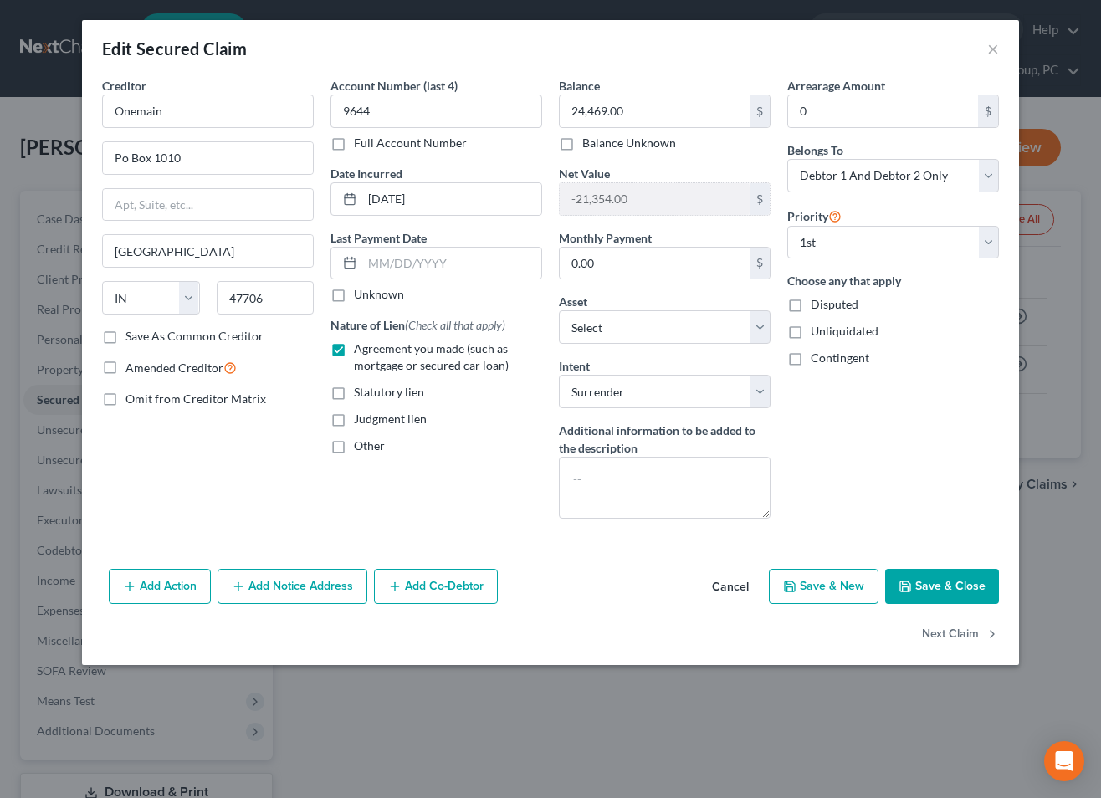
click at [738, 583] on button "Cancel" at bounding box center [731, 587] width 64 height 33
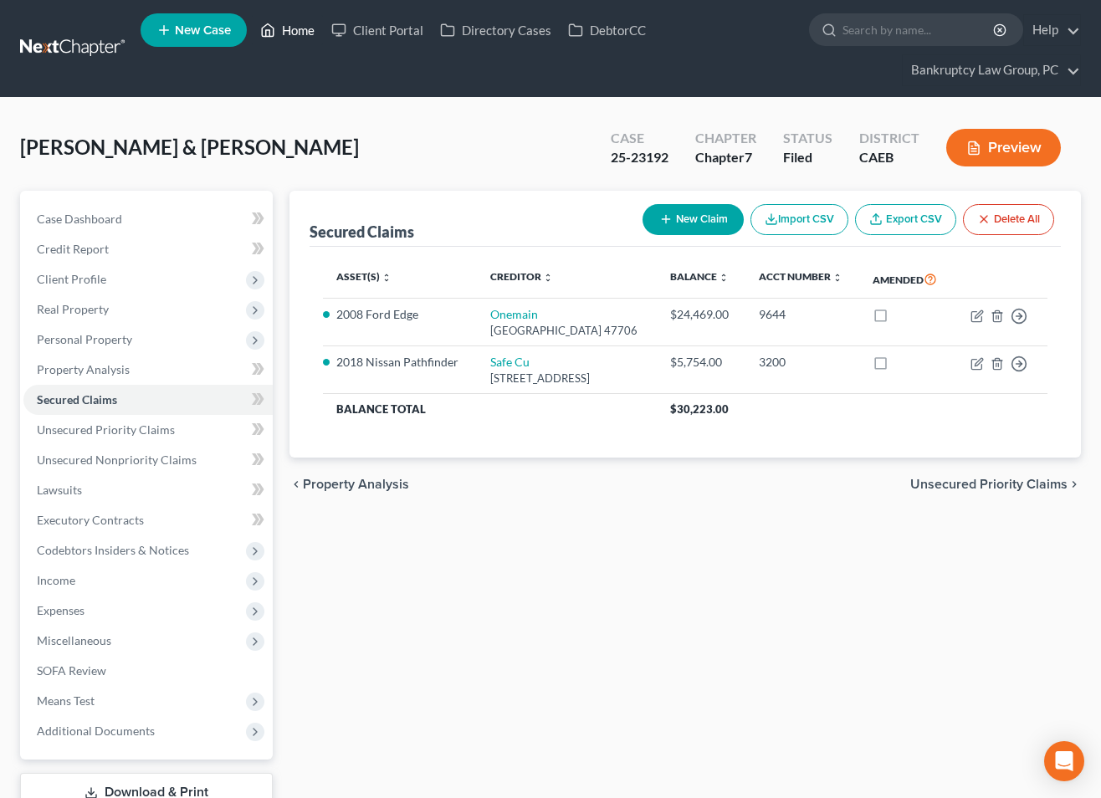
click at [290, 31] on link "Home" at bounding box center [287, 30] width 71 height 30
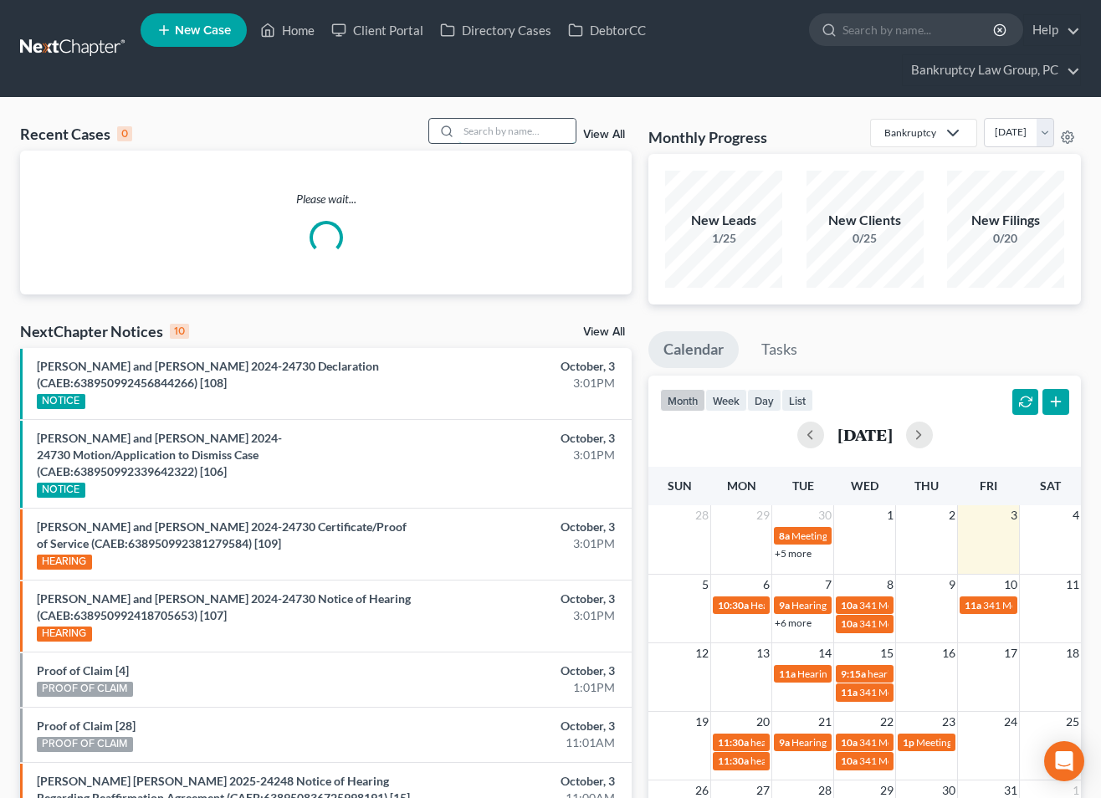
click at [534, 135] on input "search" at bounding box center [517, 131] width 117 height 24
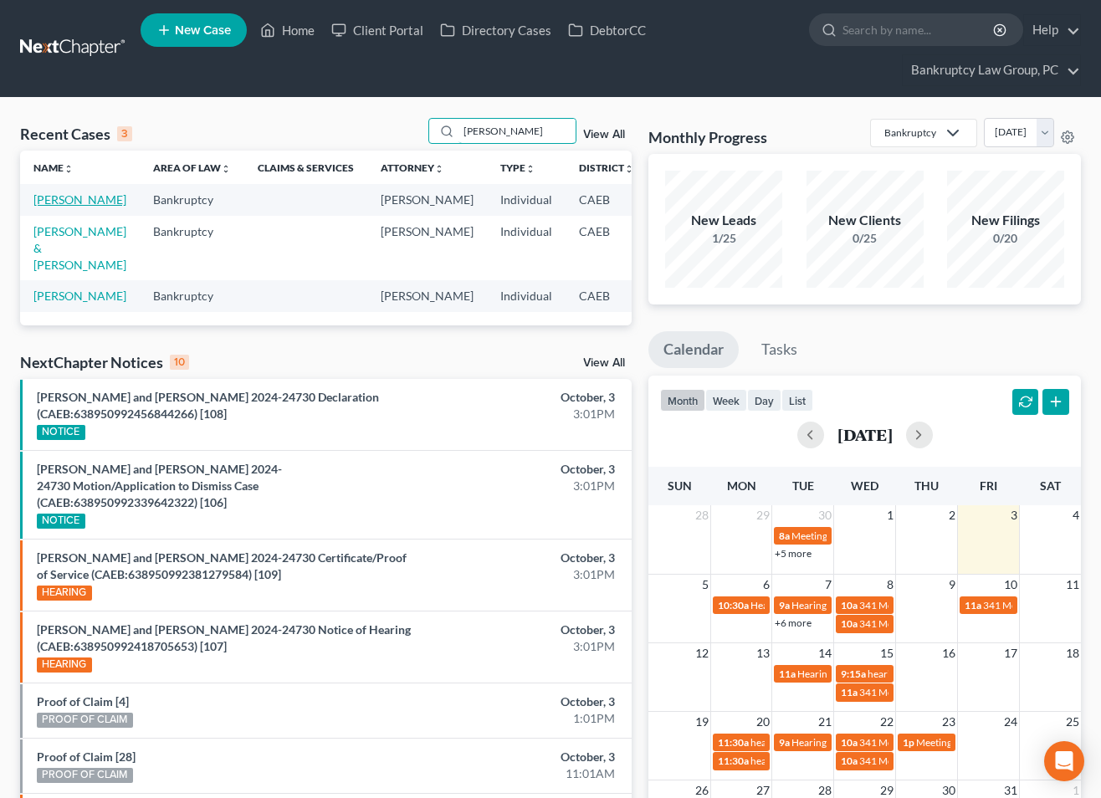
type input "[PERSON_NAME]"
click at [51, 203] on link "[PERSON_NAME]" at bounding box center [79, 199] width 93 height 14
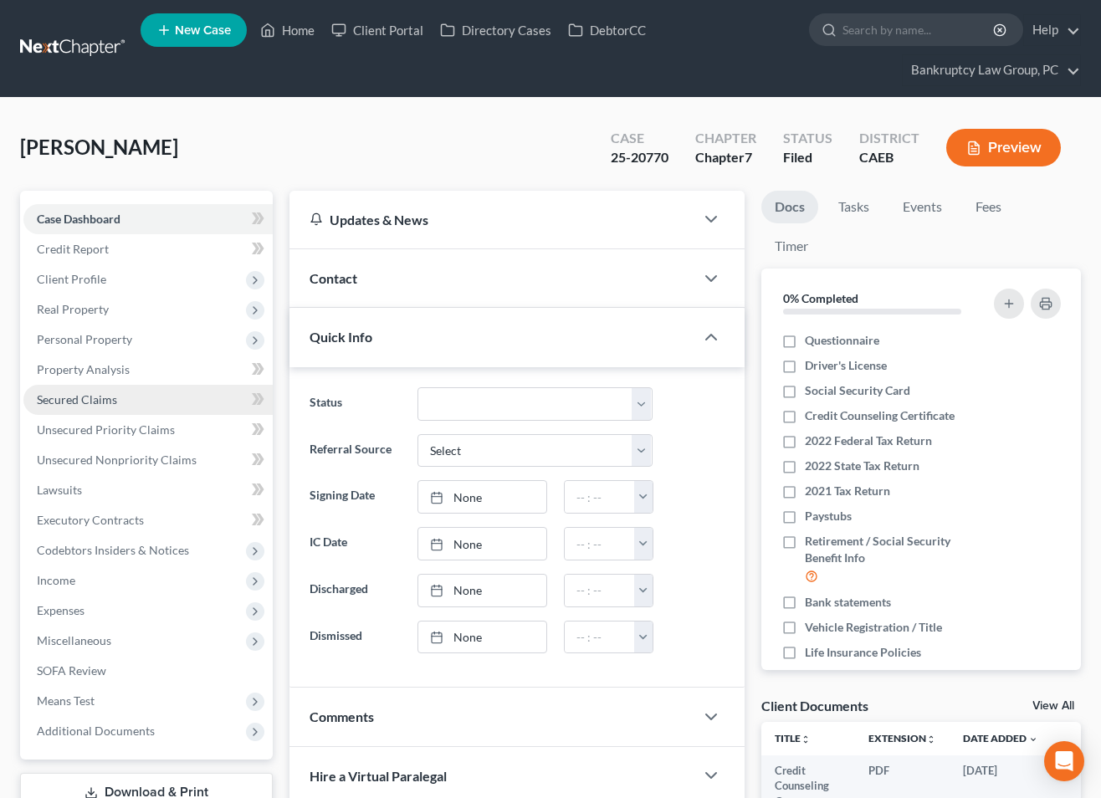
click at [69, 397] on span "Secured Claims" at bounding box center [77, 399] width 80 height 14
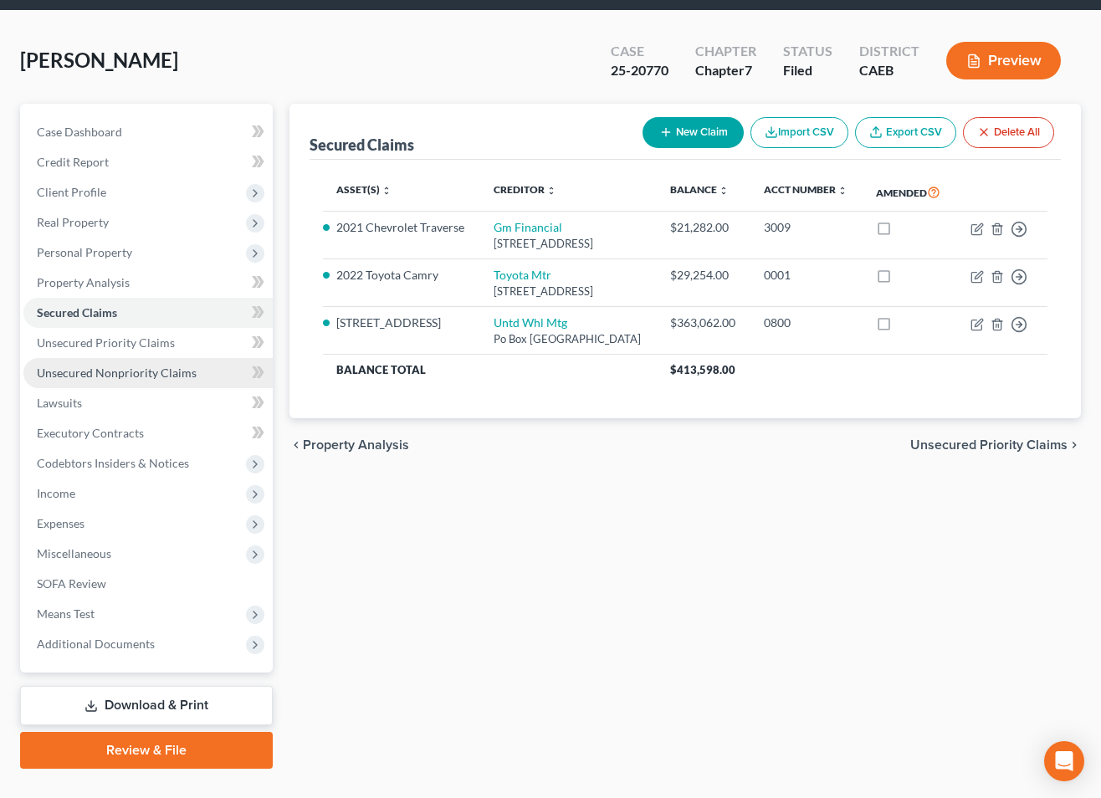
click at [89, 375] on span "Unsecured Nonpriority Claims" at bounding box center [117, 373] width 160 height 14
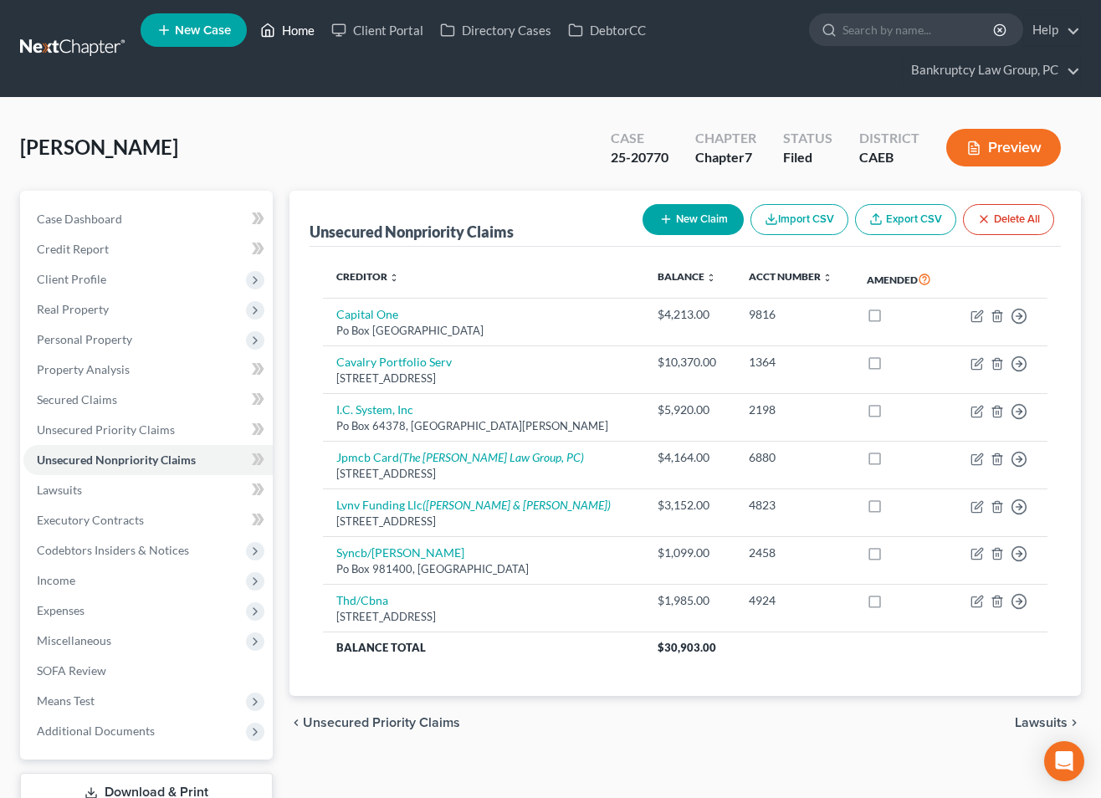
click at [300, 34] on link "Home" at bounding box center [287, 30] width 71 height 30
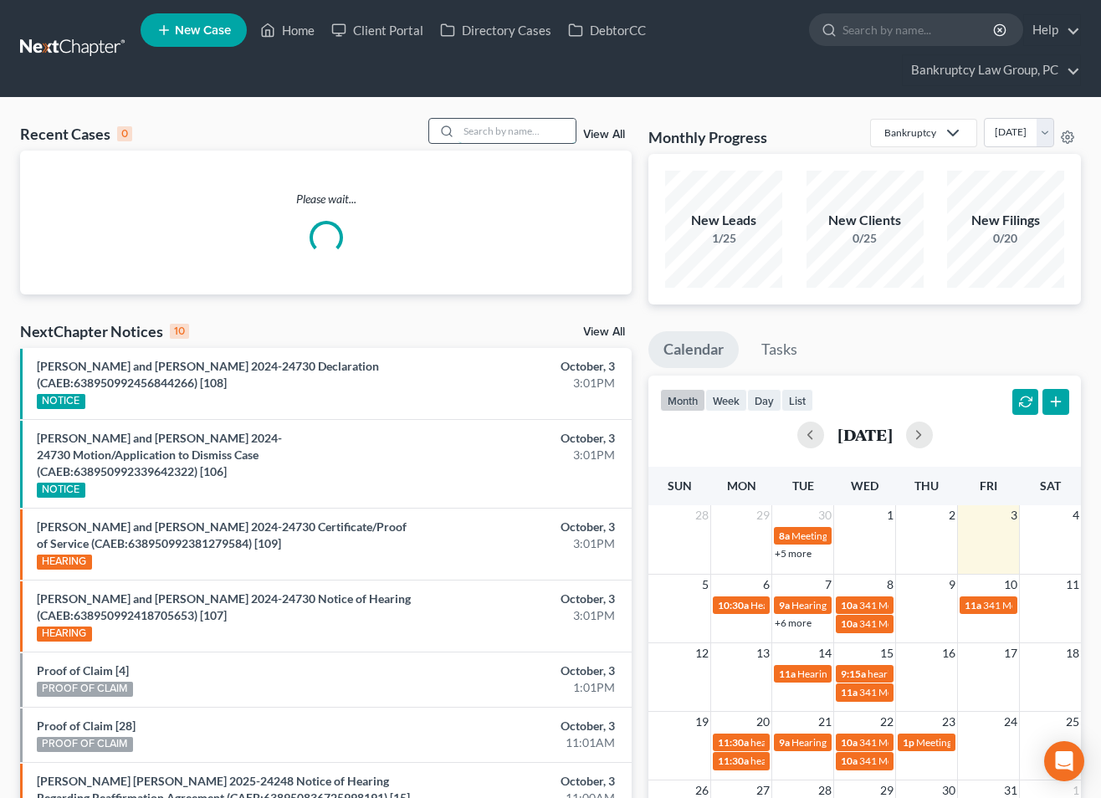
click at [526, 136] on input "search" at bounding box center [517, 131] width 117 height 24
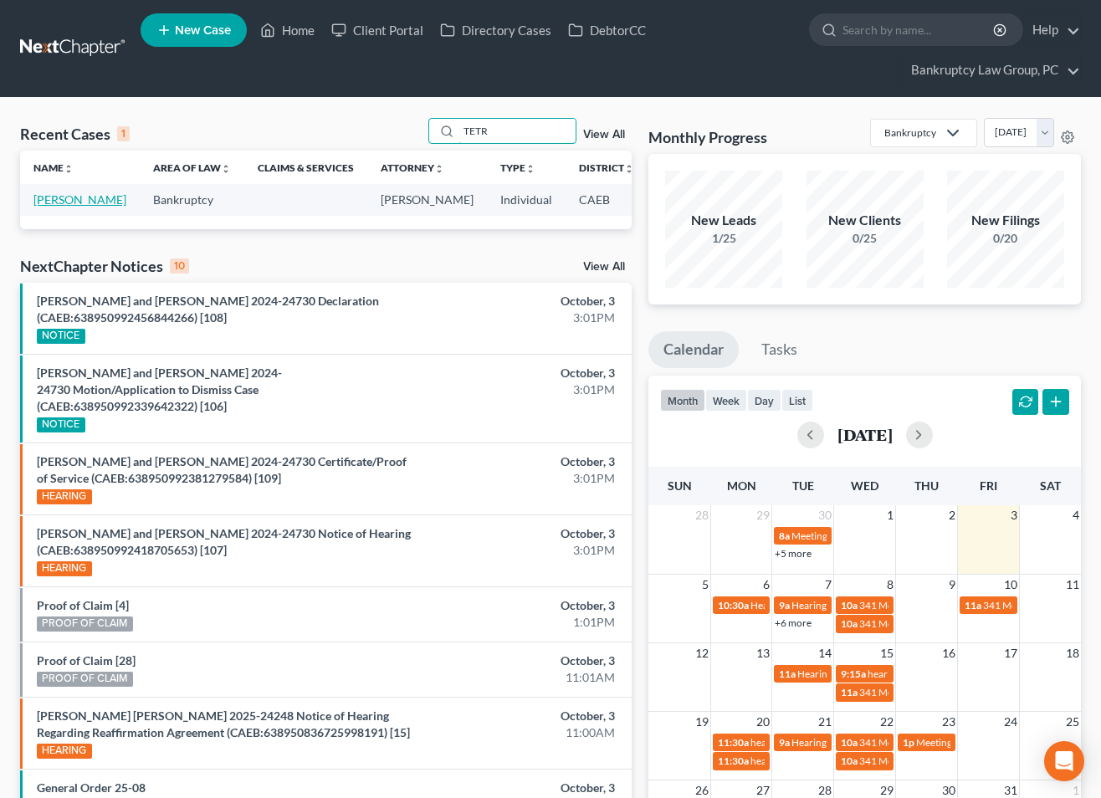
type input "TETR"
click at [51, 197] on link "[PERSON_NAME]" at bounding box center [79, 199] width 93 height 14
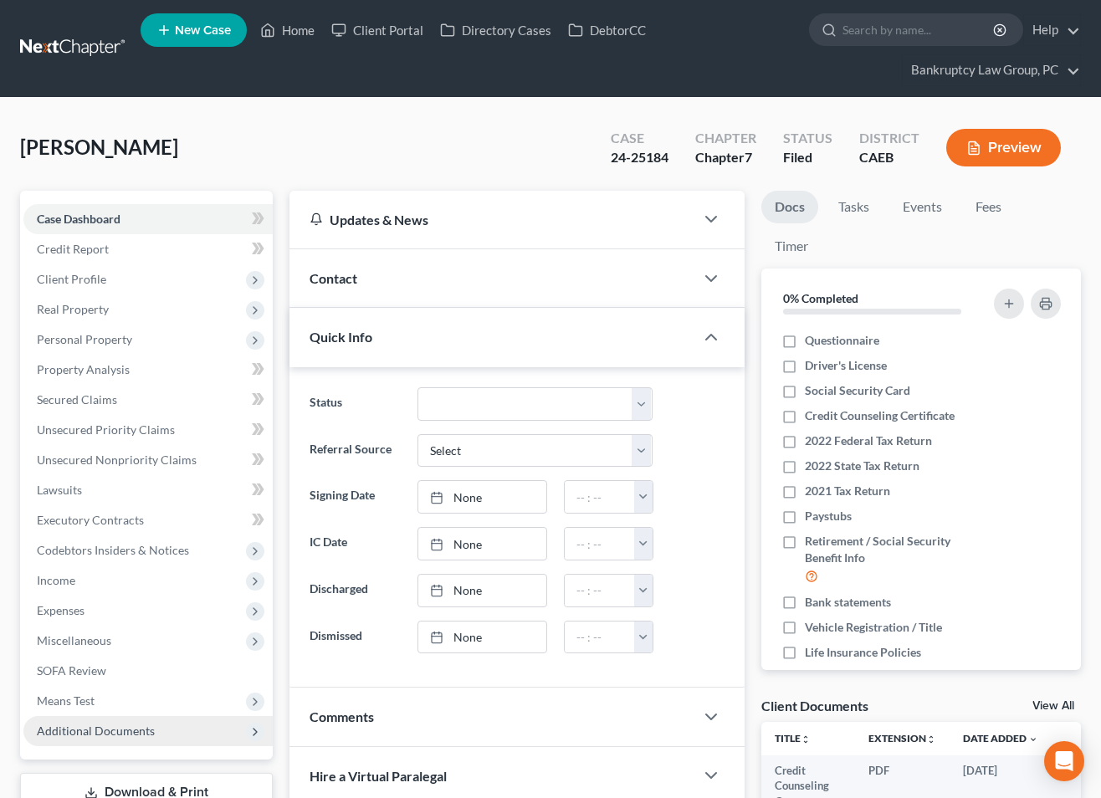
click at [120, 726] on span "Additional Documents" at bounding box center [96, 731] width 118 height 14
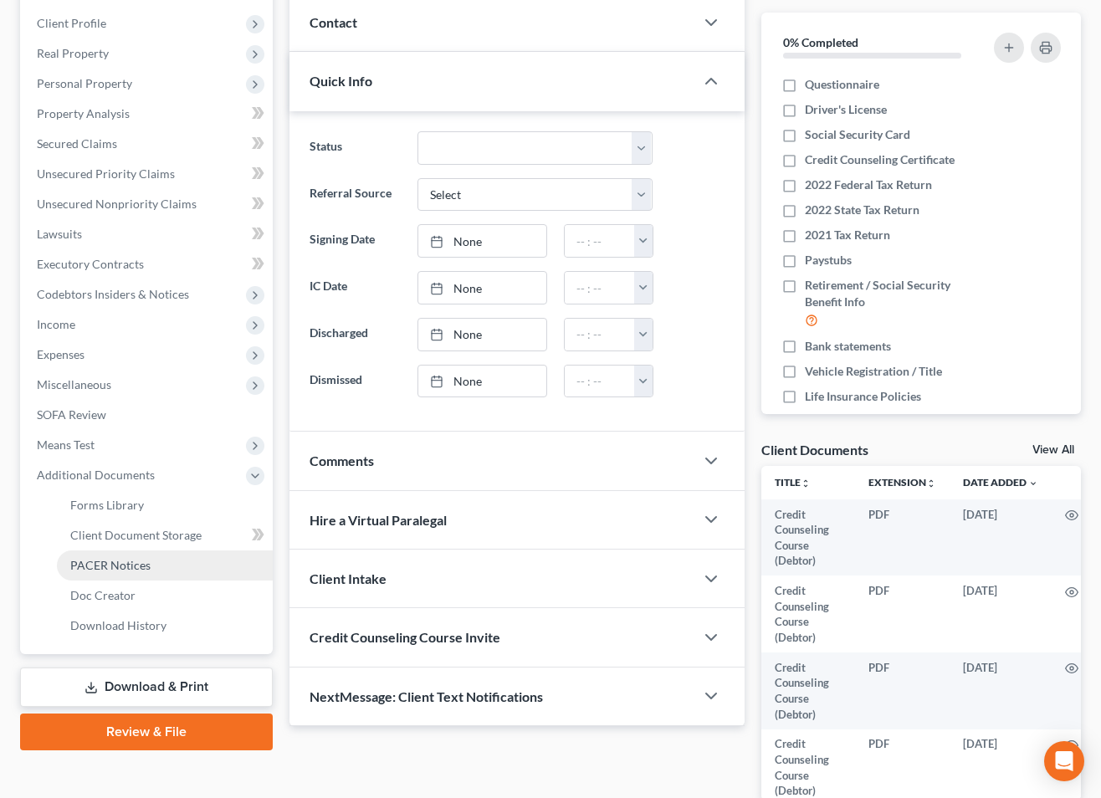
drag, startPoint x: 115, startPoint y: 560, endPoint x: 165, endPoint y: 563, distance: 50.3
click at [115, 560] on span "PACER Notices" at bounding box center [110, 565] width 80 height 14
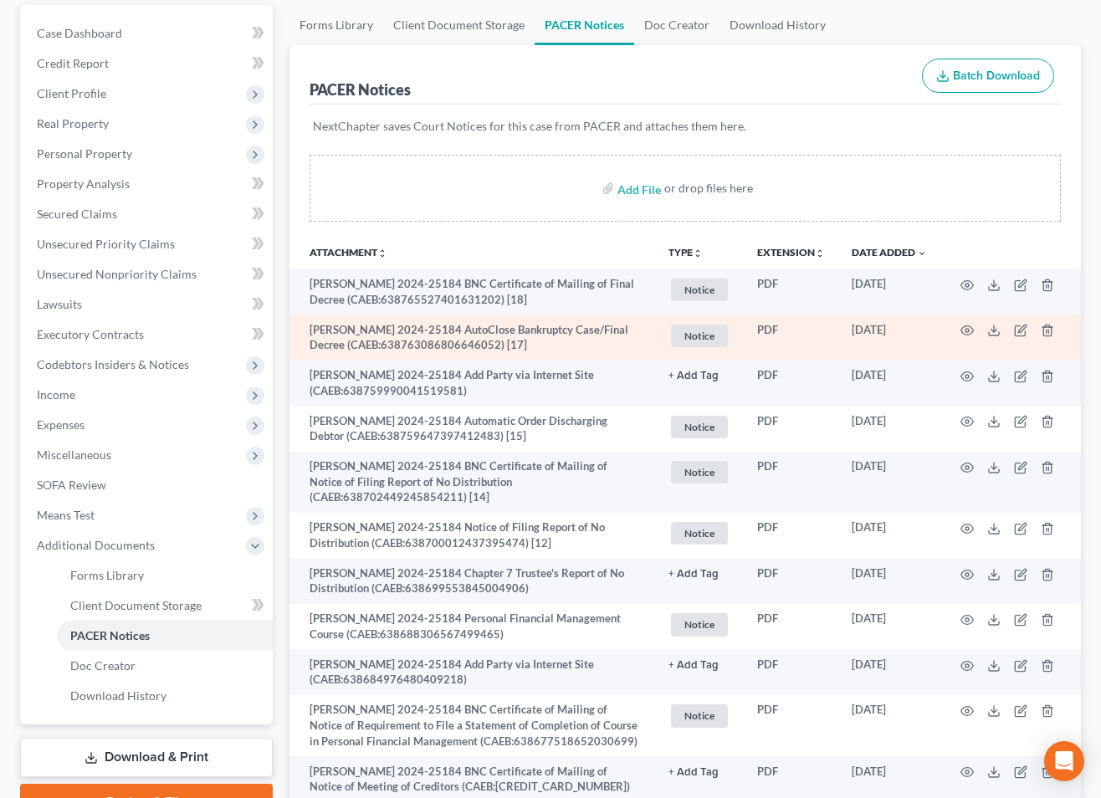
scroll to position [203, 0]
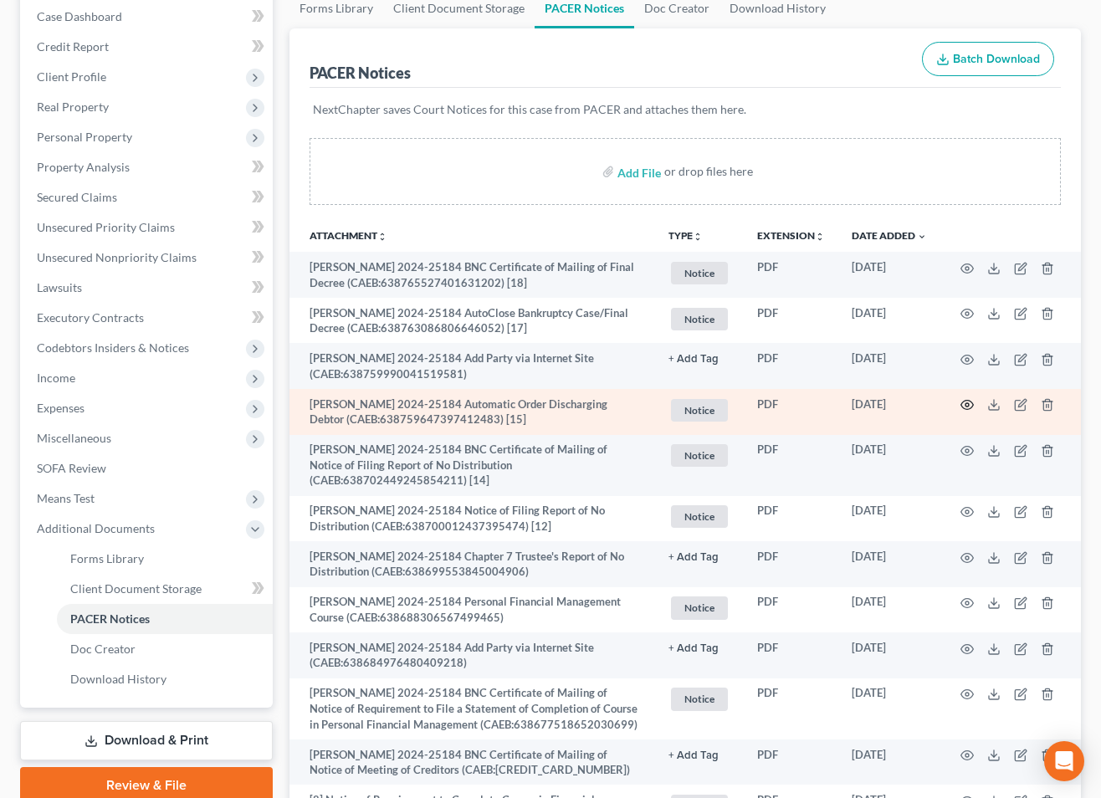
click at [962, 401] on icon "button" at bounding box center [967, 404] width 13 height 13
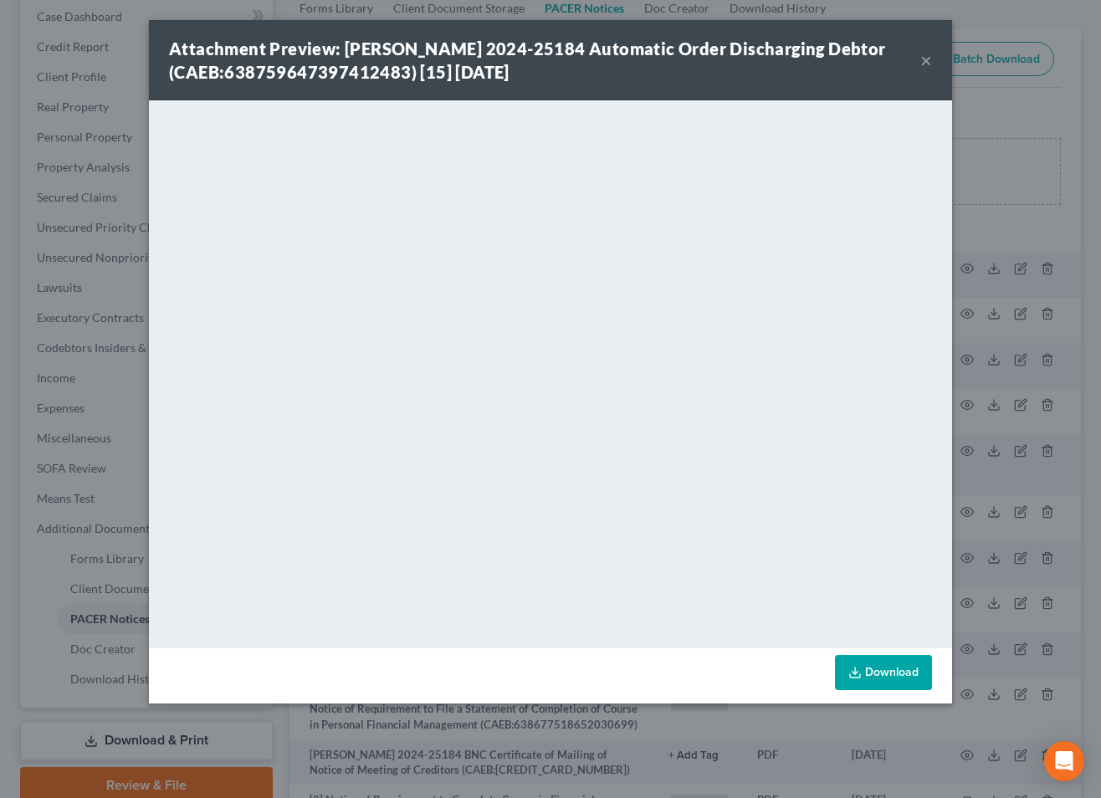
click at [930, 54] on button "×" at bounding box center [926, 60] width 12 height 20
